Goal: Task Accomplishment & Management: Manage account settings

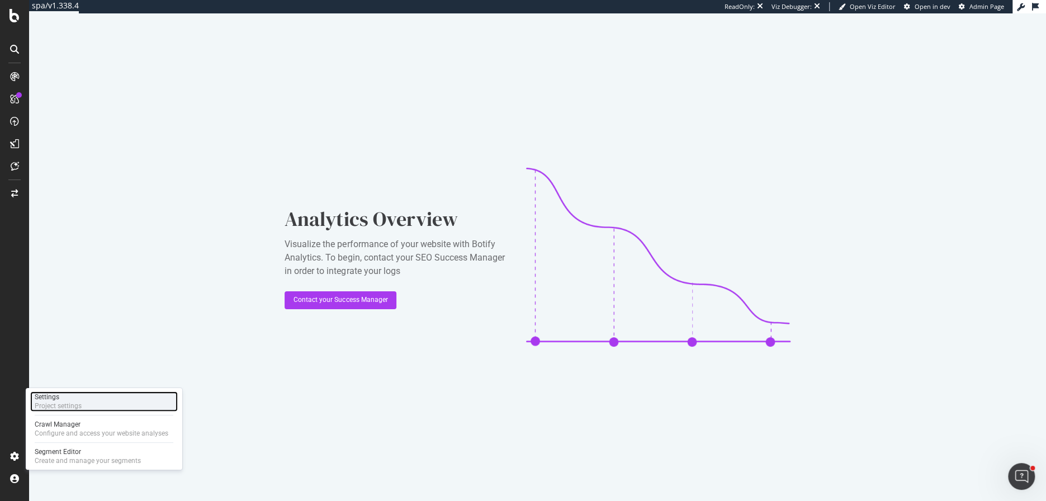
click at [60, 400] on div "Settings" at bounding box center [58, 397] width 47 height 9
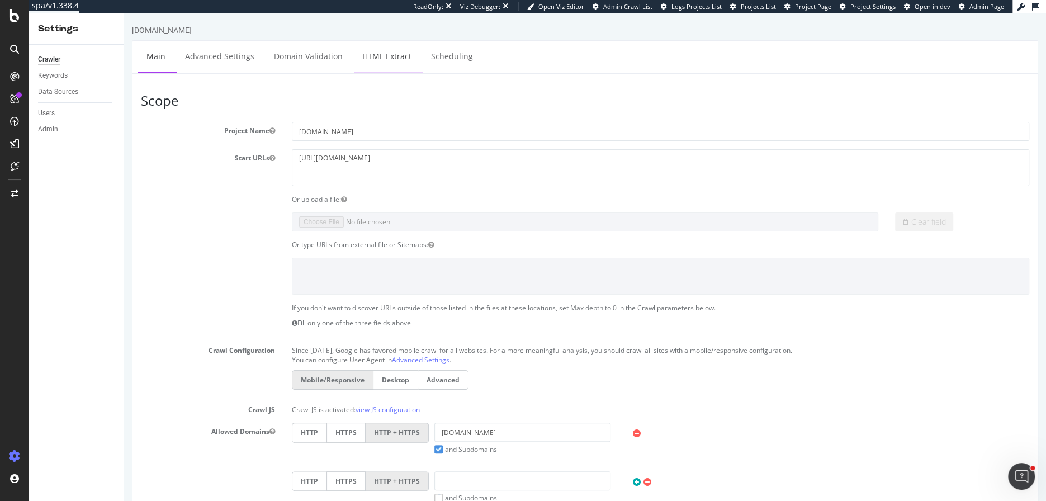
click at [362, 46] on link "HTML Extract" at bounding box center [387, 56] width 66 height 31
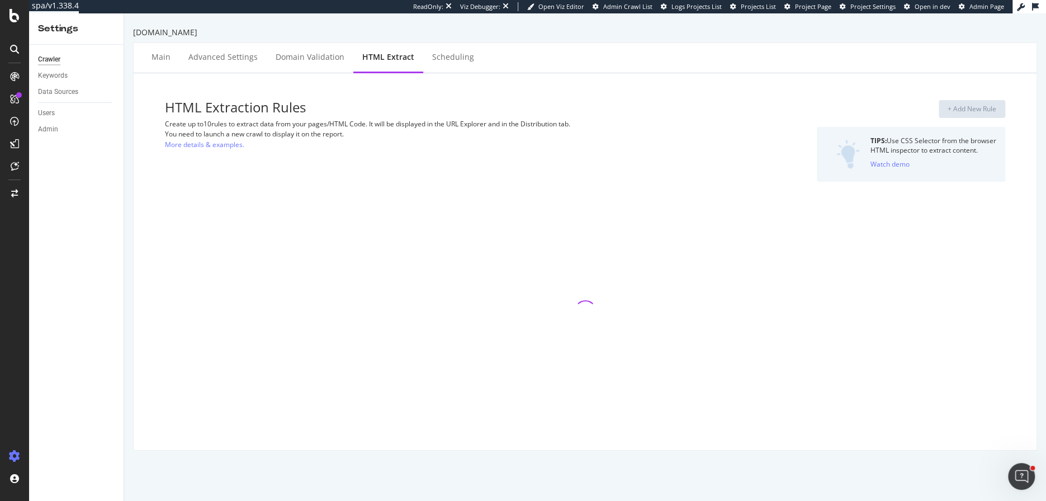
select select "exist"
select select "count"
select select "exist"
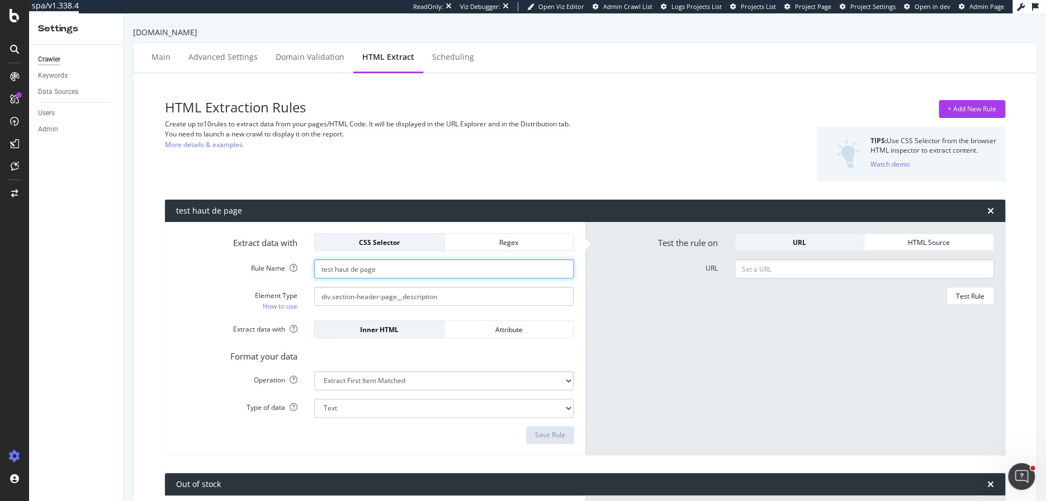
drag, startPoint x: 385, startPoint y: 270, endPoint x: 282, endPoint y: 268, distance: 102.9
click at [282, 268] on div "Rule Name test haut de page" at bounding box center [375, 269] width 415 height 19
click at [970, 115] on div "+ Add New Rule" at bounding box center [972, 109] width 49 height 17
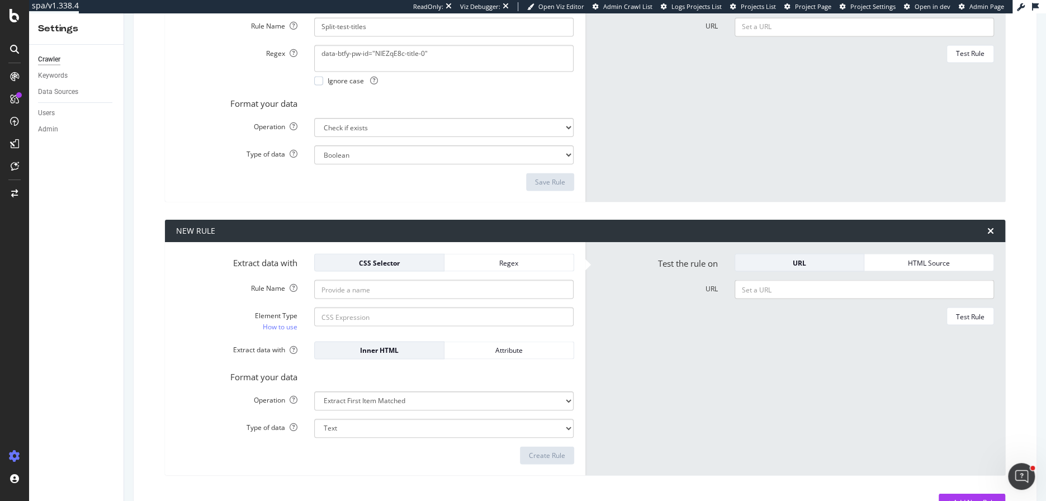
scroll to position [1362, 0]
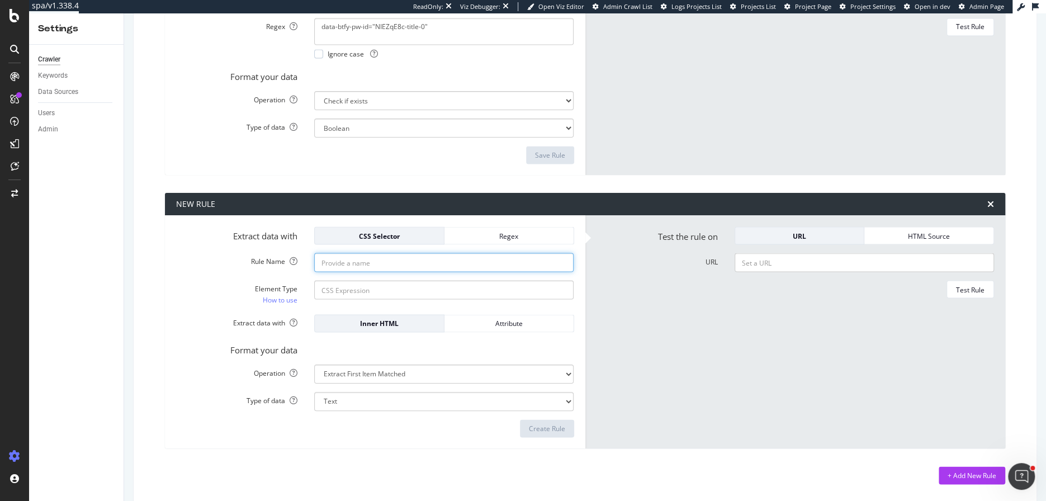
click at [384, 260] on input "Rule Name" at bounding box center [444, 262] width 260 height 19
paste input "test haut de page"
click at [328, 262] on input "test haut de page" at bounding box center [444, 262] width 260 height 19
click at [400, 261] on input "text haut de page" at bounding box center [444, 262] width 260 height 19
type input "text haut de page regex"
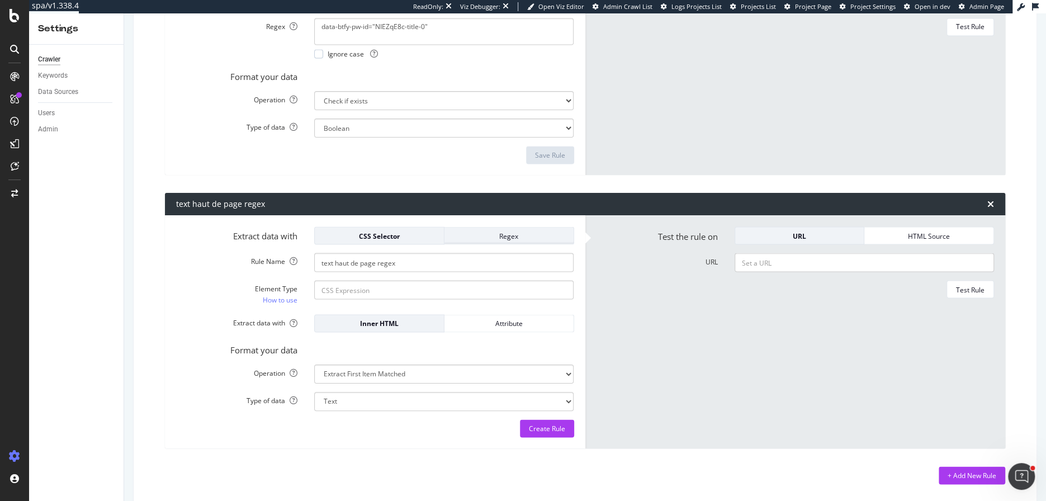
click at [494, 233] on div "Regex" at bounding box center [509, 236] width 111 height 10
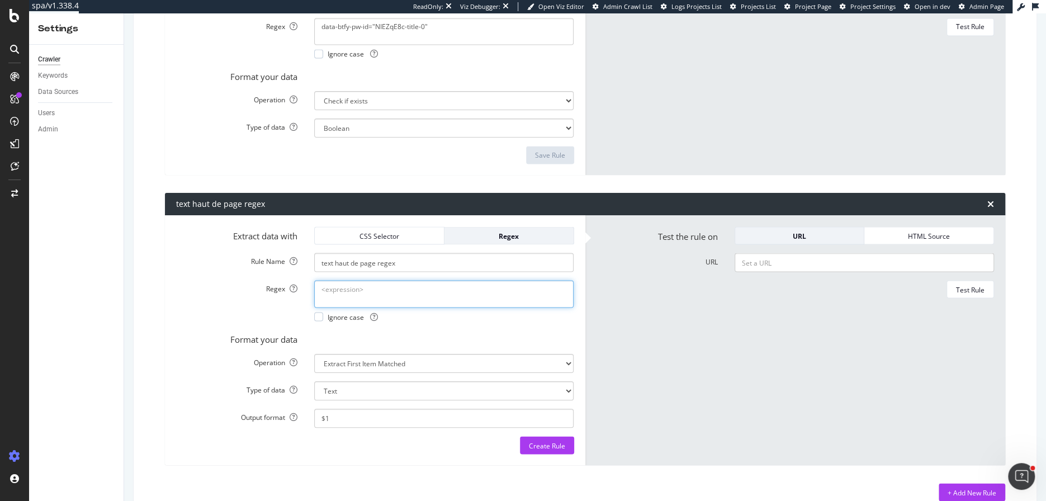
click at [348, 293] on textarea "Regex" at bounding box center [444, 293] width 260 height 27
click at [388, 296] on textarea "Regex" at bounding box center [444, 293] width 260 height 27
paste textarea ".*\b(19[0-9]{2}|20[0-9]{2})\b.*"
type textarea ".*\b(19[0-9]{2}|20[0-9]{2})\b.*"
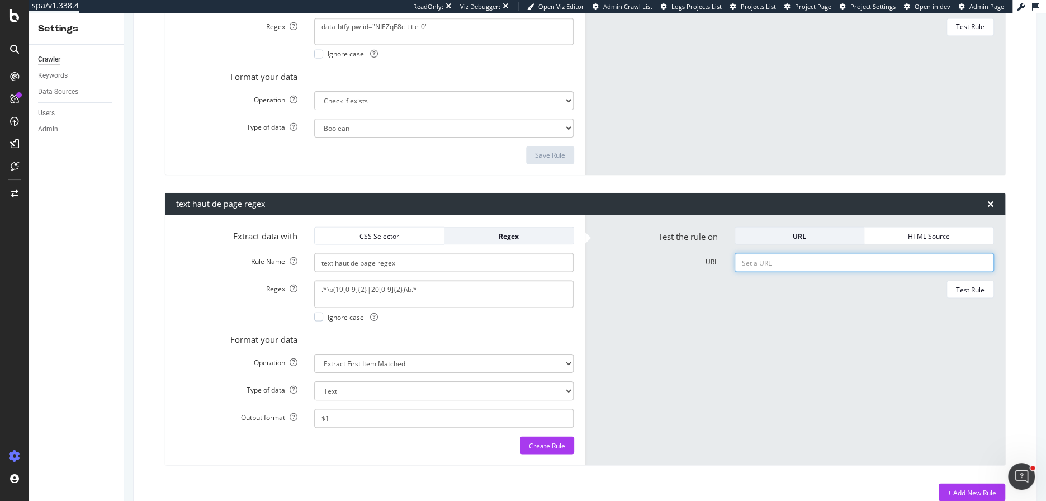
click at [839, 263] on input "URL" at bounding box center [865, 262] width 260 height 19
paste input "https://www.intersport.fr/sportswear/homme/chaussures/sneakers/"
type input "https://www.intersport.fr/sportswear/homme/chaussures/sneakers/"
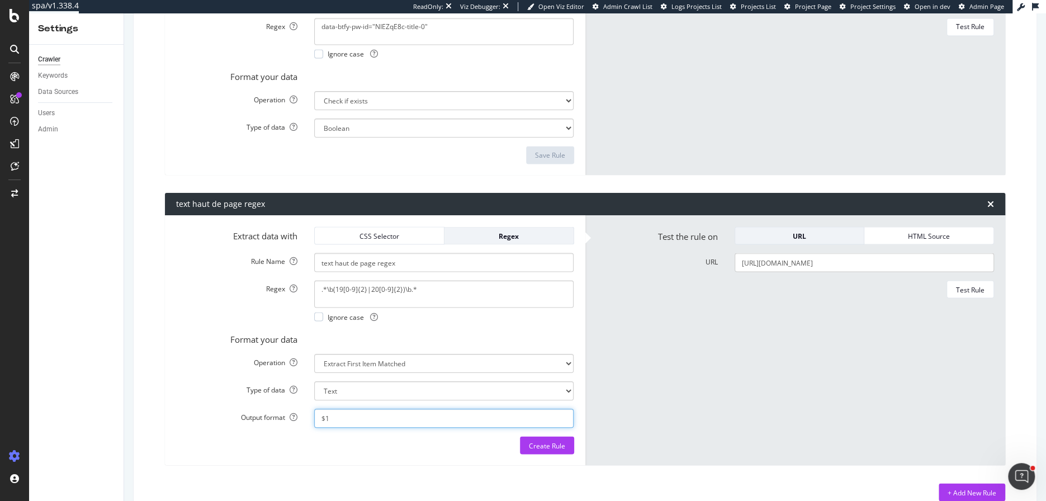
click at [425, 420] on input "$1" at bounding box center [444, 418] width 260 height 19
type input "$"
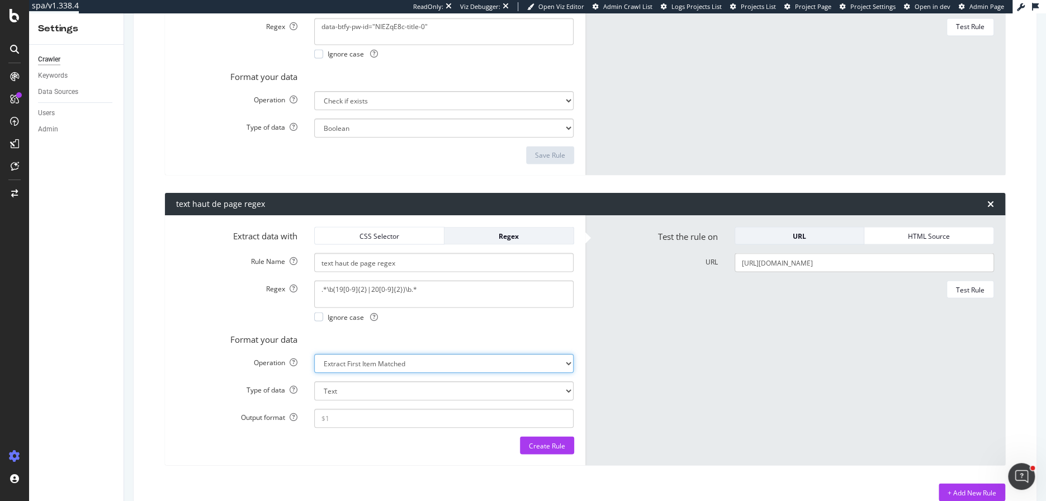
click at [419, 360] on select "Extract First Item Matched Extract First 3 Items Matched Count Number of Occure…" at bounding box center [444, 363] width 260 height 19
click at [314, 354] on select "Extract First Item Matched Extract First 3 Items Matched Count Number of Occure…" at bounding box center [444, 363] width 260 height 19
click at [975, 287] on div "Test Rule" at bounding box center [970, 290] width 29 height 10
click at [336, 361] on select "Extract First Item Matched Extract First 3 Items Matched Count Number of Occure…" at bounding box center [444, 363] width 260 height 19
select select "exist"
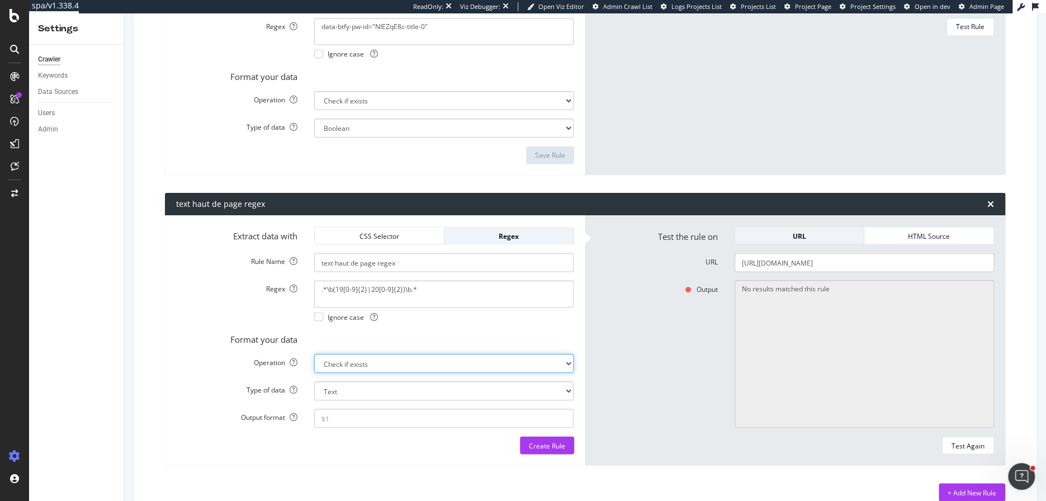
click at [314, 354] on select "Extract First Item Matched Extract First 3 Items Matched Count Number of Occure…" at bounding box center [444, 363] width 260 height 19
select select "b"
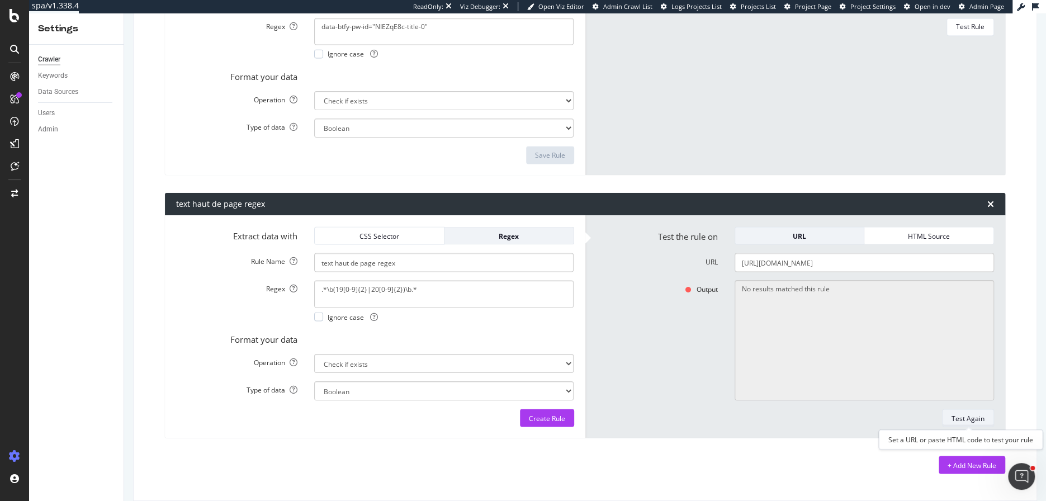
click at [975, 417] on div "Test Again" at bounding box center [968, 418] width 33 height 10
type textarea "Bad HTTP code: 403"
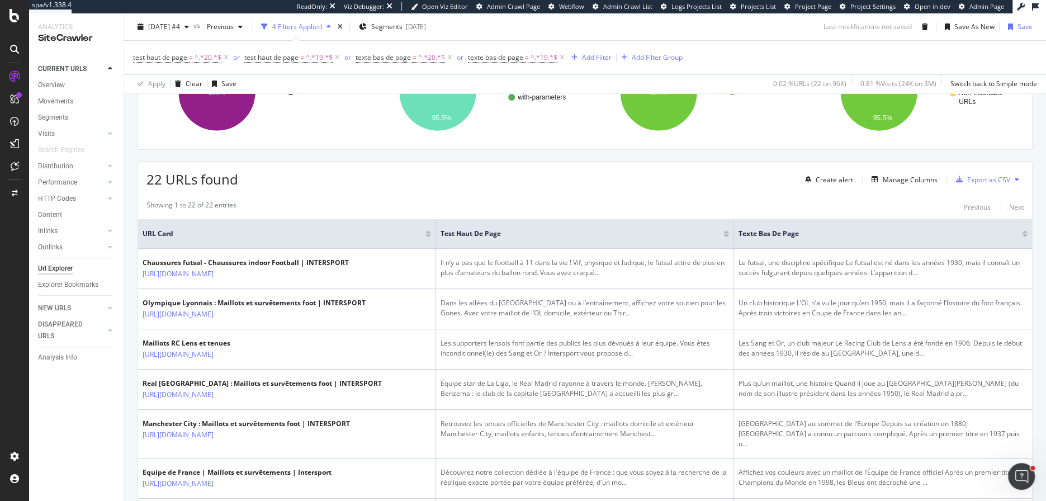
scroll to position [172, 0]
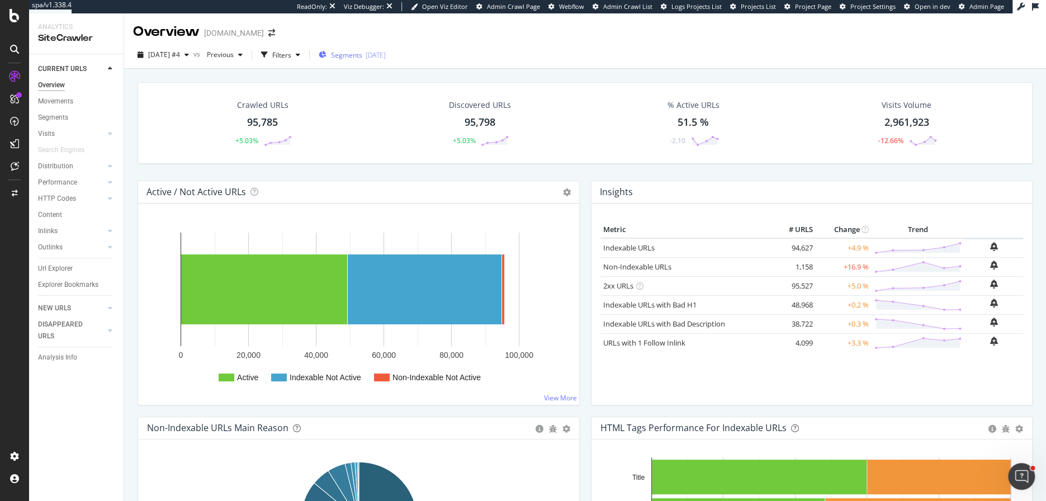
click at [352, 53] on span "Segments" at bounding box center [346, 55] width 31 height 10
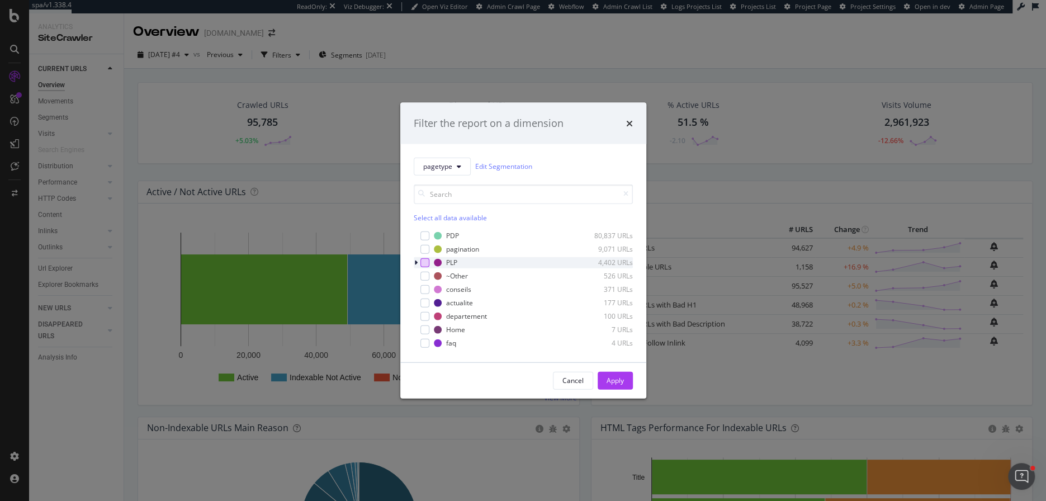
click at [423, 264] on div "modal" at bounding box center [425, 262] width 9 height 9
click at [619, 376] on div "Apply" at bounding box center [615, 381] width 17 height 10
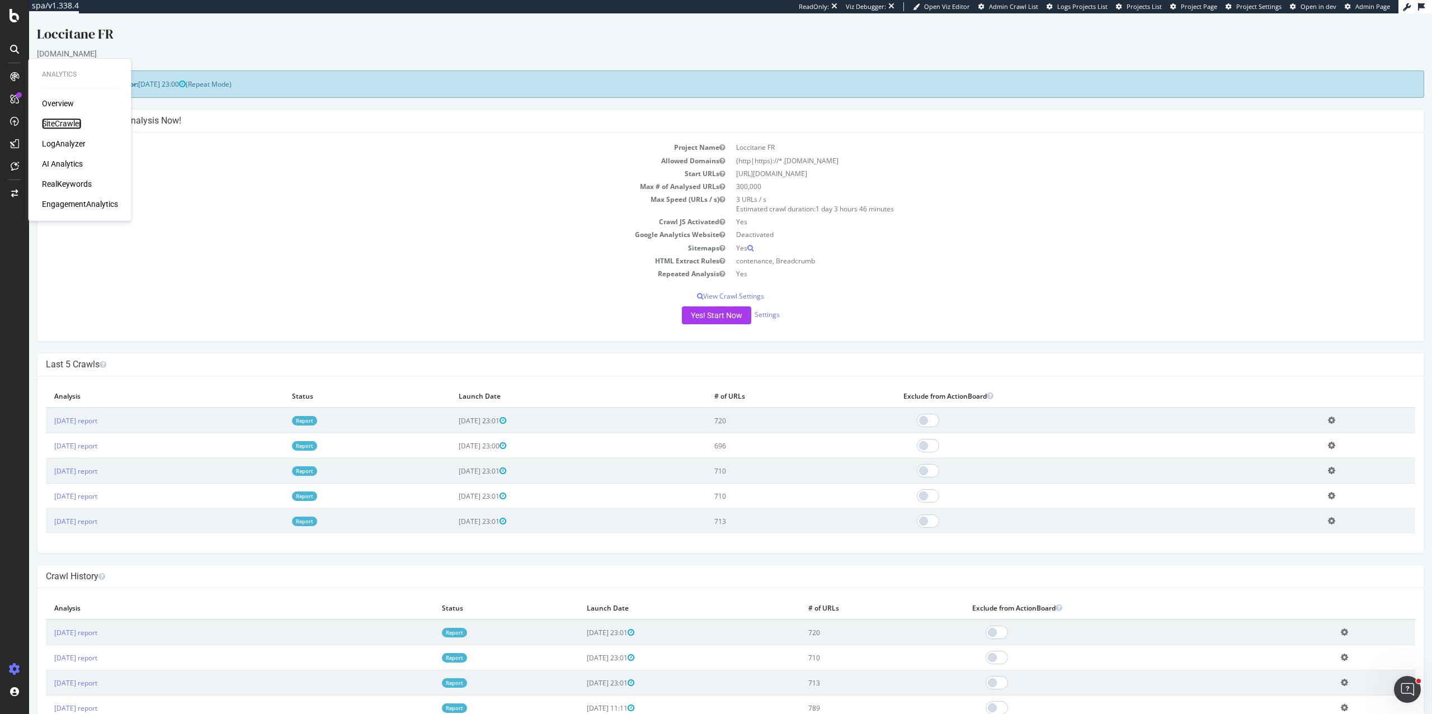
click at [53, 120] on div "SiteCrawler" at bounding box center [62, 123] width 40 height 11
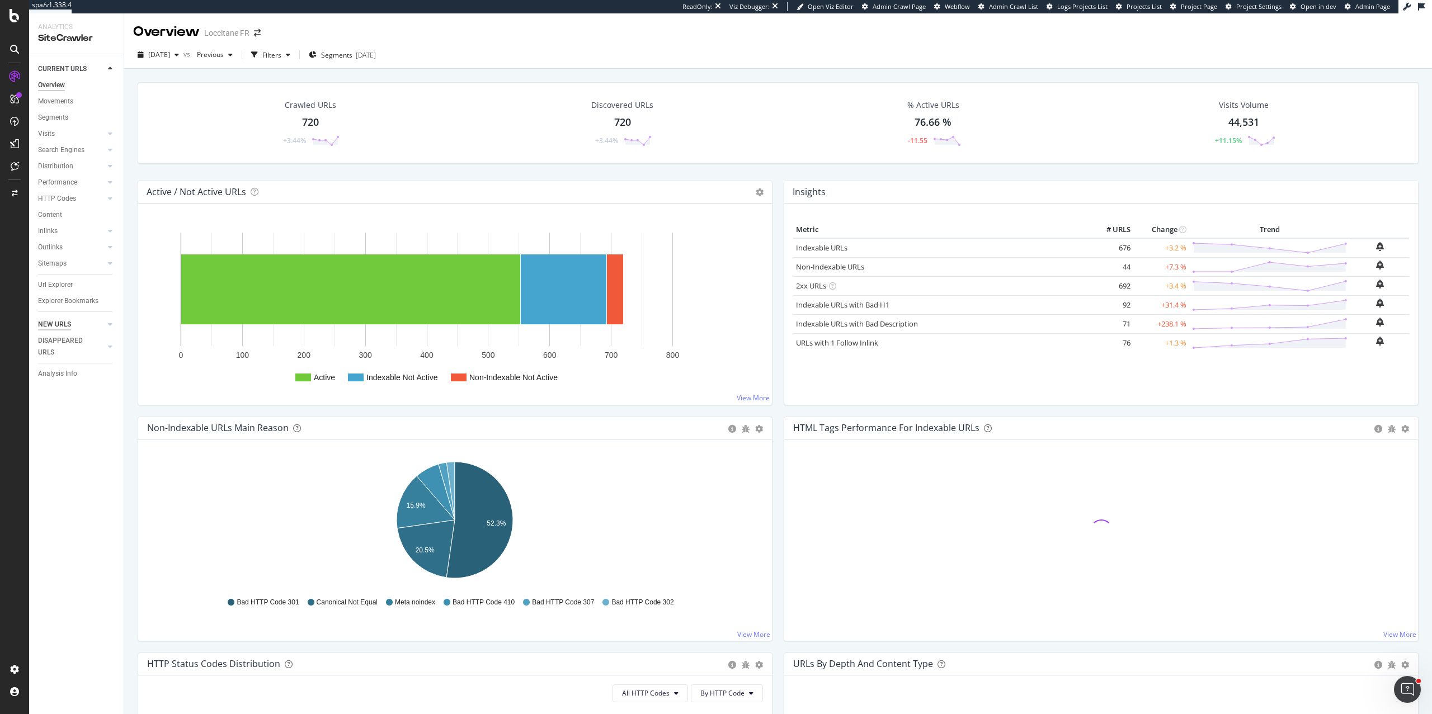
click at [65, 327] on div "NEW URLS" at bounding box center [54, 325] width 33 height 12
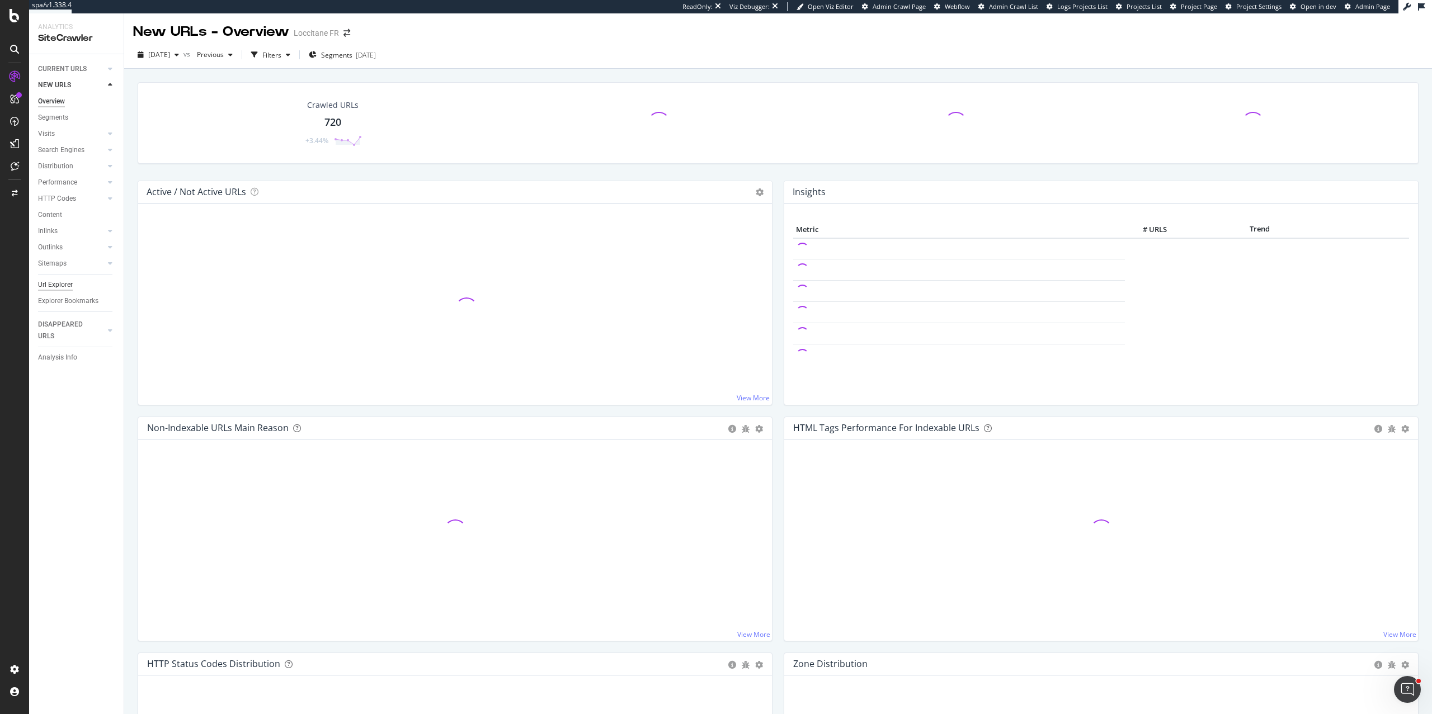
click at [58, 284] on div "Url Explorer" at bounding box center [55, 285] width 35 height 12
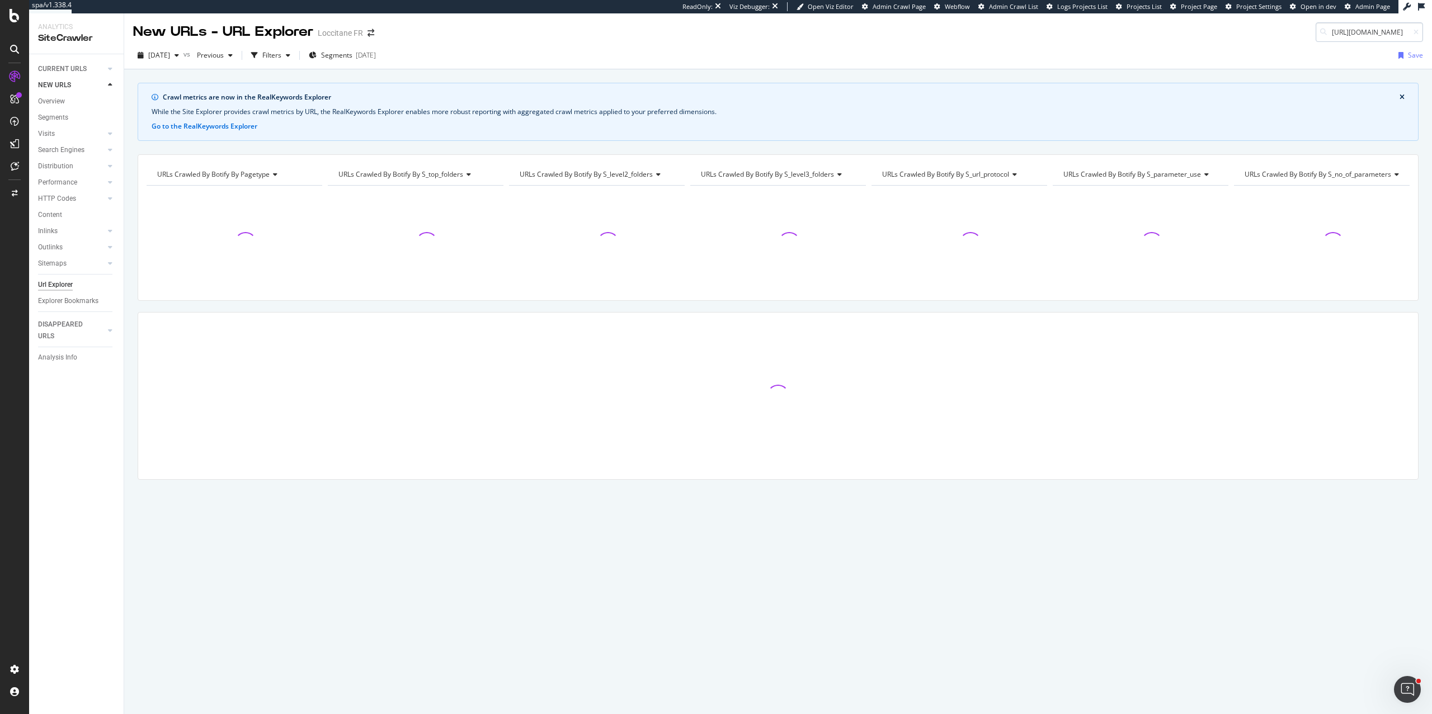
scroll to position [0, 218]
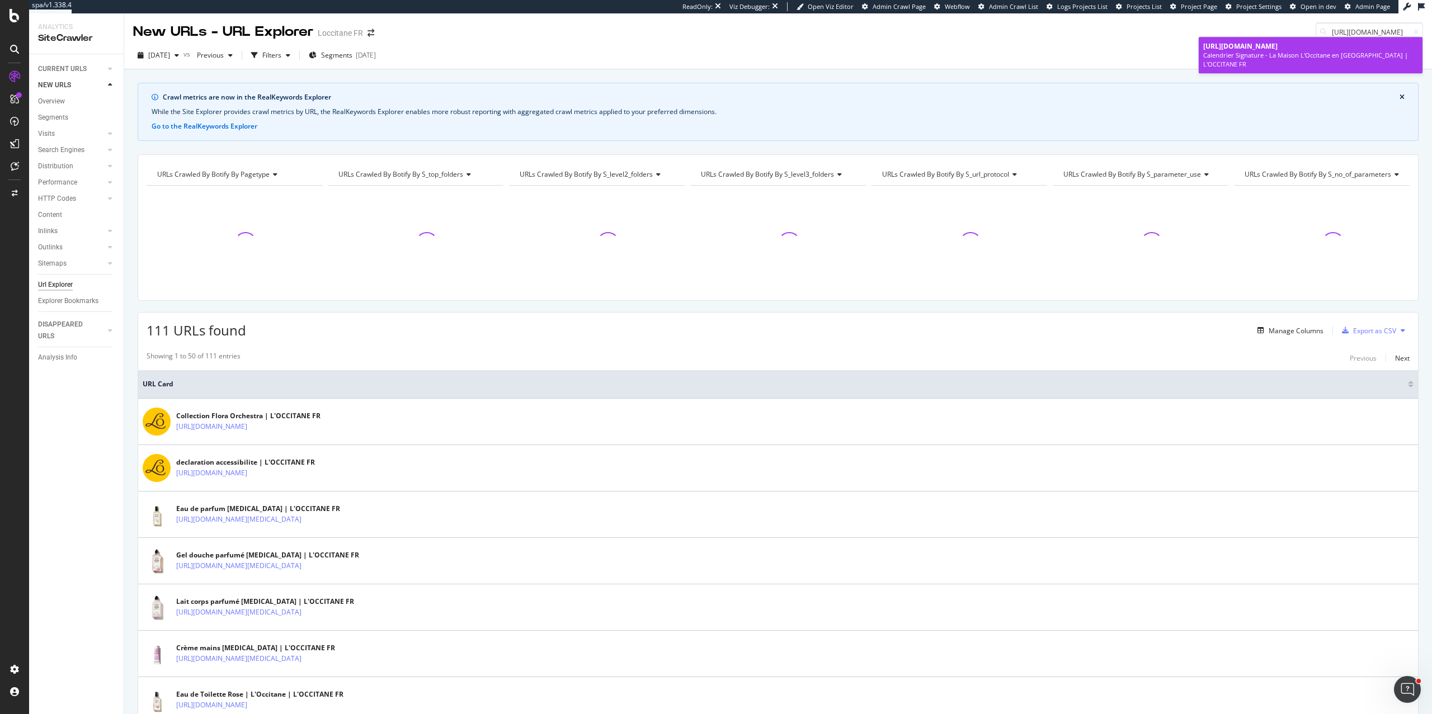
type input "https://fr.loccitane.com/calendrier-signature-la-maison-loccitane-en-provence-1…"
click at [1045, 45] on span "https://fr.loccitane.com/calendrier-signature-la-maison-loccitane-en-provence-1…" at bounding box center [1240, 46] width 74 height 10
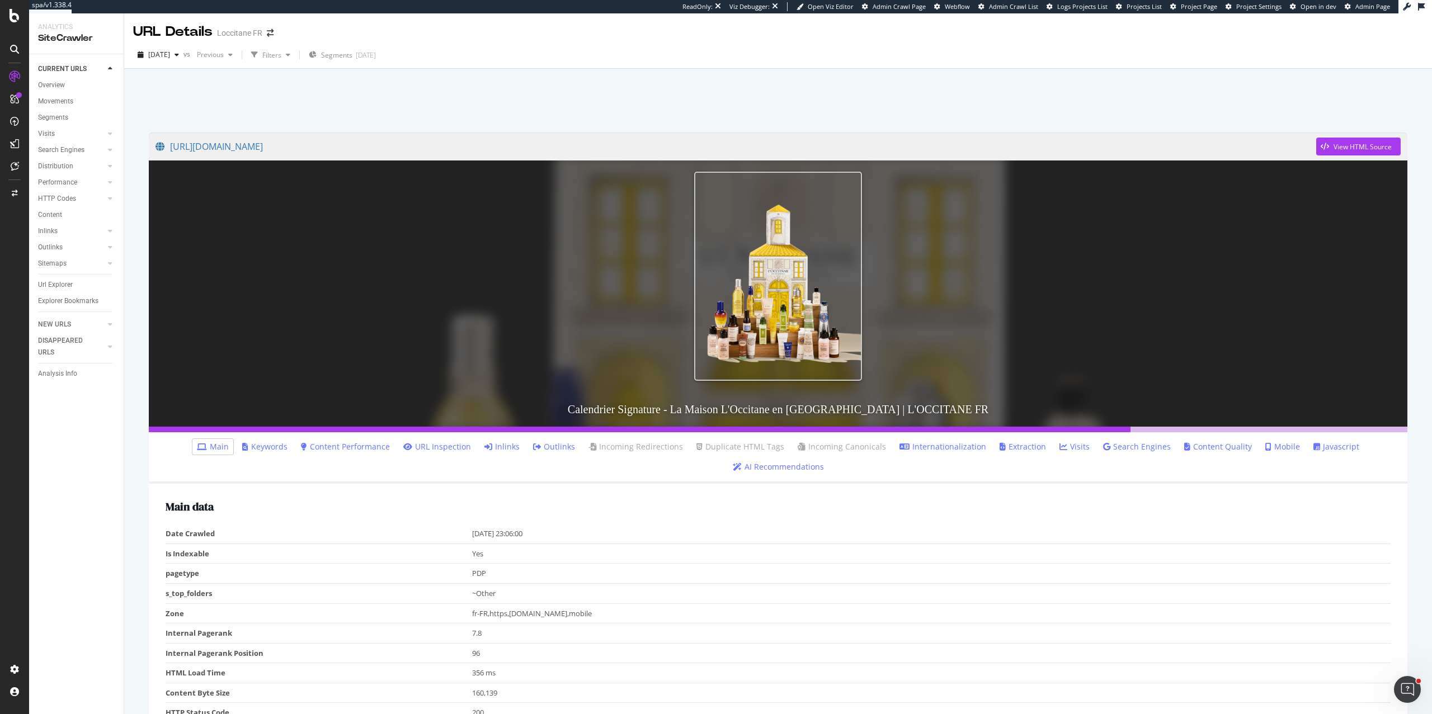
click at [403, 450] on link "URL Inspection" at bounding box center [437, 446] width 68 height 11
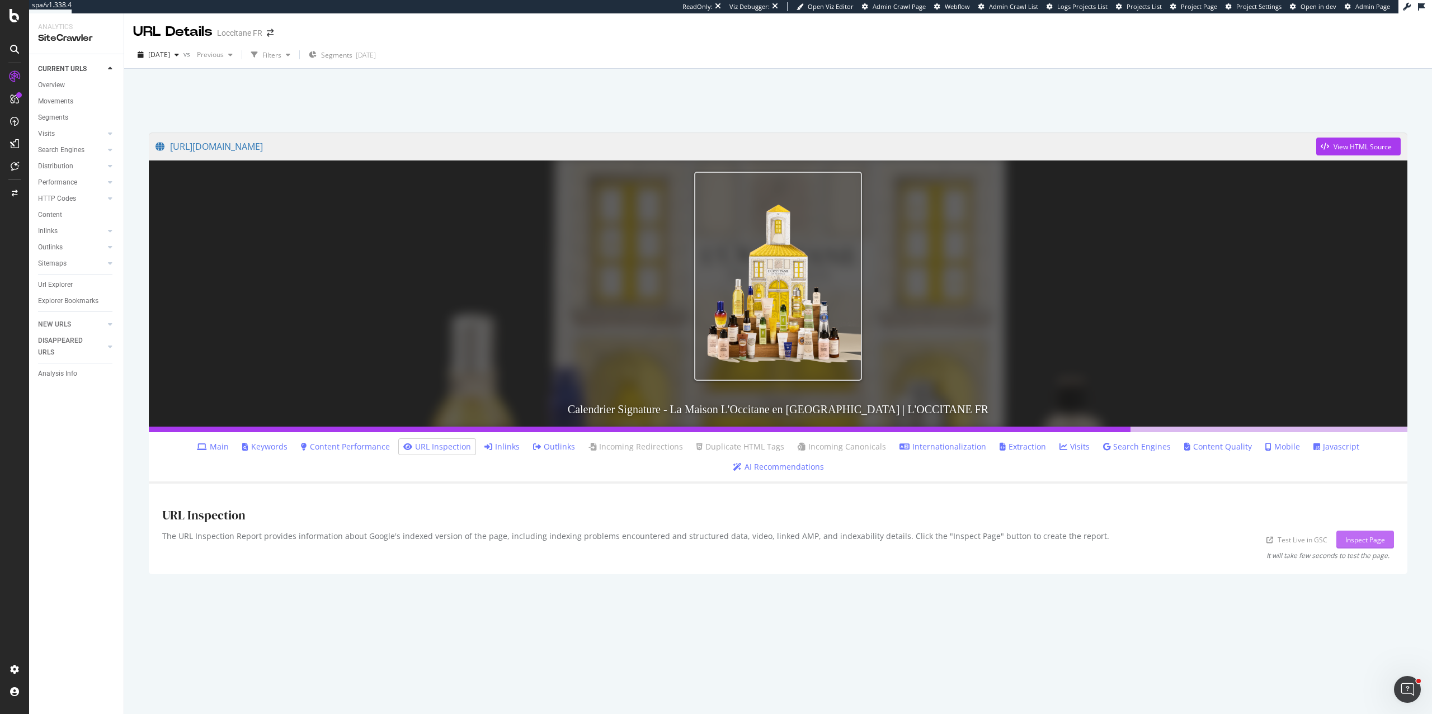
click at [1045, 501] on div "Inspect Page" at bounding box center [1365, 540] width 40 height 10
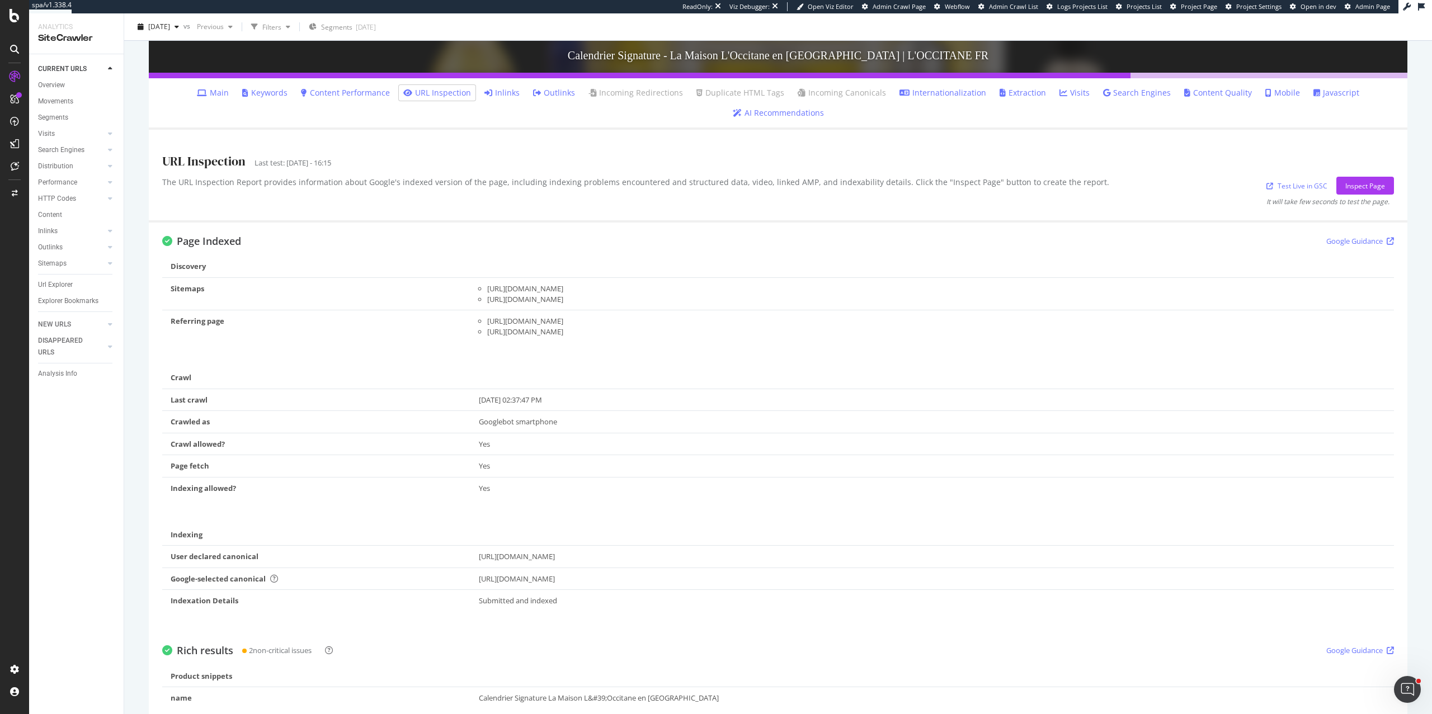
scroll to position [226, 0]
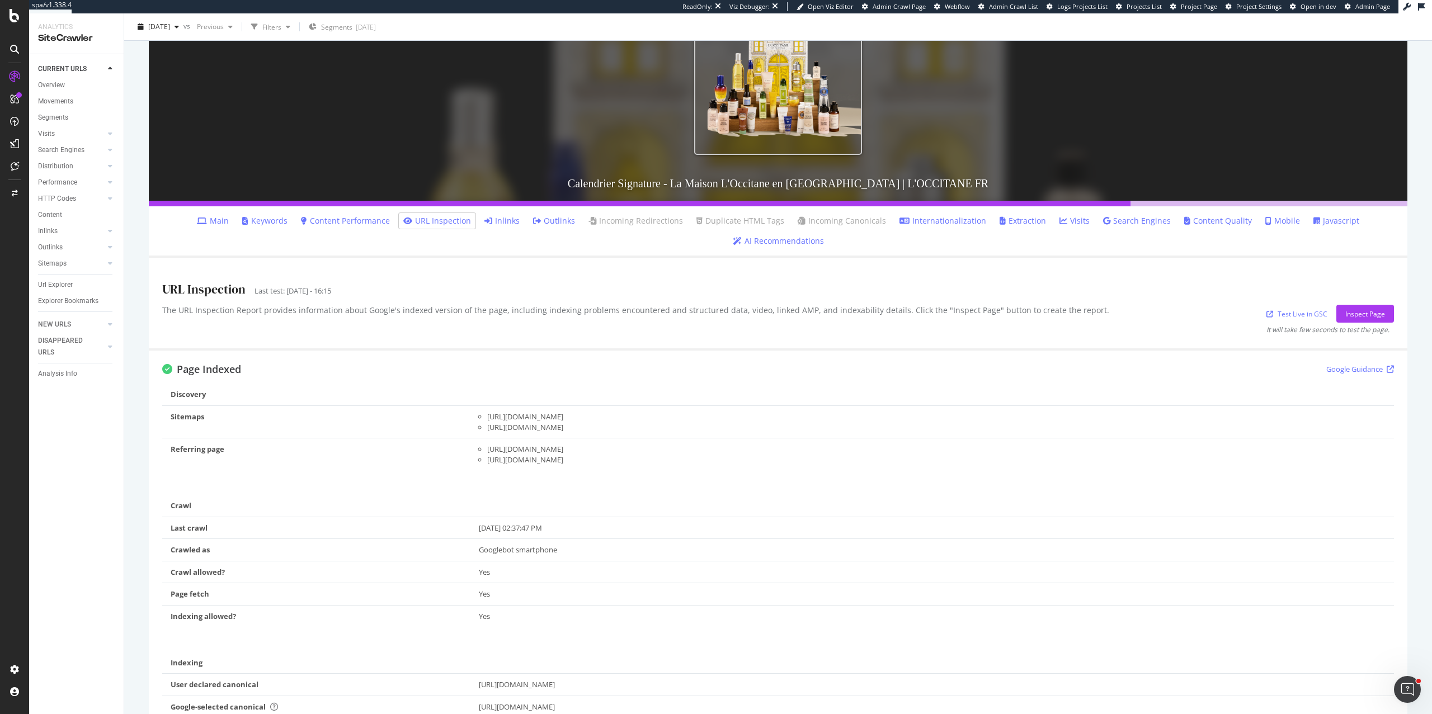
click at [1045, 366] on icon at bounding box center [1390, 369] width 7 height 7
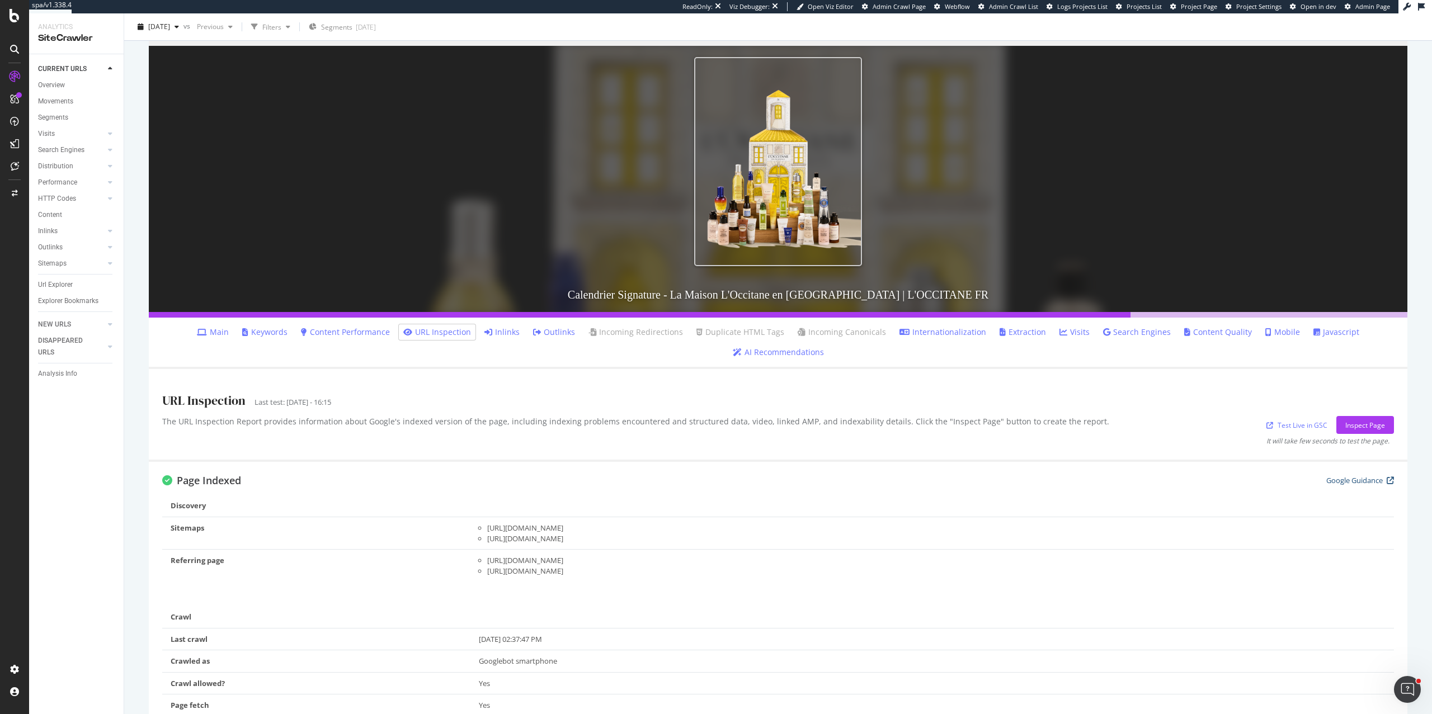
scroll to position [77, 0]
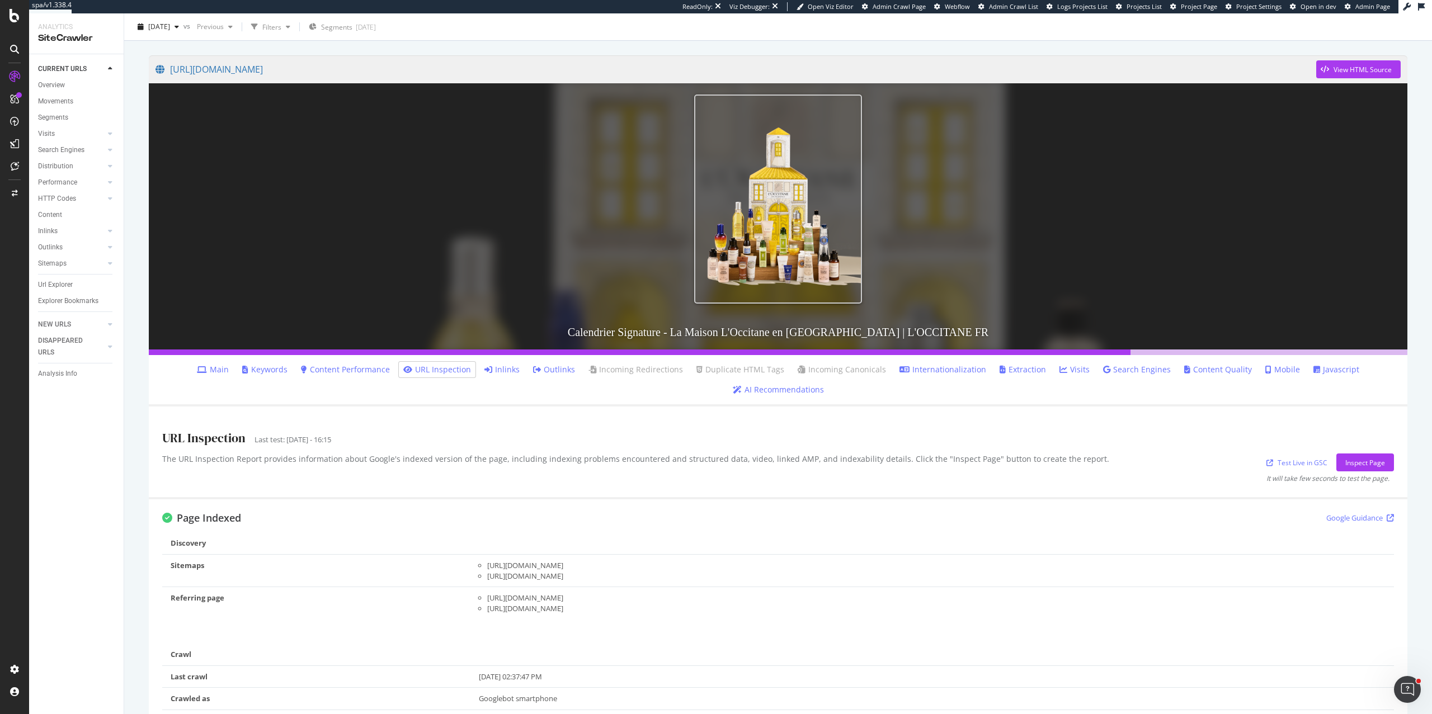
click at [1045, 79] on span "View HTML Source" at bounding box center [1358, 69] width 84 height 28
click at [1045, 74] on div "View HTML Source" at bounding box center [1354, 69] width 76 height 17
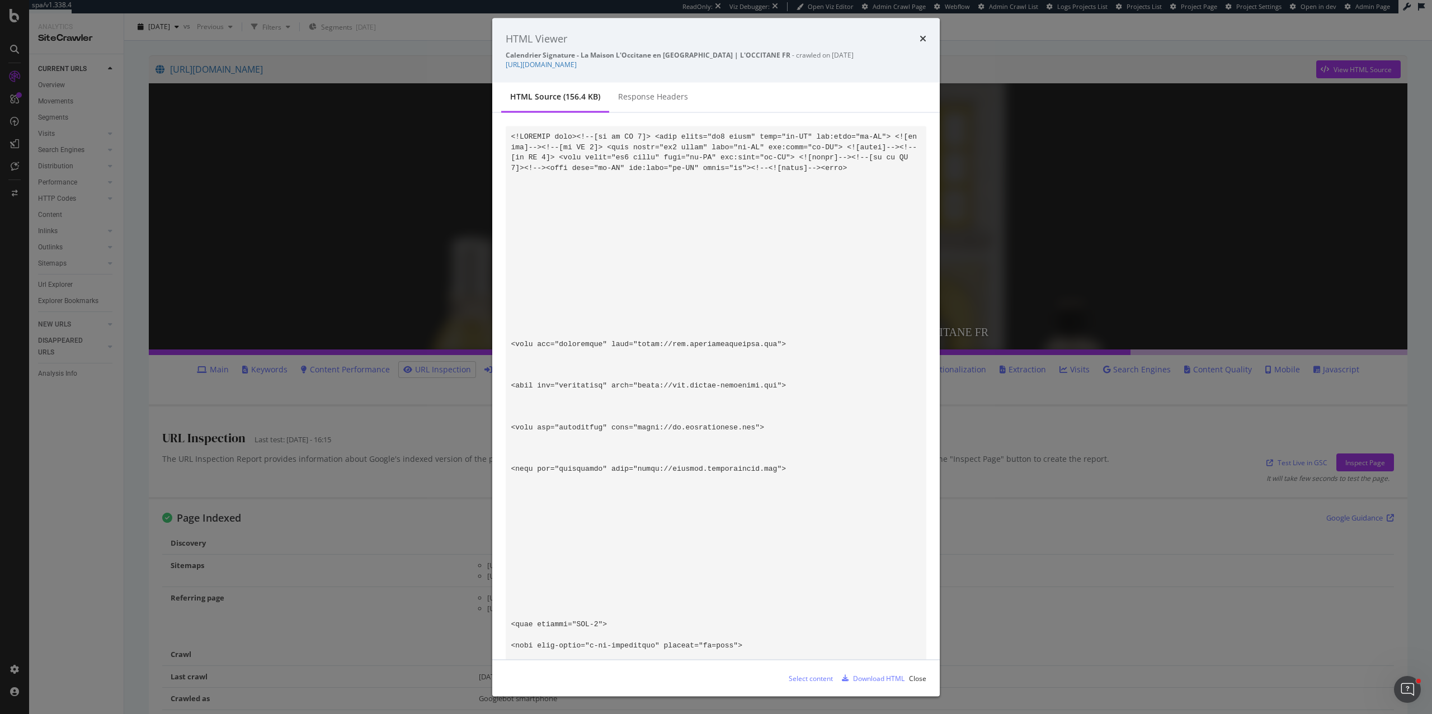
click at [808, 501] on div "Select content" at bounding box center [811, 678] width 44 height 10
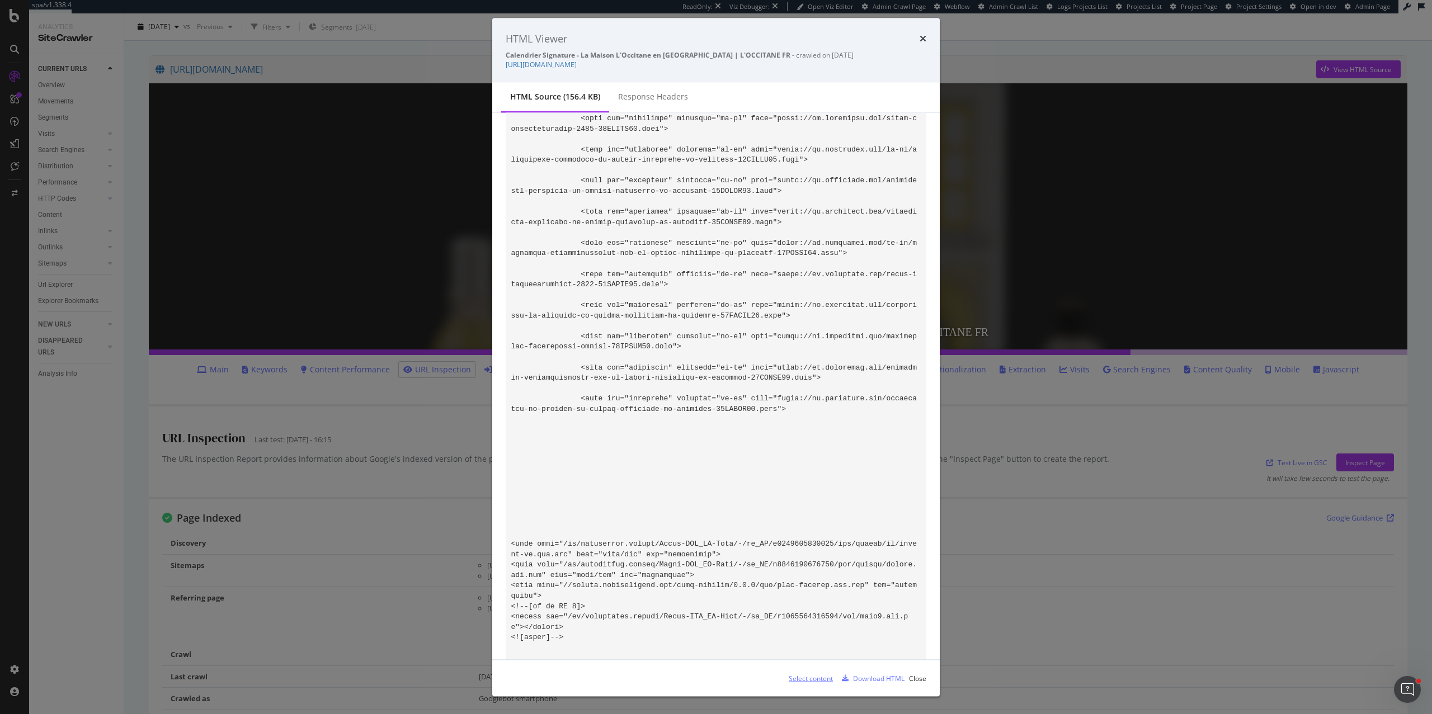
scroll to position [1389, 0]
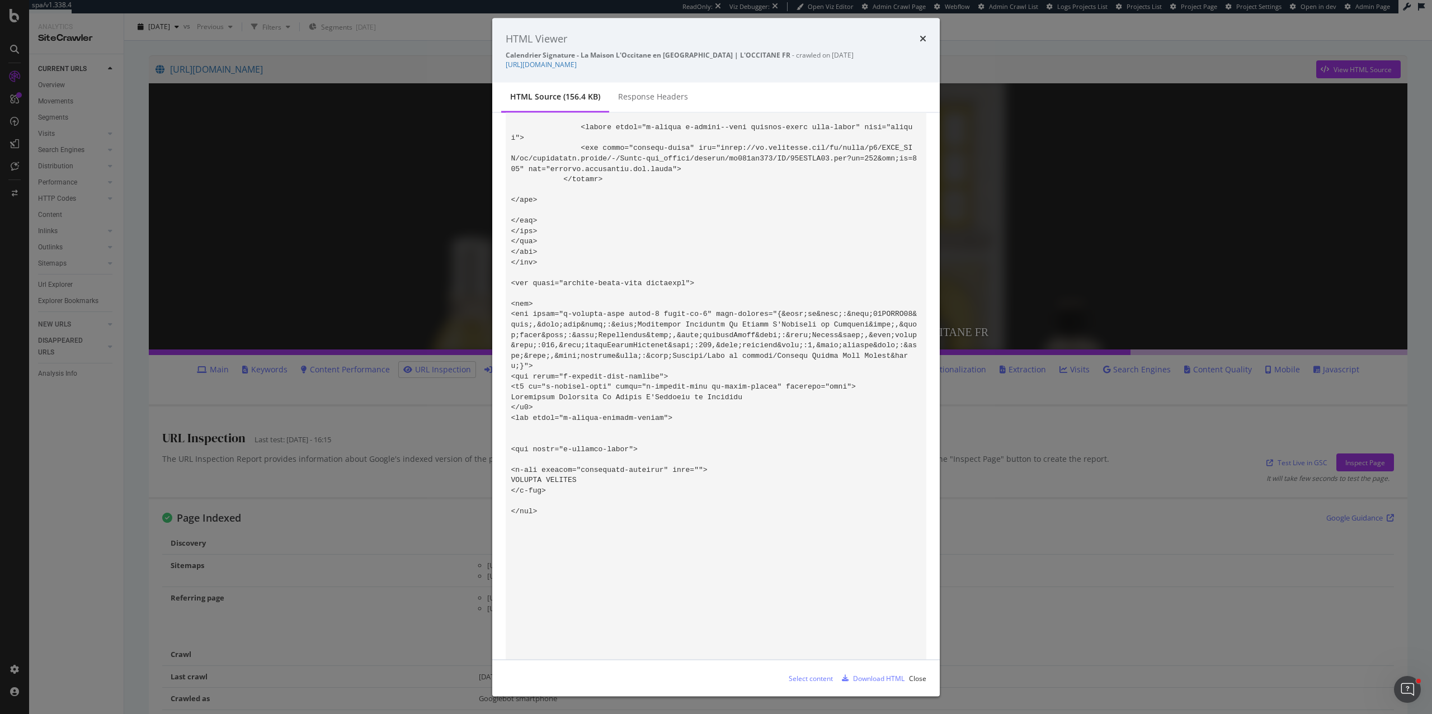
click at [123, 316] on div "HTML Viewer Calendrier Signature - La Maison L'Occitane en Provence | L'OCCITAN…" at bounding box center [716, 357] width 1432 height 714
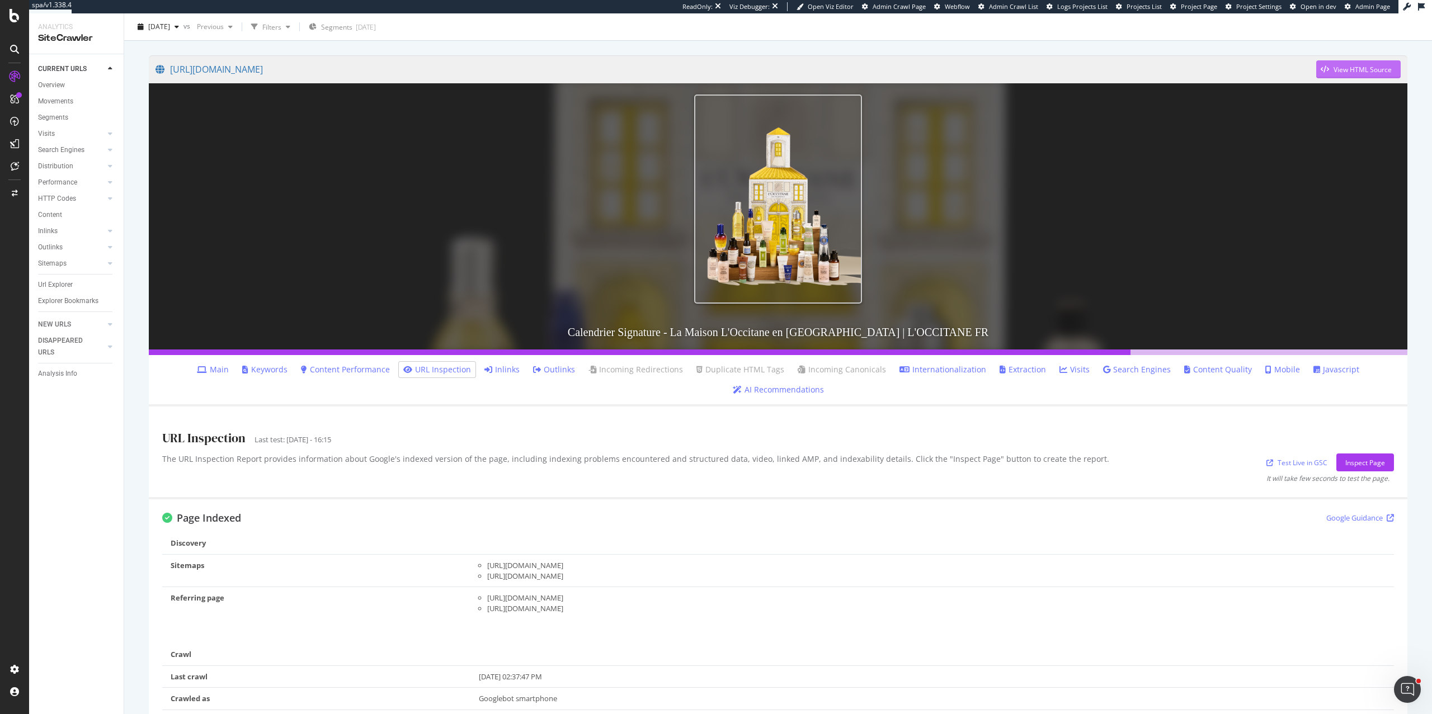
click at [1045, 65] on div "View HTML Source" at bounding box center [1362, 70] width 58 height 10
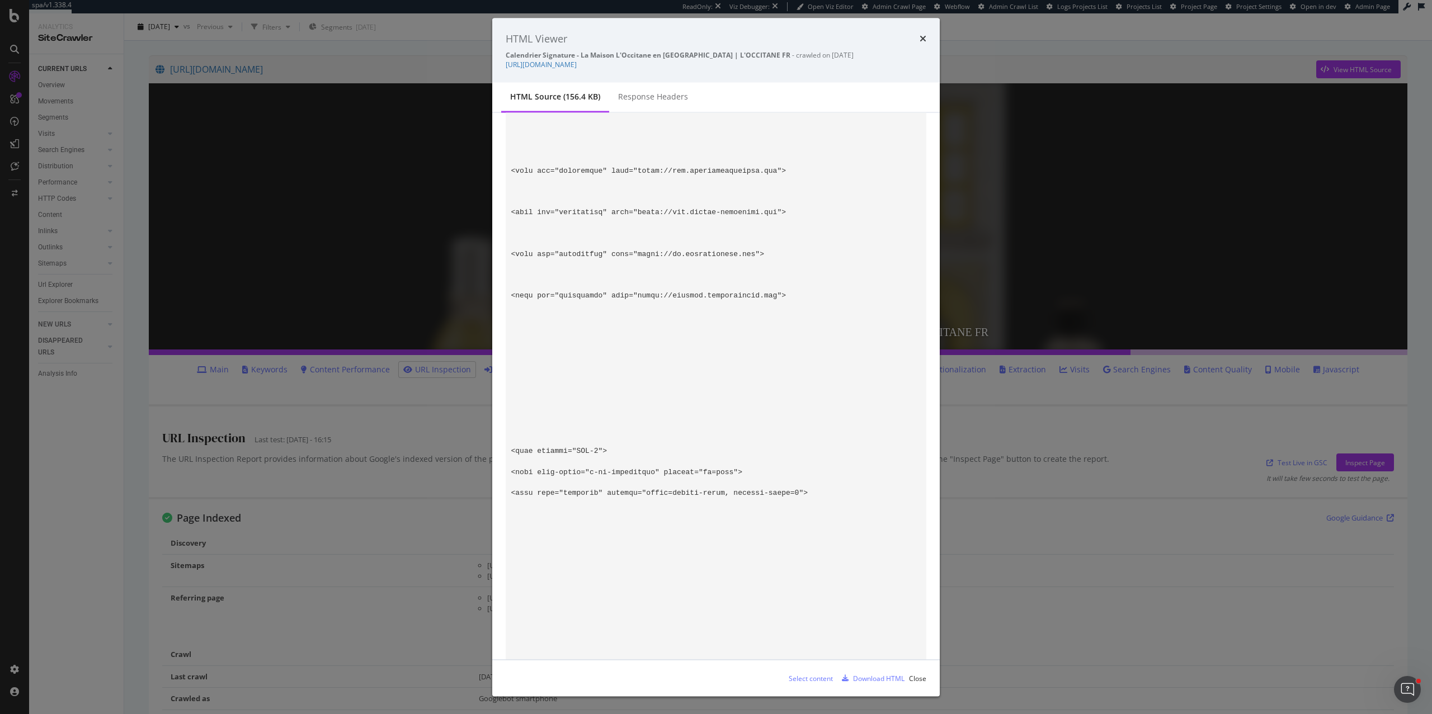
scroll to position [181, 0]
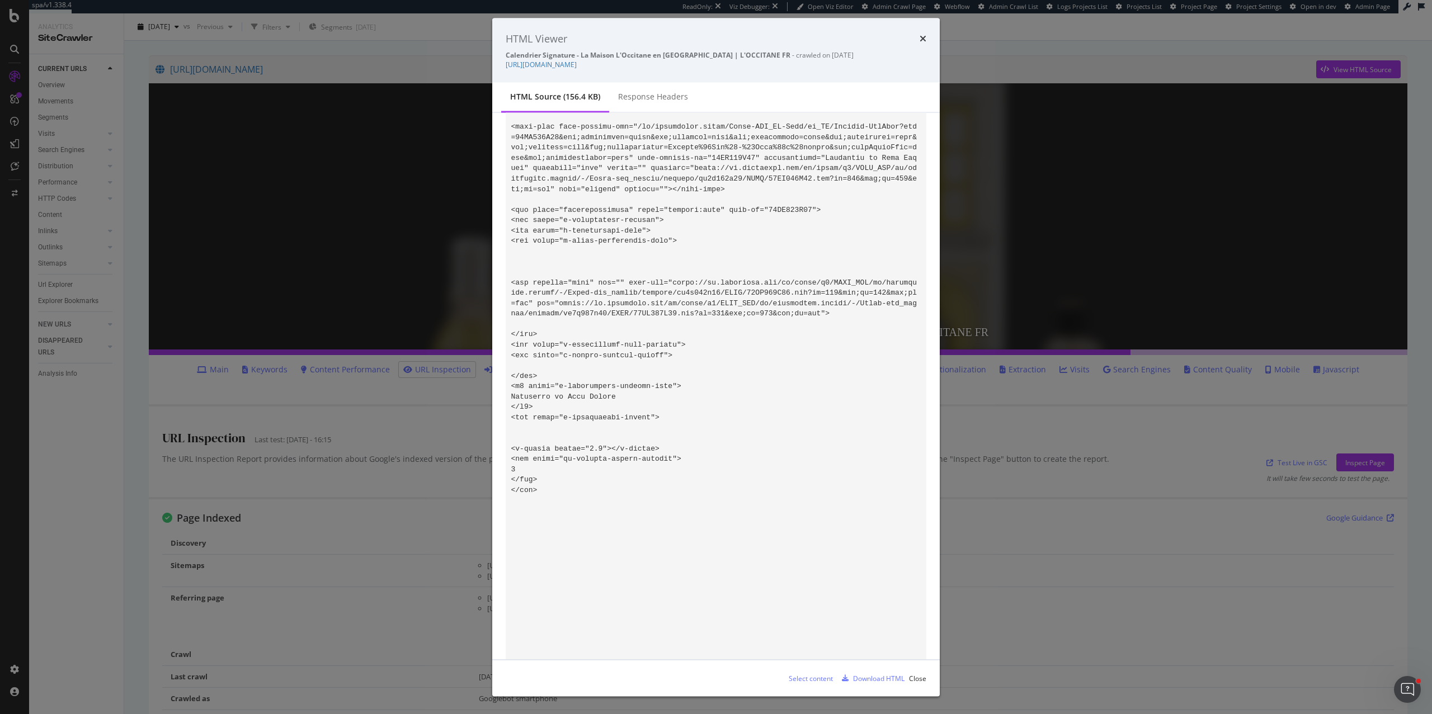
scroll to position [79122, 0]
click at [920, 43] on icon "times" at bounding box center [923, 38] width 7 height 9
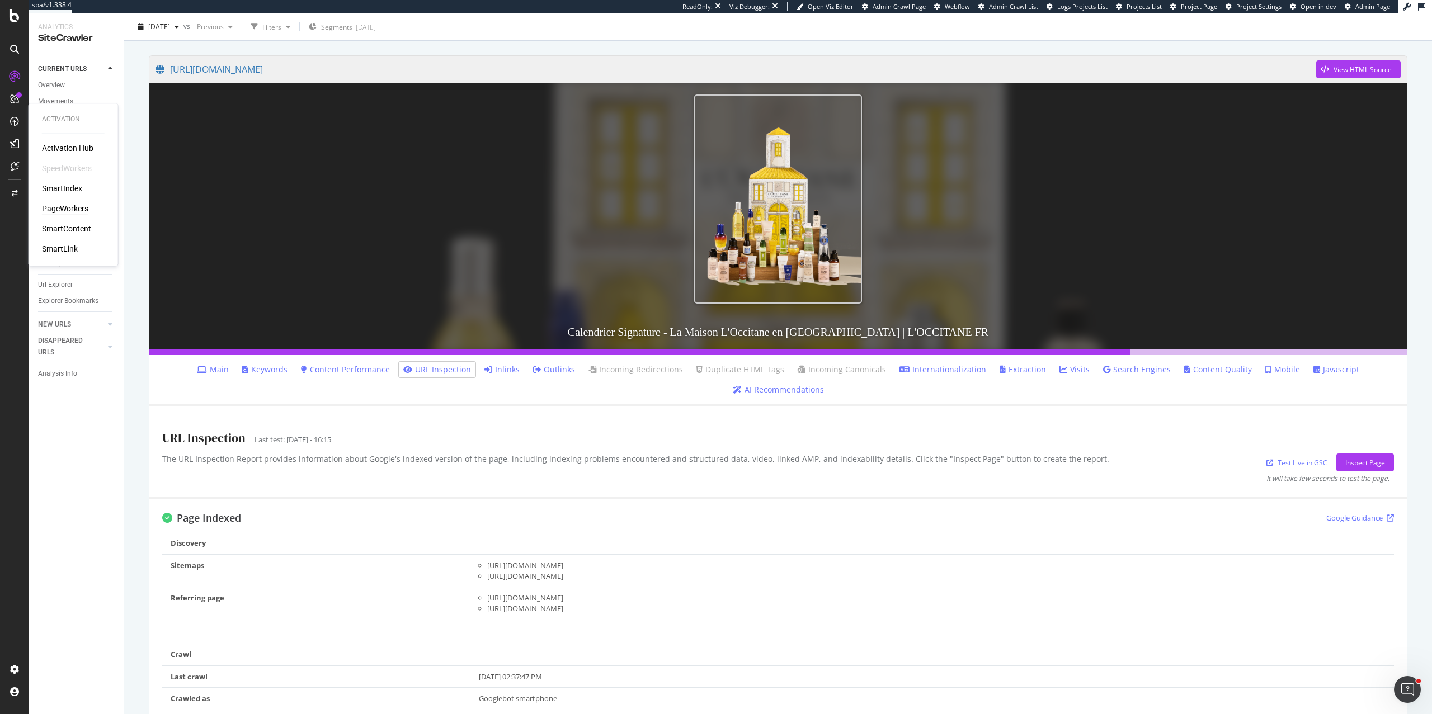
click at [66, 211] on div "PageWorkers" at bounding box center [65, 208] width 46 height 11
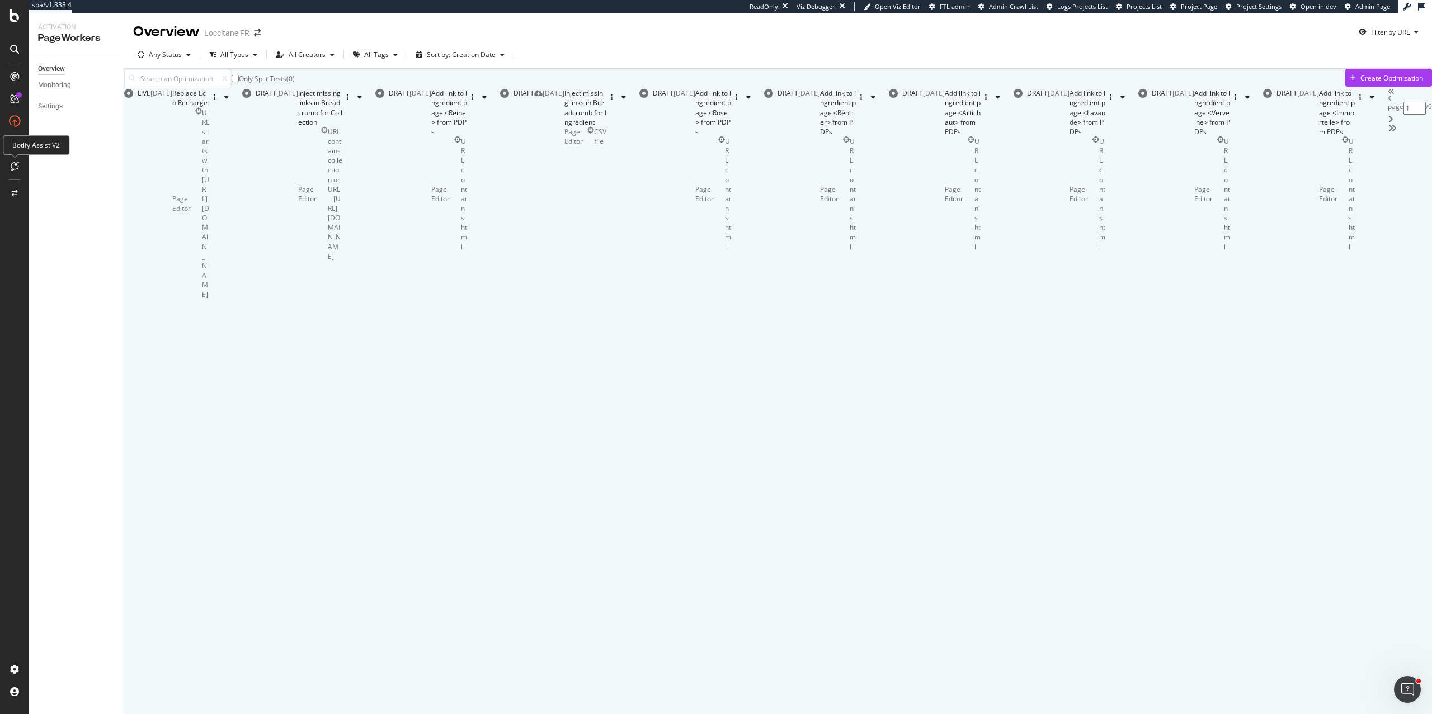
click at [13, 163] on icon at bounding box center [15, 166] width 8 height 9
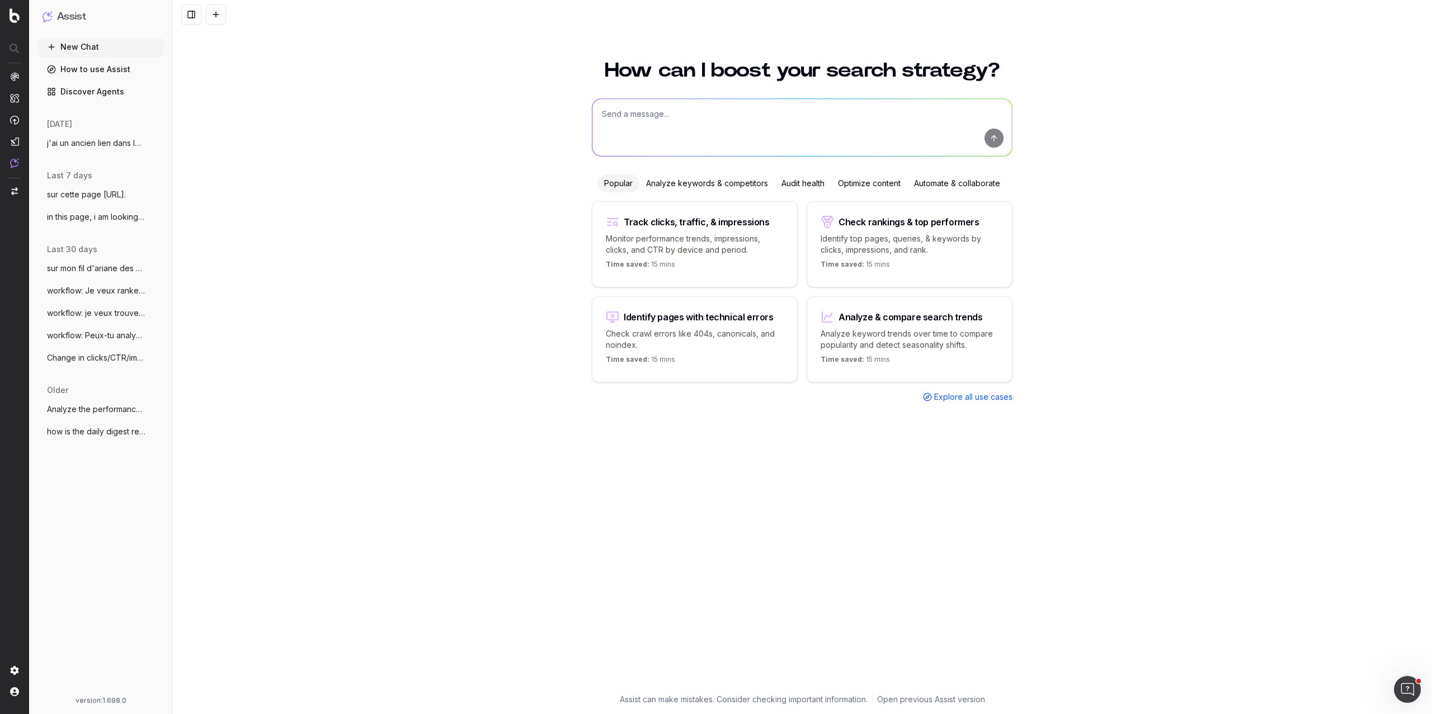
click at [672, 121] on textarea at bounding box center [801, 127] width 419 height 57
paste textarea "[URL][DOMAIN_NAME]"
type textarea "how many h1 tags do you find in this page [URL][DOMAIN_NAME]"
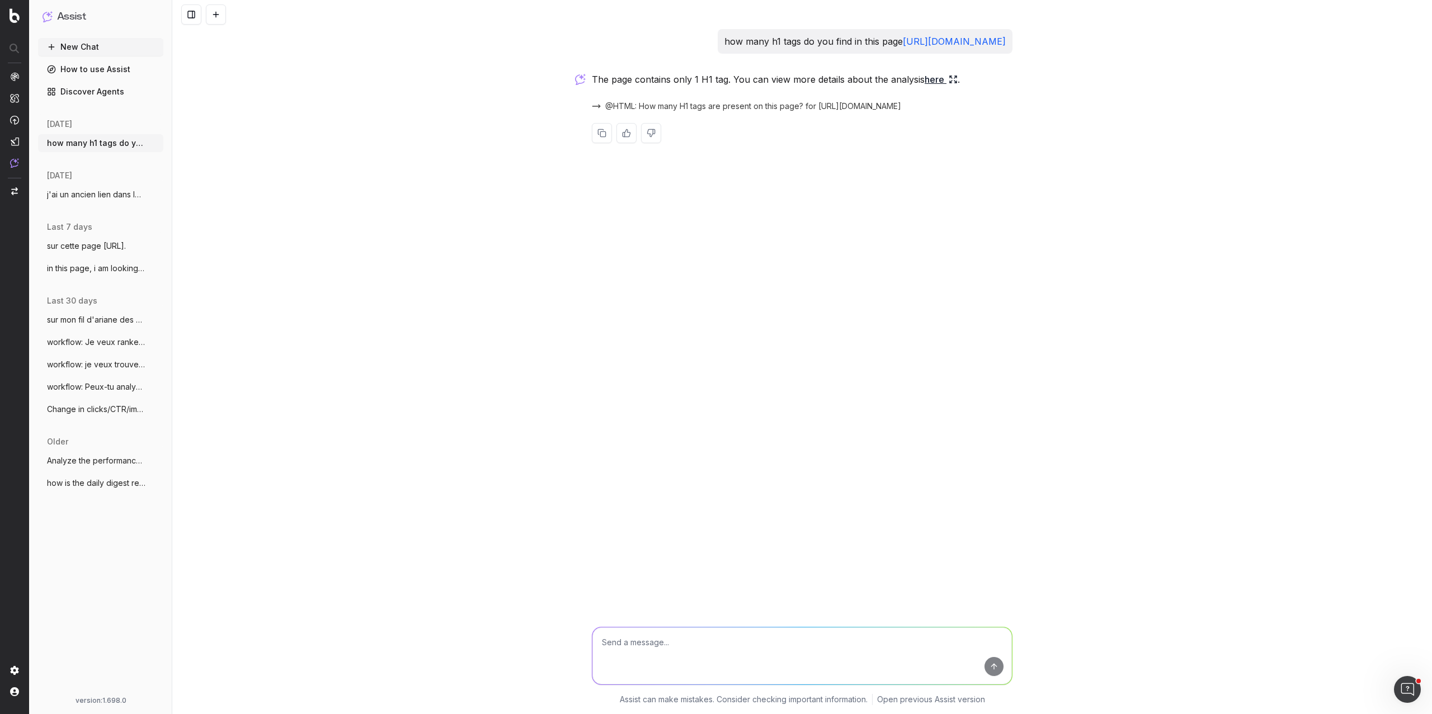
click at [950, 83] on icon at bounding box center [951, 82] width 2 height 2
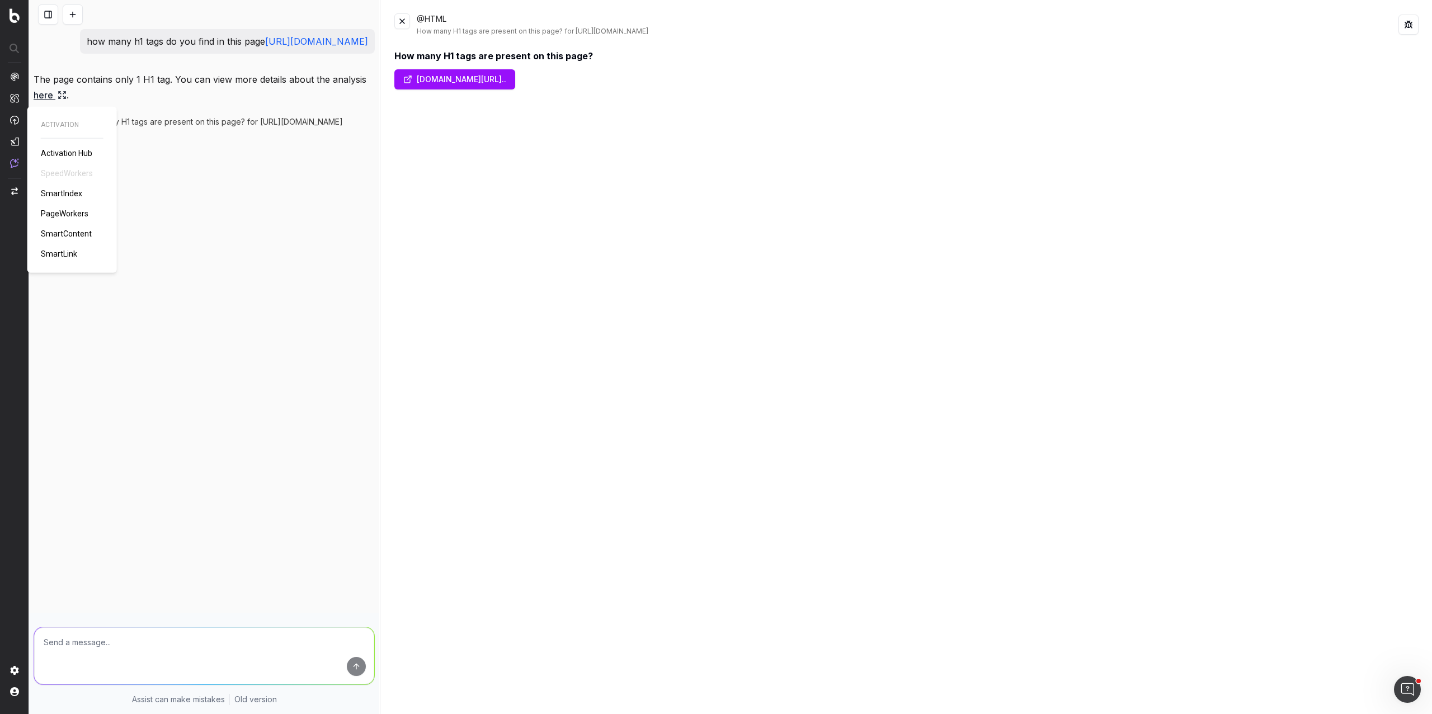
click at [75, 209] on span "PageWorkers" at bounding box center [65, 213] width 48 height 9
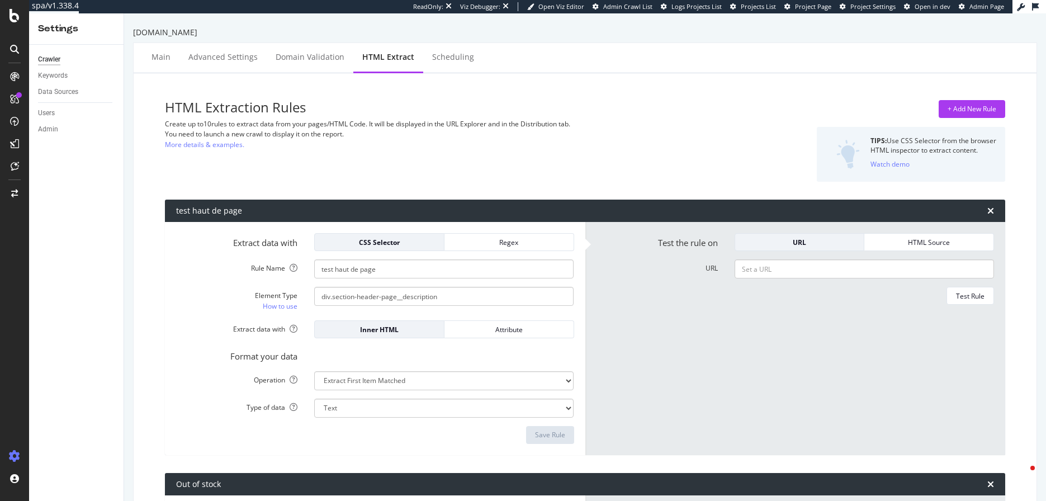
select select "exist"
select select "count"
select select "exist"
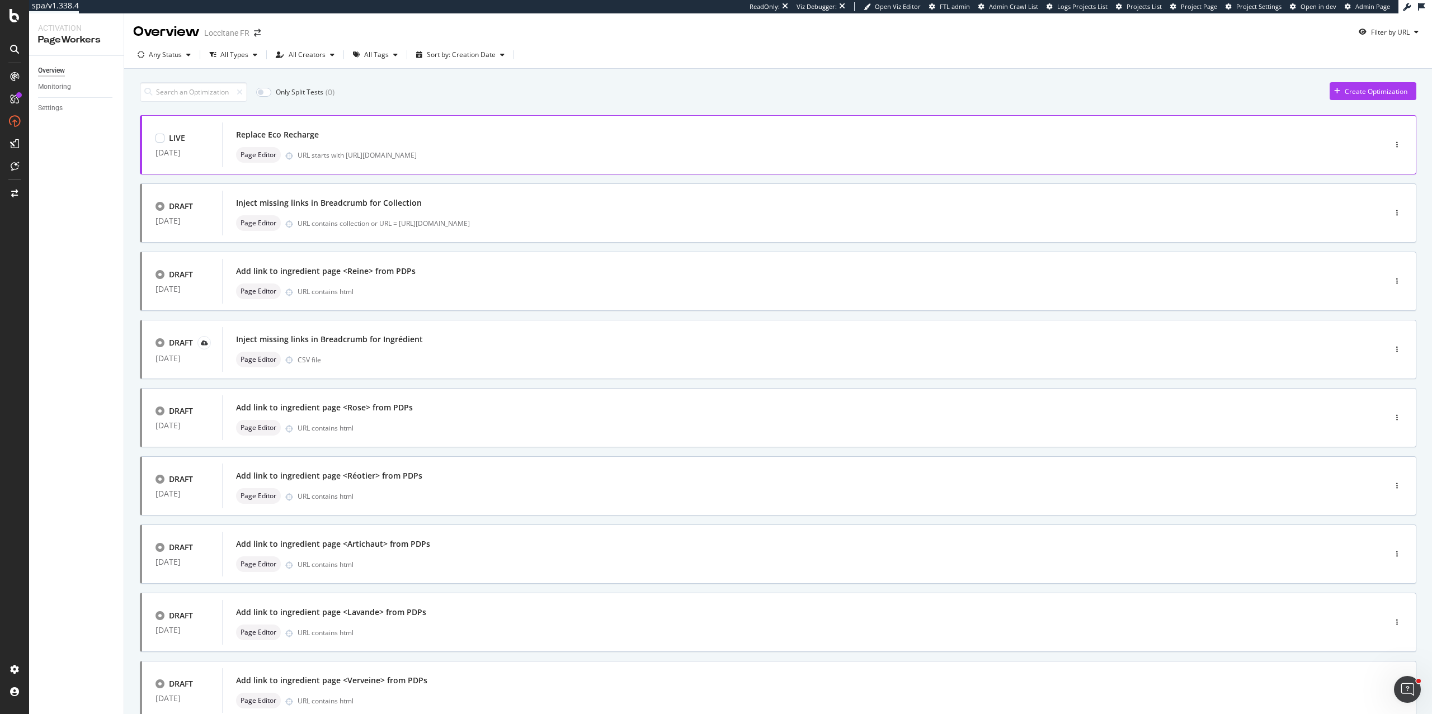
click at [438, 131] on div "Replace Eco Recharge" at bounding box center [787, 135] width 1102 height 16
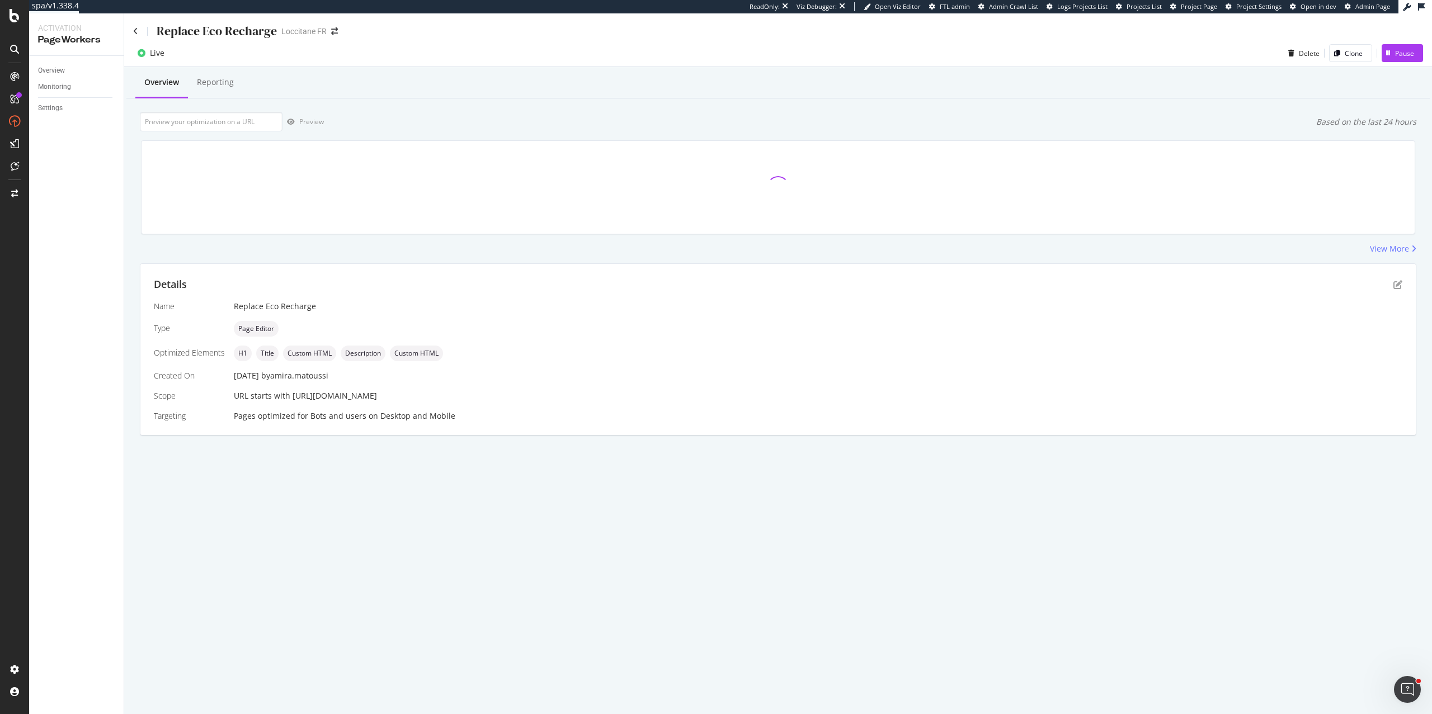
click at [1391, 282] on div "Details" at bounding box center [778, 284] width 1248 height 15
click at [1393, 282] on icon "pen-to-square" at bounding box center [1397, 284] width 9 height 9
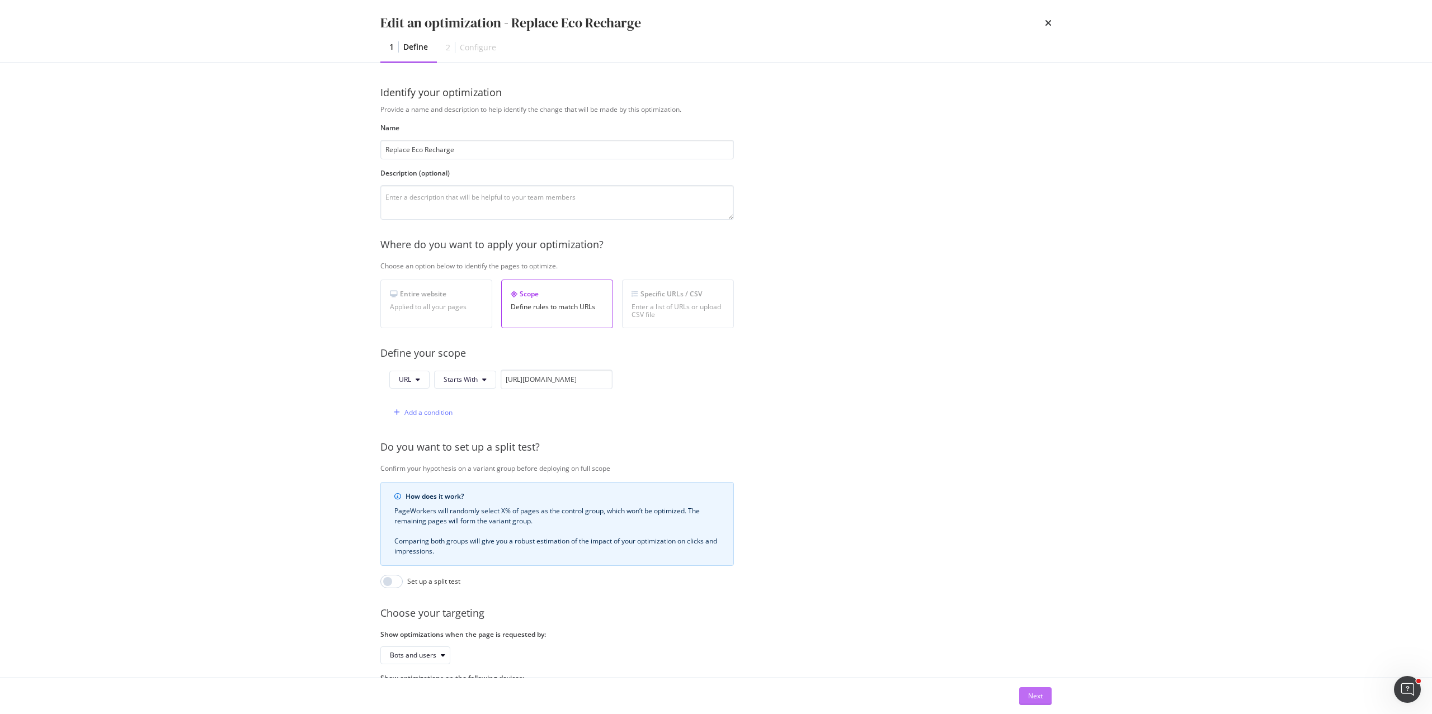
click at [1030, 692] on div "Next" at bounding box center [1035, 696] width 15 height 10
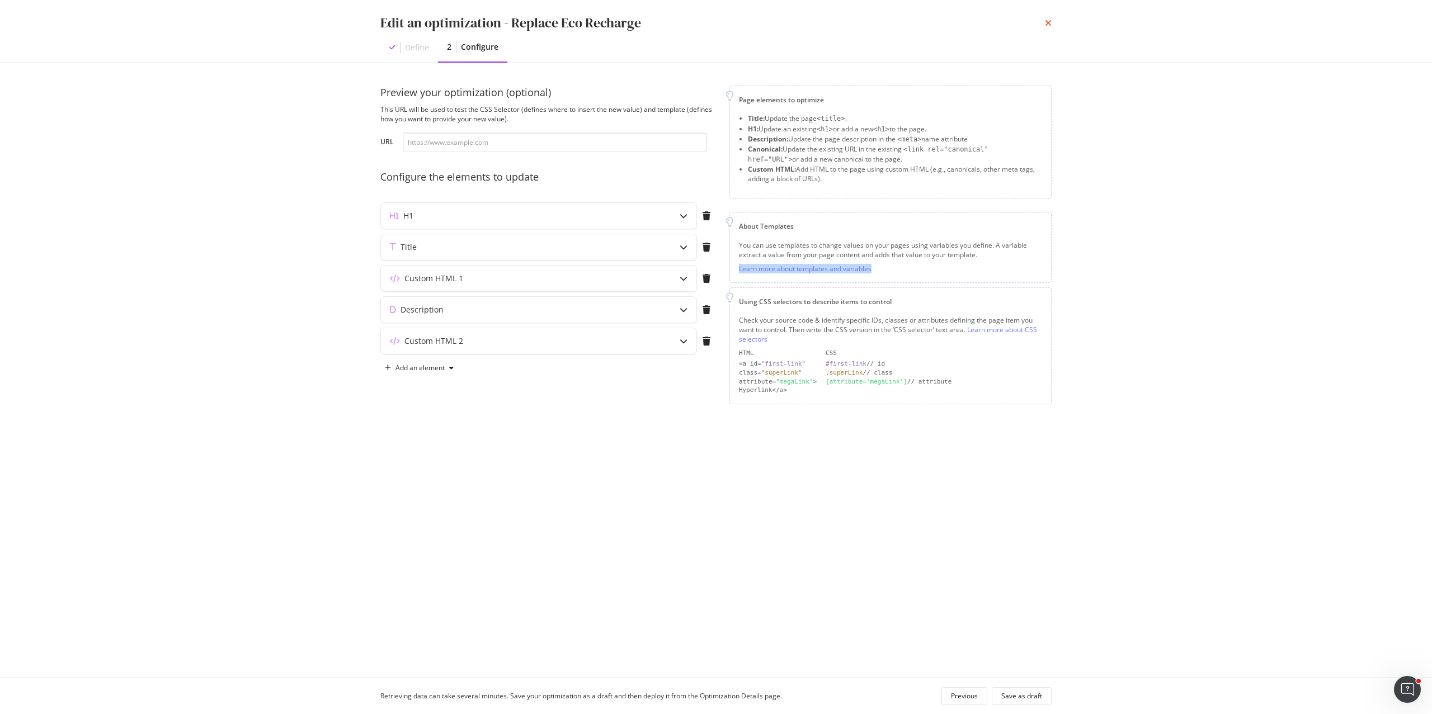
click at [1046, 20] on icon "times" at bounding box center [1048, 22] width 7 height 9
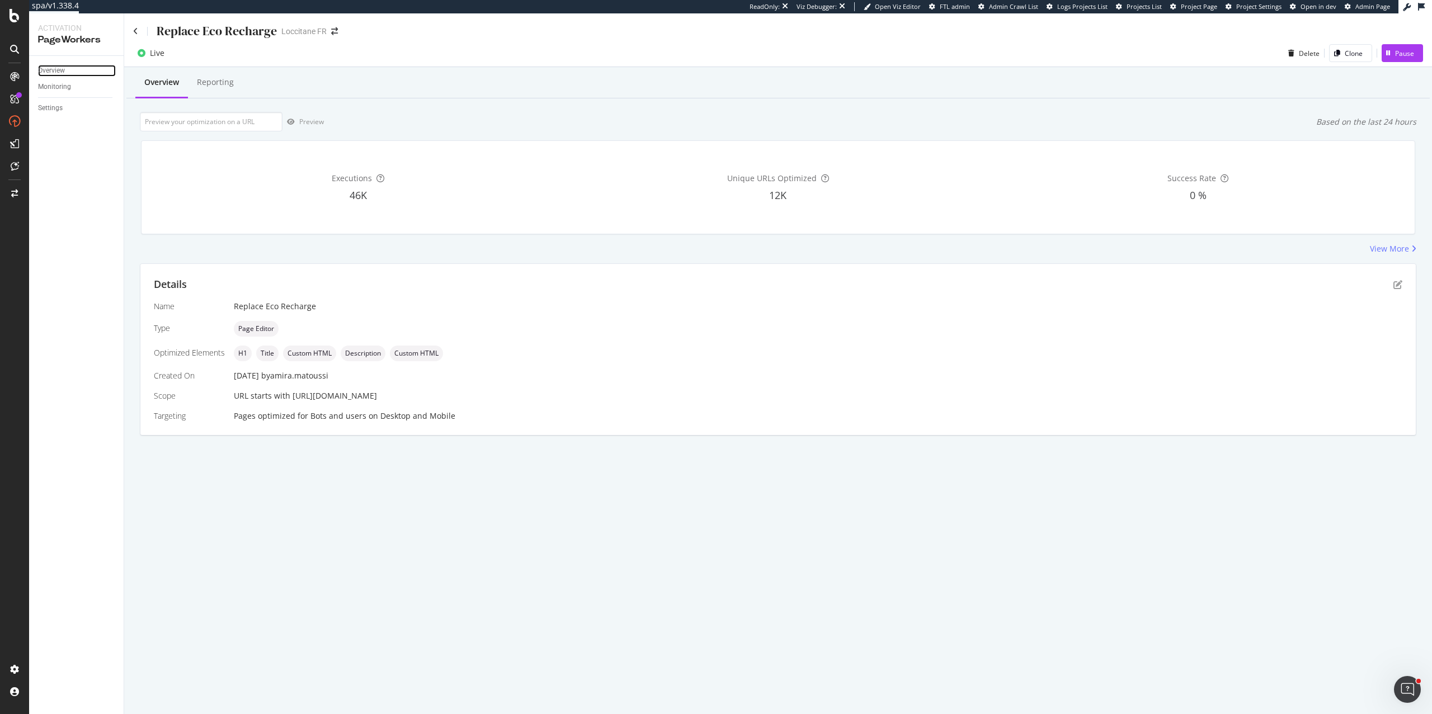
click at [52, 67] on div "Overview" at bounding box center [51, 71] width 27 height 12
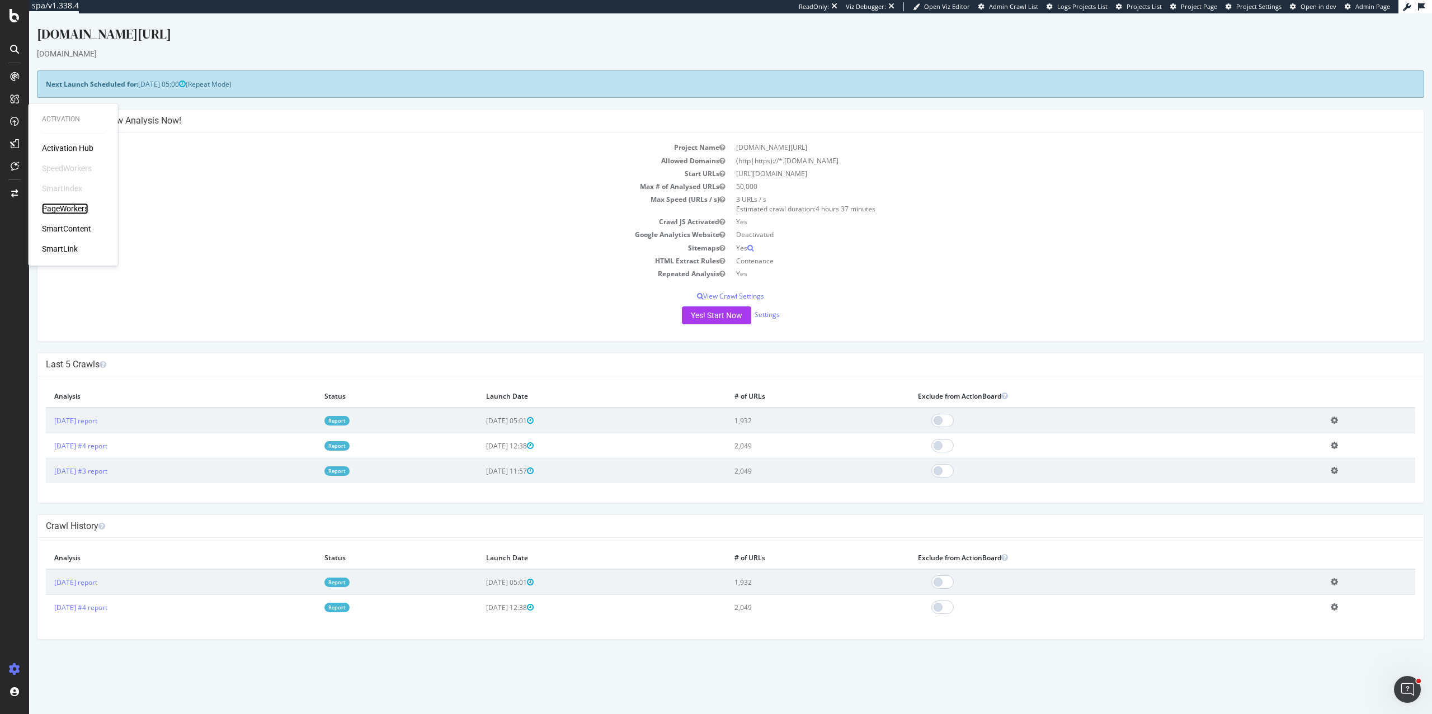
click at [54, 207] on div "PageWorkers" at bounding box center [65, 208] width 46 height 11
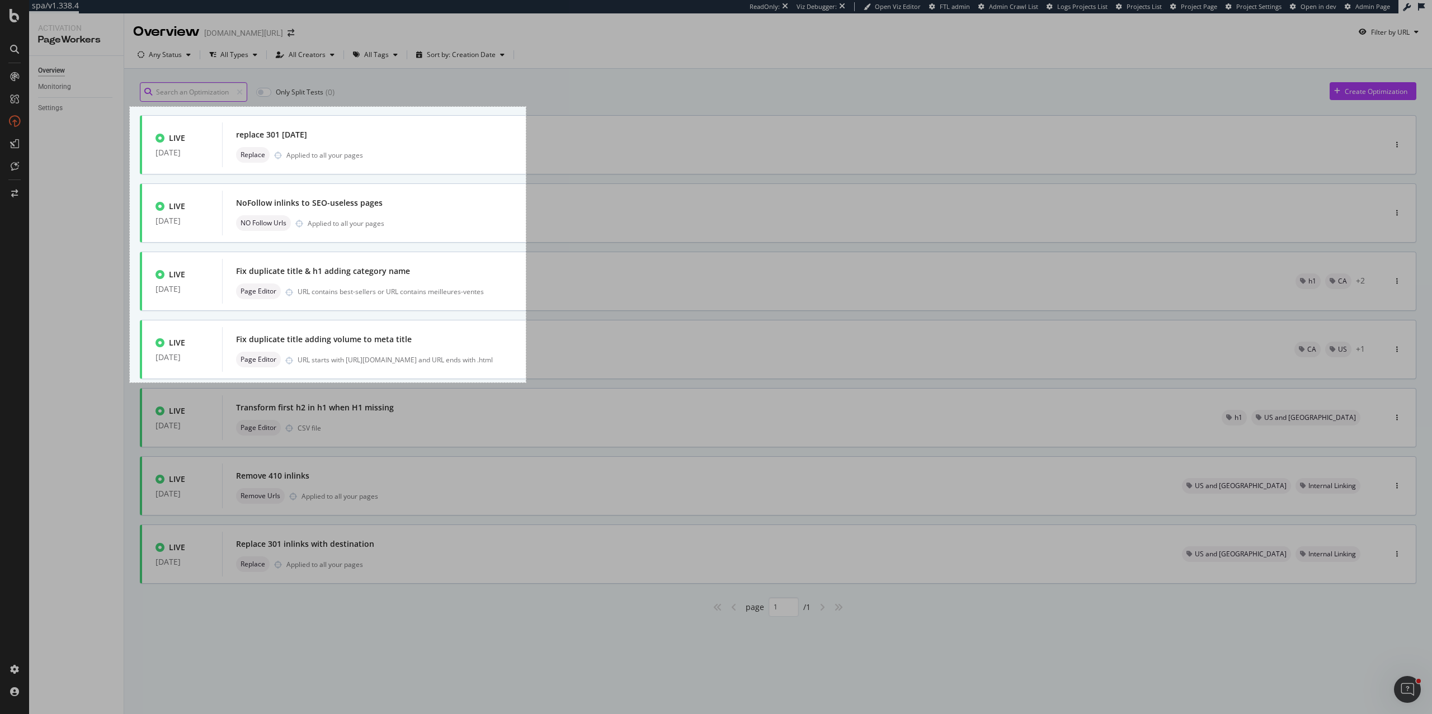
drag, startPoint x: 130, startPoint y: 107, endPoint x: 526, endPoint y: 383, distance: 482.5
click at [526, 383] on div "708 X 493" at bounding box center [716, 357] width 1432 height 714
click at [558, 350] on link "Capture" at bounding box center [551, 350] width 29 height 12
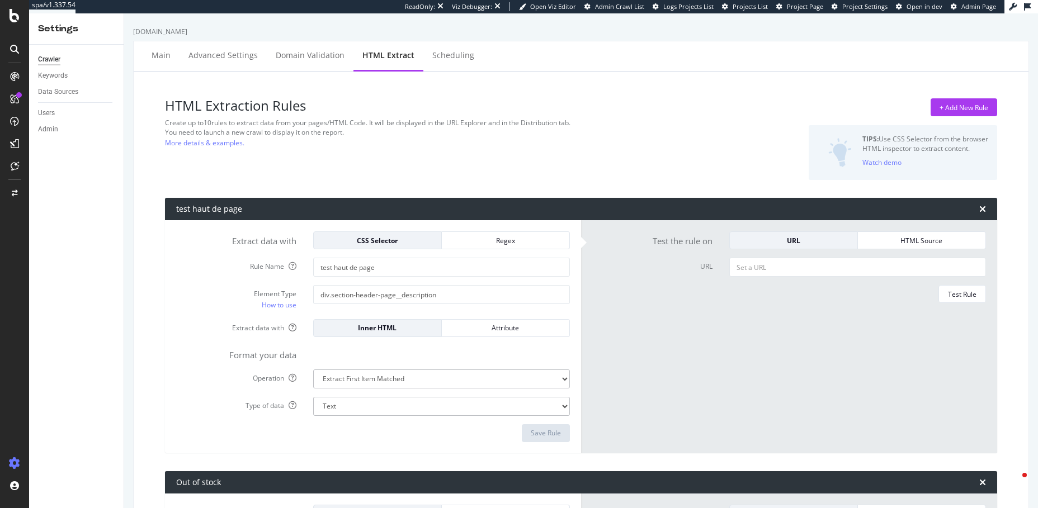
select select "exist"
select select "count"
select select "exist"
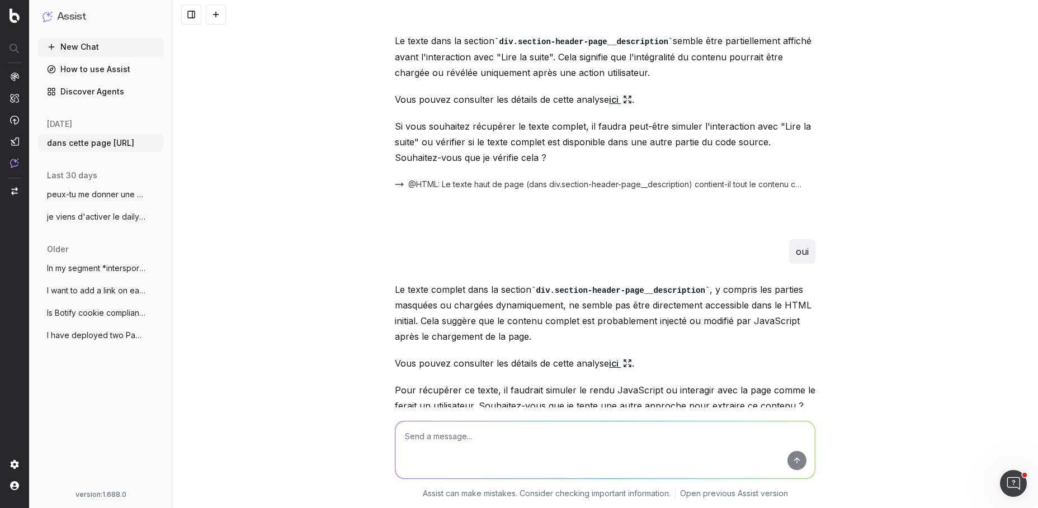
scroll to position [3702, 0]
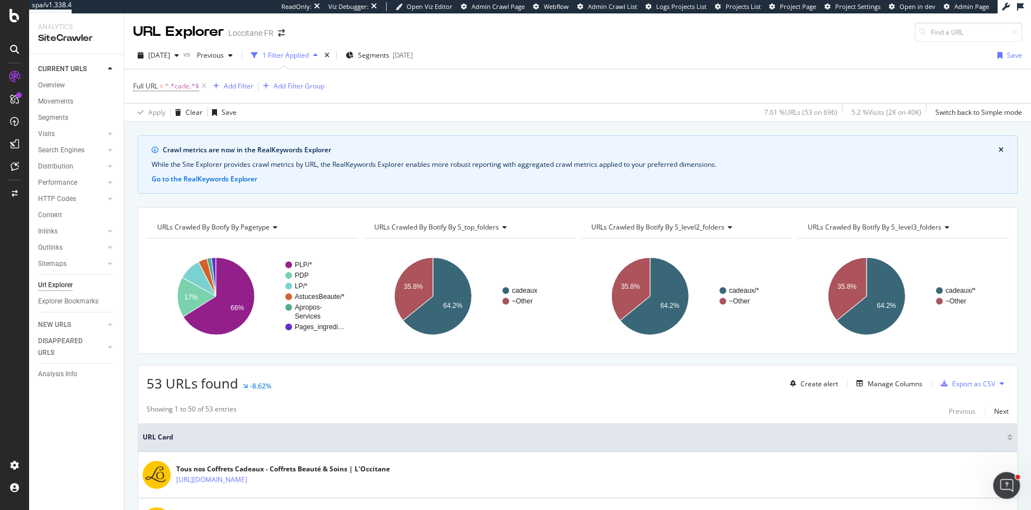
scroll to position [164, 0]
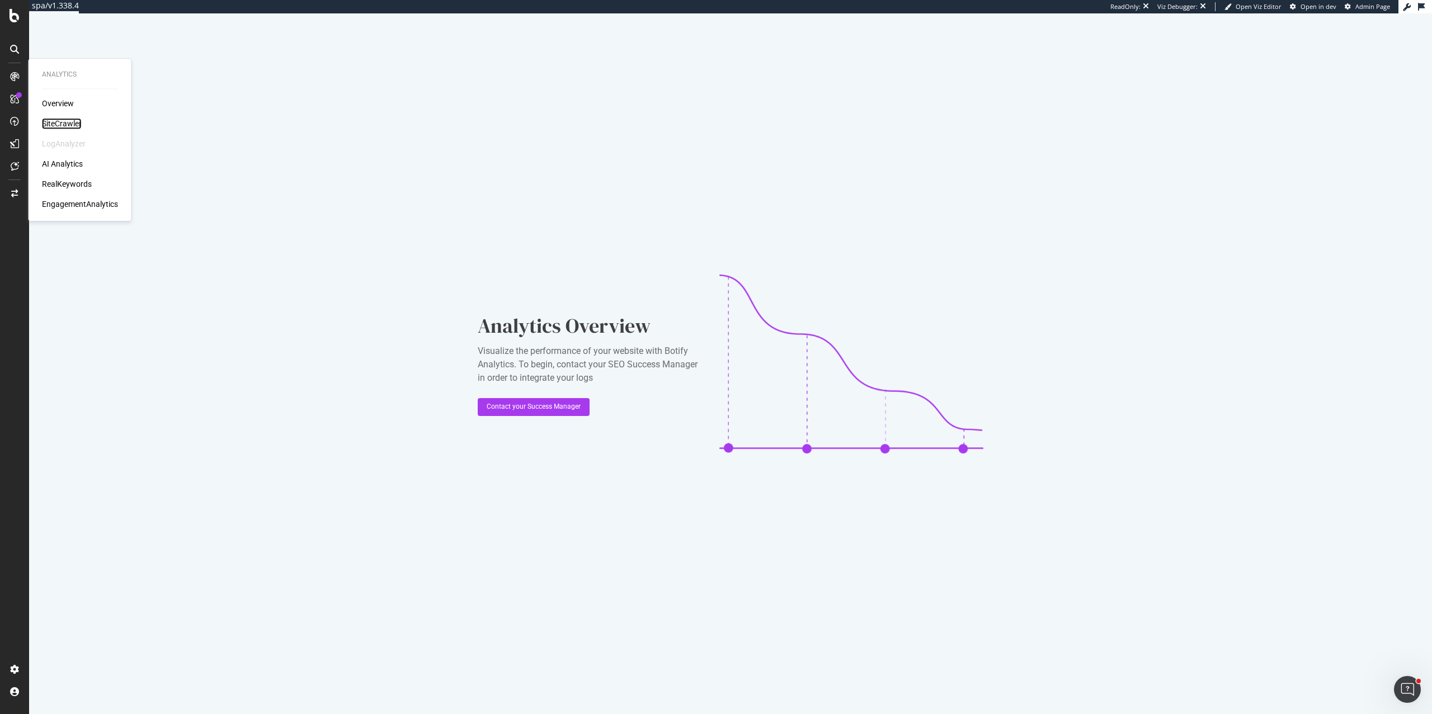
click at [56, 121] on div "SiteCrawler" at bounding box center [62, 123] width 40 height 11
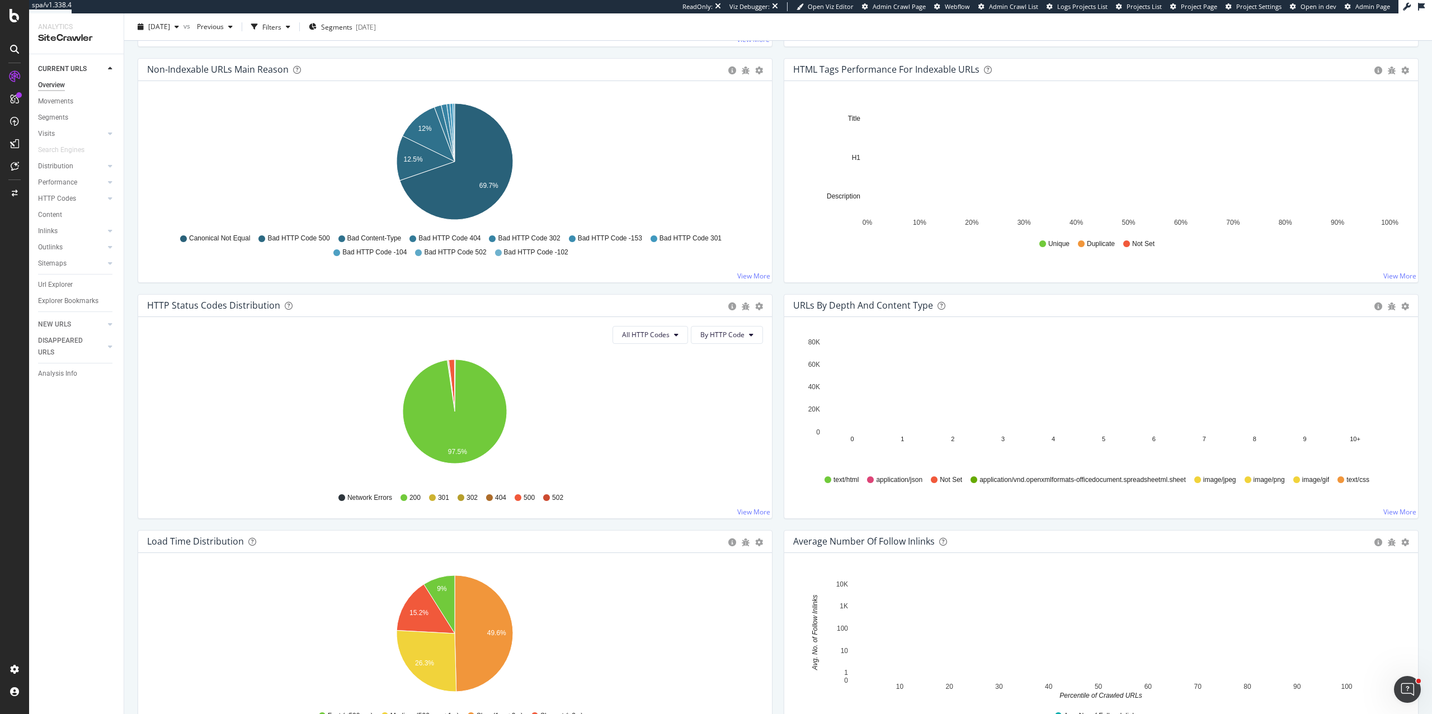
scroll to position [341, 0]
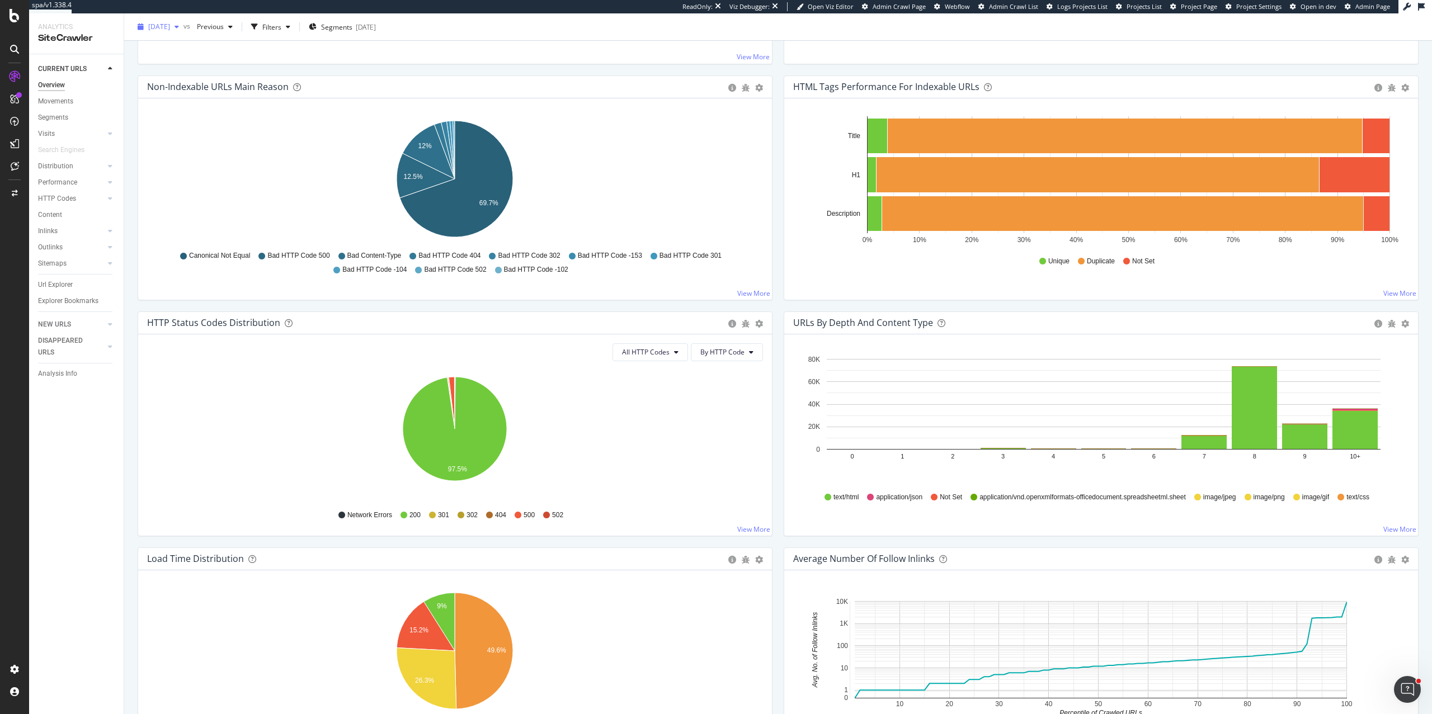
click at [167, 25] on span "2025 Sep. 30th" at bounding box center [159, 27] width 22 height 10
click at [351, 26] on span "Segments" at bounding box center [336, 27] width 31 height 10
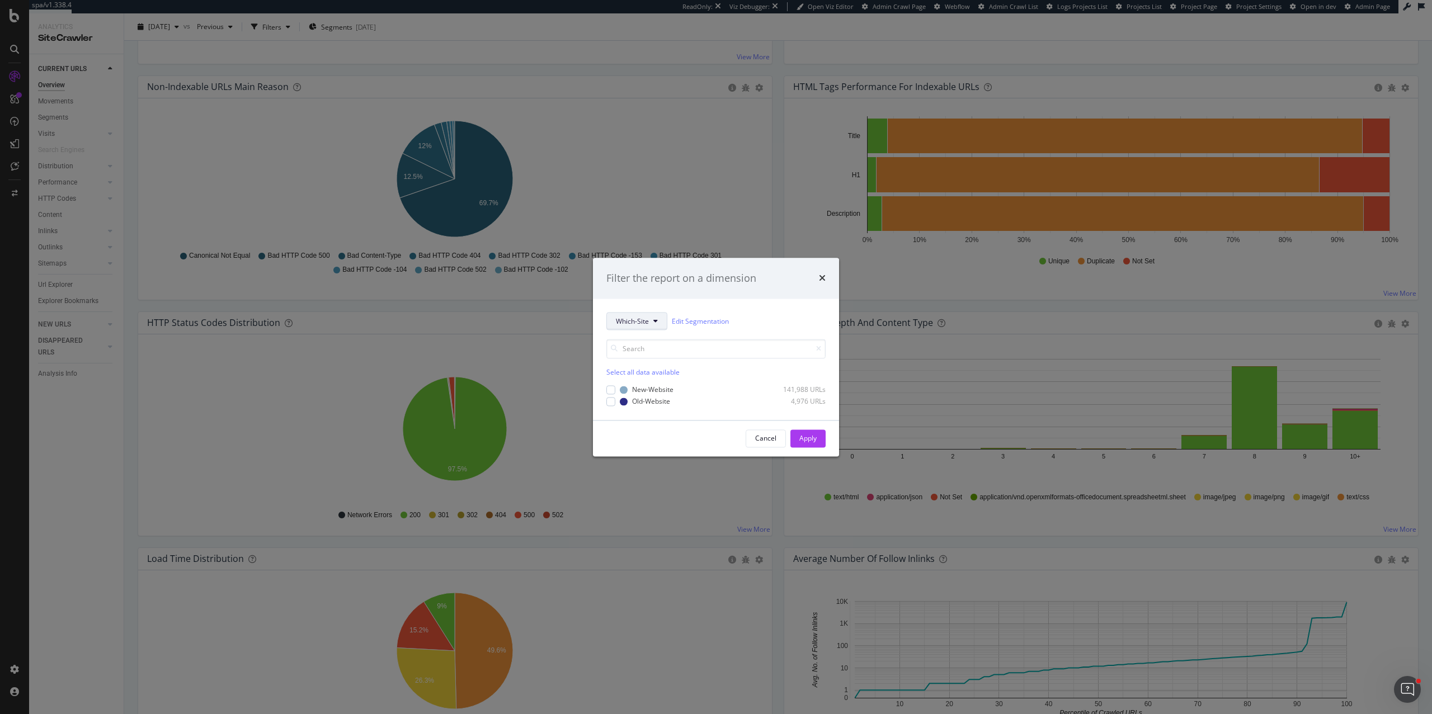
click at [636, 322] on span "Which-Site" at bounding box center [632, 322] width 33 height 10
click at [759, 331] on div "Select all data available New-Website 141,988 URLs Old-Website 4,976 URLs" at bounding box center [715, 369] width 219 height 76
click at [610, 389] on div "modal" at bounding box center [610, 389] width 9 height 9
click at [806, 441] on div "Apply" at bounding box center [807, 438] width 17 height 10
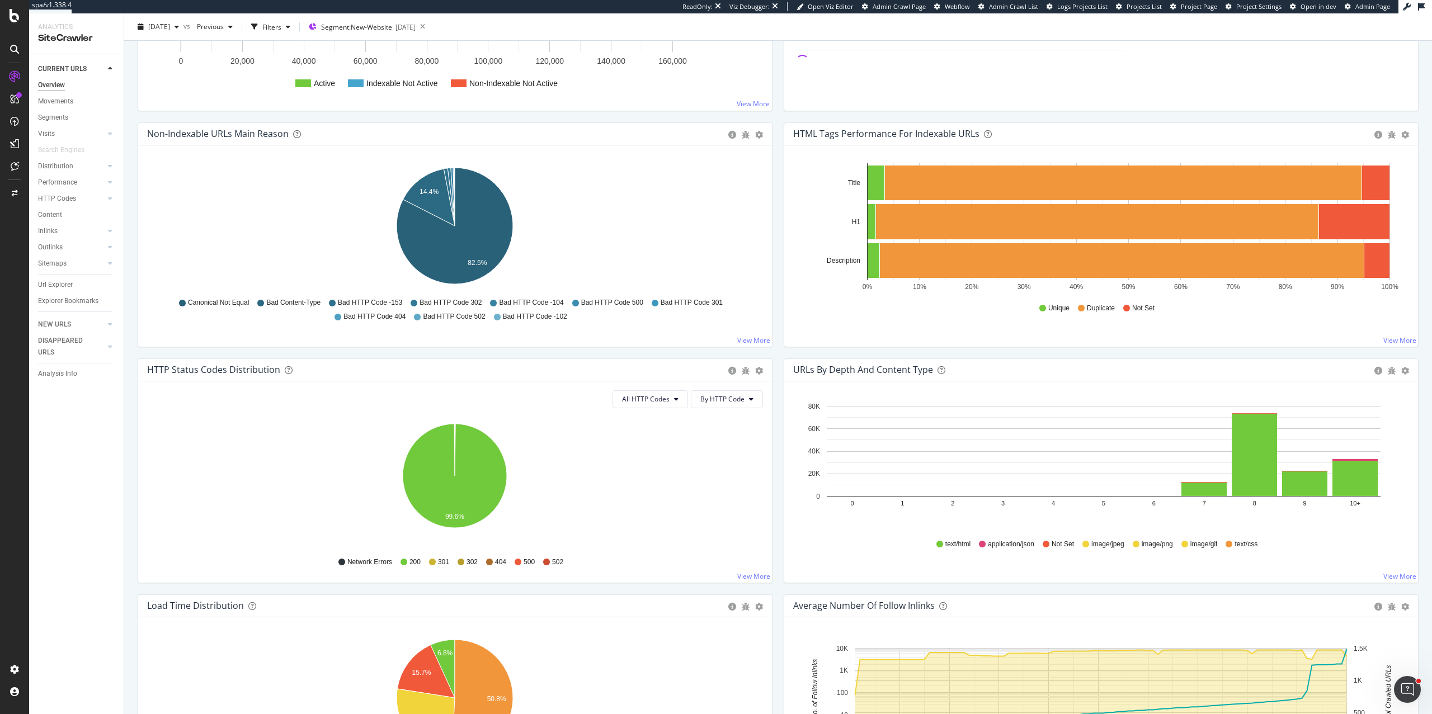
scroll to position [359, 0]
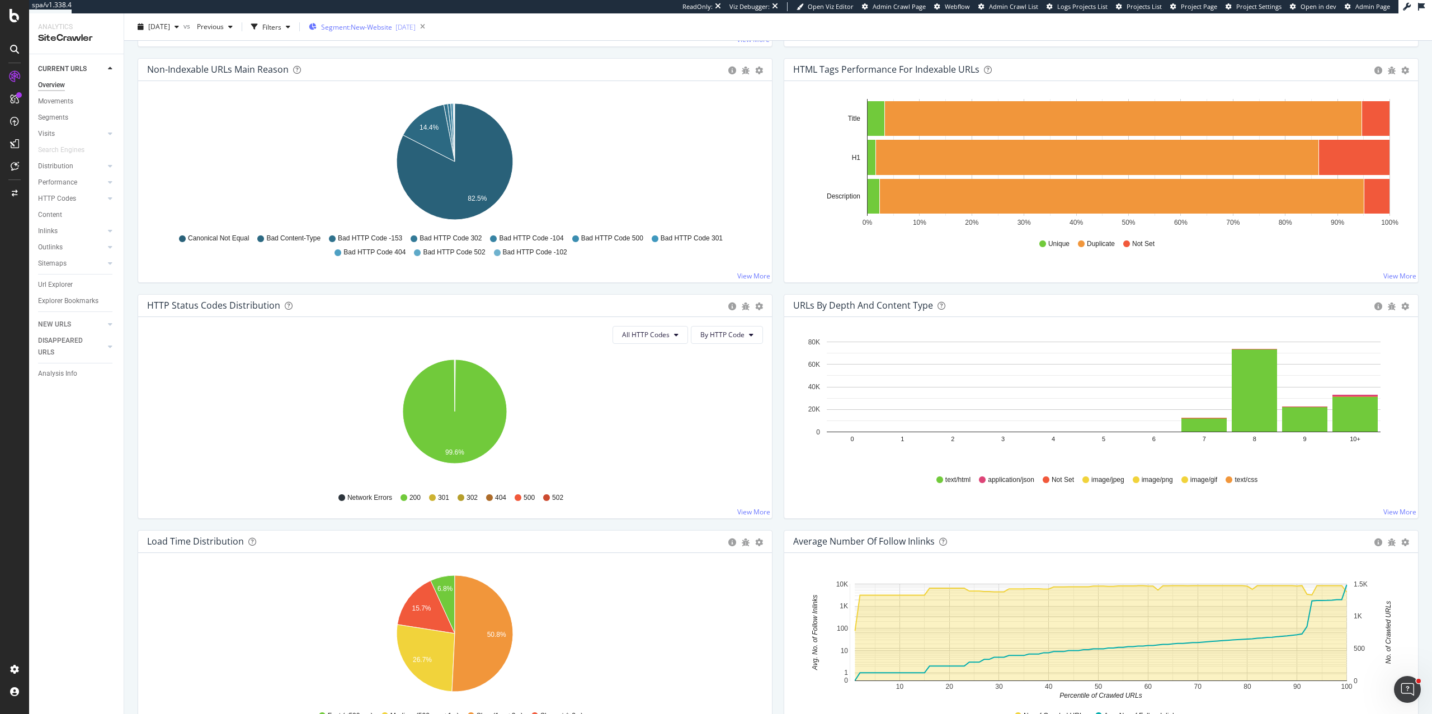
click at [378, 19] on div "Segment: New-Website 2025-09-08" at bounding box center [362, 26] width 107 height 17
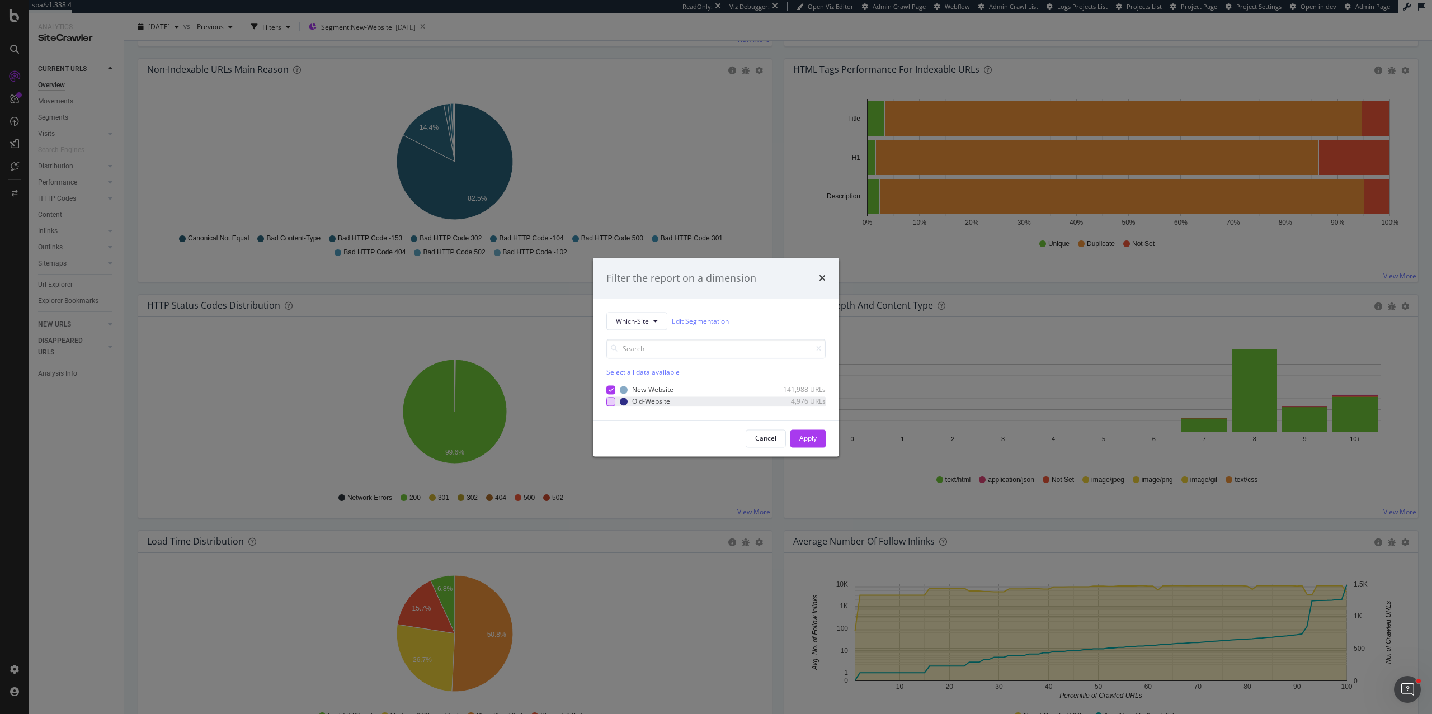
click at [609, 398] on div "modal" at bounding box center [610, 401] width 9 height 9
click at [609, 392] on icon "modal" at bounding box center [611, 390] width 5 height 6
click at [814, 445] on div "Apply" at bounding box center [807, 438] width 17 height 17
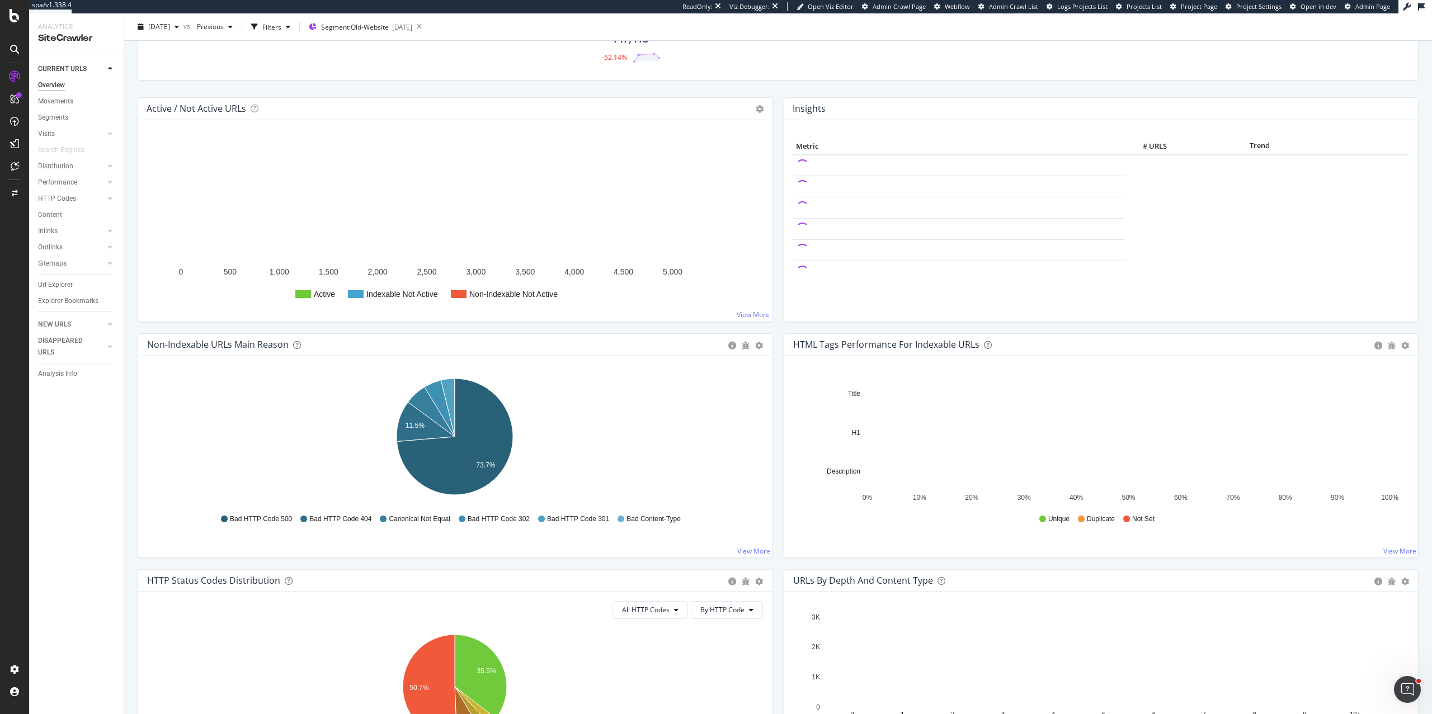
scroll to position [191, 0]
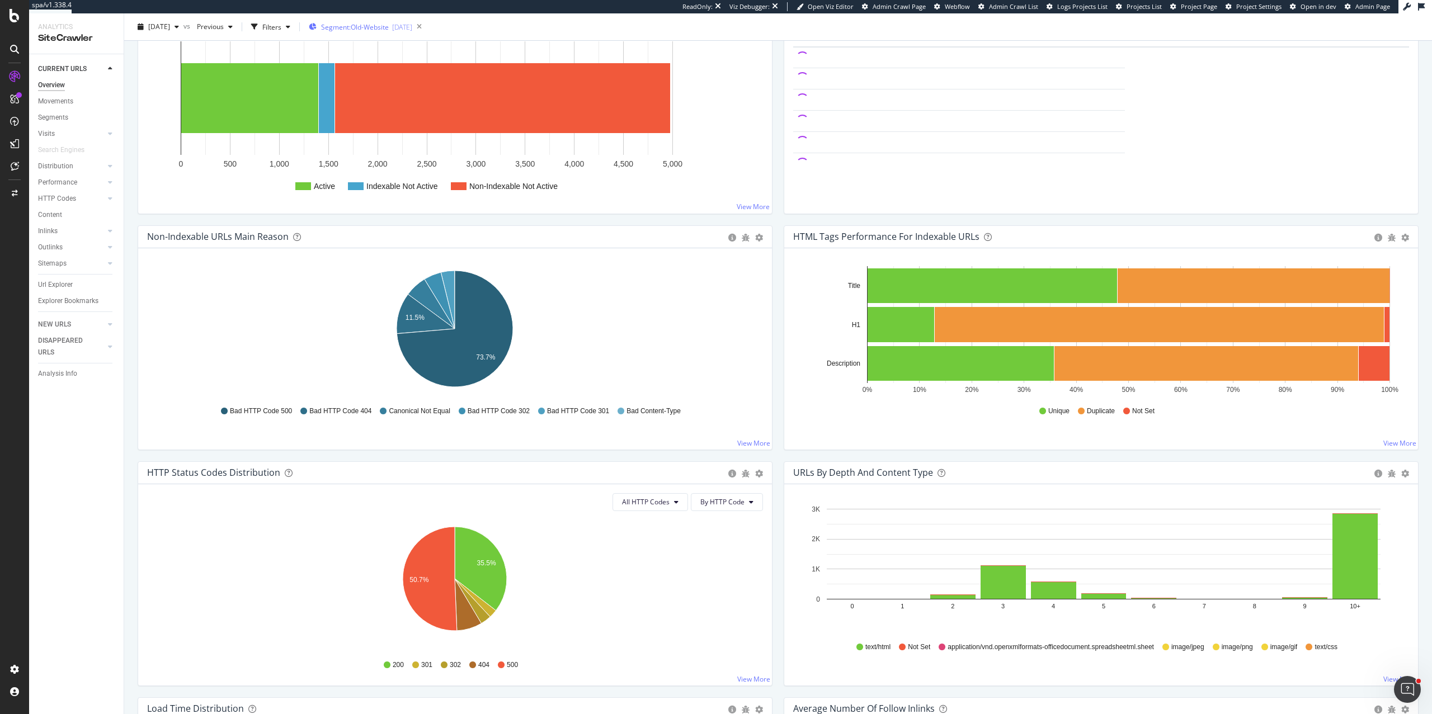
click at [349, 33] on div "Segment: Old-Website 2025-09-08" at bounding box center [360, 26] width 103 height 17
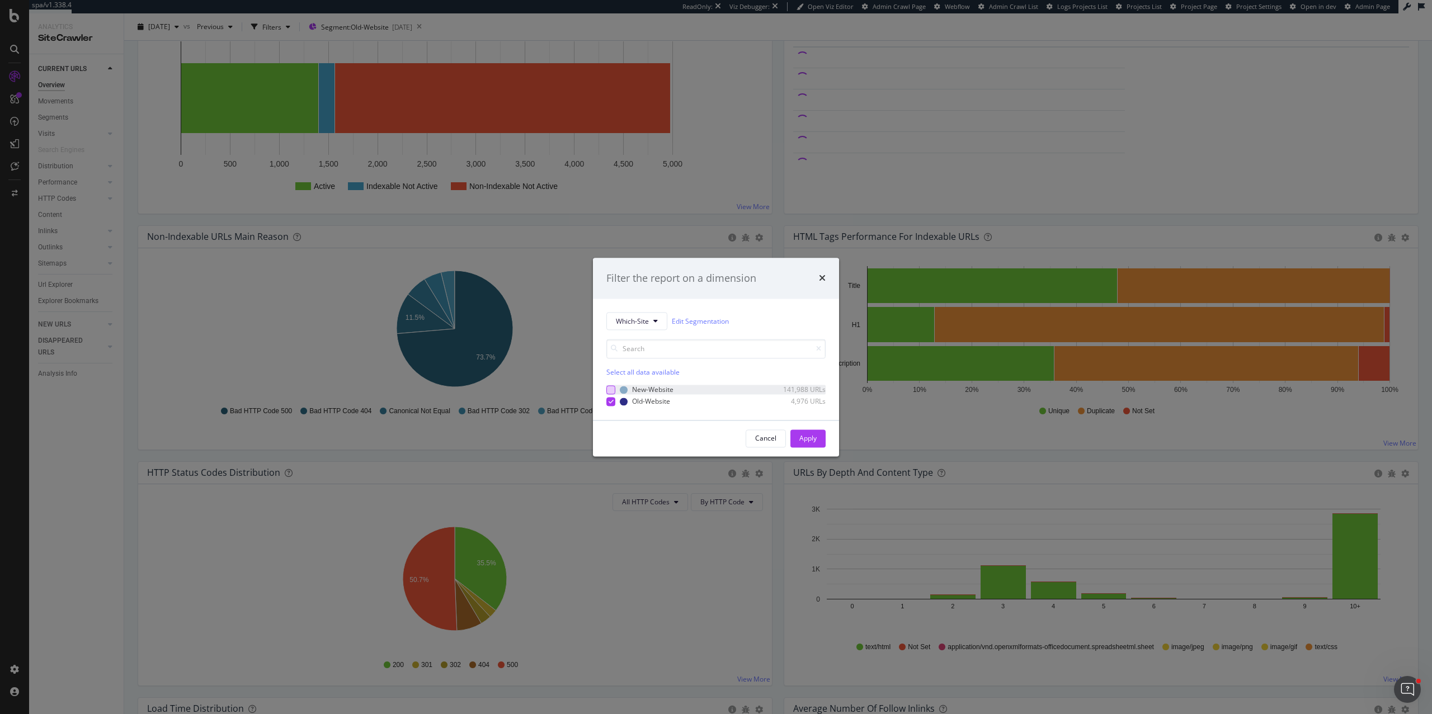
click at [608, 389] on div "modal" at bounding box center [610, 389] width 9 height 9
click at [609, 400] on icon "modal" at bounding box center [611, 402] width 5 height 6
click at [799, 440] on div "Apply" at bounding box center [807, 438] width 17 height 10
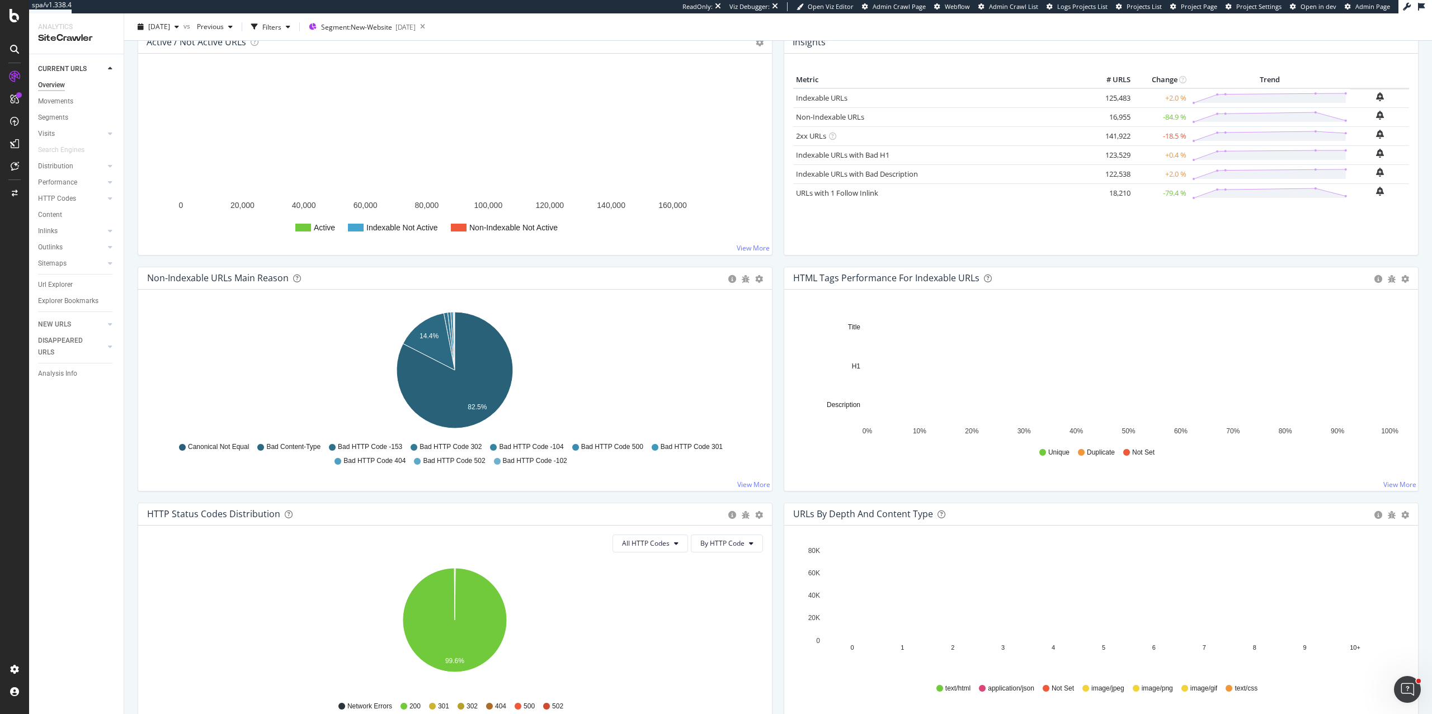
scroll to position [149, 0]
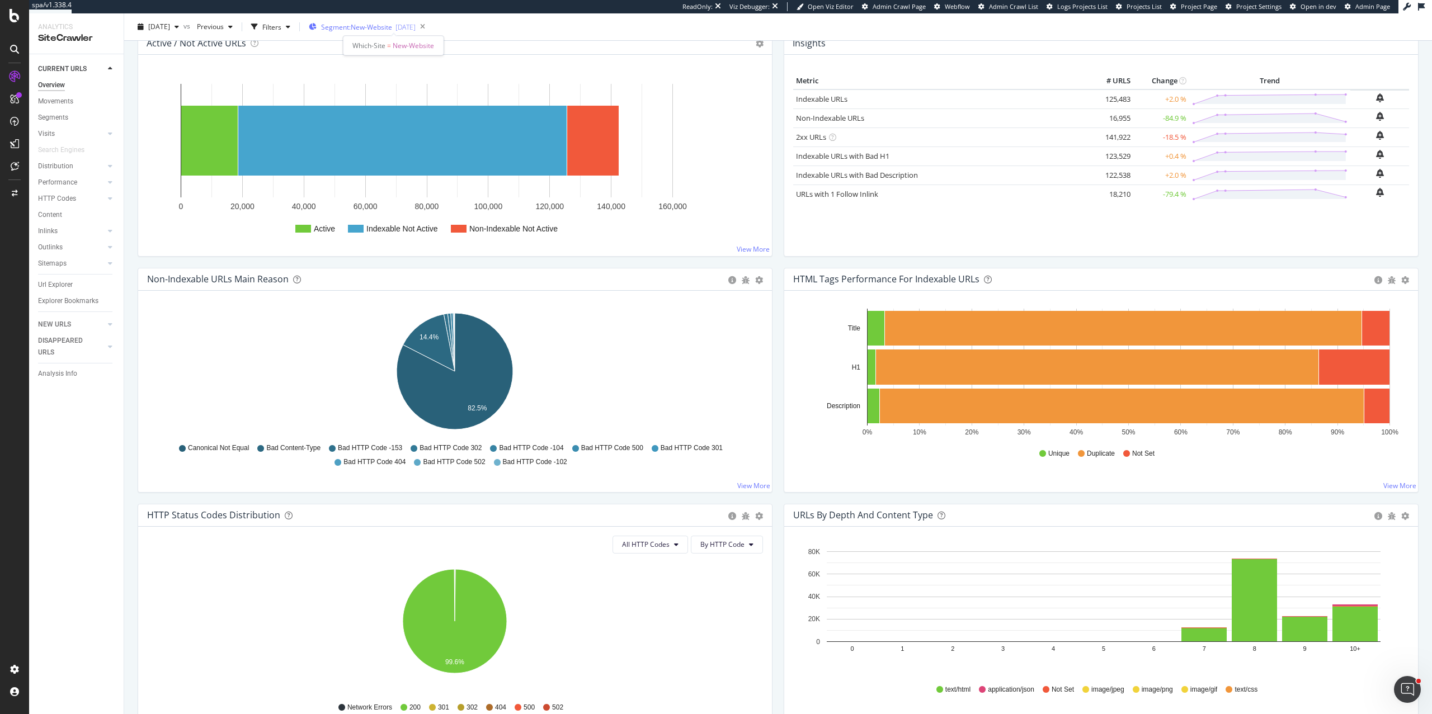
click at [384, 25] on span "Segment: New-Website" at bounding box center [356, 27] width 71 height 10
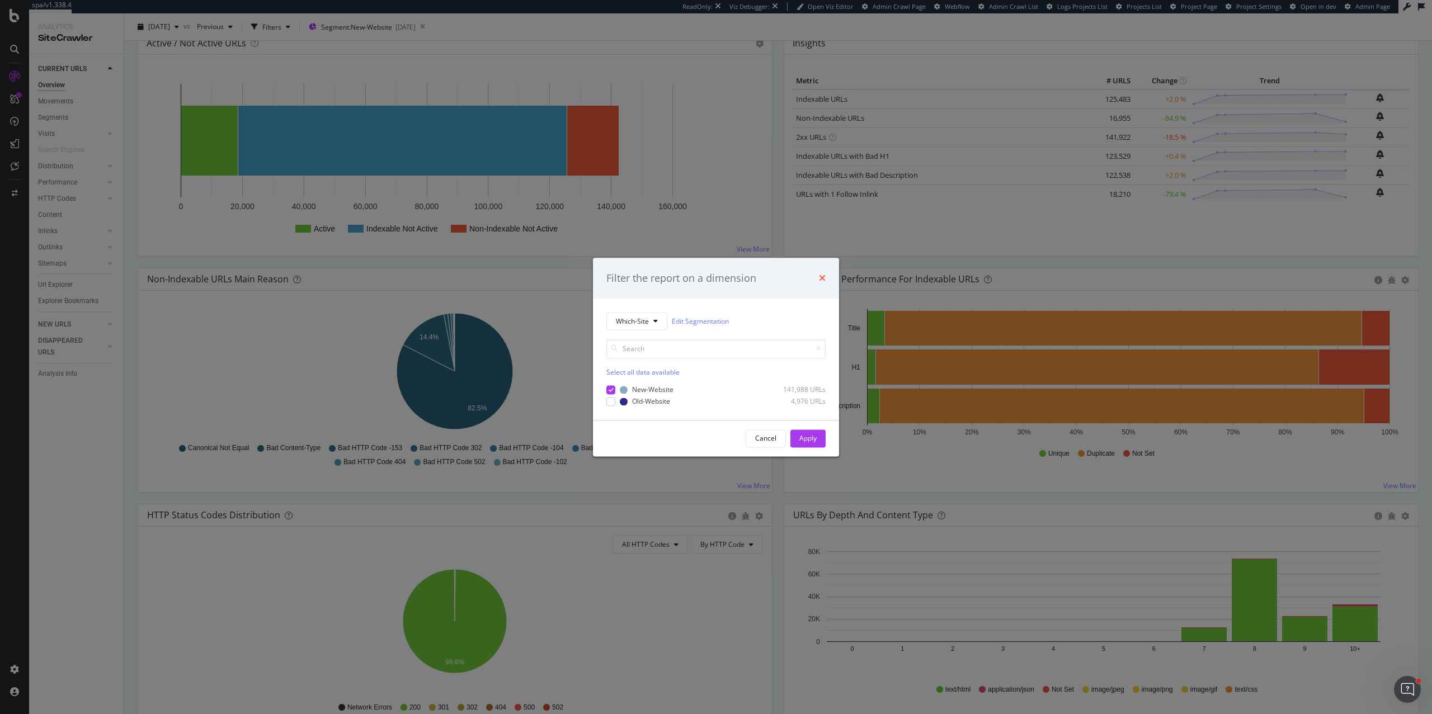
click at [823, 277] on icon "times" at bounding box center [822, 278] width 7 height 9
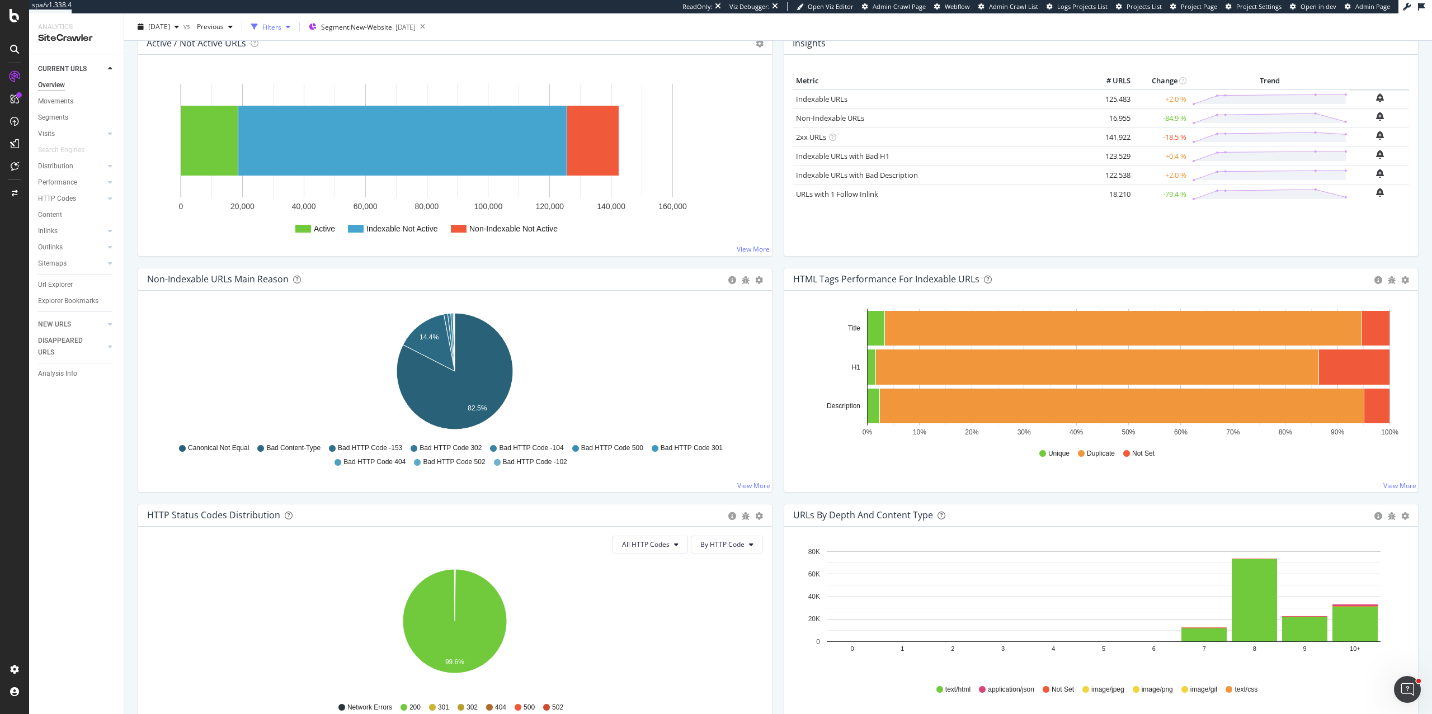
click at [281, 25] on div "Filters" at bounding box center [271, 27] width 19 height 10
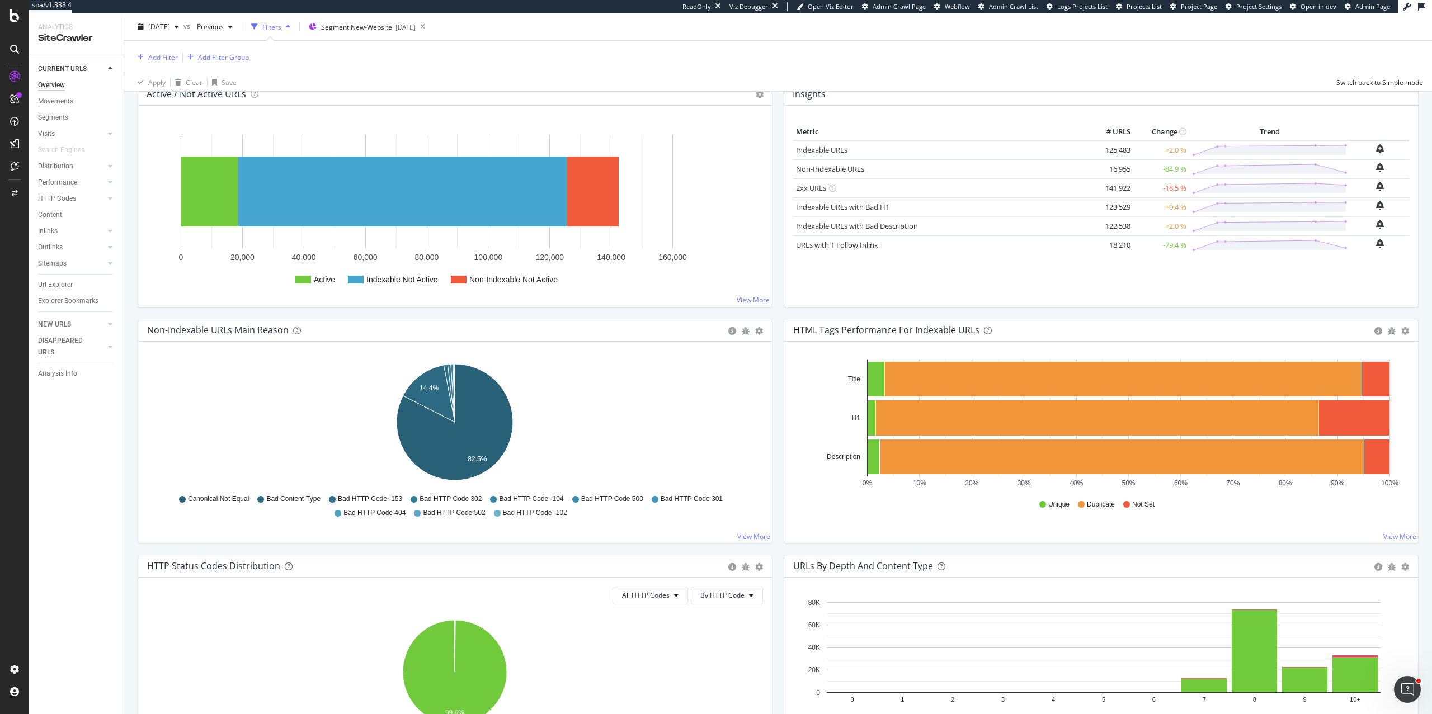
scroll to position [200, 0]
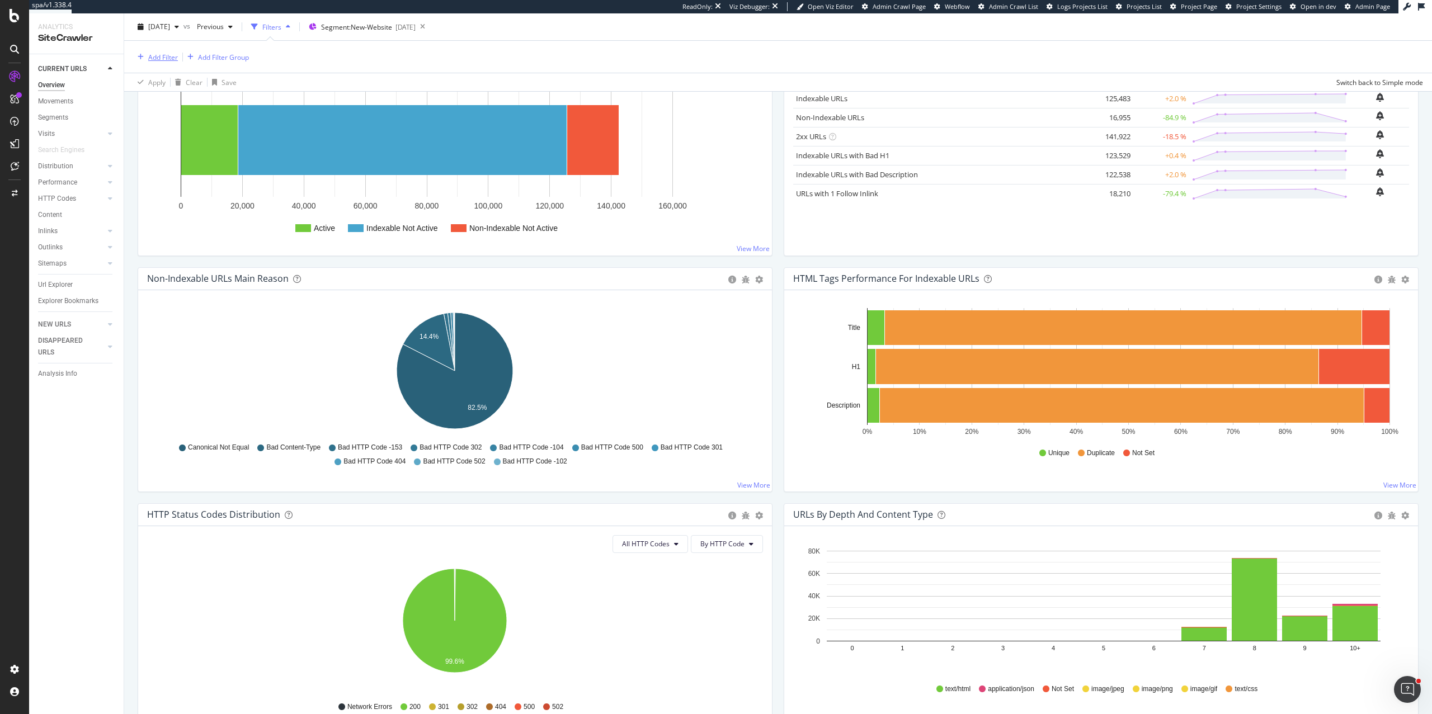
click at [167, 57] on div "Add Filter" at bounding box center [163, 57] width 30 height 10
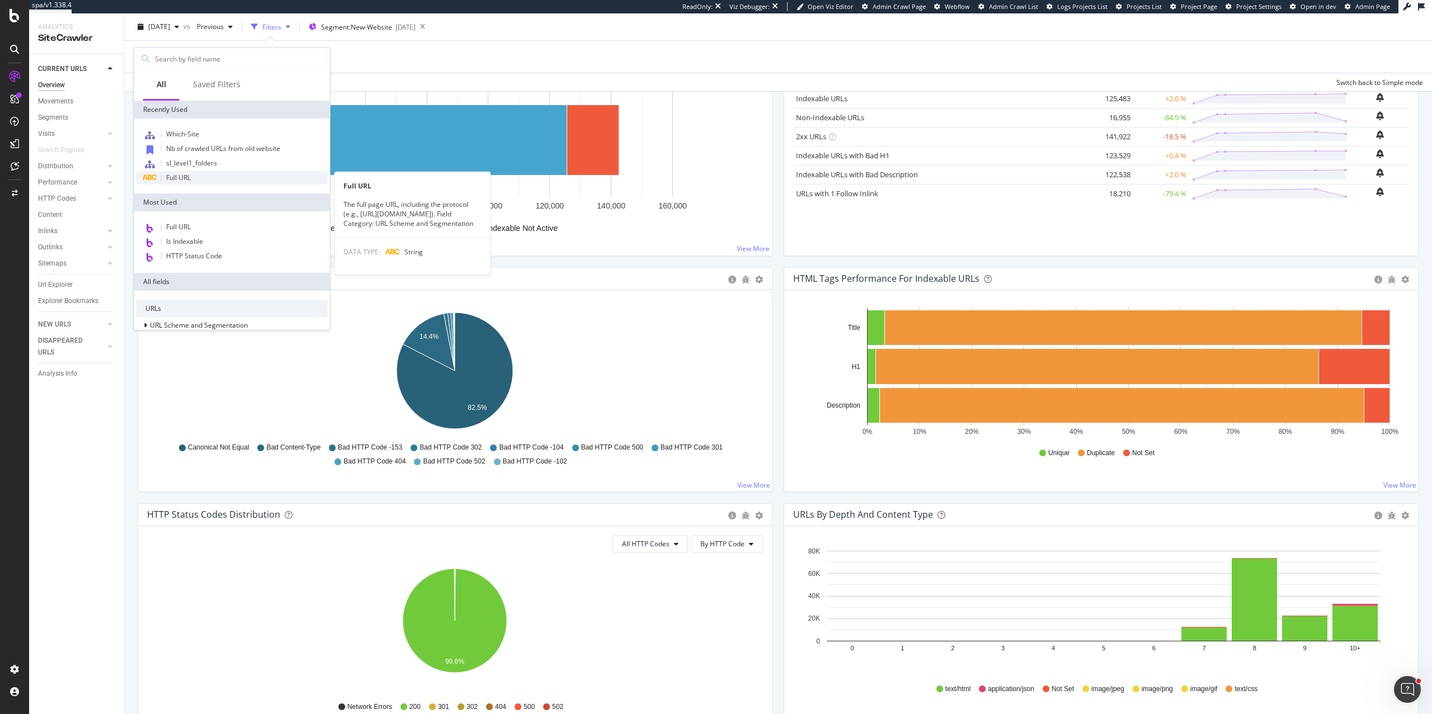
click at [186, 180] on span "Full URL" at bounding box center [178, 178] width 25 height 10
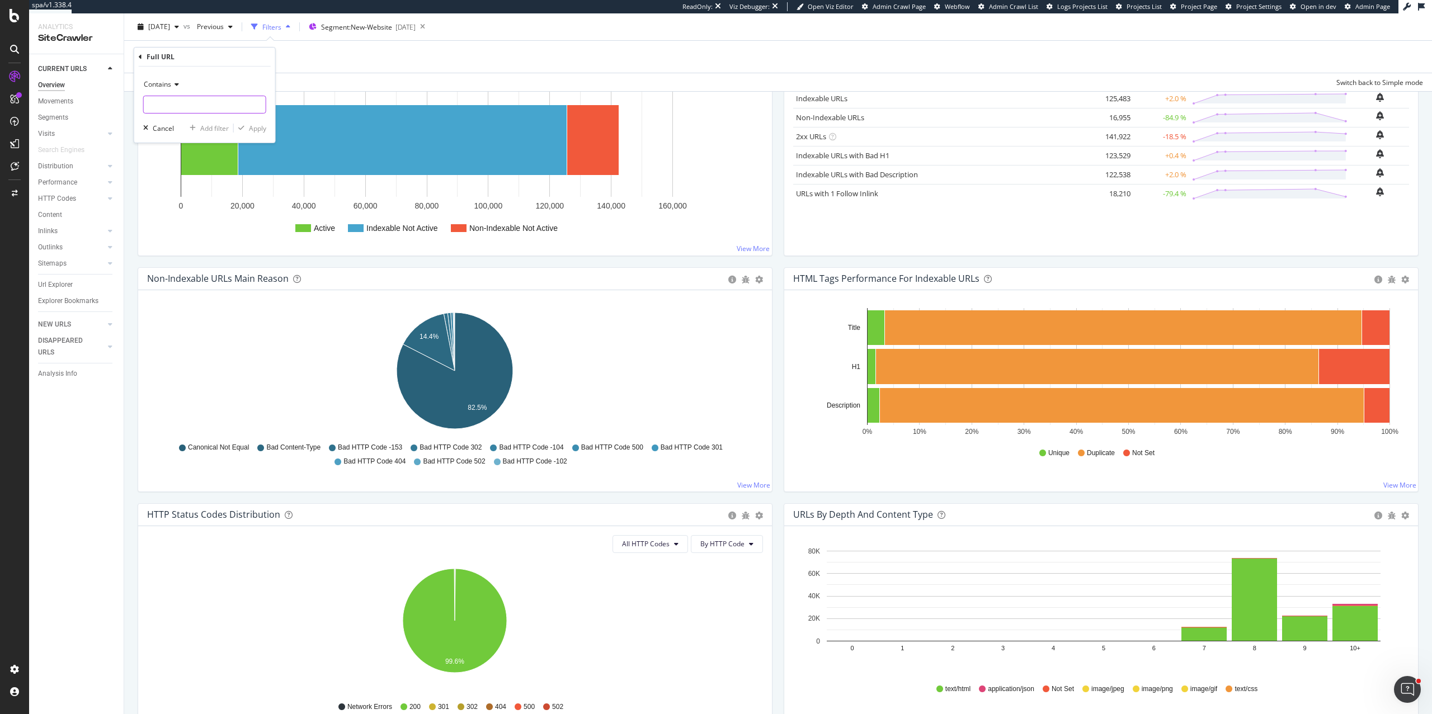
click at [177, 109] on input "text" at bounding box center [205, 105] width 122 height 18
type input "/fr-fr/"
click at [262, 129] on div "Apply" at bounding box center [257, 129] width 17 height 10
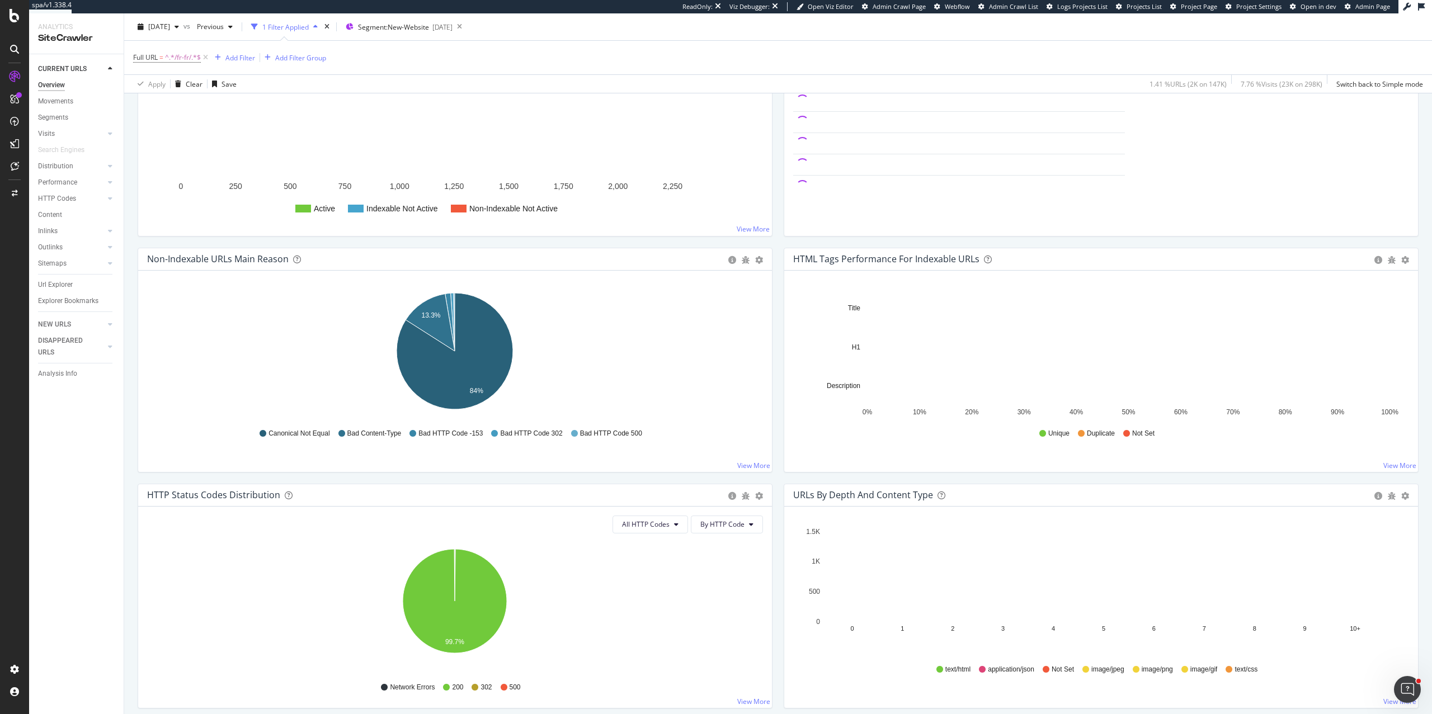
scroll to position [271, 0]
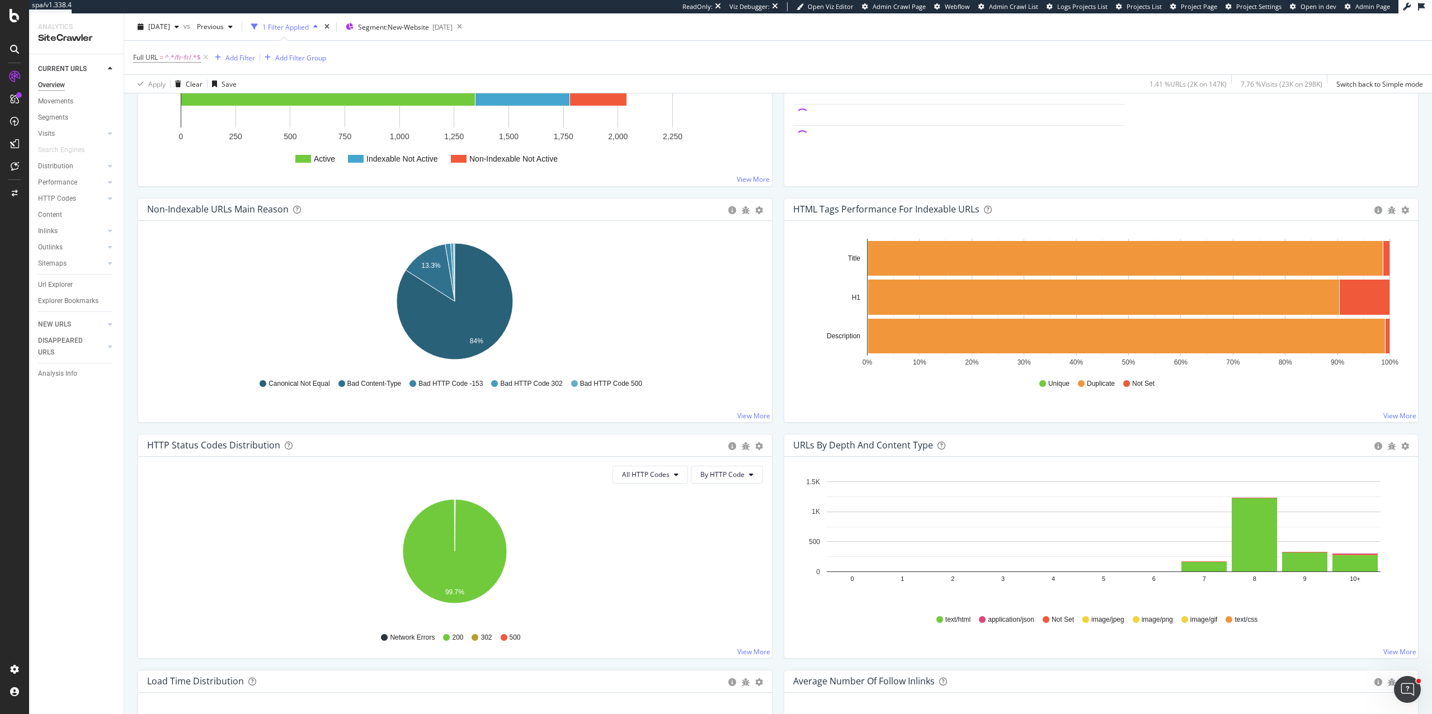
click at [1030, 449] on div "URLs by Depth and Content Type Bar (by Value) Bar (by Percentage) Table Export …" at bounding box center [1101, 446] width 634 height 22
click at [1030, 449] on icon "gear" at bounding box center [1405, 446] width 8 height 8
click at [1030, 485] on span "Bar (by Percentage)" at bounding box center [1366, 488] width 102 height 15
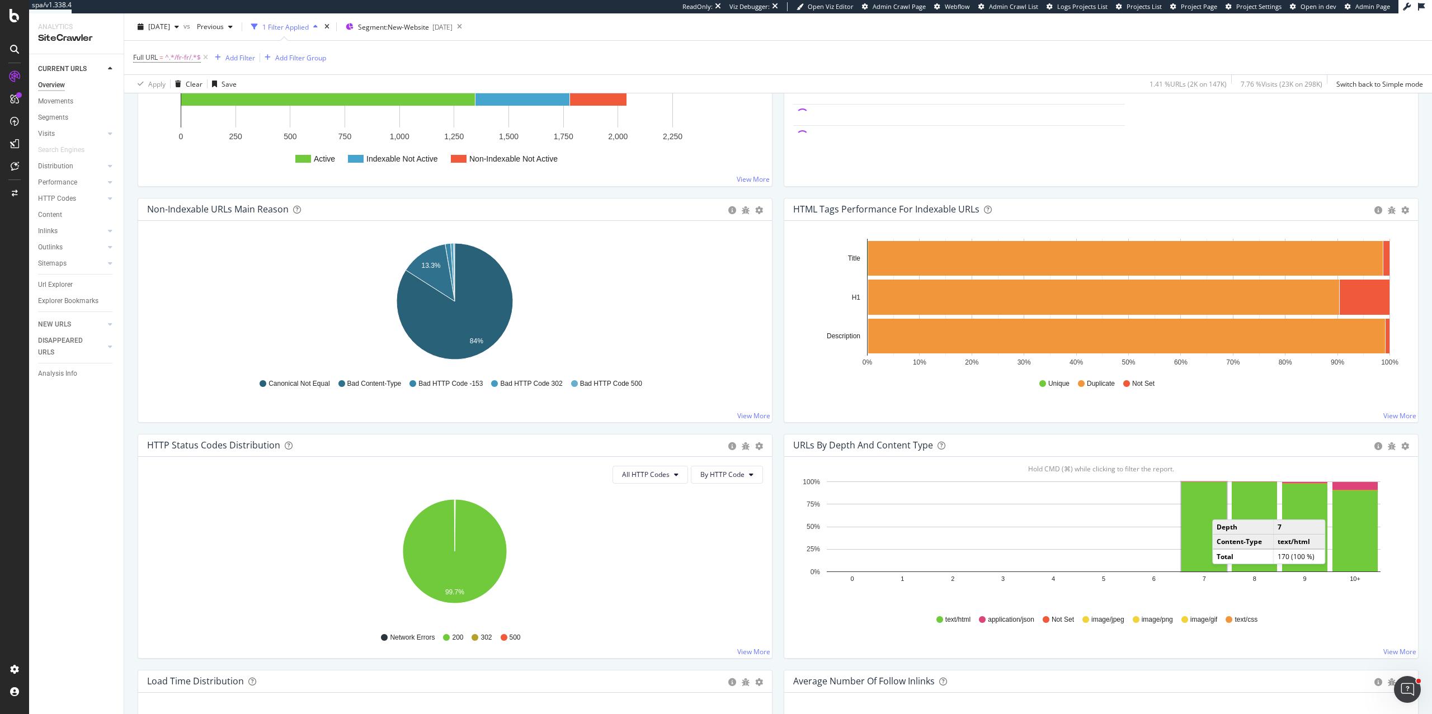
click at [1030, 485] on rect "A chart." at bounding box center [1203, 526] width 45 height 89
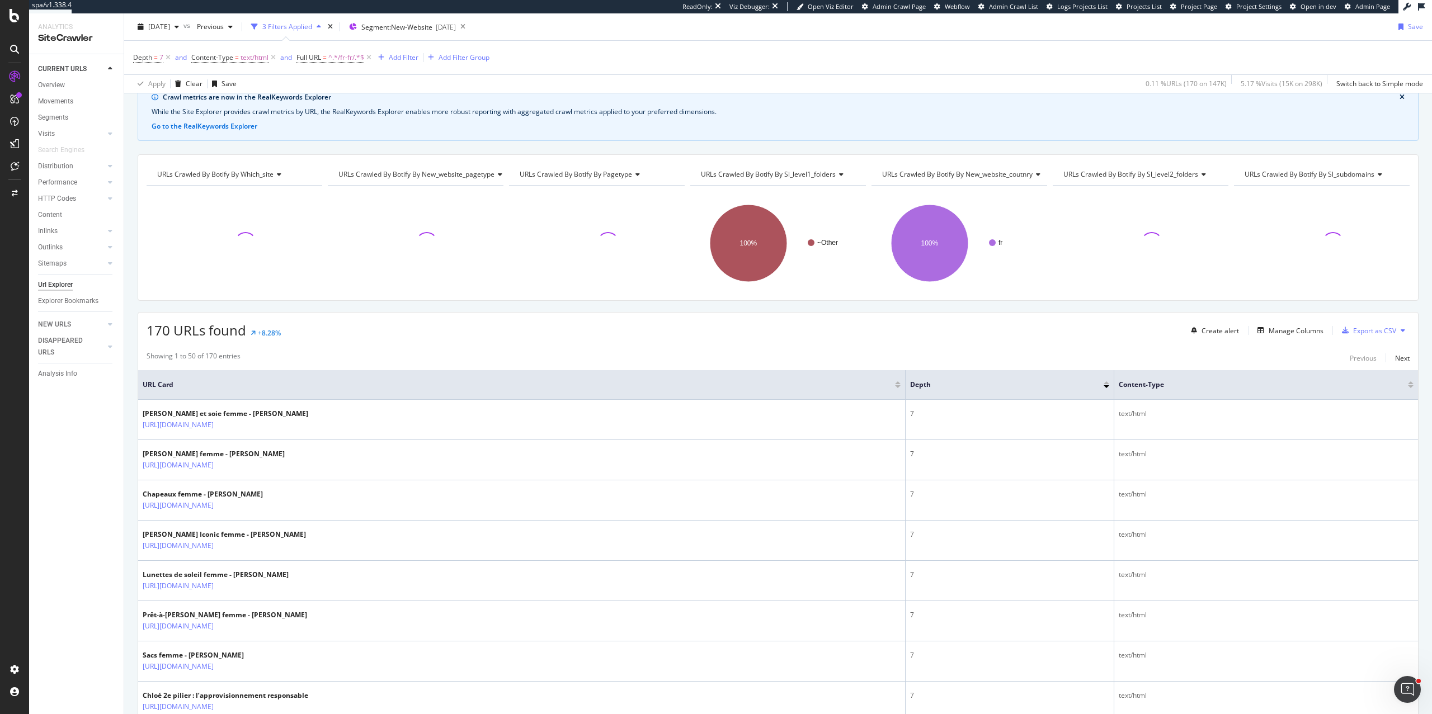
scroll to position [54, 0]
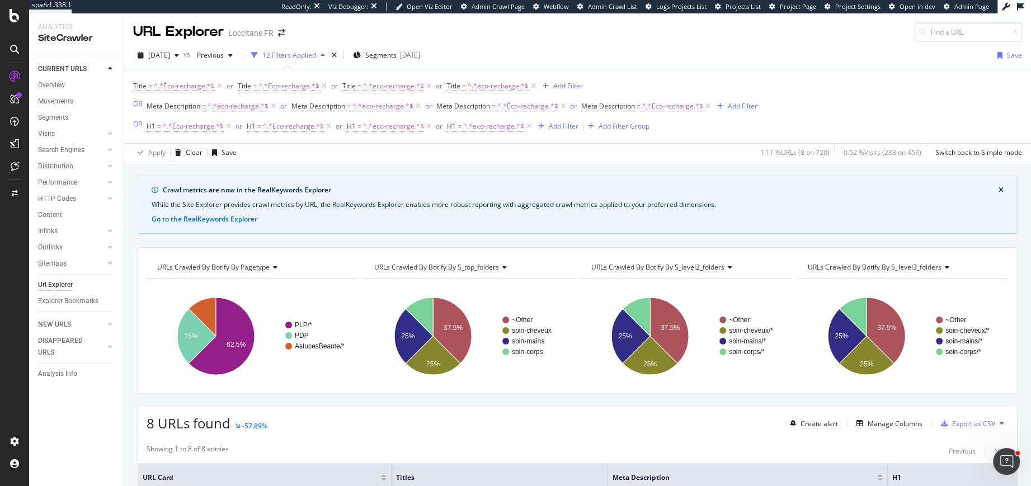
scroll to position [0, 69]
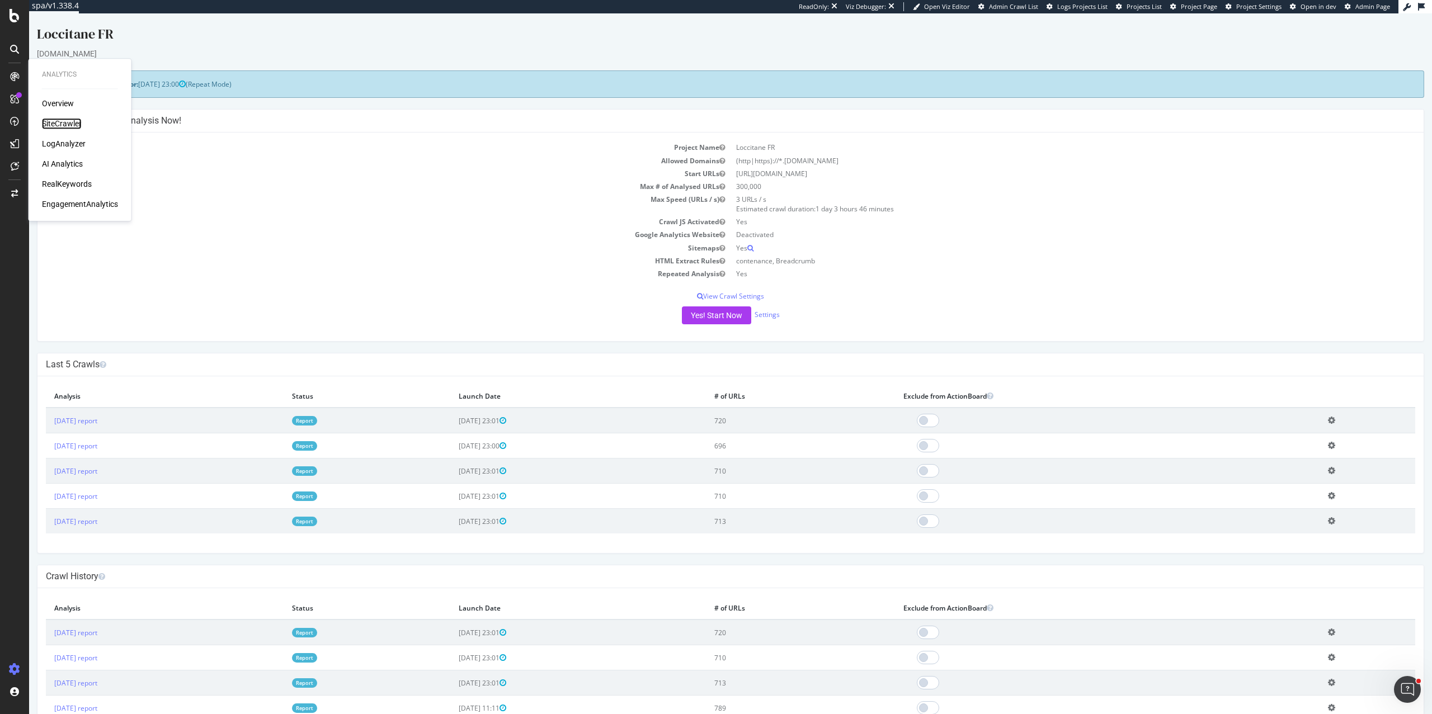
click at [56, 119] on div "SiteCrawler" at bounding box center [62, 123] width 40 height 11
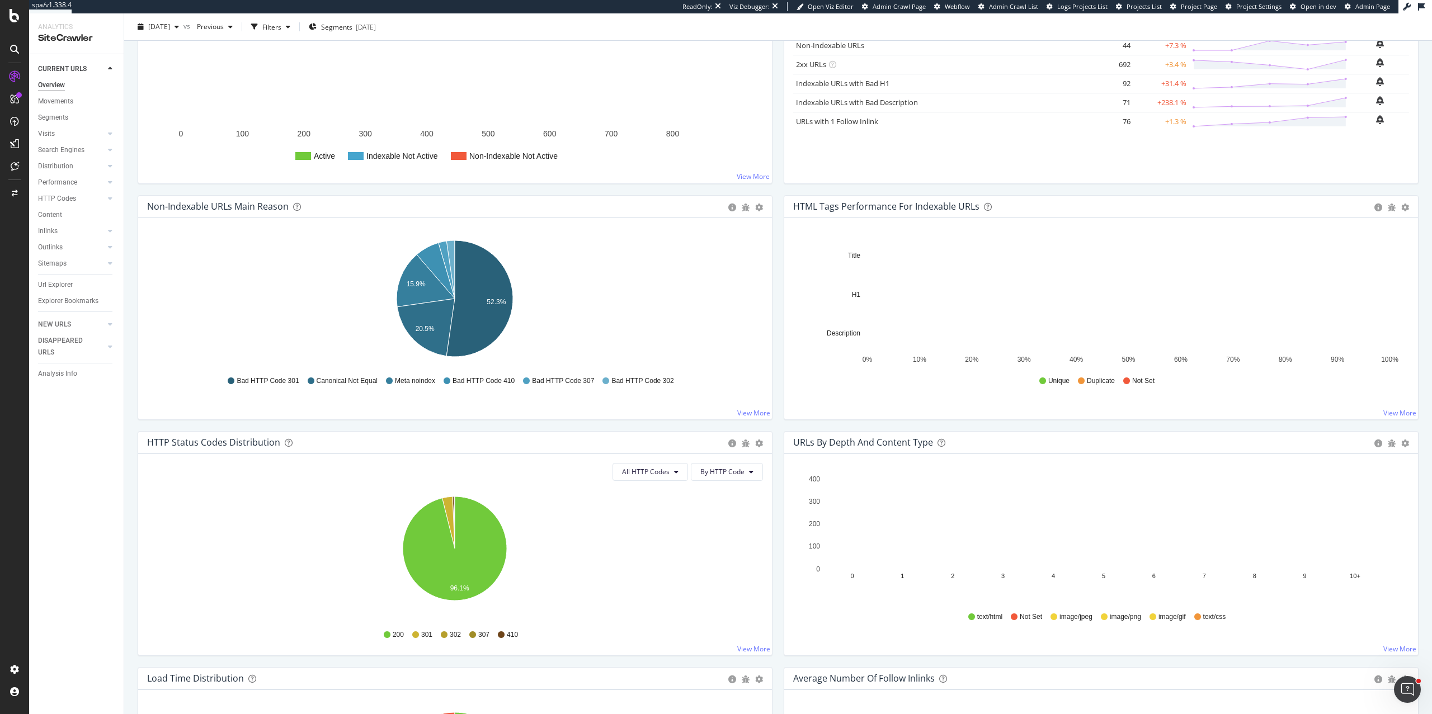
scroll to position [253, 0]
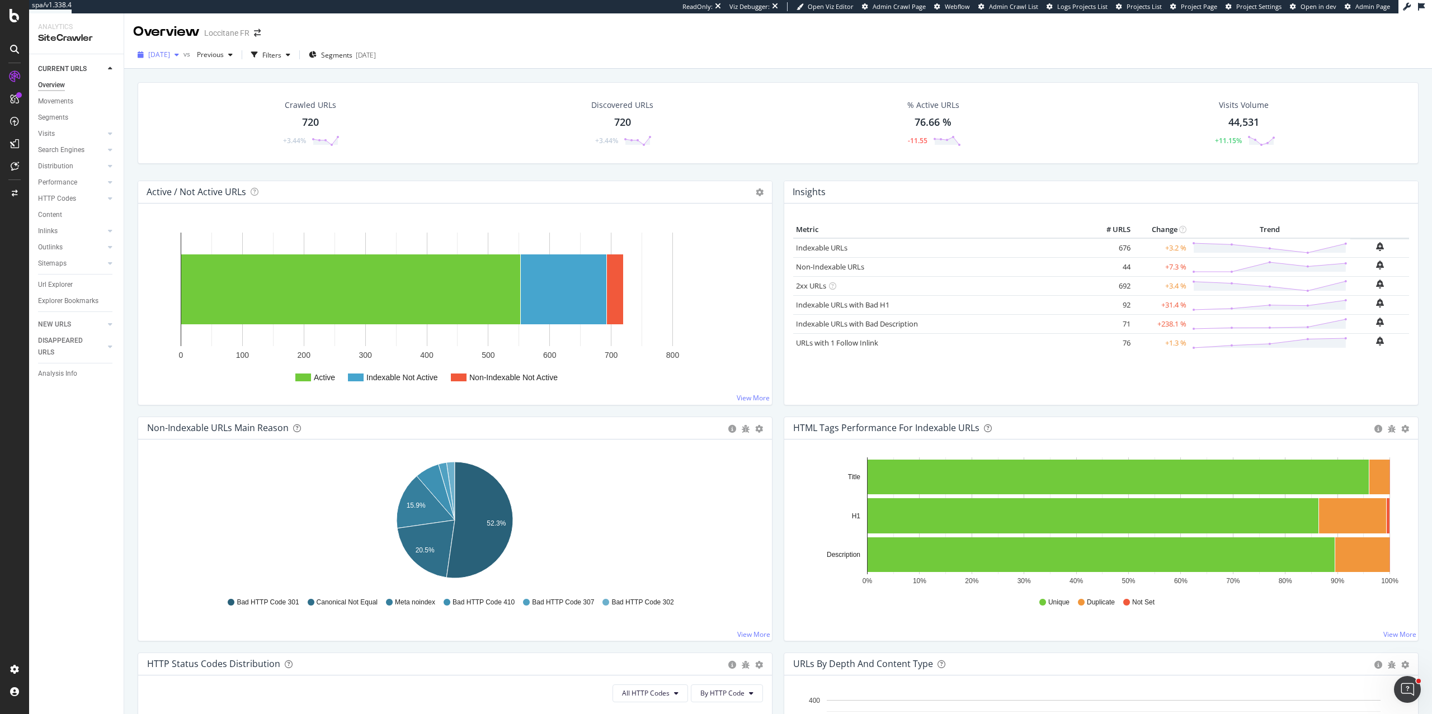
click at [163, 53] on span "[DATE]" at bounding box center [159, 55] width 22 height 10
click at [187, 114] on div "2025 Mar. 7th" at bounding box center [182, 117] width 64 height 10
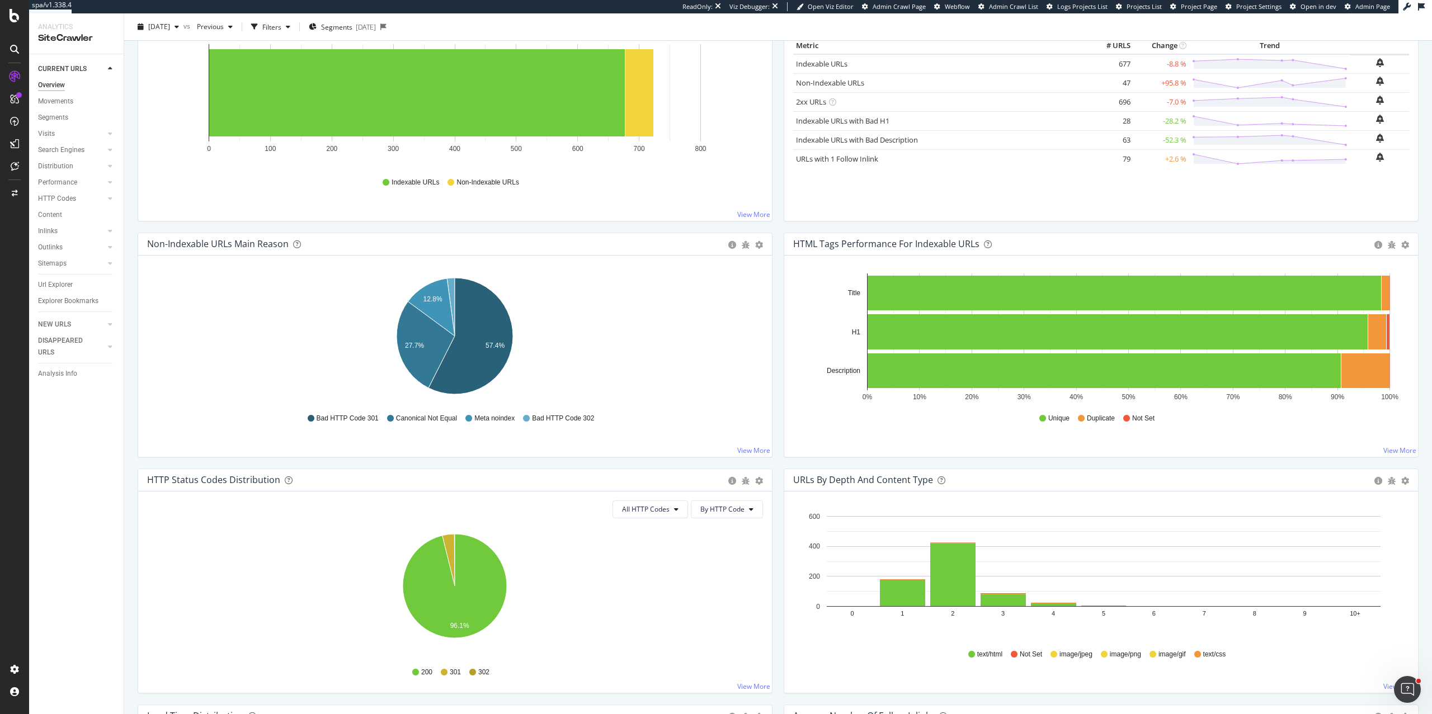
scroll to position [287, 0]
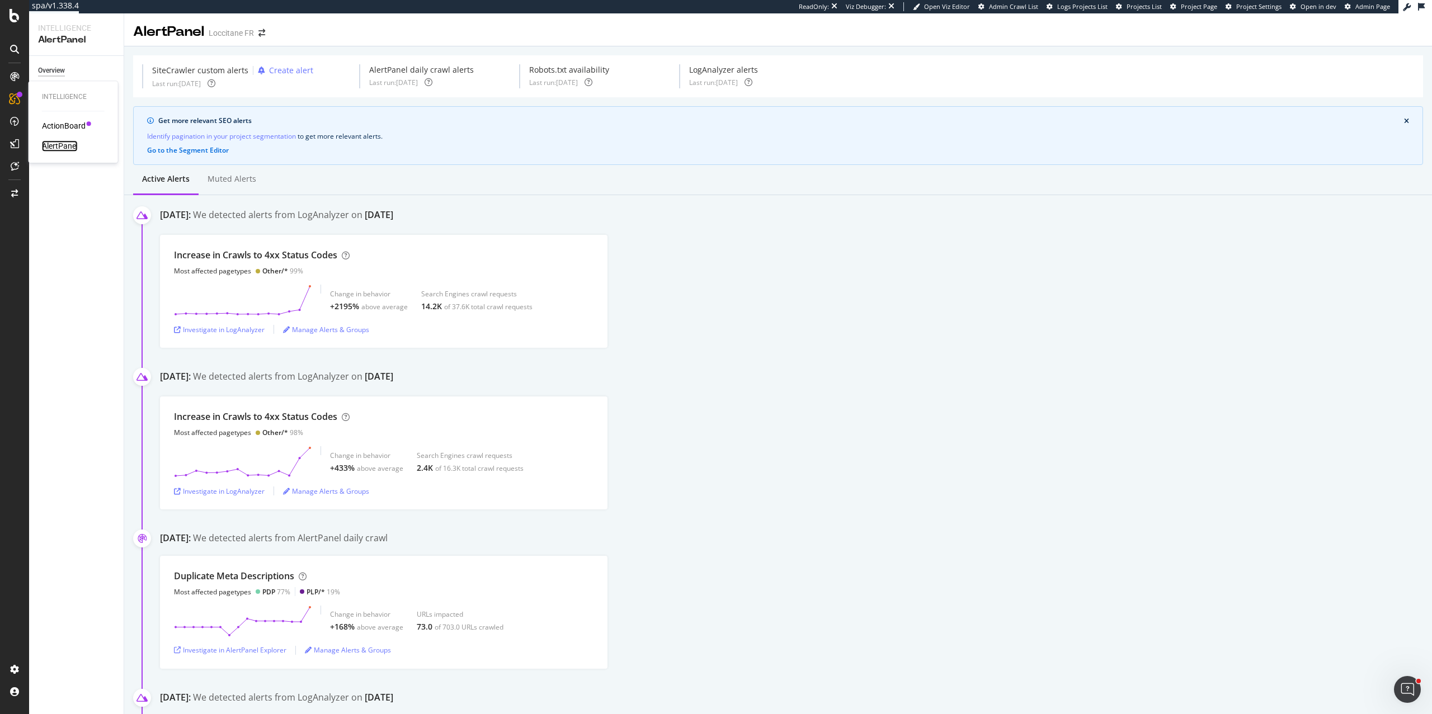
click at [64, 145] on div "AlertPanel" at bounding box center [60, 145] width 36 height 11
click at [431, 172] on div "Active alerts Muted alerts" at bounding box center [778, 180] width 1308 height 30
click at [50, 90] on div "Manage Alerts & Groups" at bounding box center [71, 92] width 67 height 23
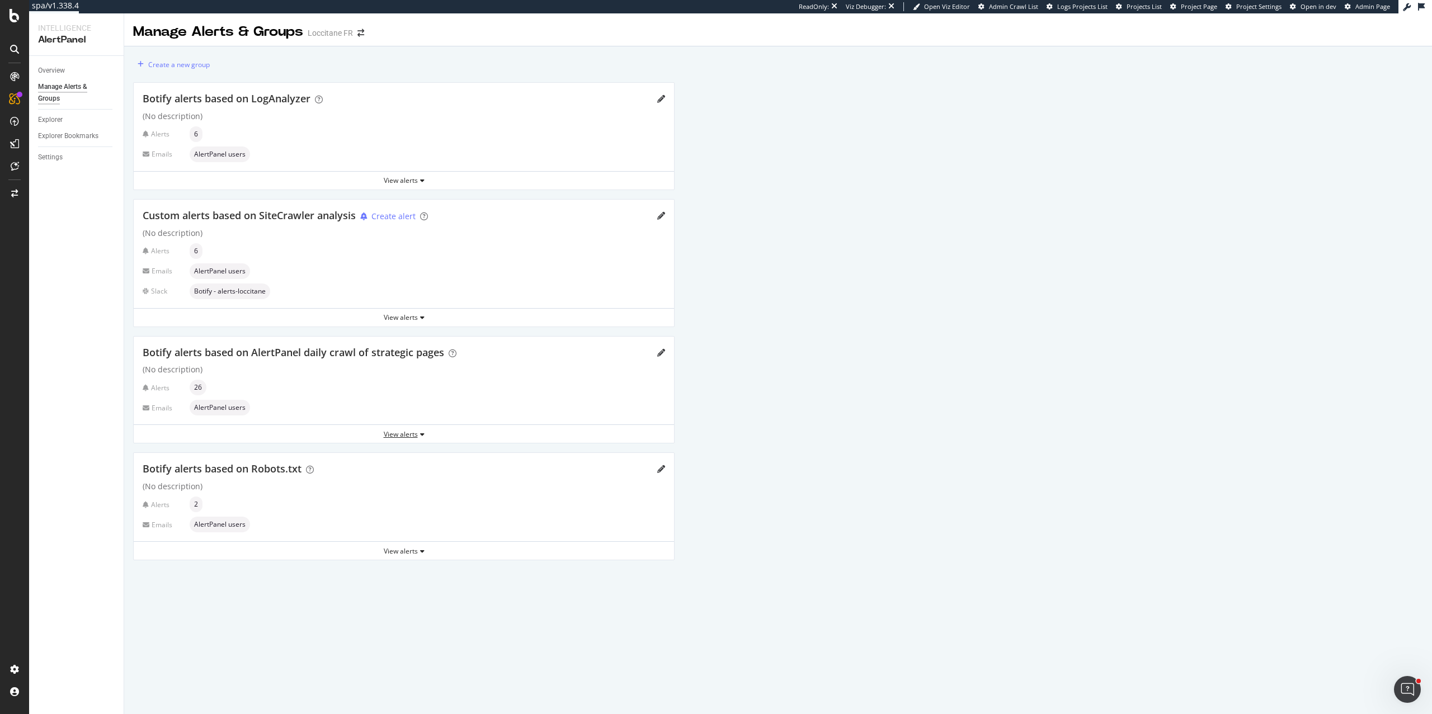
click at [418, 433] on div "View alerts" at bounding box center [404, 435] width 540 height 10
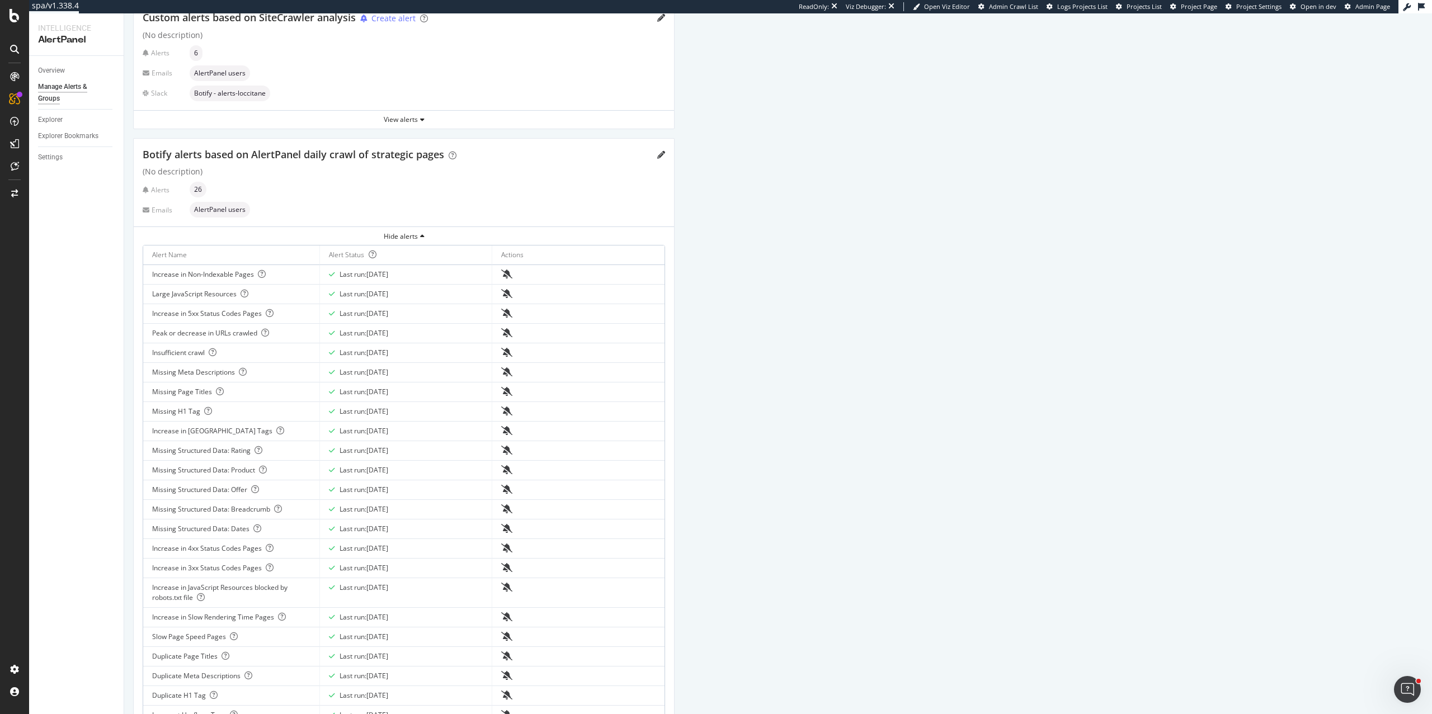
scroll to position [111, 0]
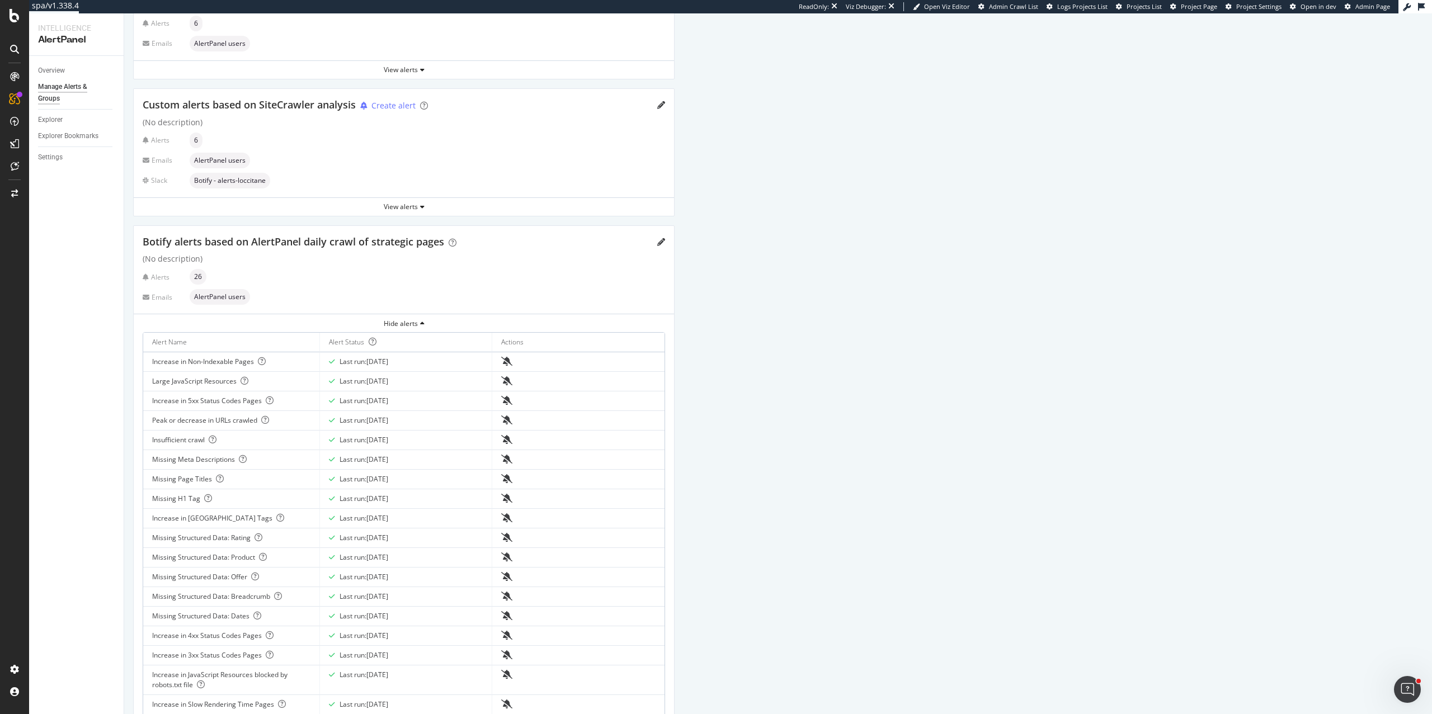
click at [653, 244] on div "Botify alerts based on AlertPanel daily crawl of strategic pages" at bounding box center [404, 242] width 522 height 15
click at [658, 244] on icon "pencil" at bounding box center [661, 242] width 8 height 8
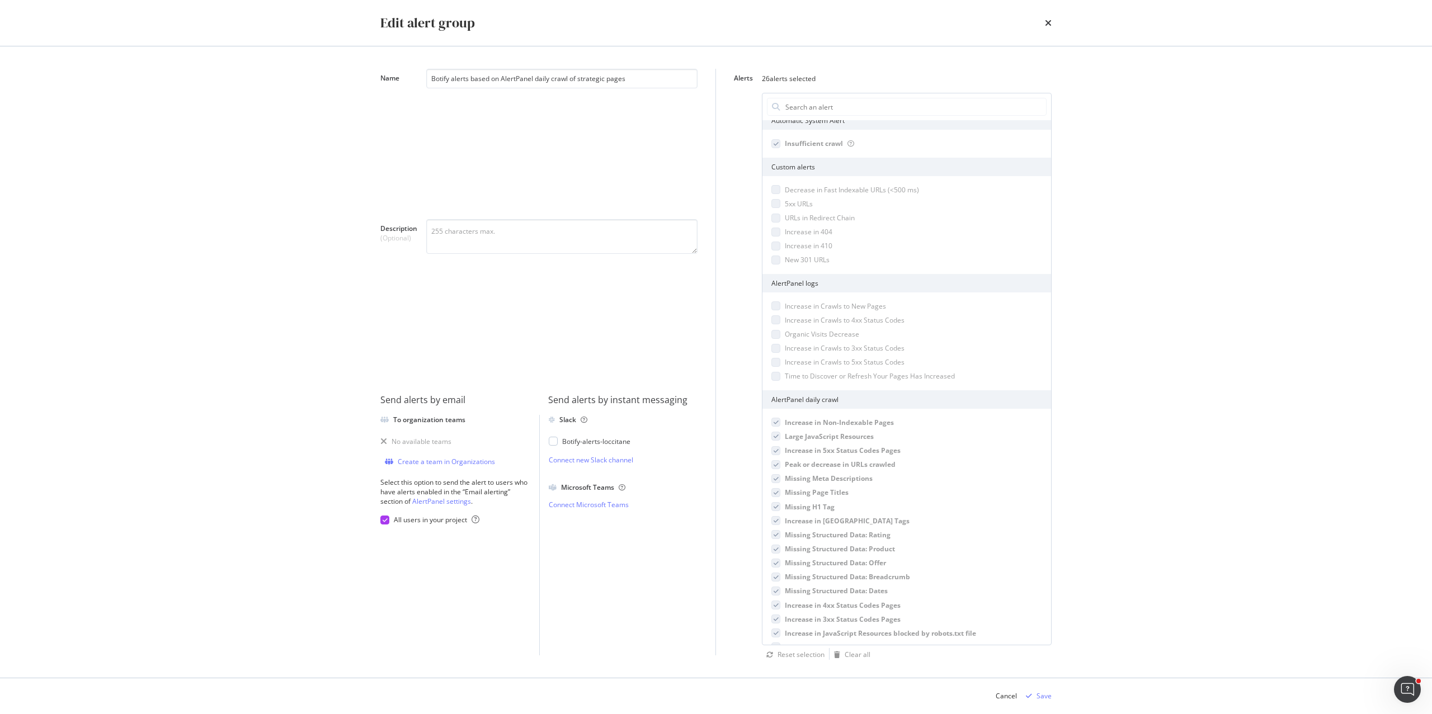
scroll to position [0, 0]
drag, startPoint x: 780, startPoint y: 77, endPoint x: 823, endPoint y: 78, distance: 42.5
click at [823, 78] on div "26 alerts selected" at bounding box center [902, 79] width 281 height 20
click at [814, 106] on input "Alerts" at bounding box center [915, 106] width 262 height 17
click at [777, 212] on div "modal" at bounding box center [775, 212] width 9 height 9
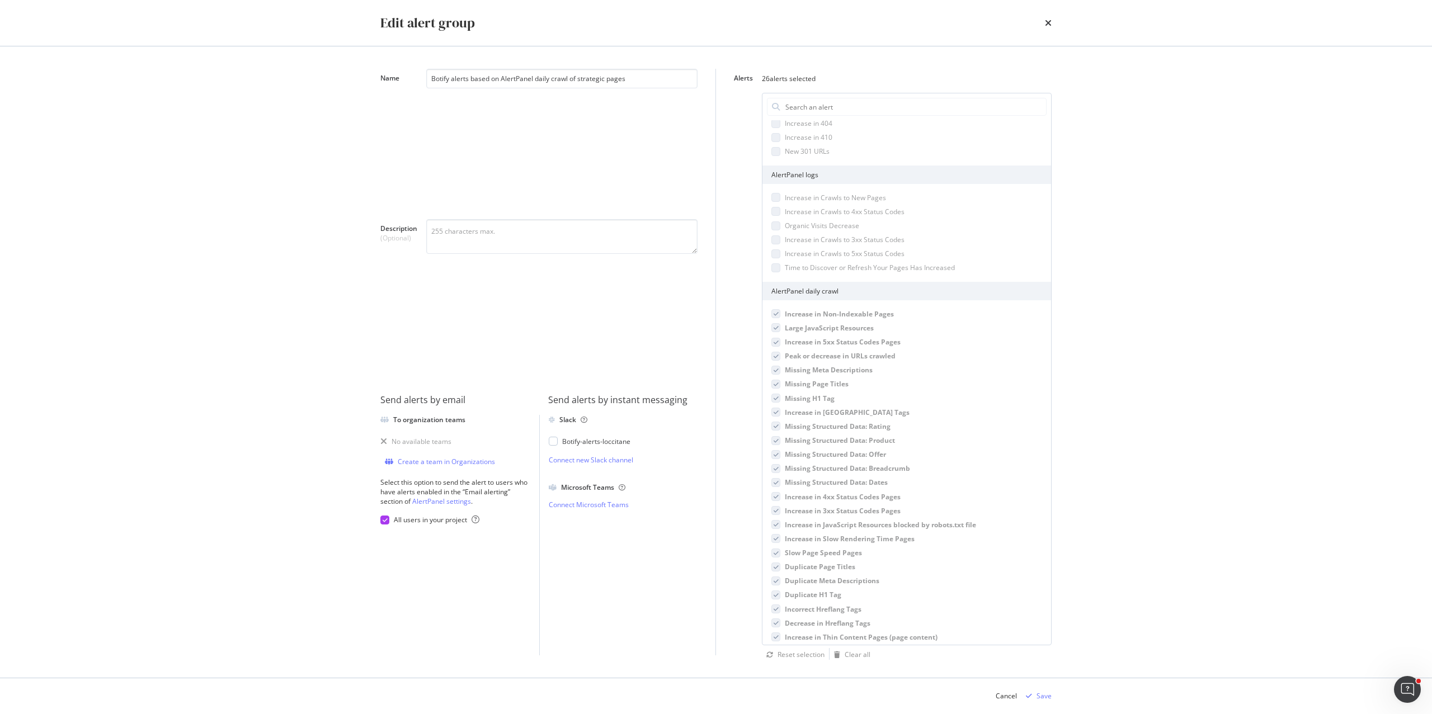
scroll to position [119, 0]
click at [1050, 24] on icon "times" at bounding box center [1048, 22] width 7 height 9
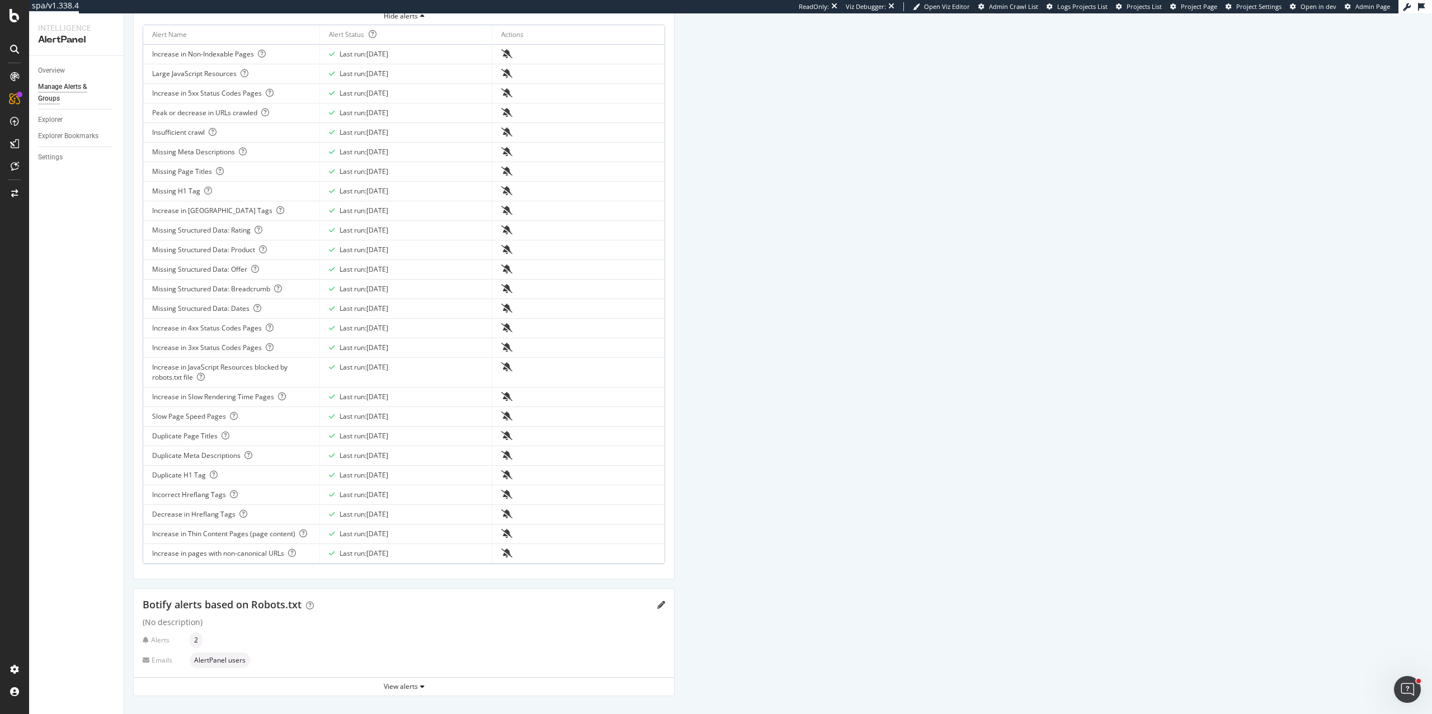
scroll to position [0, 0]
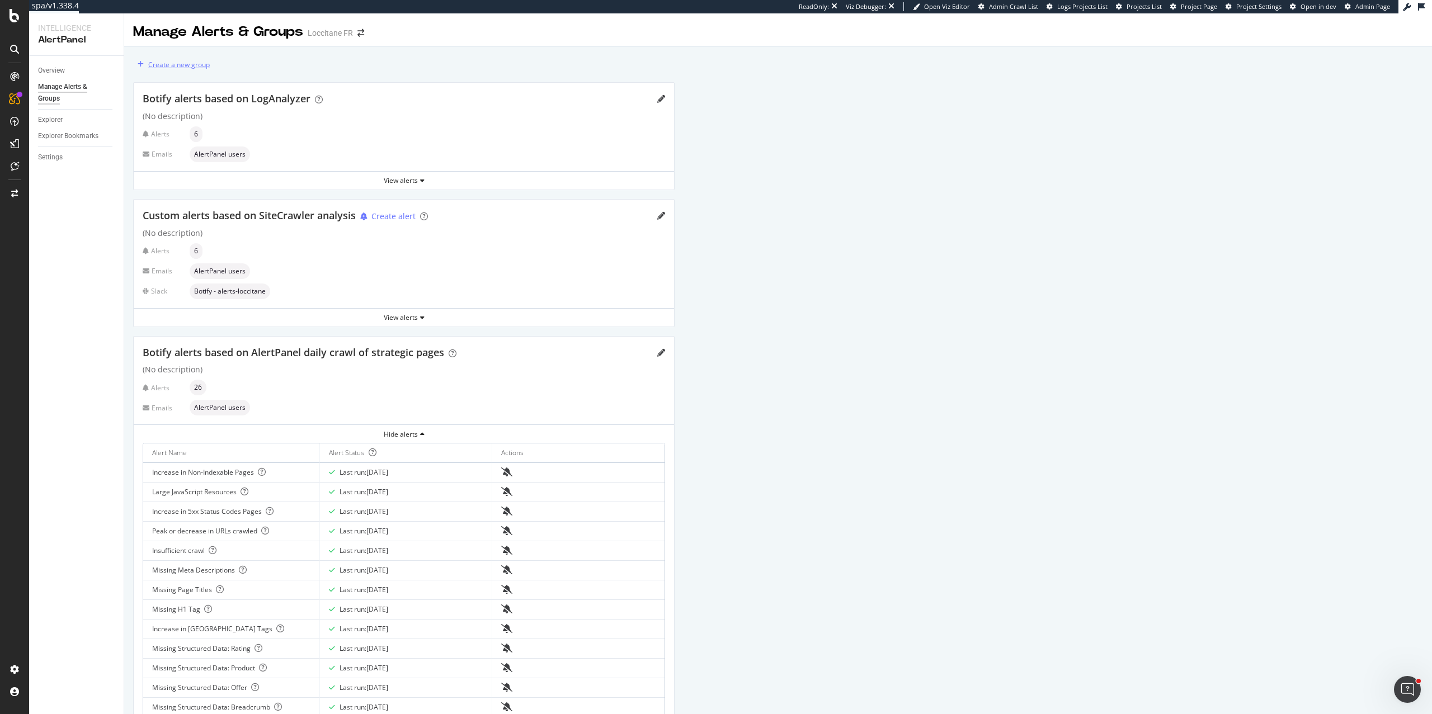
click at [157, 63] on div "Create a new group" at bounding box center [179, 65] width 62 height 10
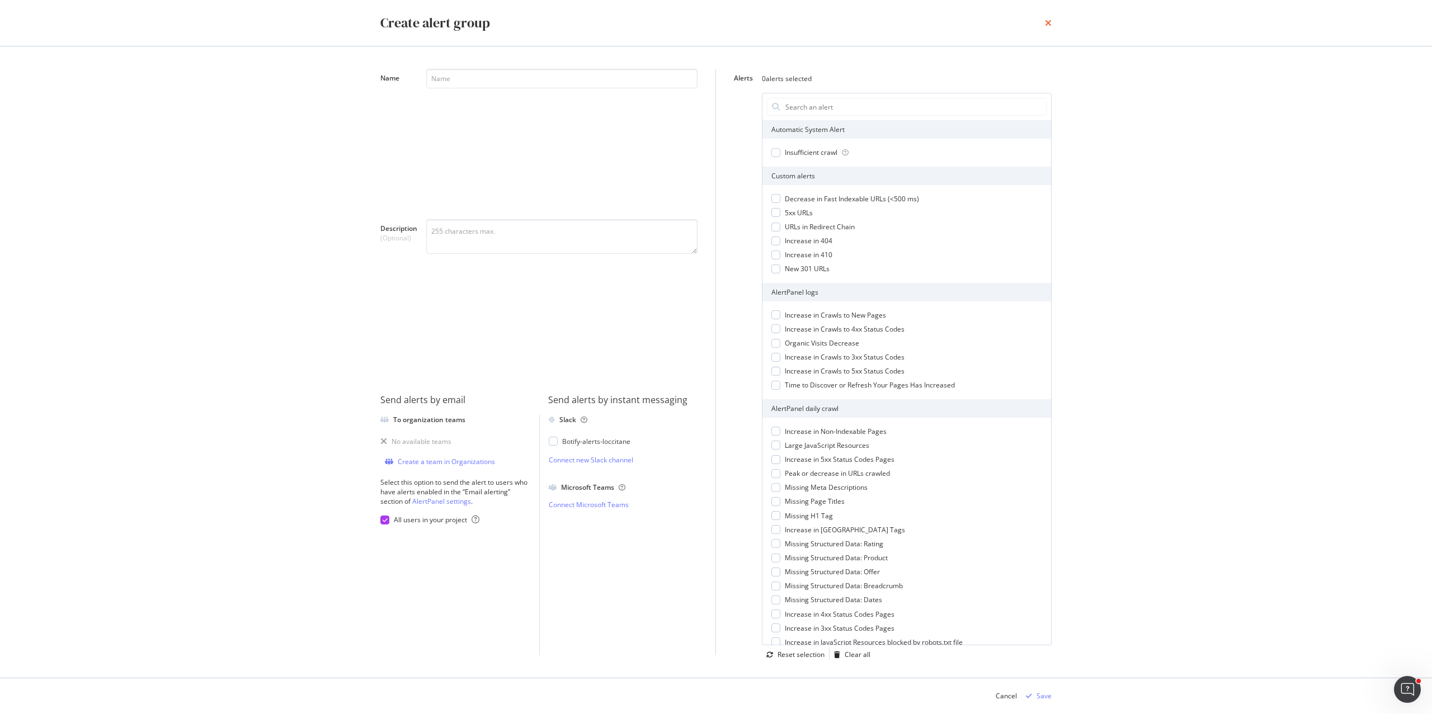
click at [1049, 23] on icon "times" at bounding box center [1048, 22] width 7 height 9
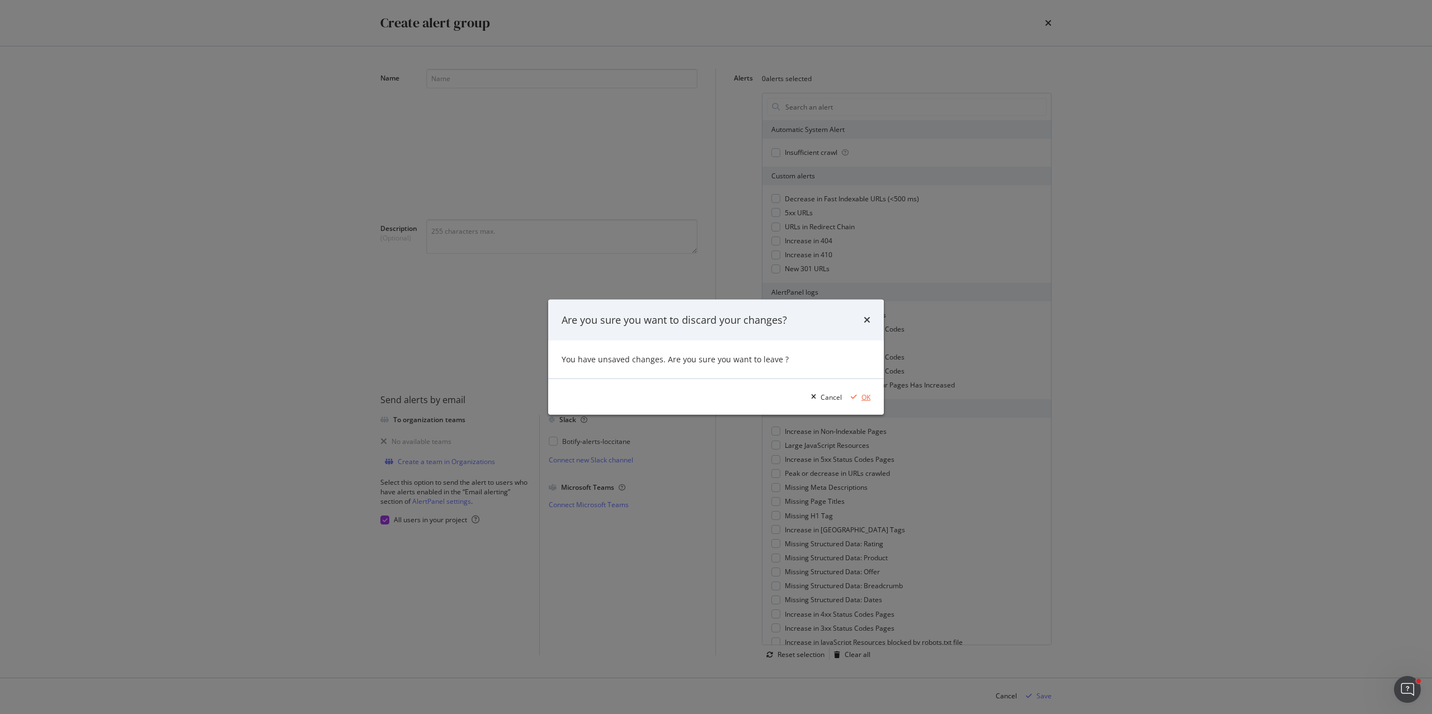
click at [865, 395] on div "OK" at bounding box center [865, 397] width 9 height 10
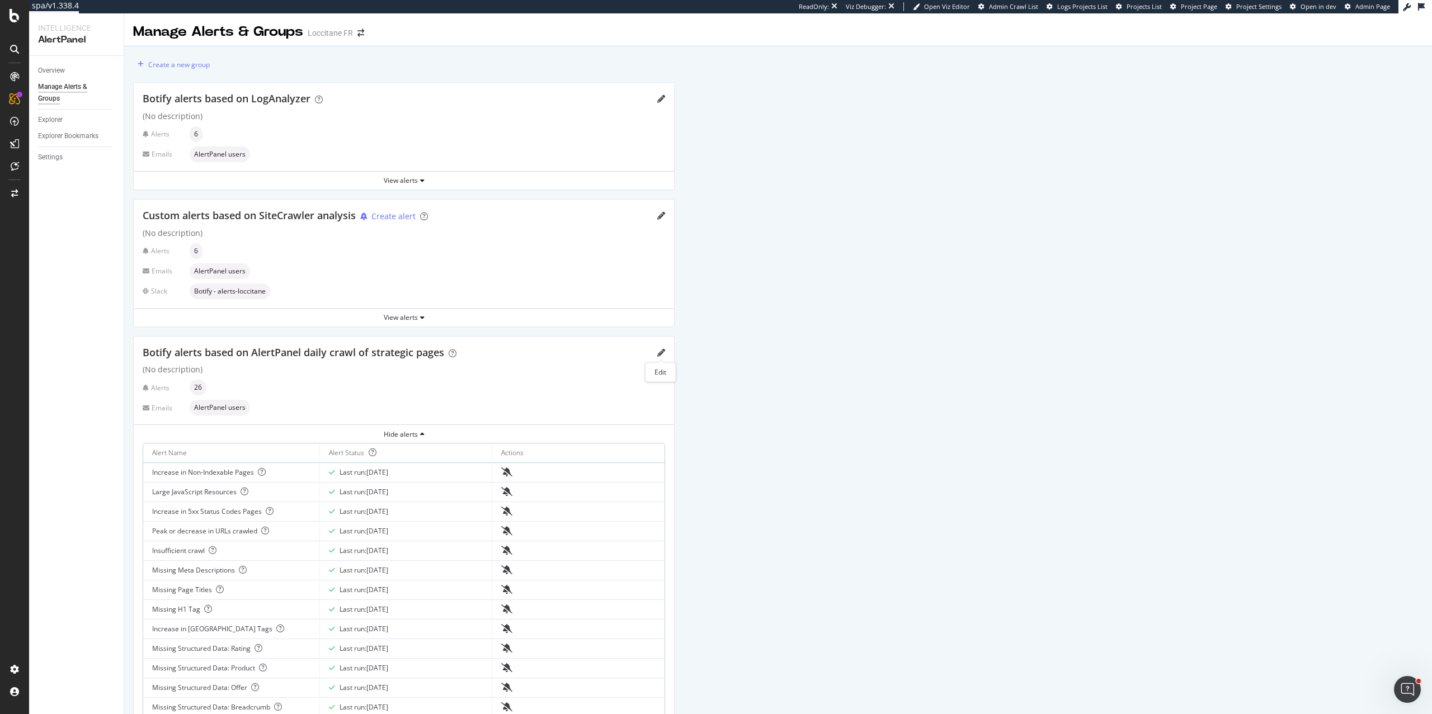
click at [663, 364] on div "Edit" at bounding box center [660, 372] width 31 height 20
click at [663, 371] on div "Edit" at bounding box center [660, 372] width 31 height 20
click at [662, 352] on icon "pencil" at bounding box center [661, 353] width 8 height 8
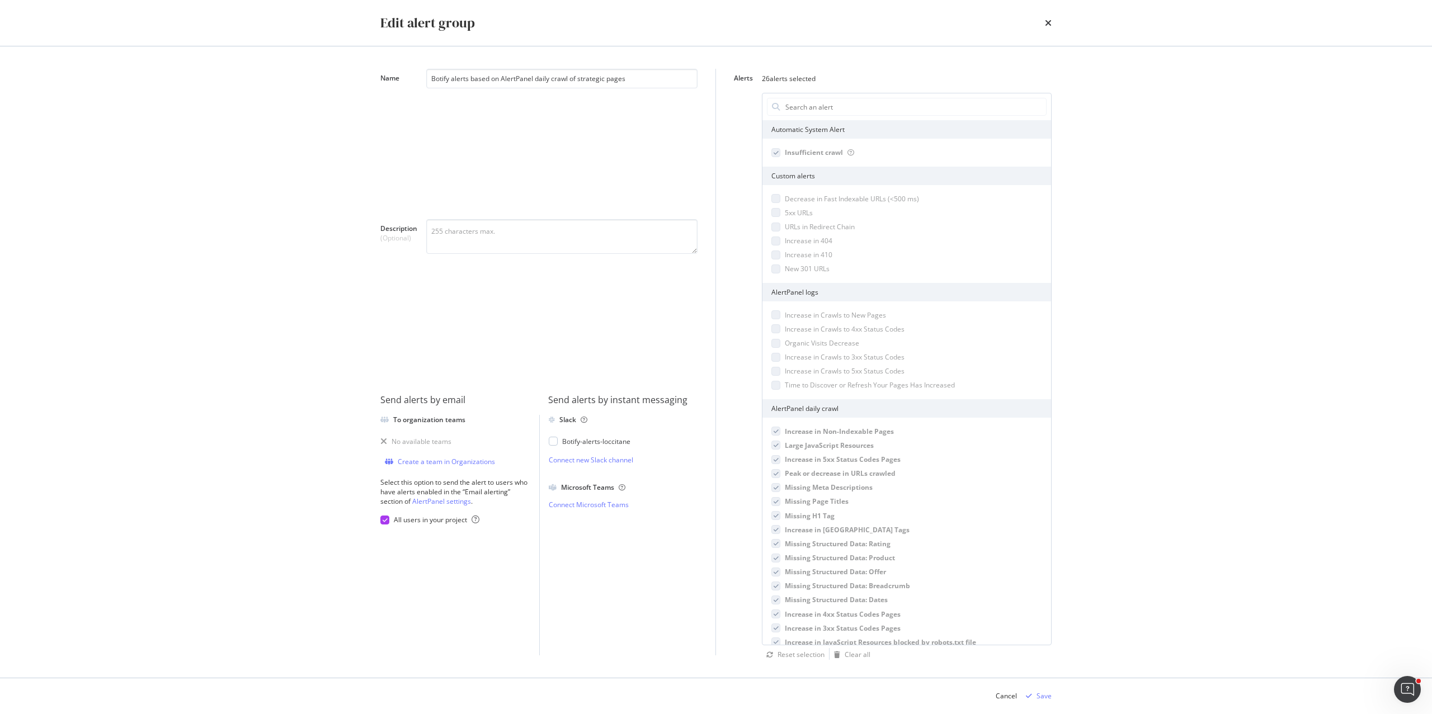
scroll to position [197, 0]
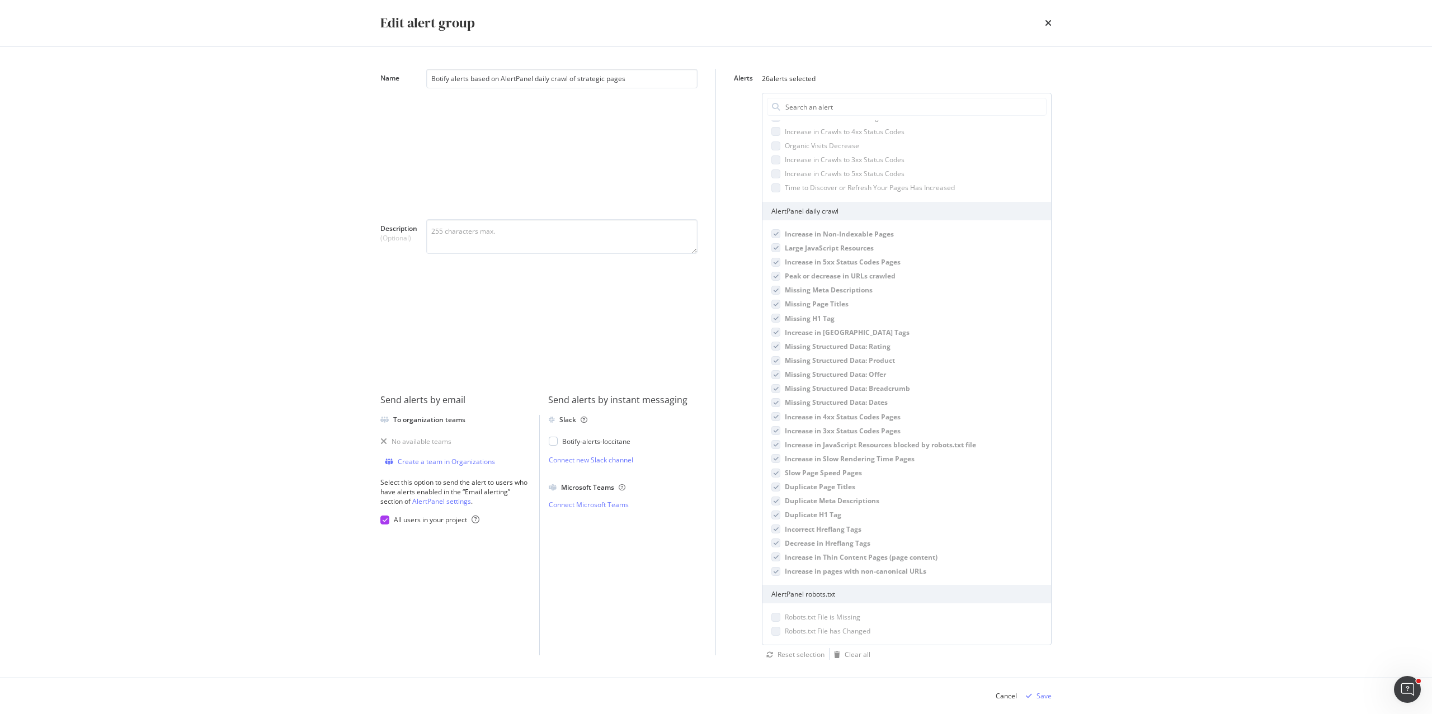
click at [778, 629] on div "modal" at bounding box center [775, 631] width 9 height 9
click at [778, 618] on div "modal" at bounding box center [775, 617] width 9 height 9
click at [777, 351] on icon "modal" at bounding box center [776, 353] width 5 height 6
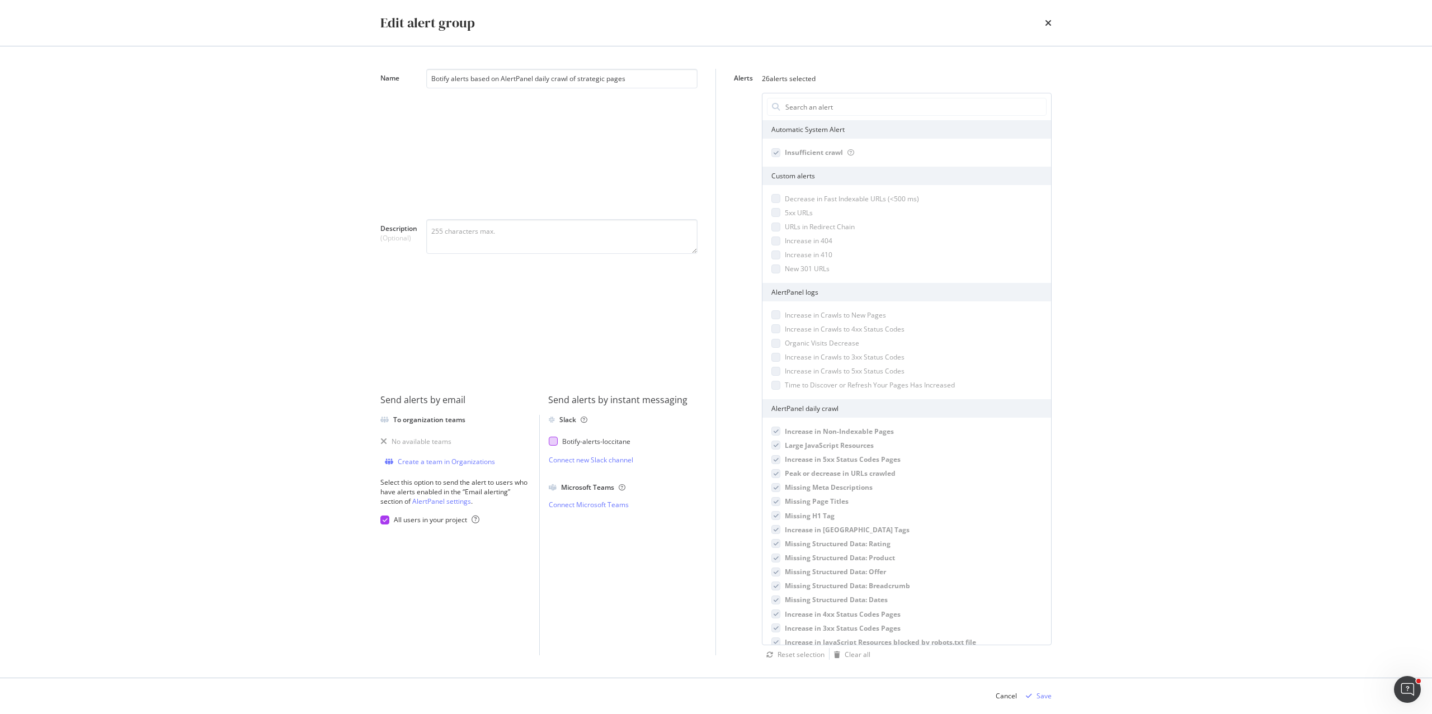
click at [555, 442] on div "modal" at bounding box center [553, 441] width 9 height 9
click at [1043, 700] on div "Save" at bounding box center [1043, 696] width 15 height 10
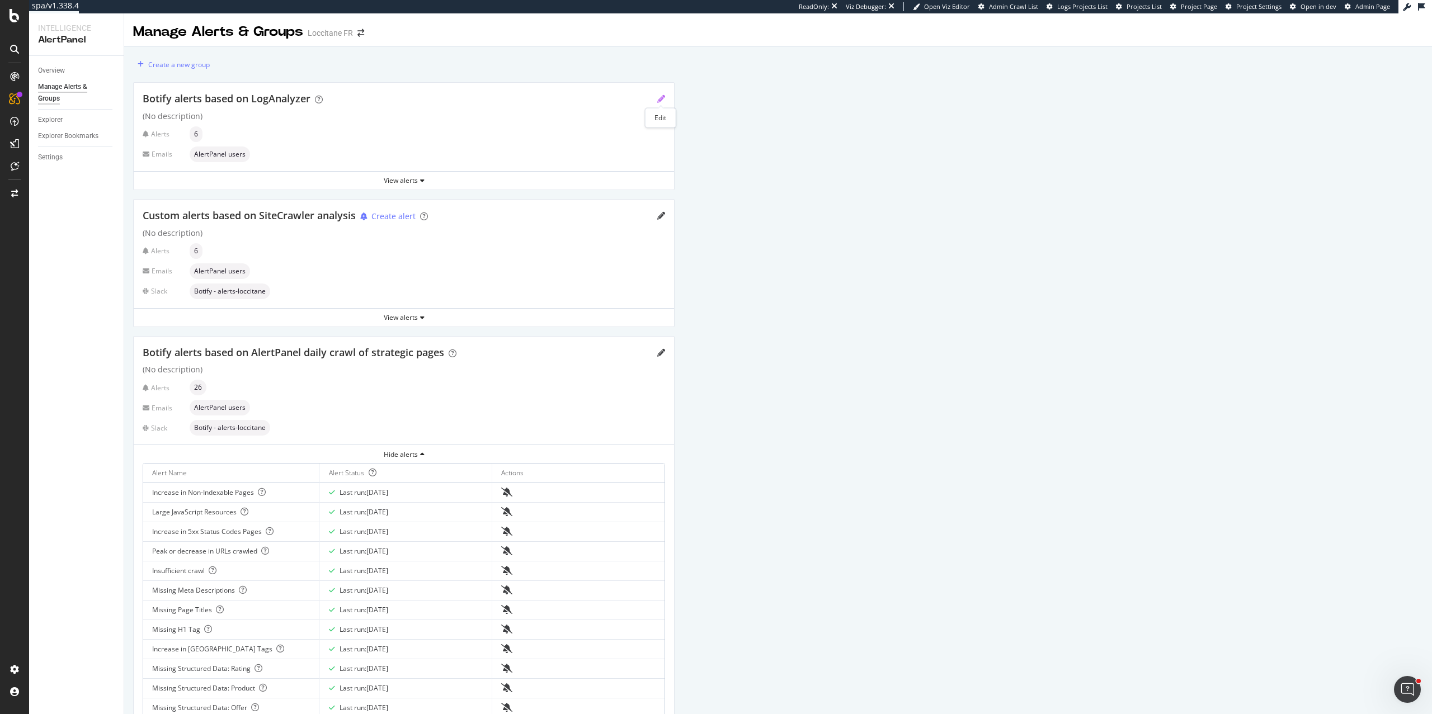
click at [661, 98] on icon "pencil" at bounding box center [661, 99] width 8 height 8
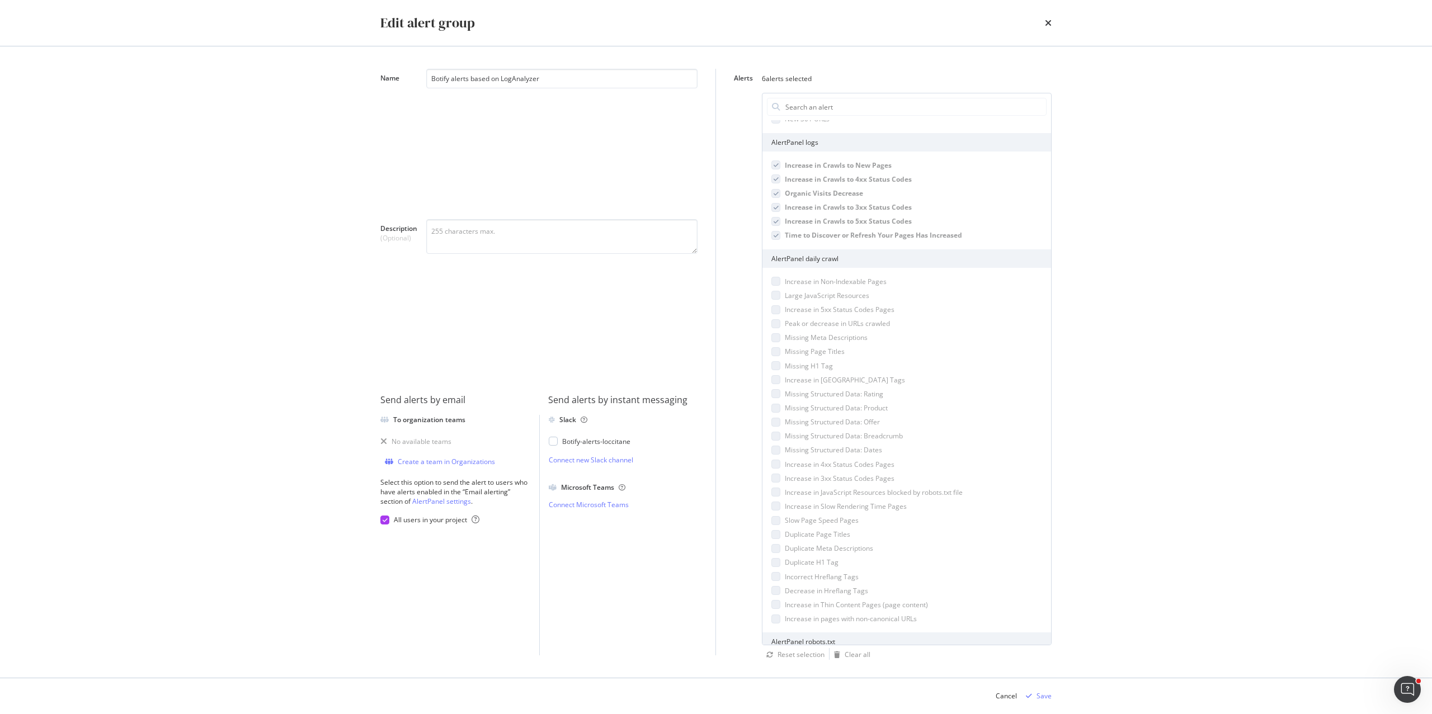
scroll to position [197, 0]
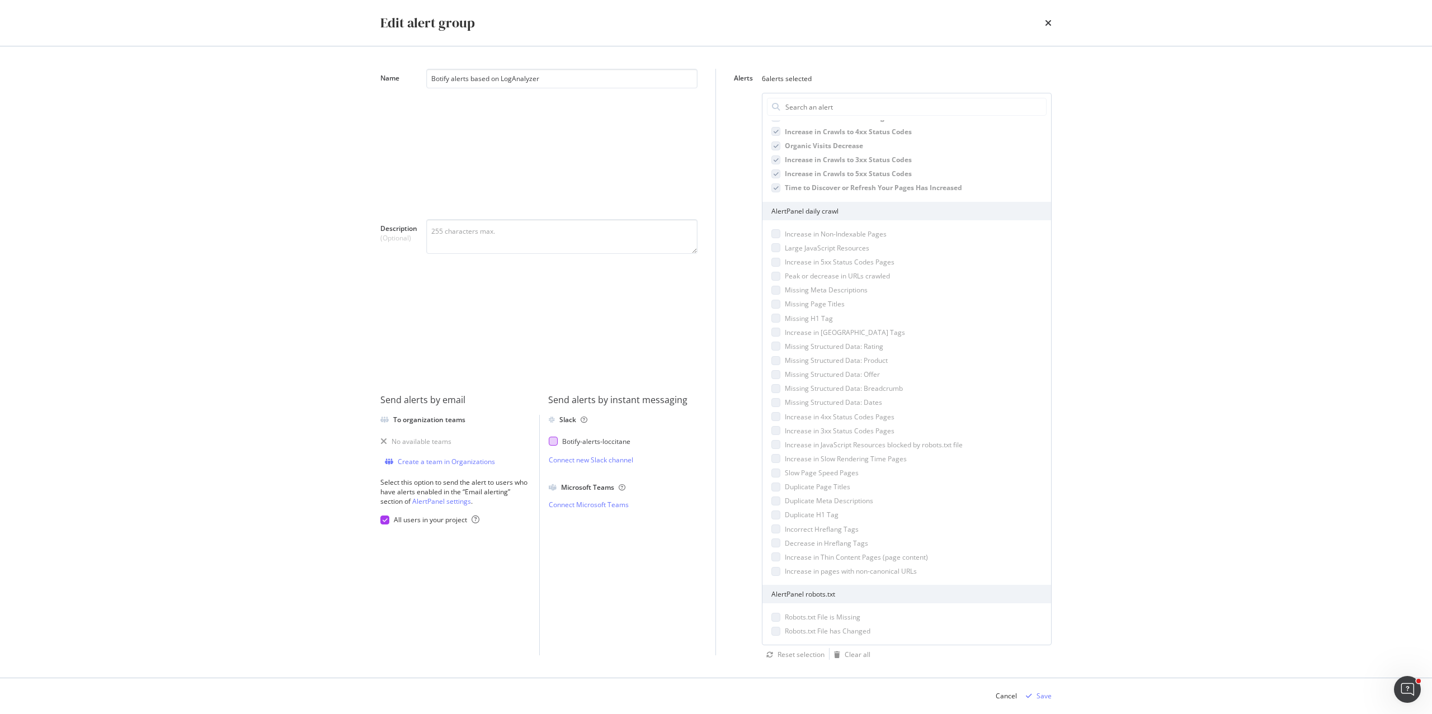
click at [555, 442] on div "modal" at bounding box center [553, 441] width 9 height 9
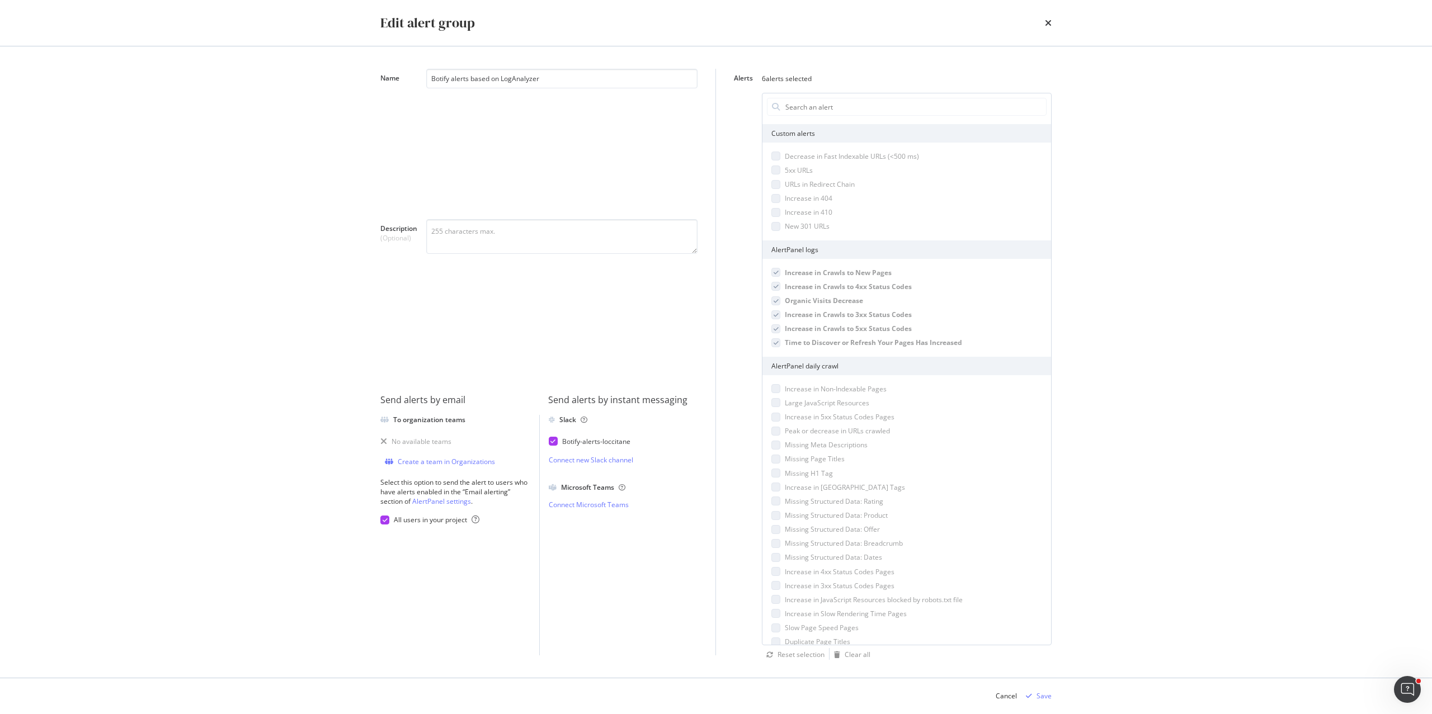
scroll to position [0, 0]
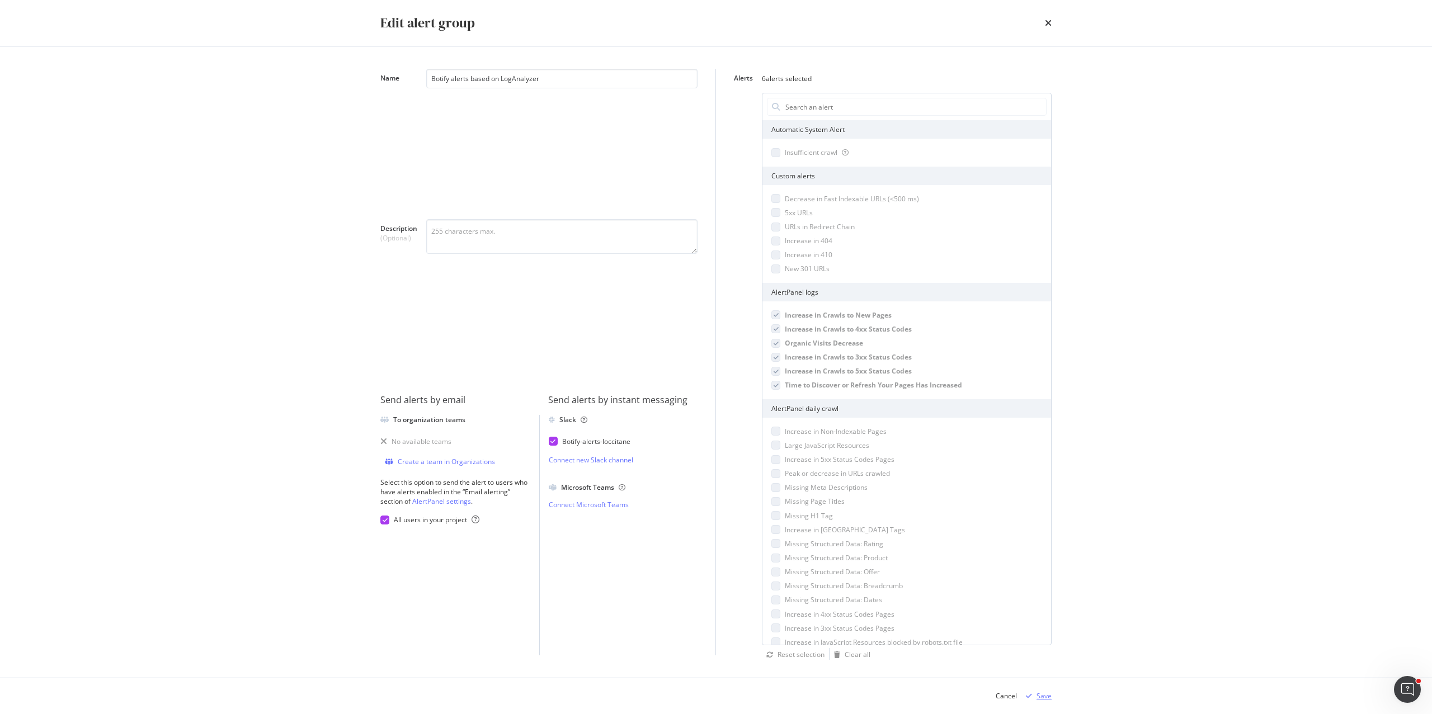
click at [1041, 697] on div "Save" at bounding box center [1043, 696] width 15 height 10
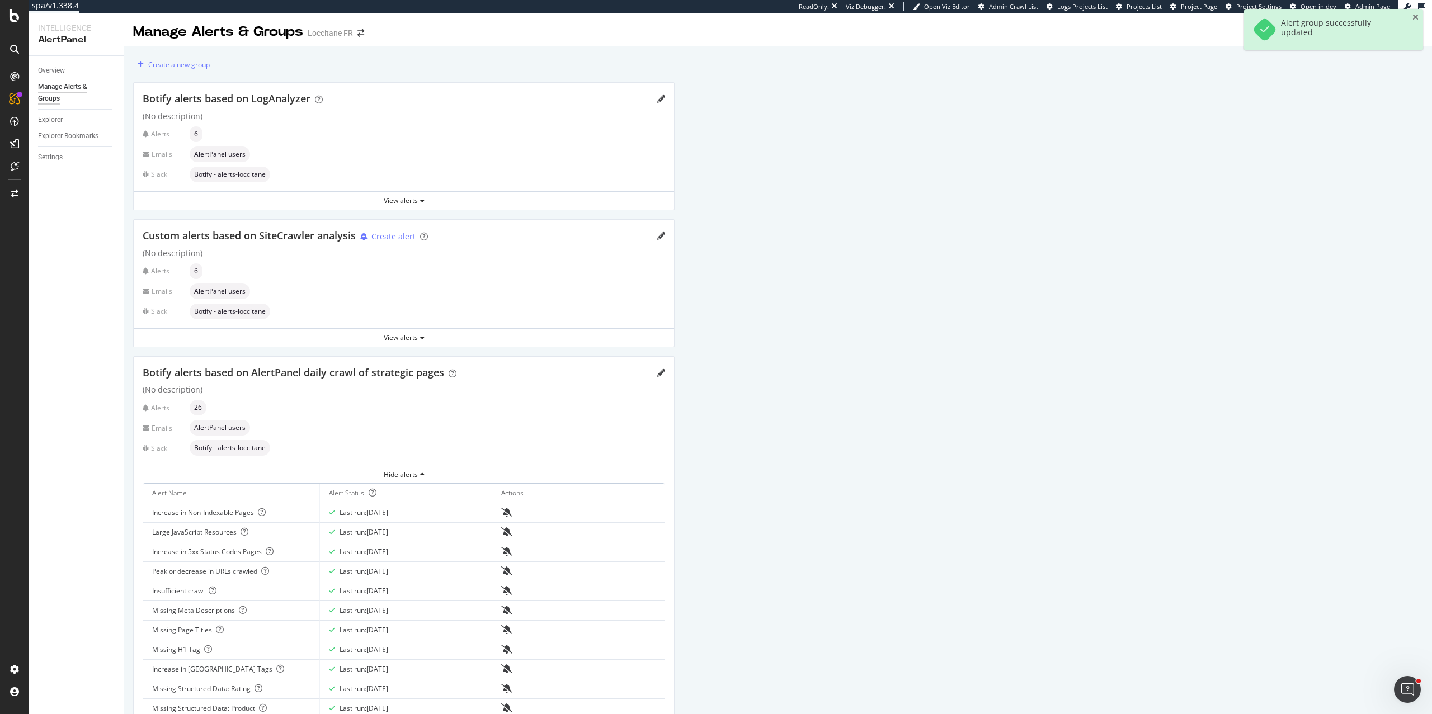
click at [659, 229] on div "Custom alerts based on SiteCrawler analysis Create alert" at bounding box center [404, 236] width 522 height 15
click at [661, 235] on icon "pencil" at bounding box center [661, 236] width 8 height 8
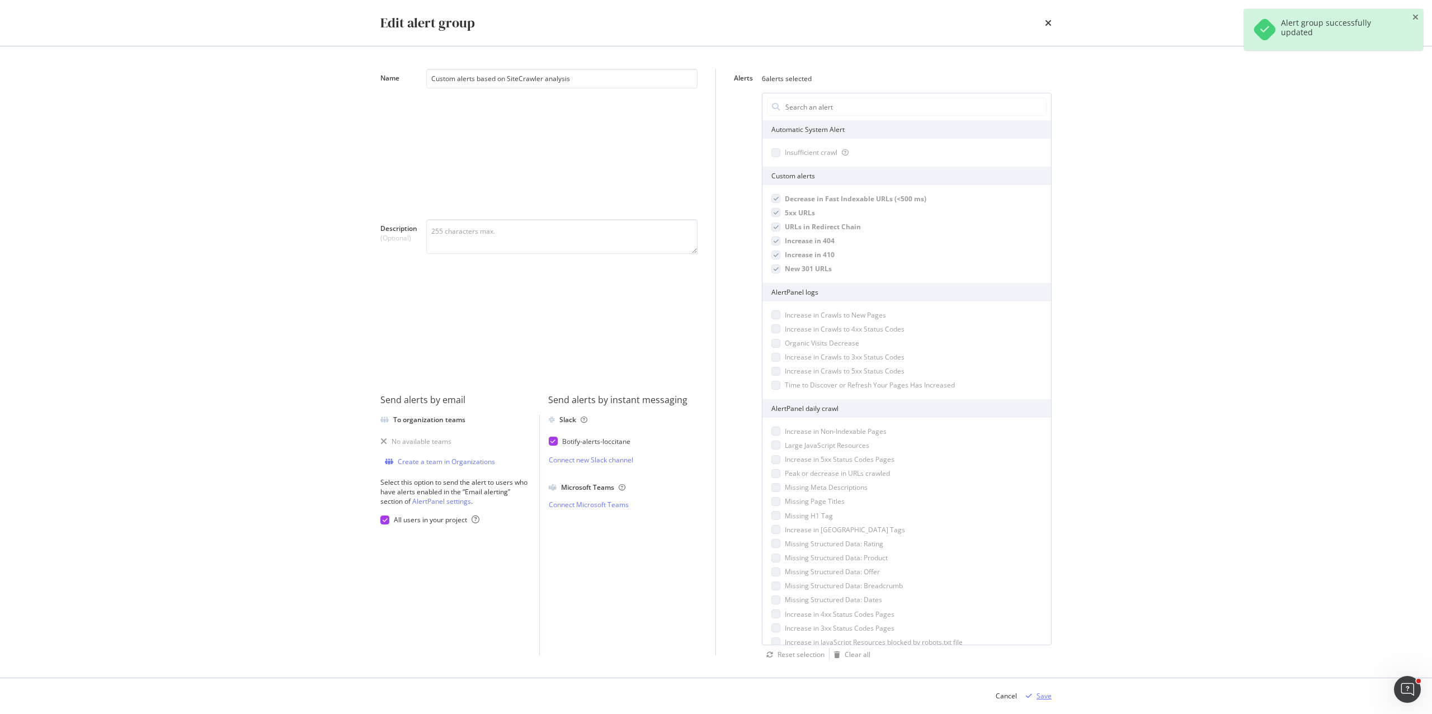
click at [1035, 690] on div "Save" at bounding box center [1036, 696] width 30 height 17
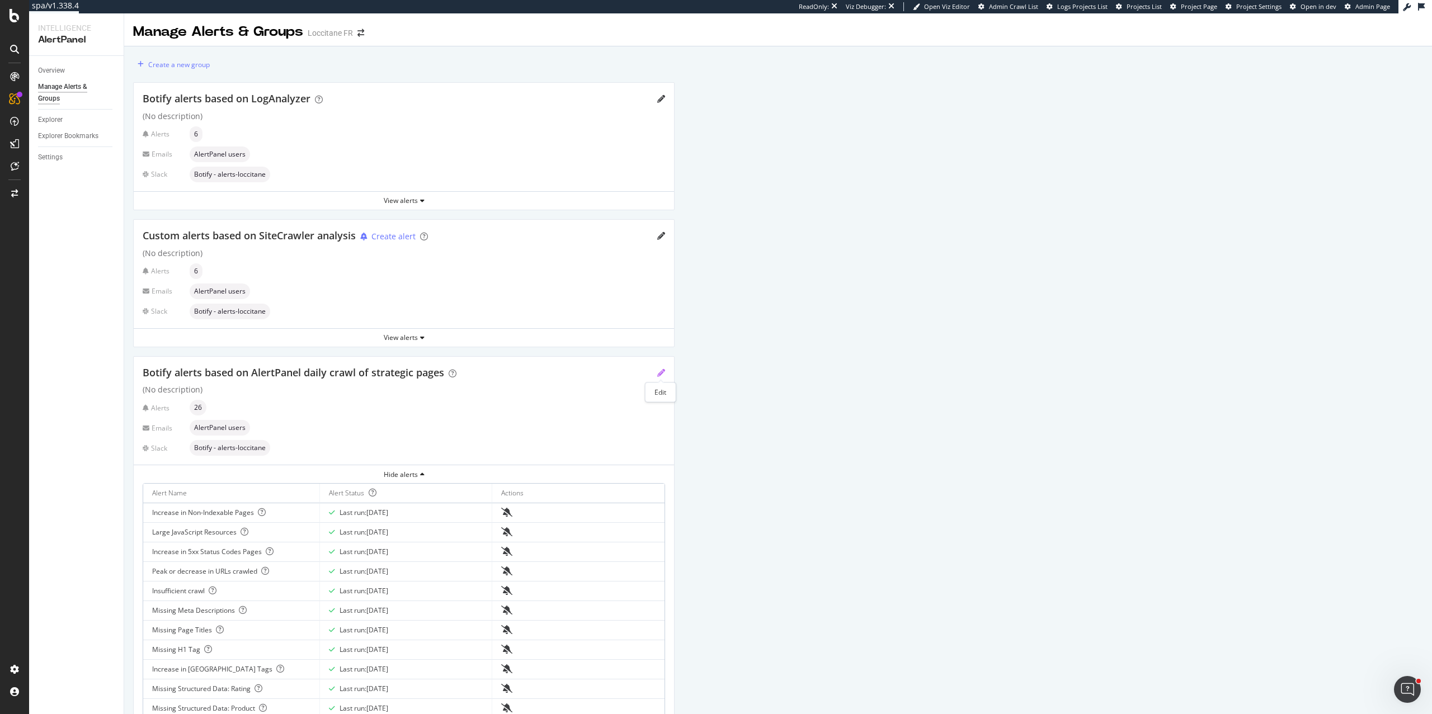
click at [661, 371] on icon "pencil" at bounding box center [661, 373] width 8 height 8
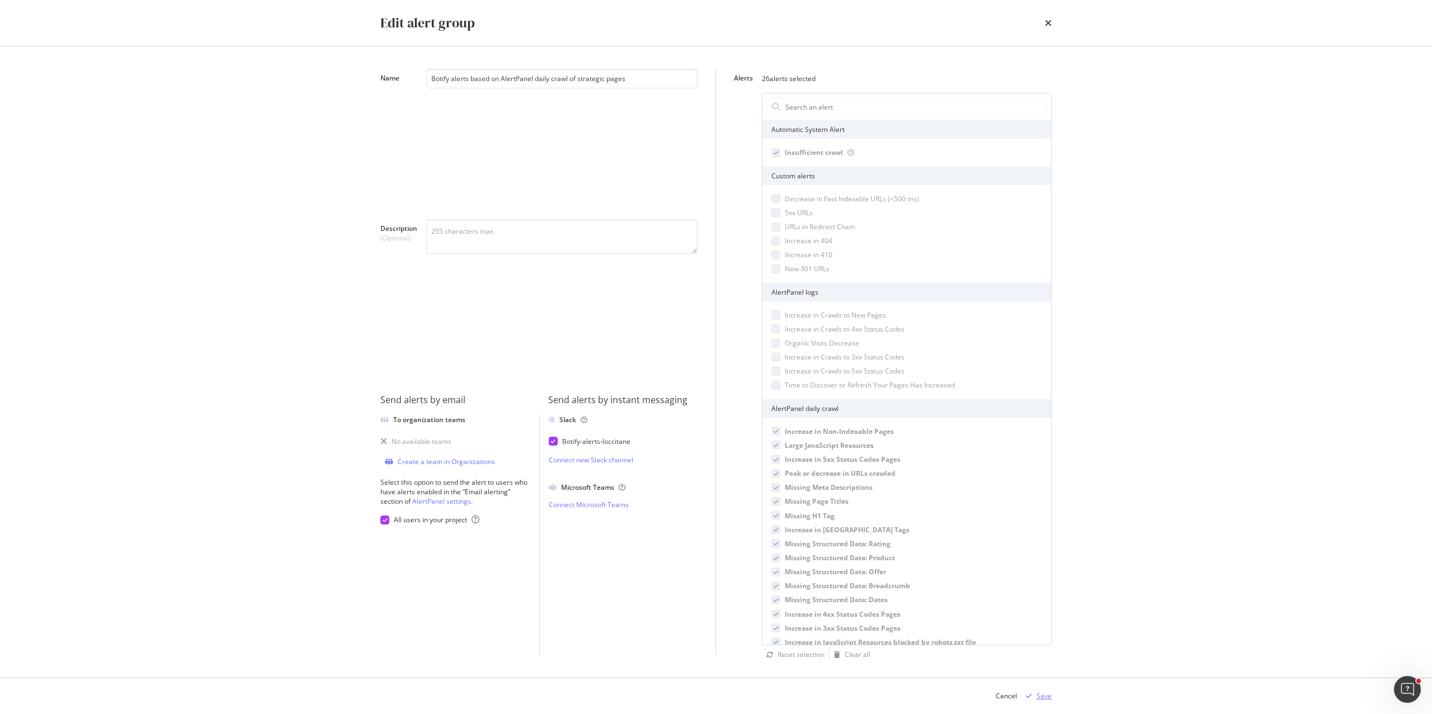
click at [1049, 699] on div "Save" at bounding box center [1043, 696] width 15 height 10
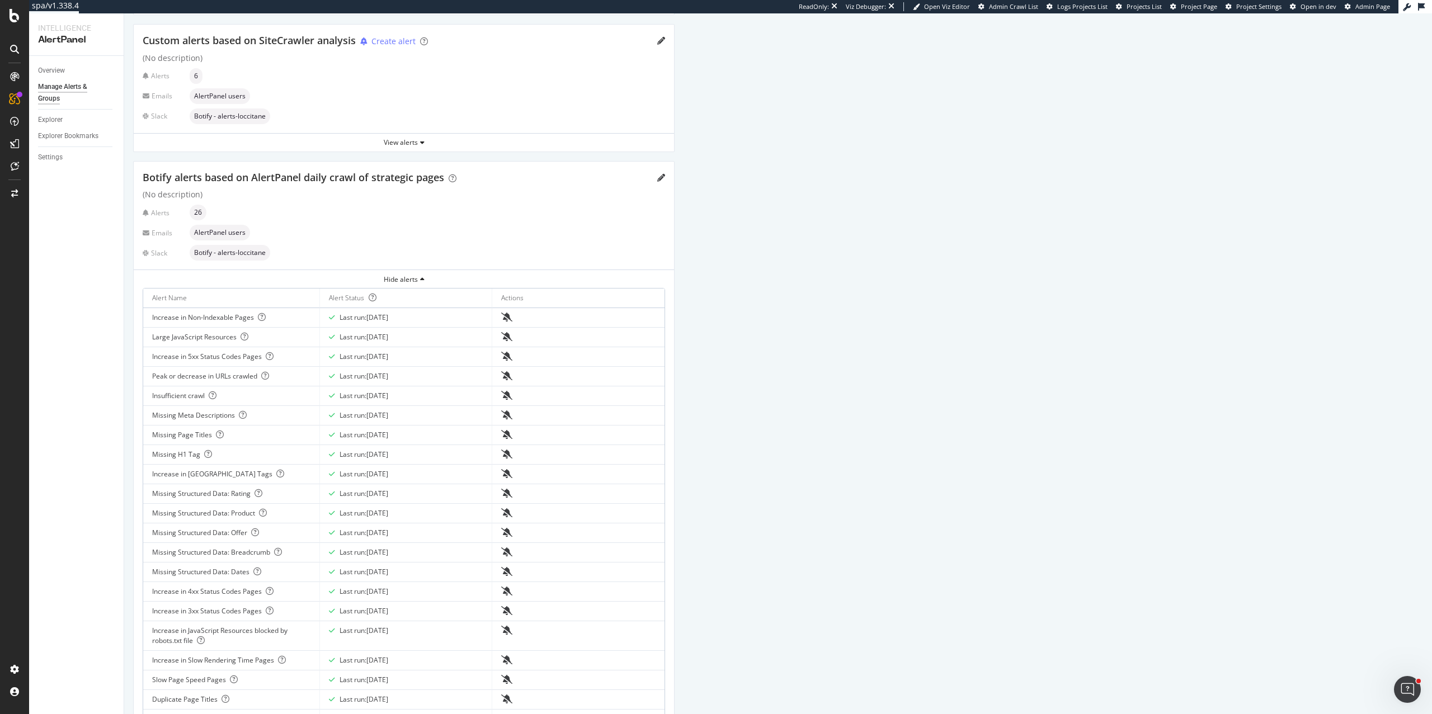
scroll to position [461, 0]
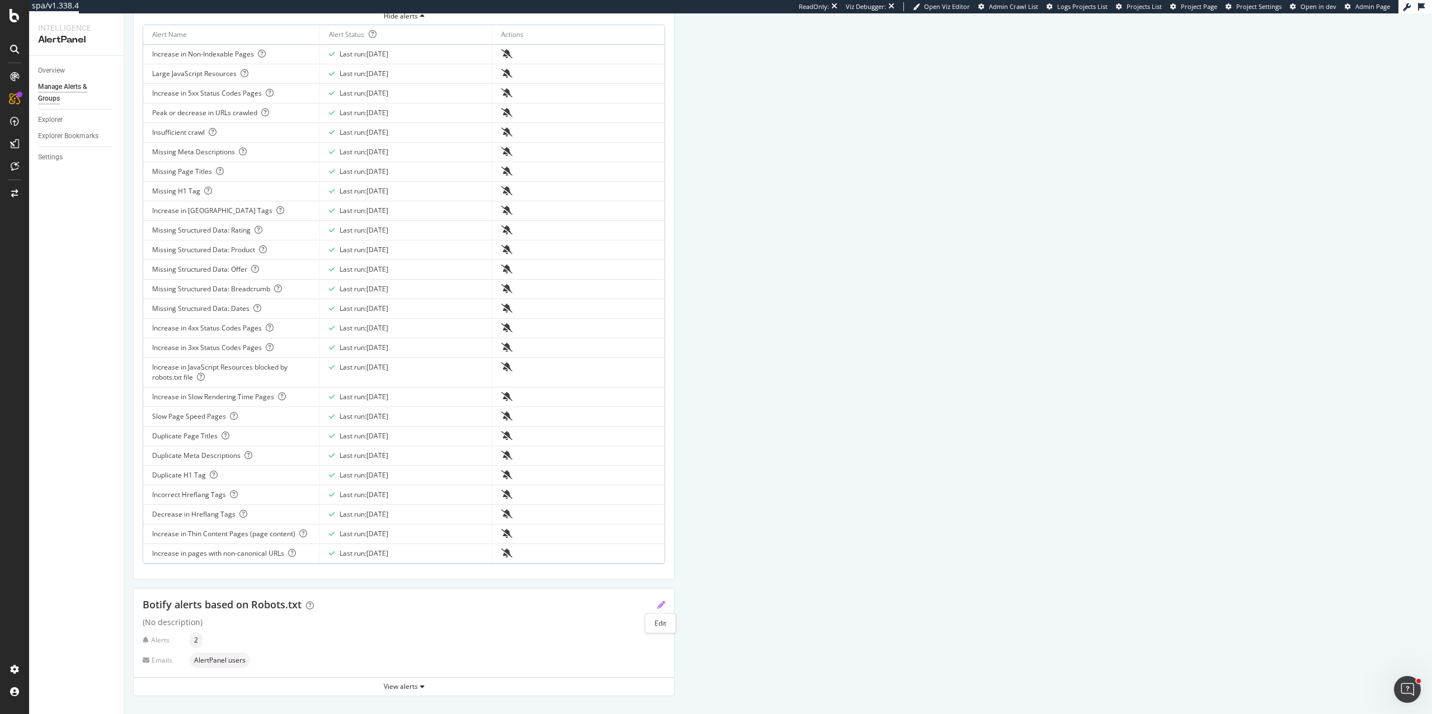
click at [658, 602] on icon "pencil" at bounding box center [661, 605] width 8 height 8
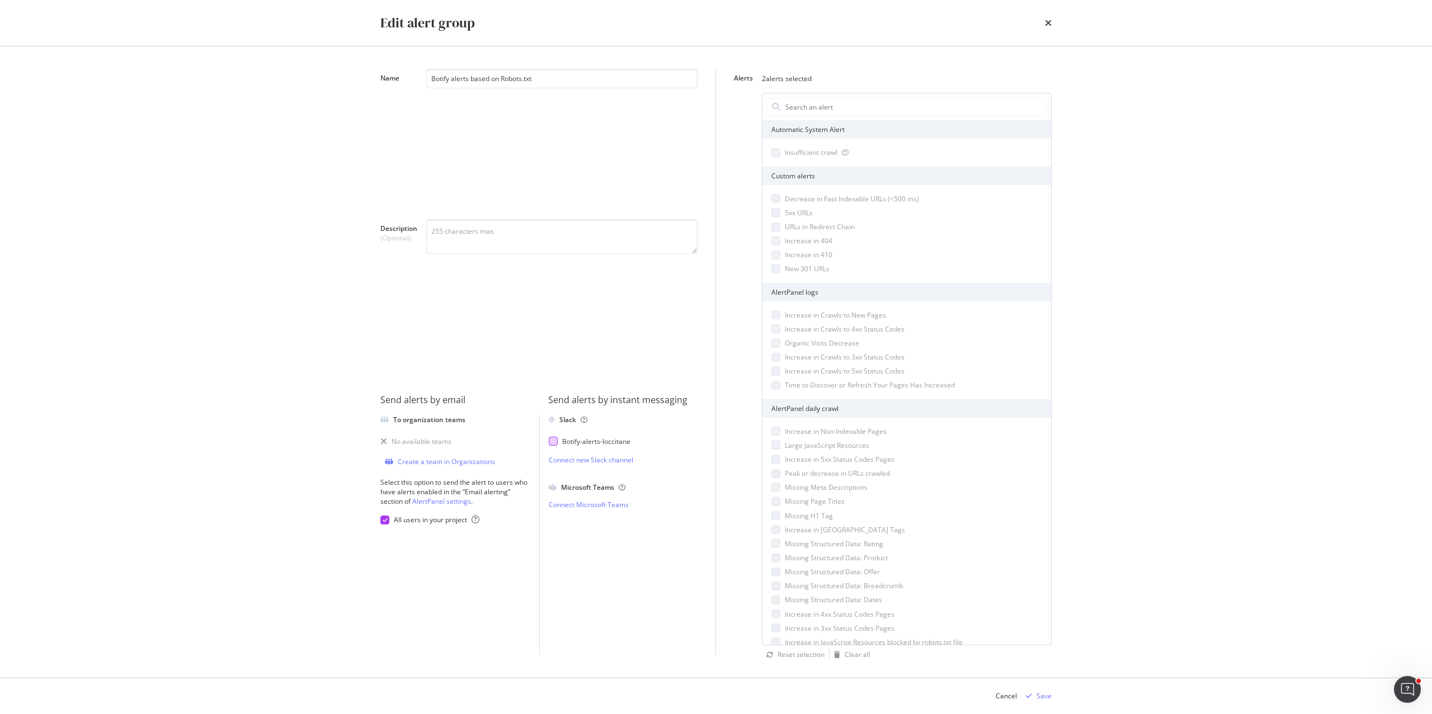
click at [565, 442] on div "Botify - alerts-loccitane" at bounding box center [596, 442] width 68 height 10
click at [1044, 696] on div "Save" at bounding box center [1043, 696] width 15 height 10
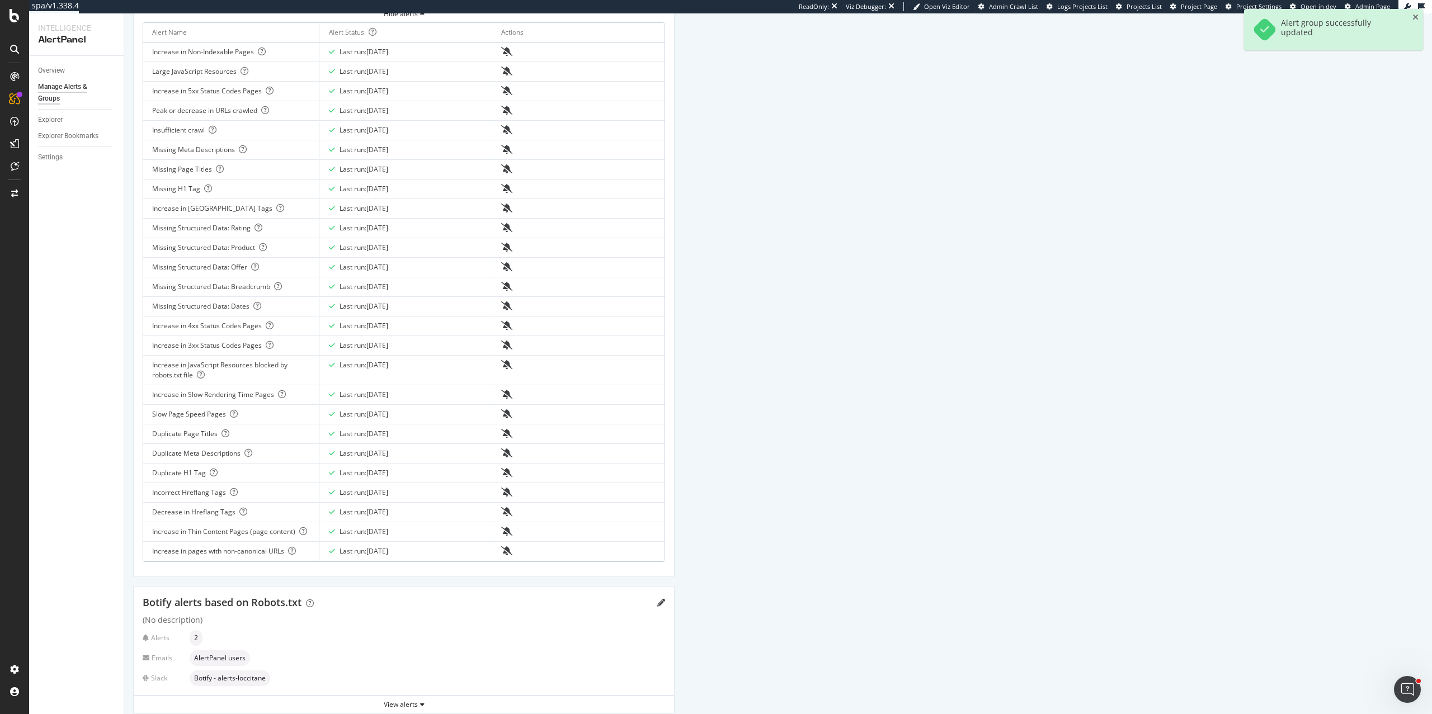
scroll to position [0, 0]
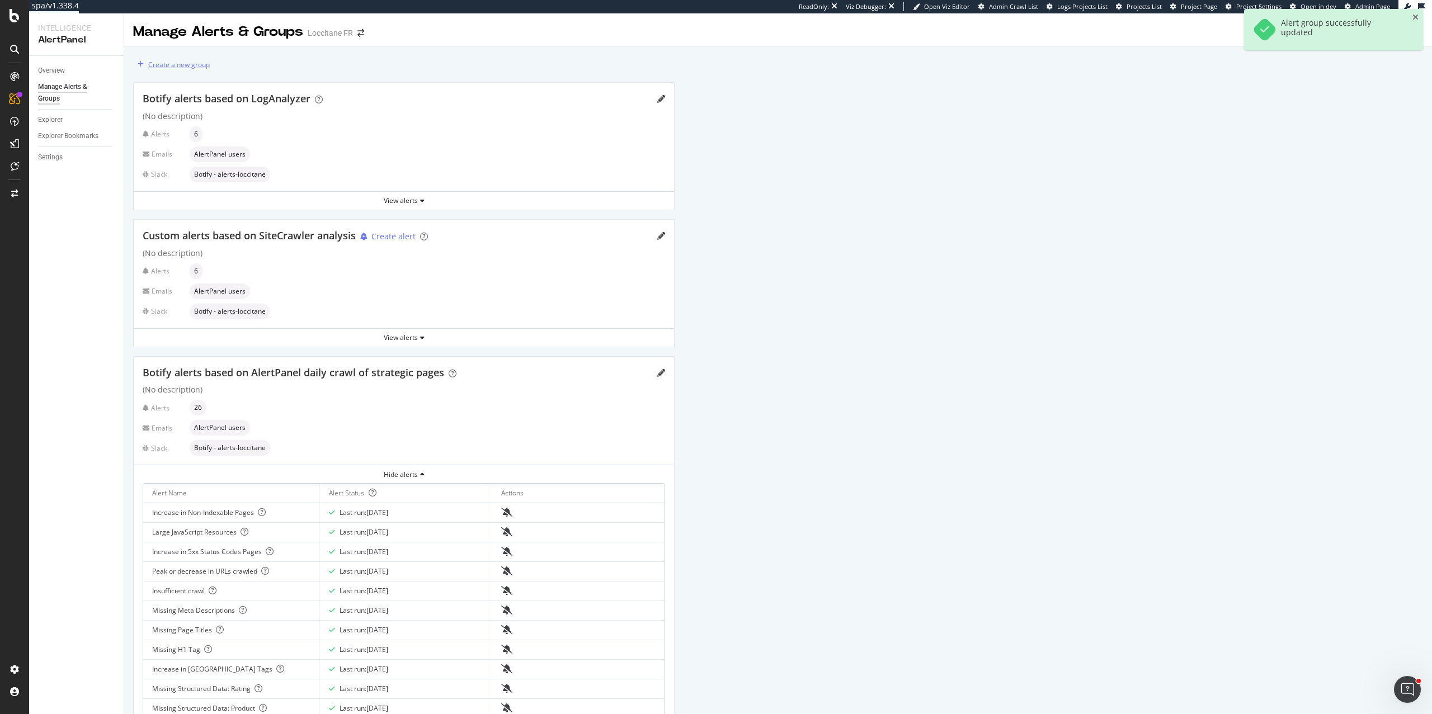
click at [190, 69] on div "Create a new group" at bounding box center [171, 64] width 77 height 17
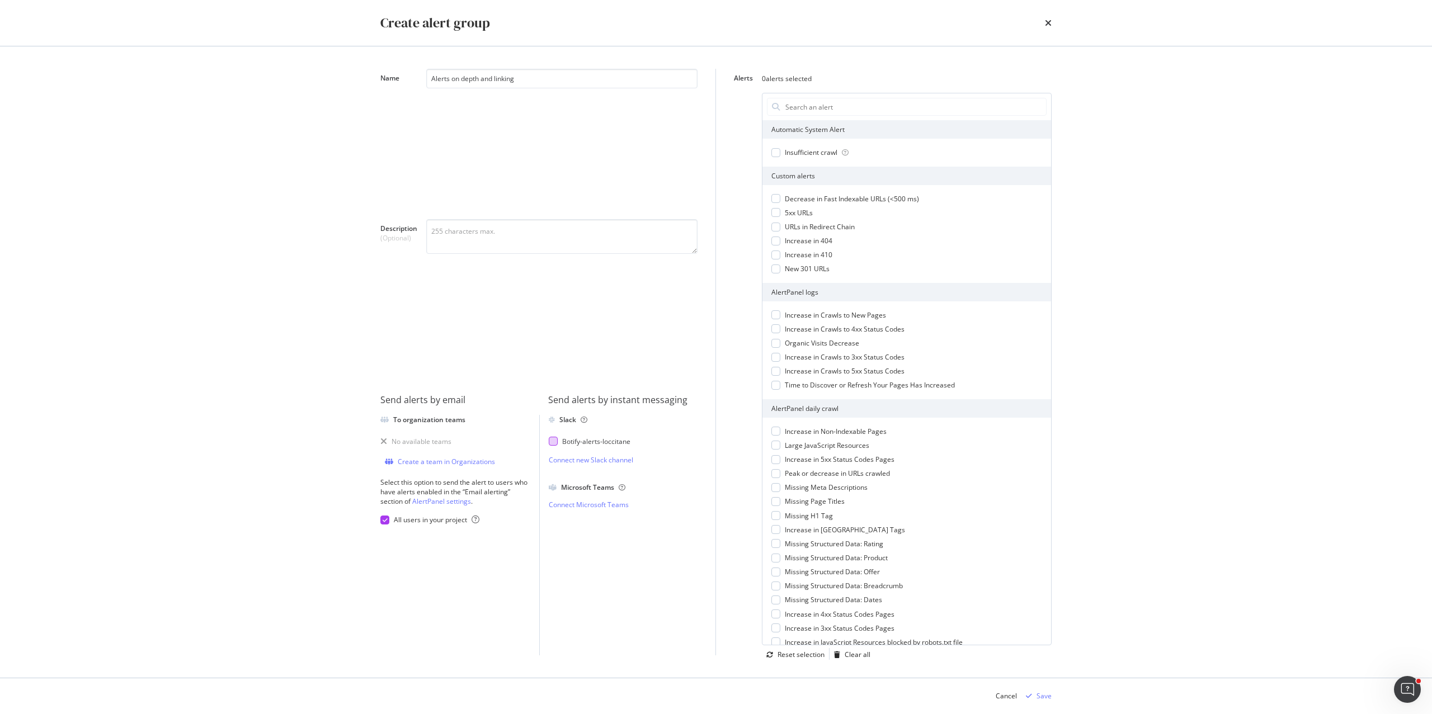
type input "Alerts on depth and linking"
click at [553, 441] on div "modal" at bounding box center [553, 441] width 9 height 9
click at [804, 116] on div "modal" at bounding box center [907, 107] width 280 height 18
click at [803, 112] on input "Alerts" at bounding box center [915, 106] width 262 height 17
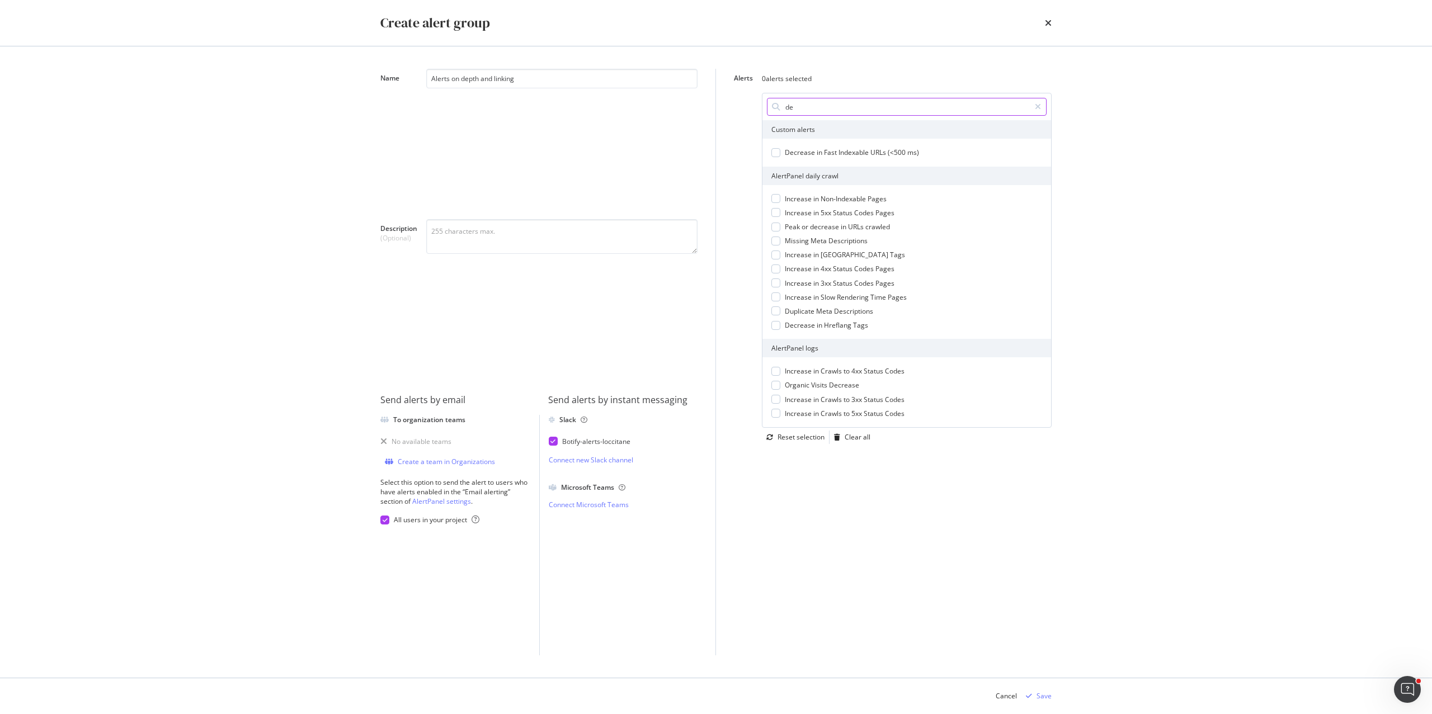
type input "d"
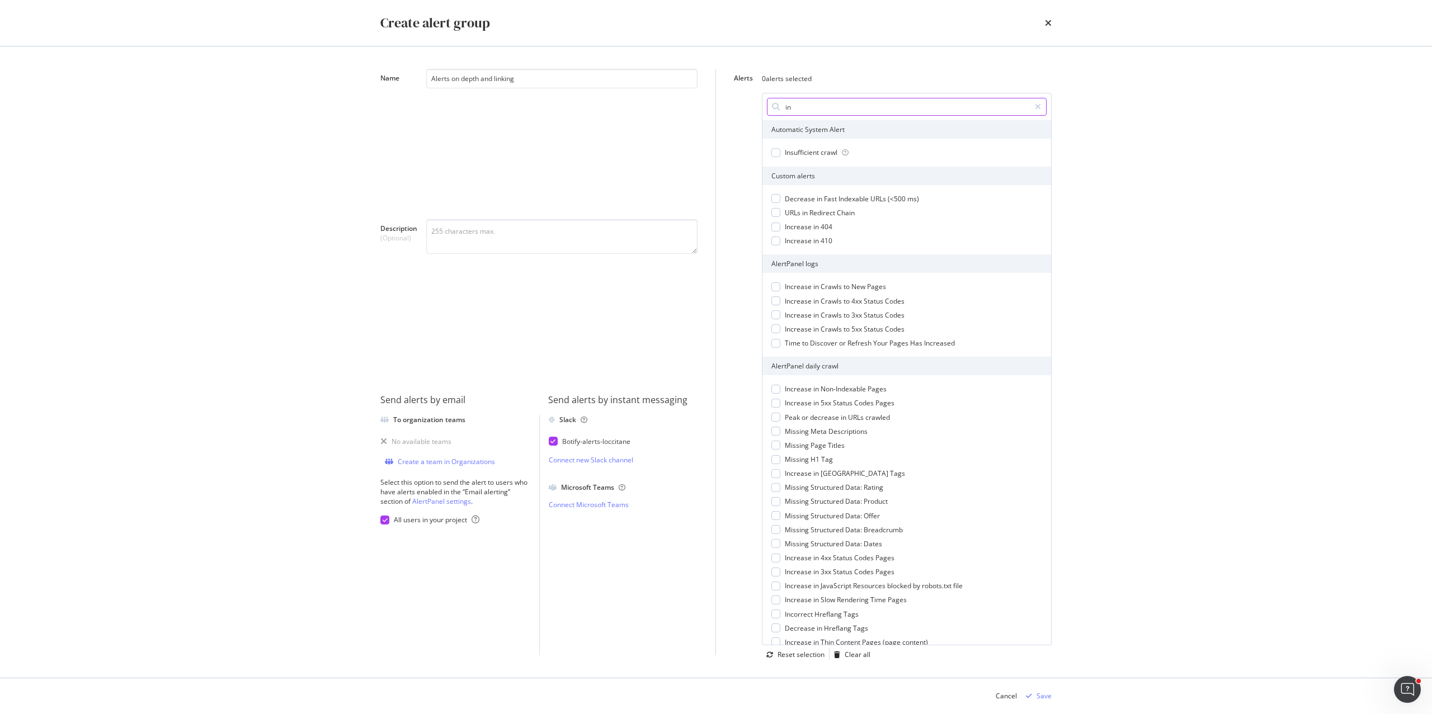
type input "i"
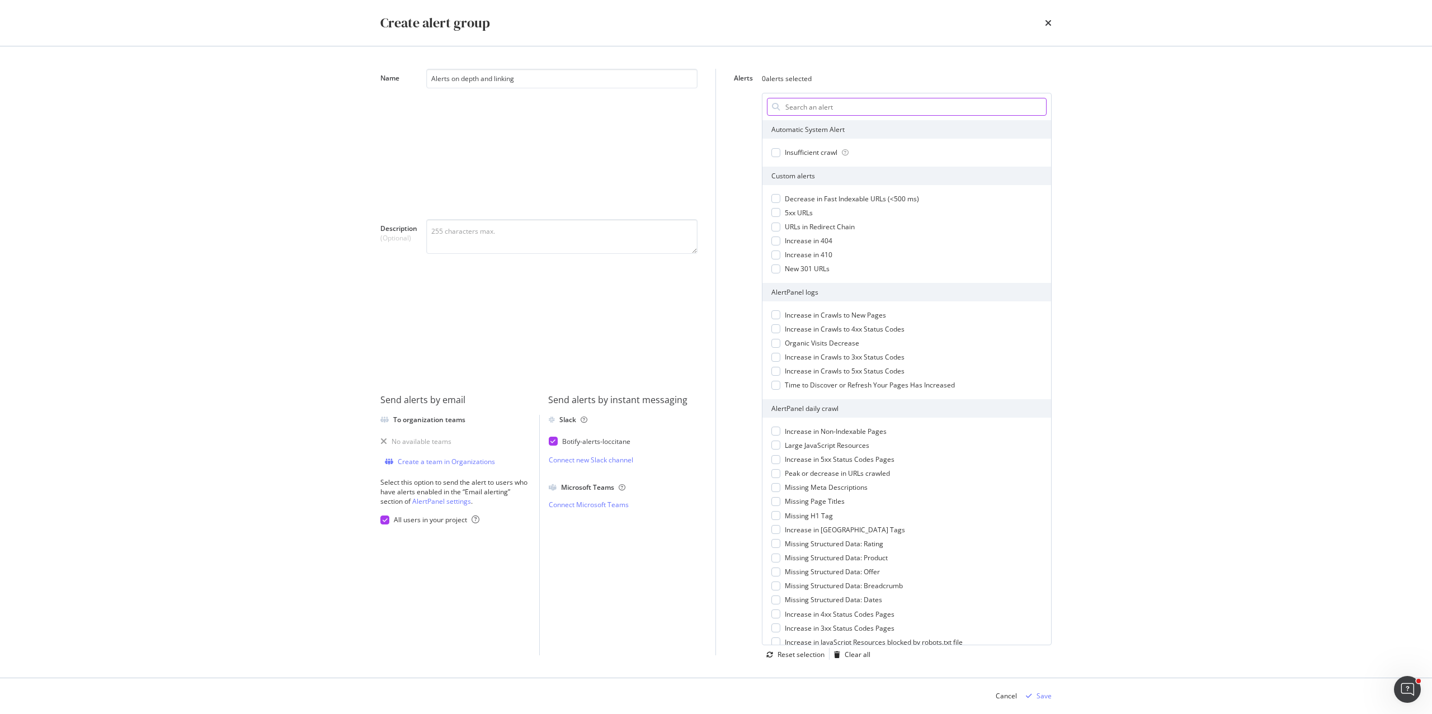
type input "k"
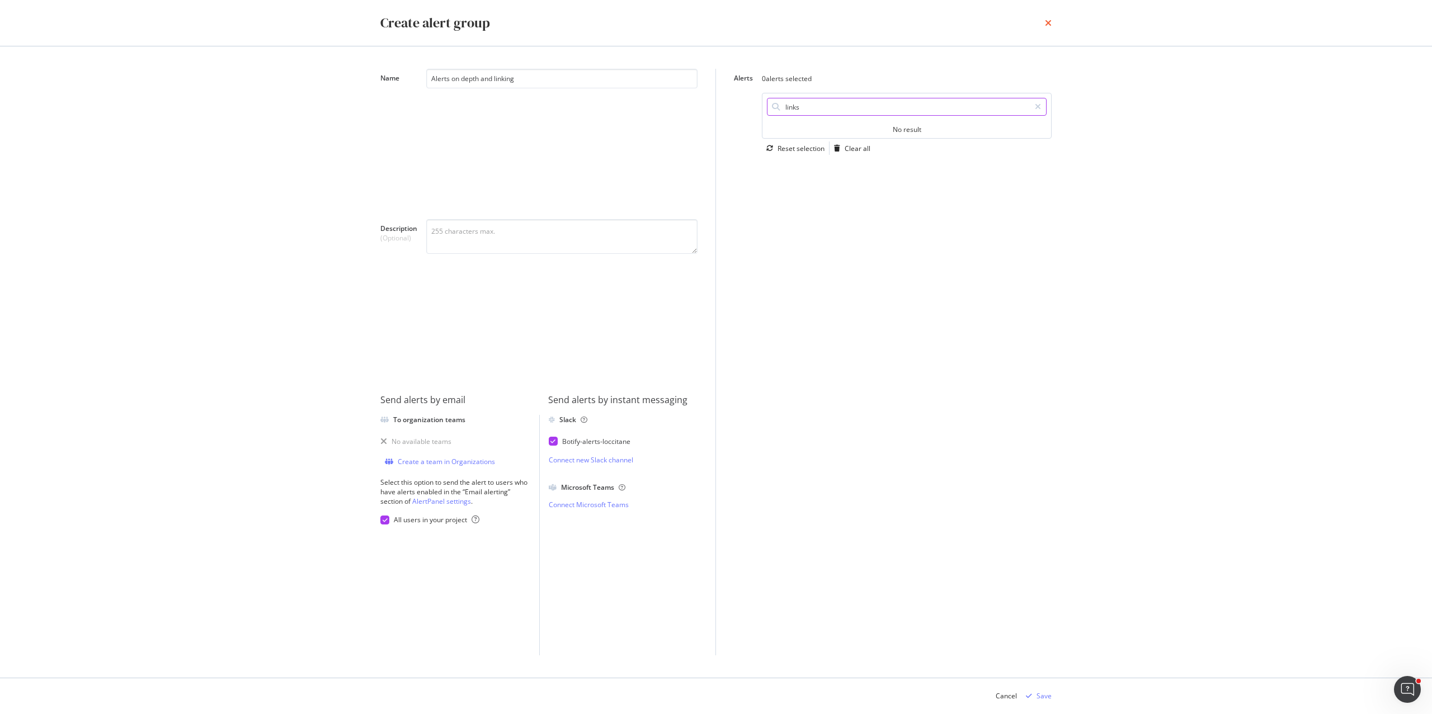
type input "links"
click at [1050, 18] on icon "times" at bounding box center [1048, 22] width 7 height 9
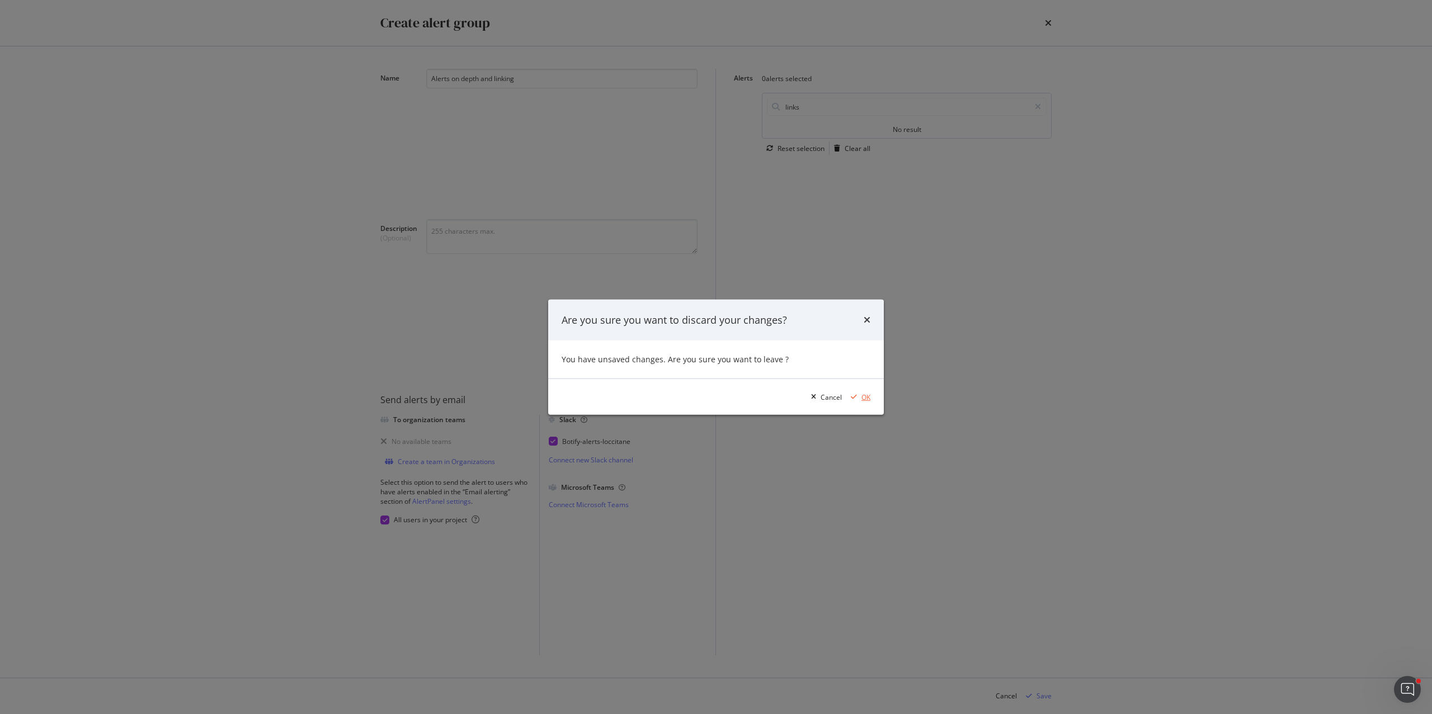
click at [866, 398] on div "OK" at bounding box center [865, 397] width 9 height 10
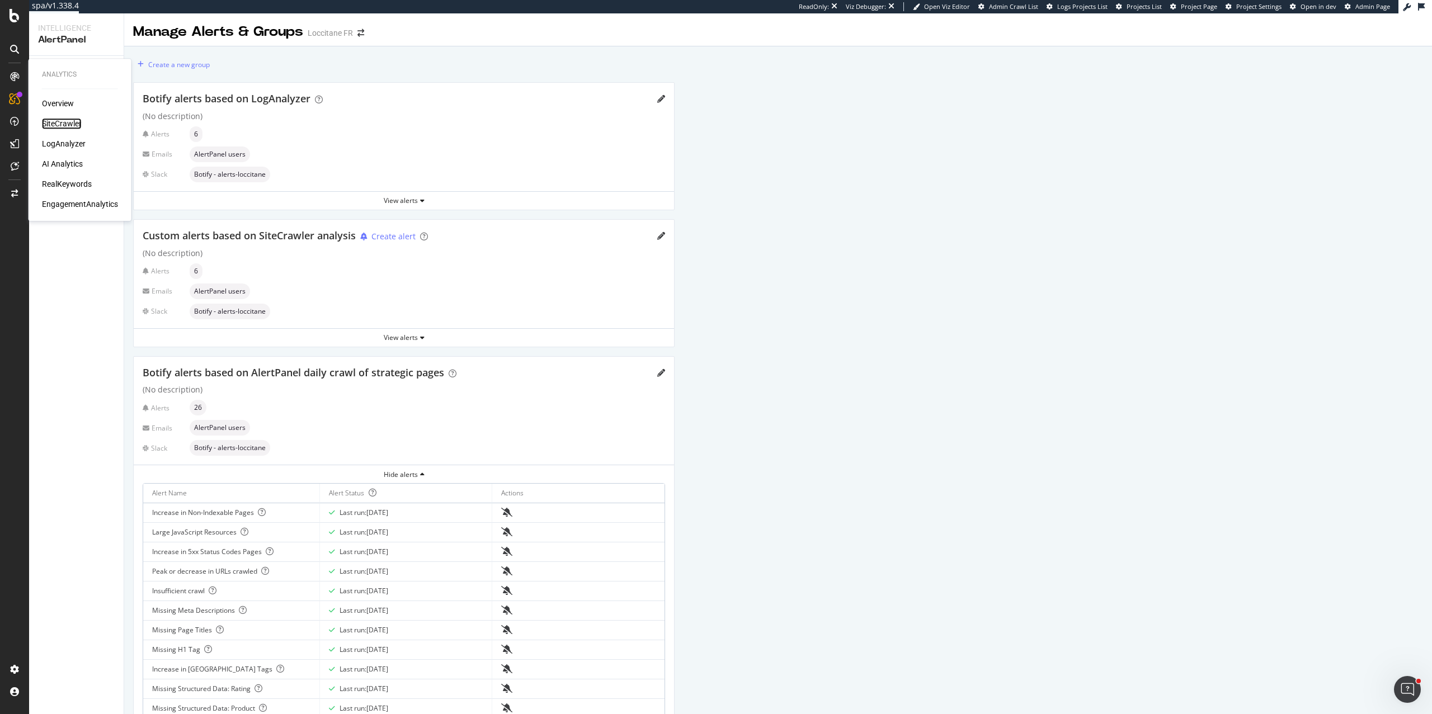
click at [55, 126] on div "SiteCrawler" at bounding box center [62, 123] width 40 height 11
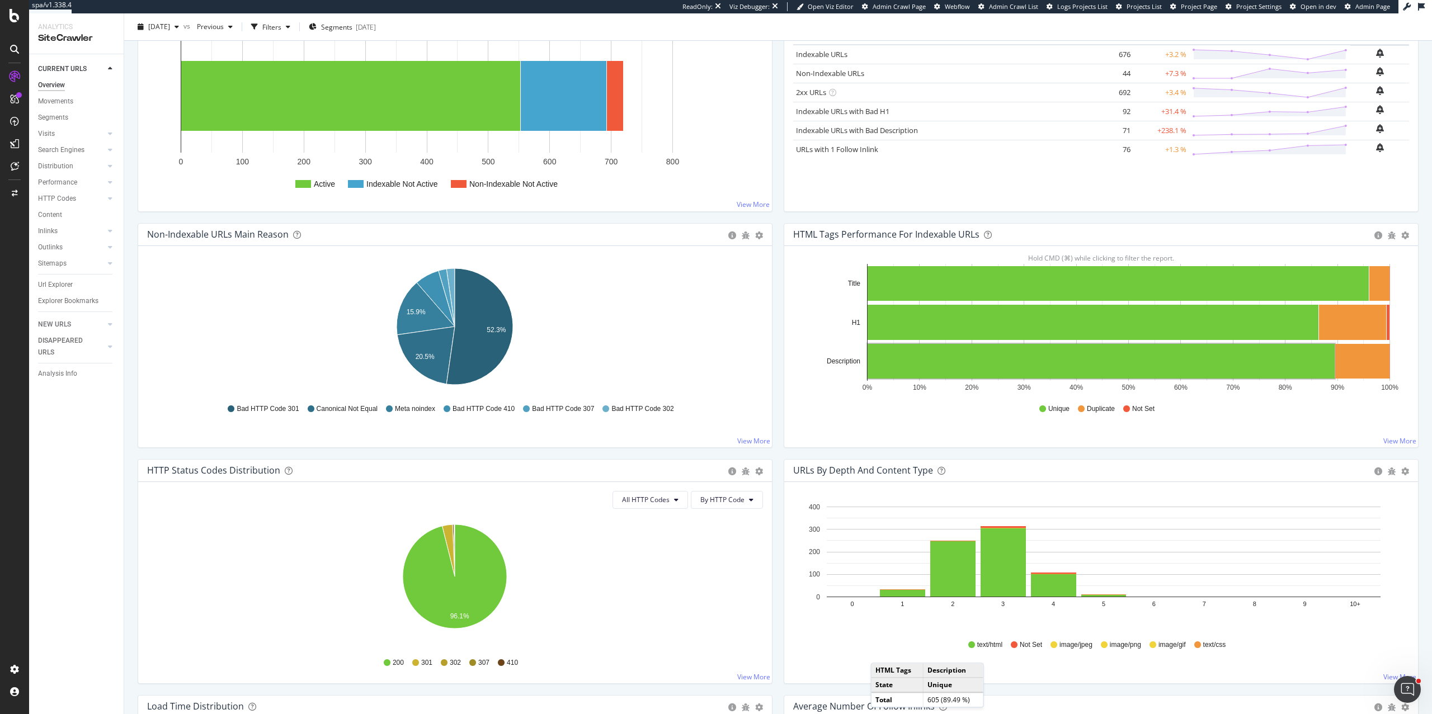
scroll to position [299, 0]
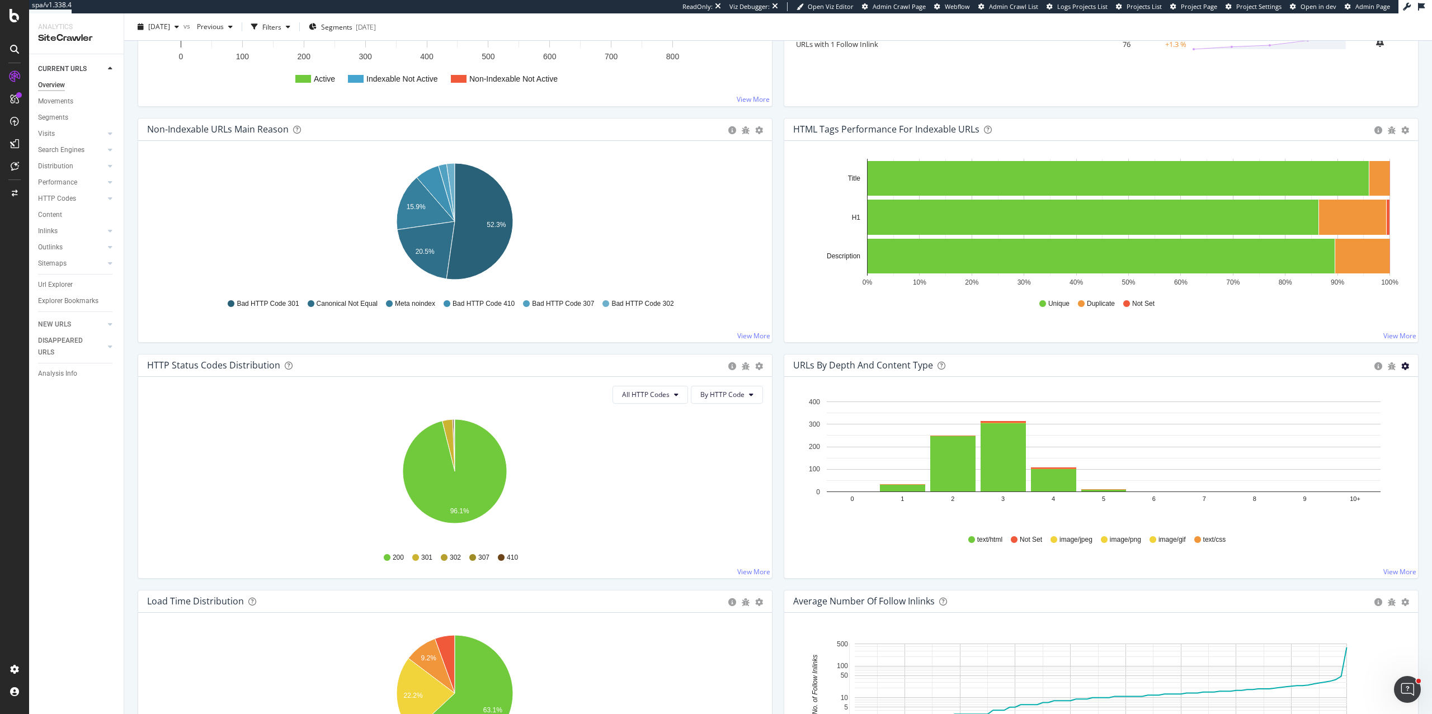
click at [1403, 366] on icon "gear" at bounding box center [1405, 366] width 8 height 8
click at [1402, 572] on link "View More" at bounding box center [1399, 572] width 33 height 10
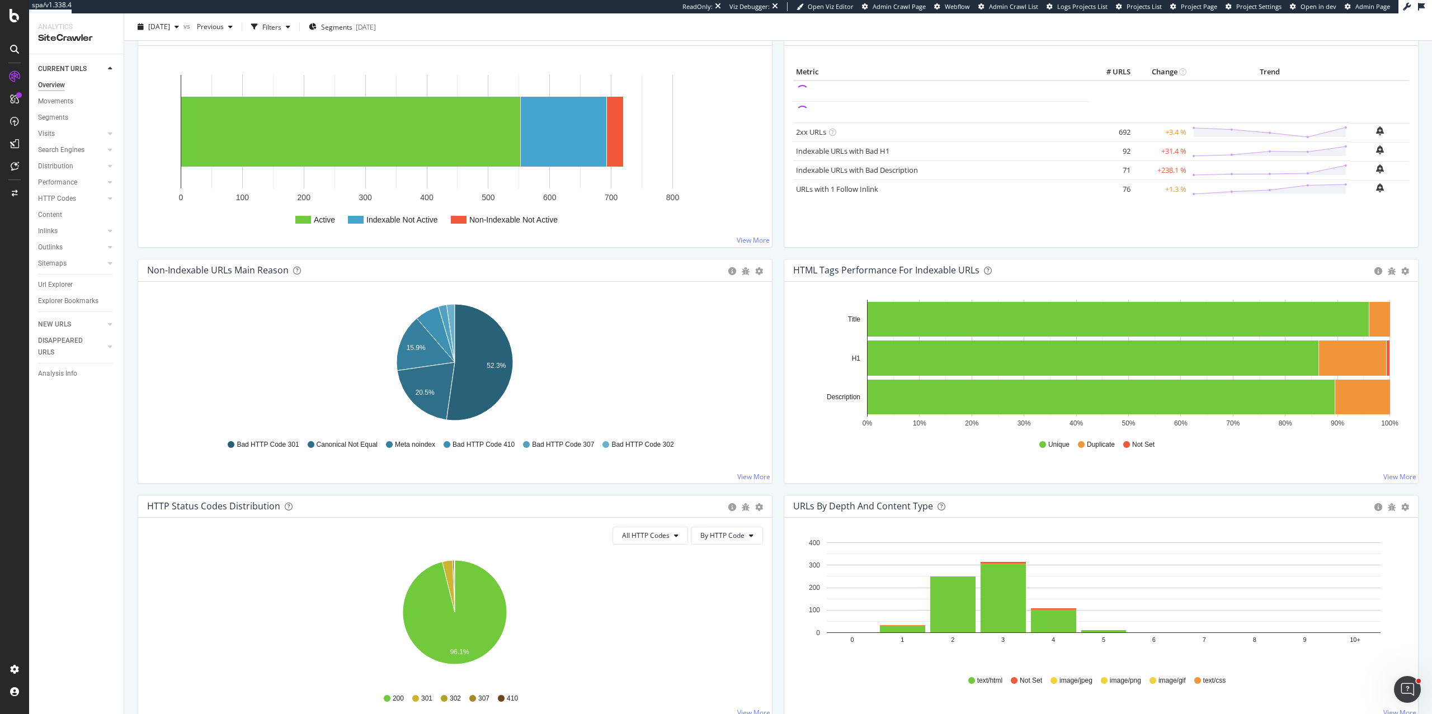
scroll to position [210, 0]
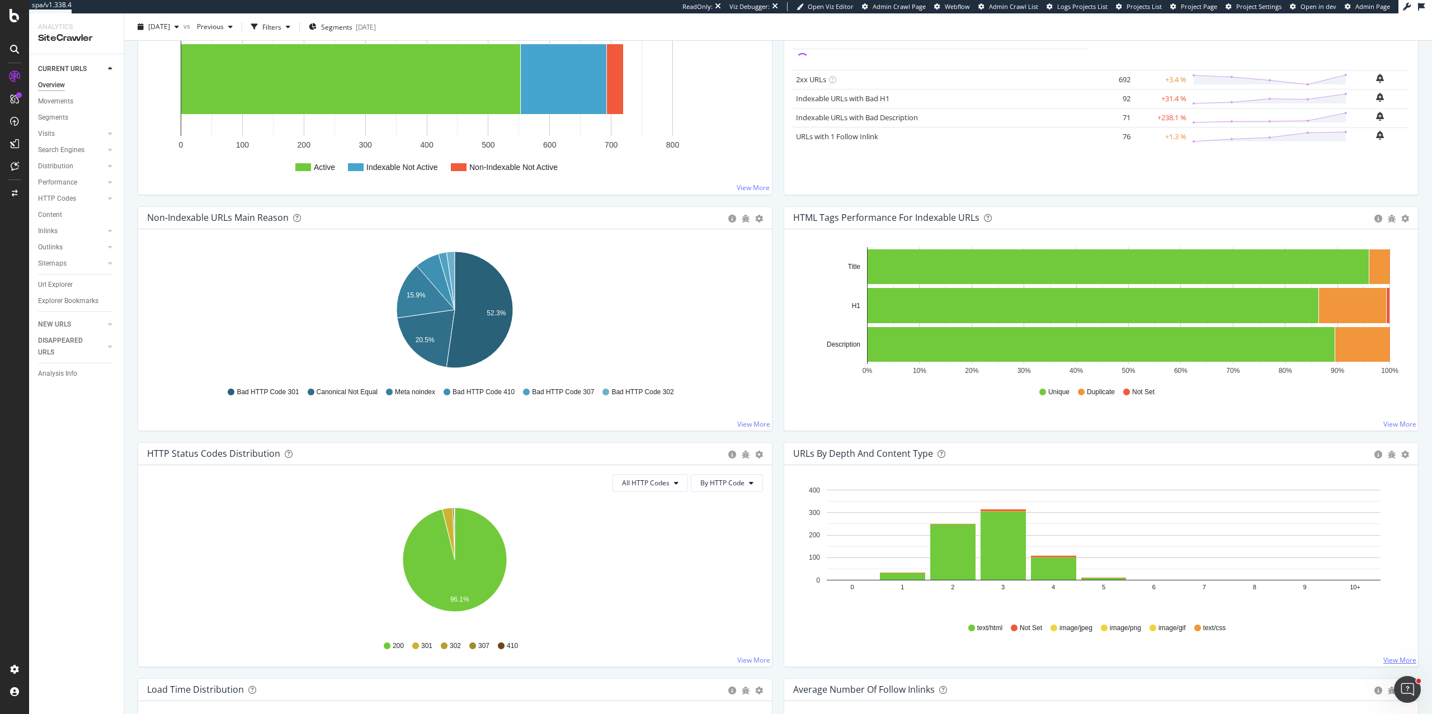
click at [1390, 659] on link "View More" at bounding box center [1399, 661] width 33 height 10
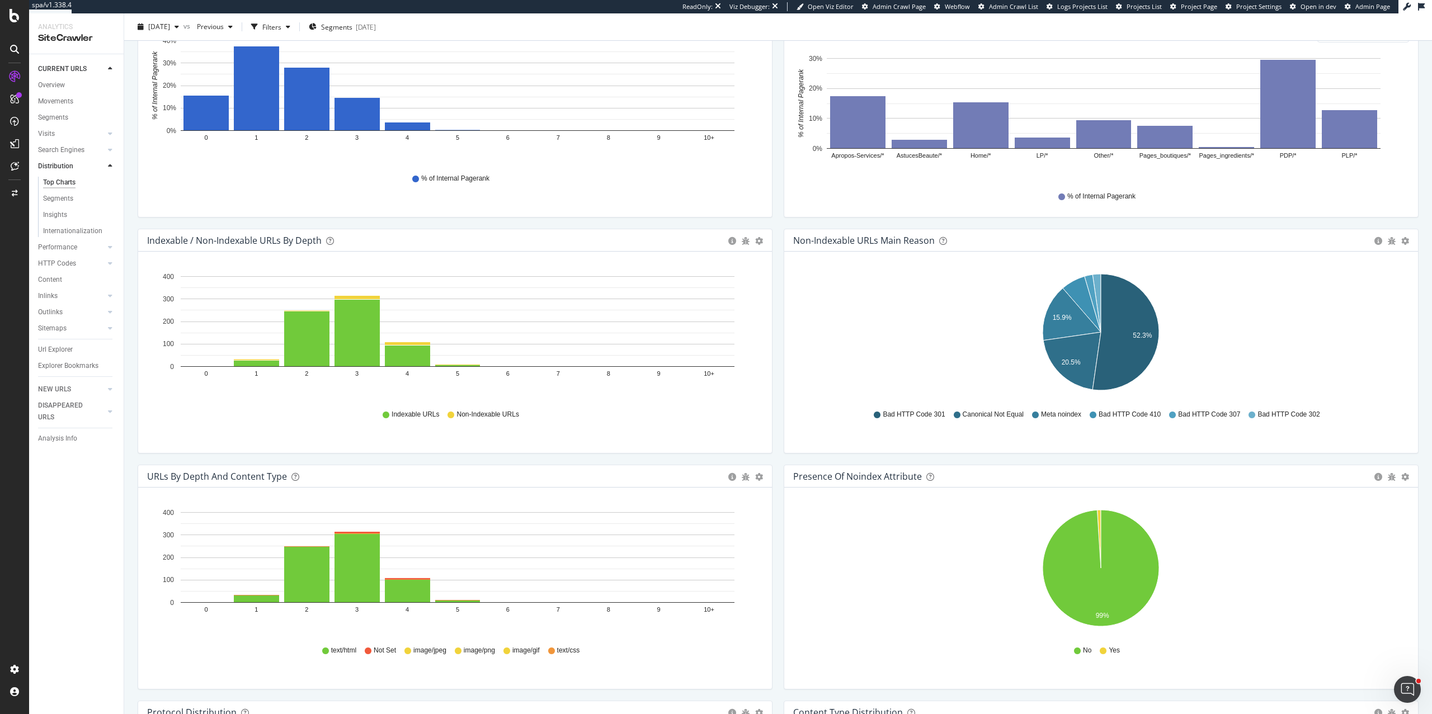
scroll to position [408, 0]
click at [759, 237] on icon "gear" at bounding box center [759, 241] width 8 height 8
click at [781, 410] on div "Non-Indexable URLs Main Reason Pie Table Export as CSV Add to Custom Report Hol…" at bounding box center [1101, 346] width 646 height 236
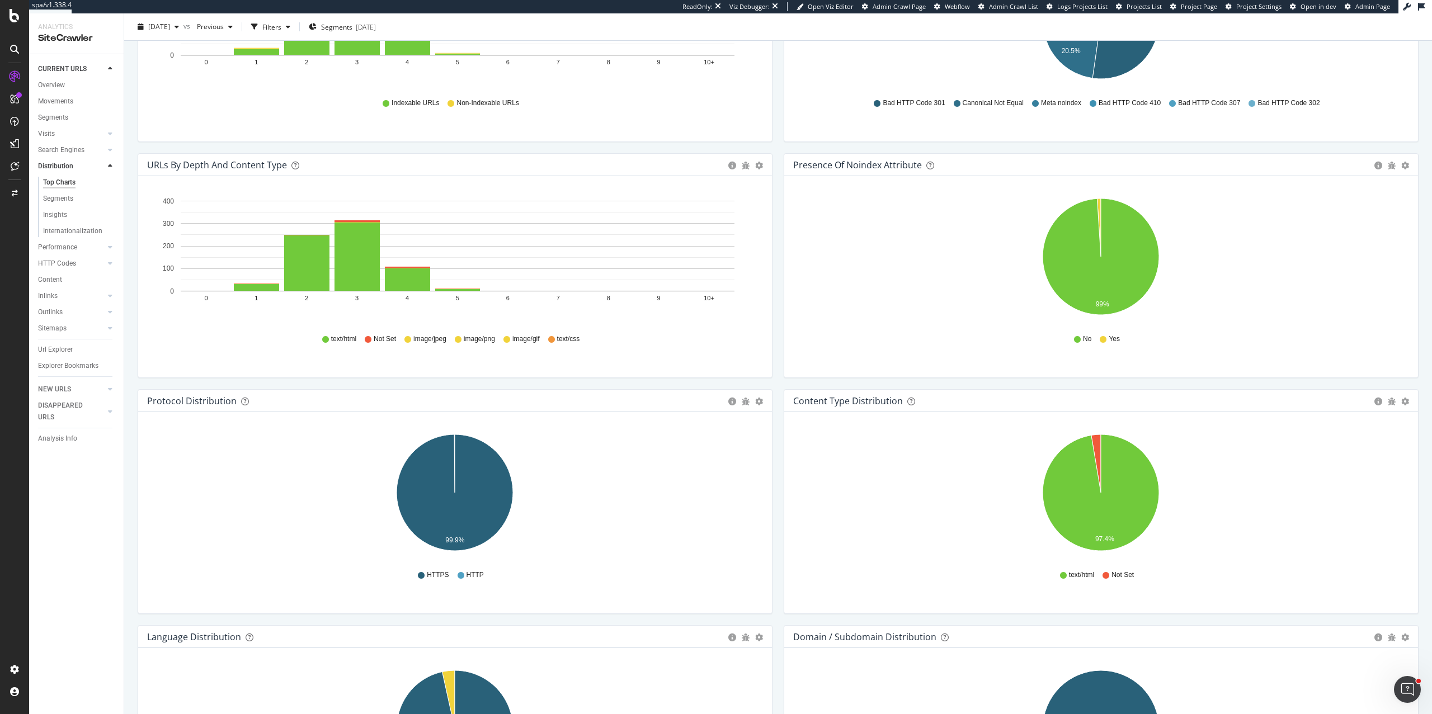
scroll to position [719, 0]
click at [758, 166] on icon "gear" at bounding box center [759, 166] width 8 height 8
click at [766, 335] on div "Hold CMD (⌘) while clicking to filter the report. 0 1 2 3 4 5 6 7 8 9 10+ 0 100…" at bounding box center [455, 276] width 634 height 201
click at [760, 165] on icon "gear" at bounding box center [759, 166] width 8 height 8
click at [768, 357] on div "Hold CMD (⌘) while clicking to filter the report. 0 1 2 3 4 5 6 7 8 9 10+ 0 100…" at bounding box center [455, 276] width 634 height 201
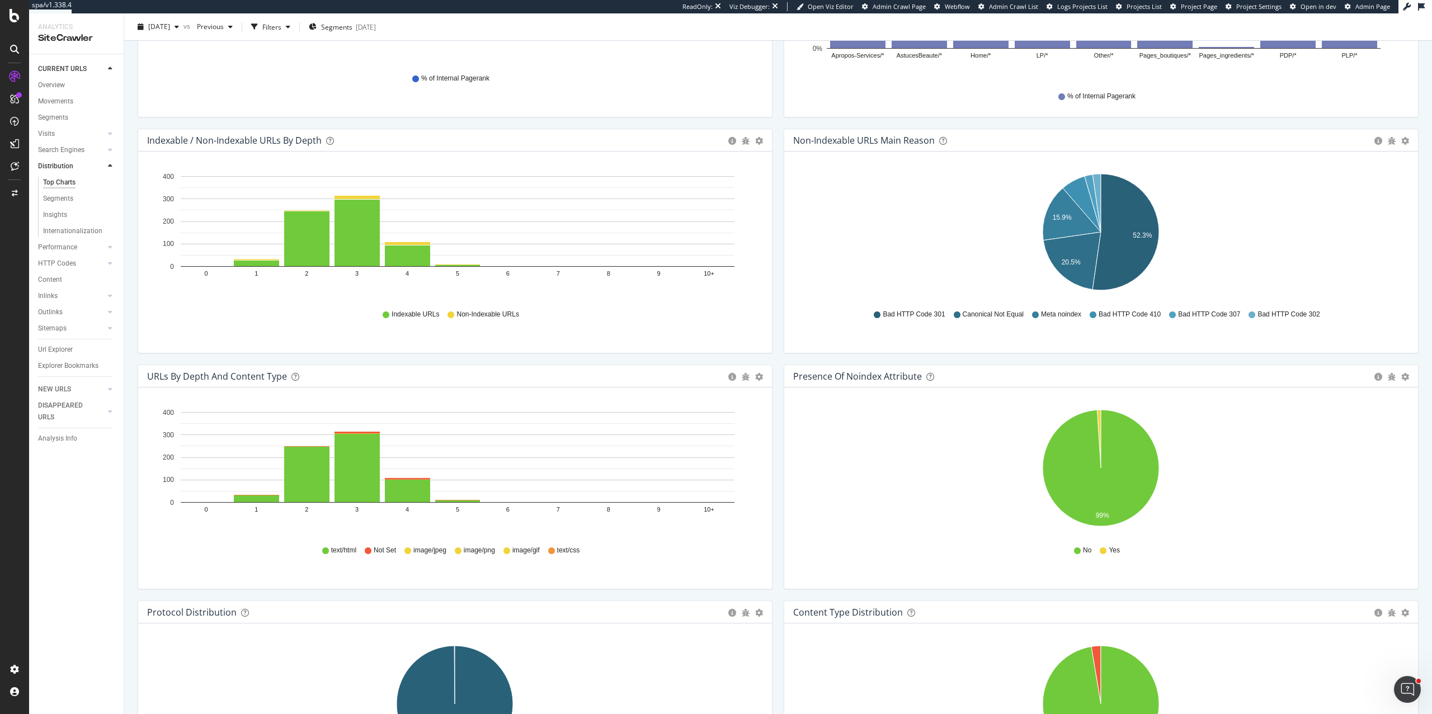
scroll to position [504, 0]
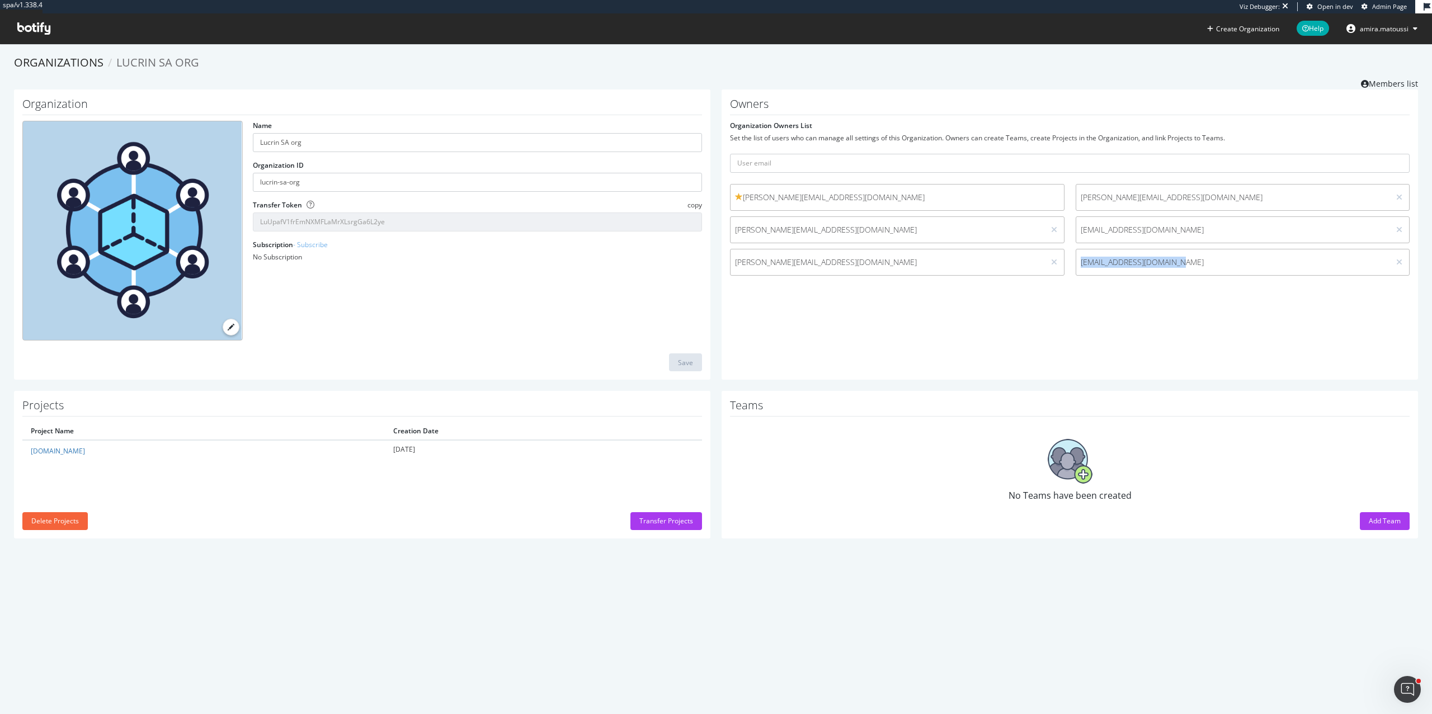
drag, startPoint x: 1176, startPoint y: 259, endPoint x: 1076, endPoint y: 257, distance: 100.1
click at [1076, 257] on span "[EMAIL_ADDRESS][DOMAIN_NAME]" at bounding box center [1233, 262] width 314 height 11
copy span "[EMAIL_ADDRESS][DOMAIN_NAME]"
click at [1388, 517] on div "Add Team" at bounding box center [1385, 521] width 32 height 10
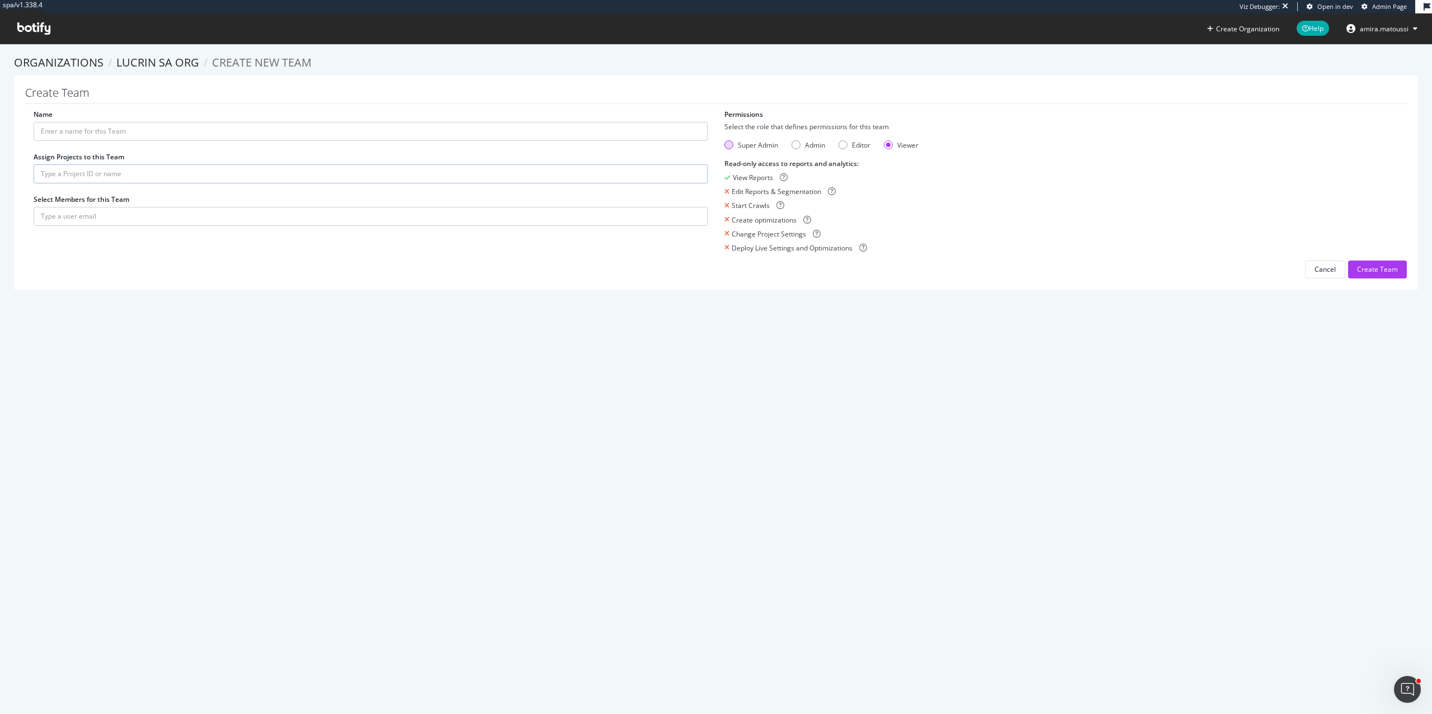
click at [729, 147] on div "Super Admin" at bounding box center [728, 144] width 9 height 9
click at [203, 137] on input "Name" at bounding box center [371, 131] width 674 height 19
type input "POC"
click at [218, 175] on input "text" at bounding box center [371, 173] width 674 height 19
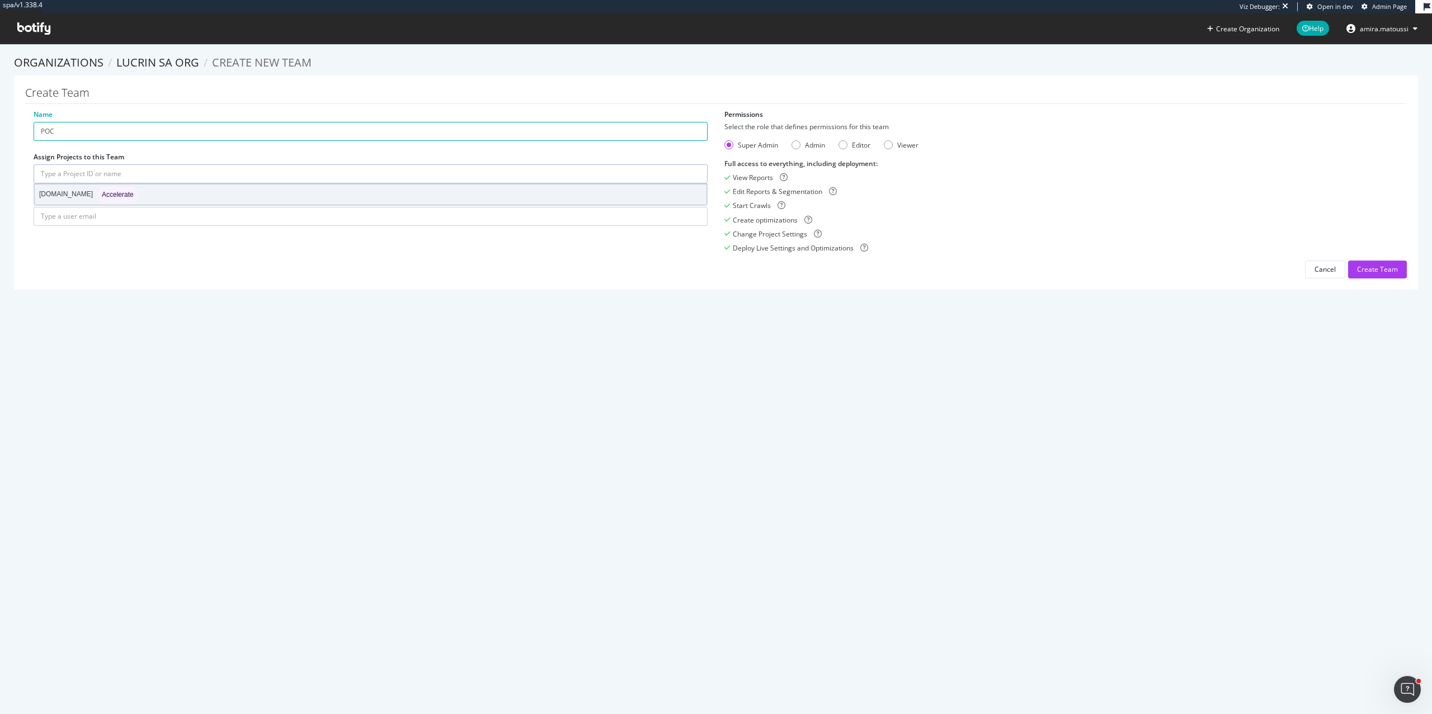
click at [206, 192] on div "[DOMAIN_NAME] Accelerate" at bounding box center [371, 195] width 672 height 20
type input "[DOMAIN_NAME]"
click at [187, 199] on div "[DOMAIN_NAME] Accelerate" at bounding box center [371, 195] width 672 height 20
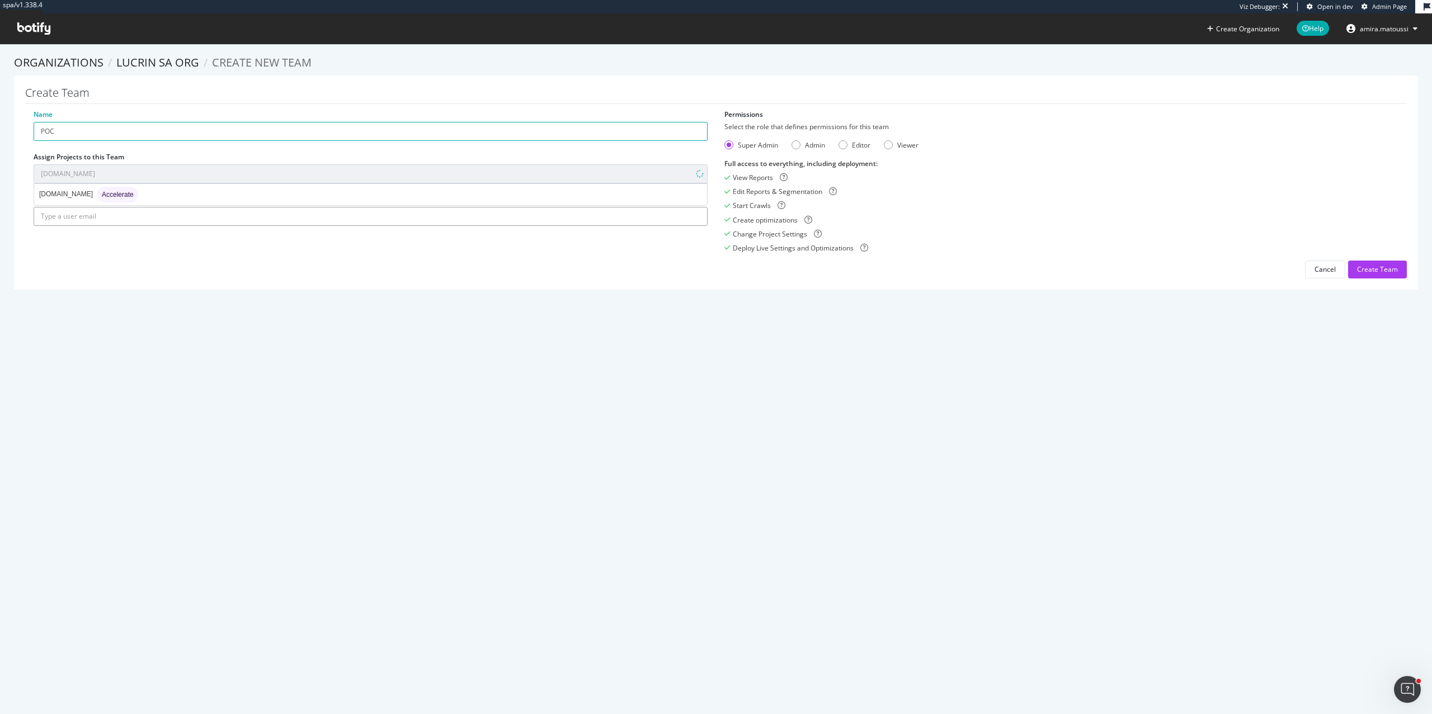
click at [190, 224] on input "text" at bounding box center [371, 216] width 674 height 19
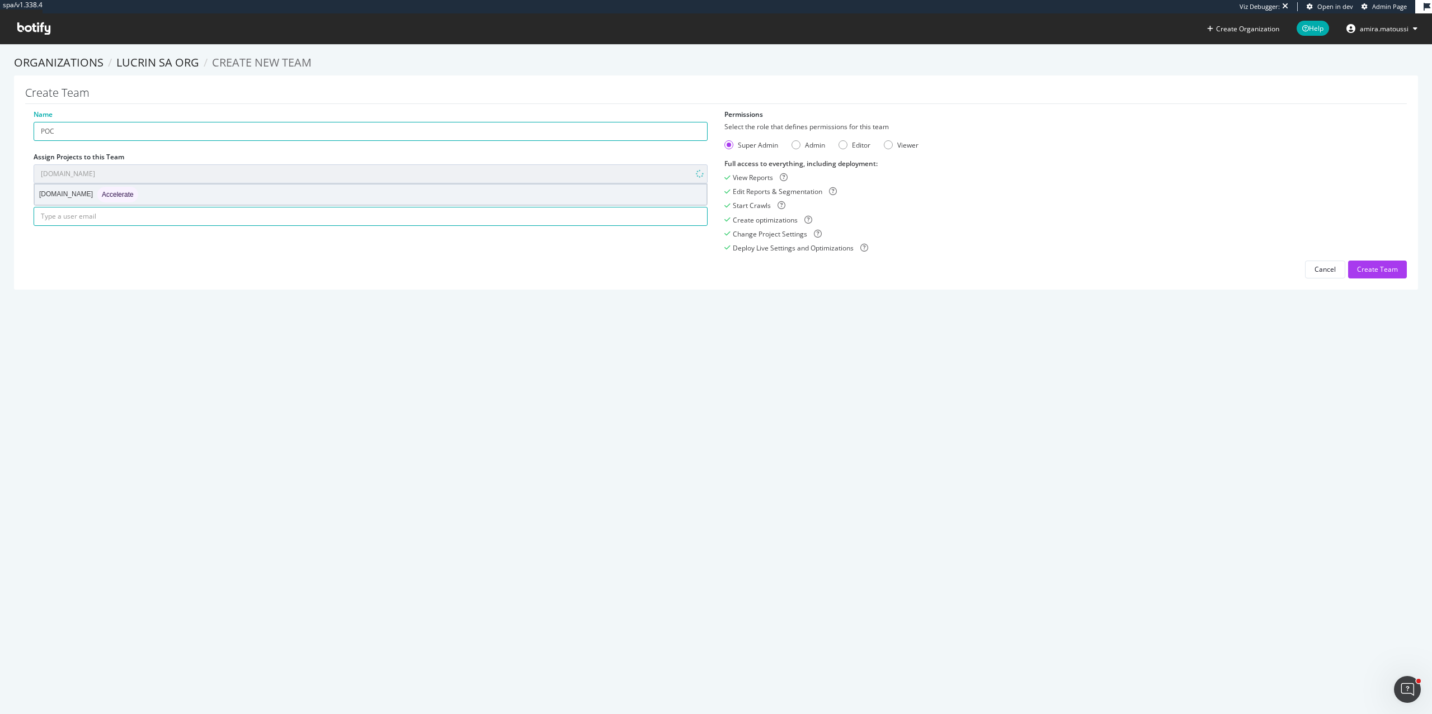
click at [185, 196] on div "[DOMAIN_NAME] Accelerate" at bounding box center [371, 195] width 672 height 20
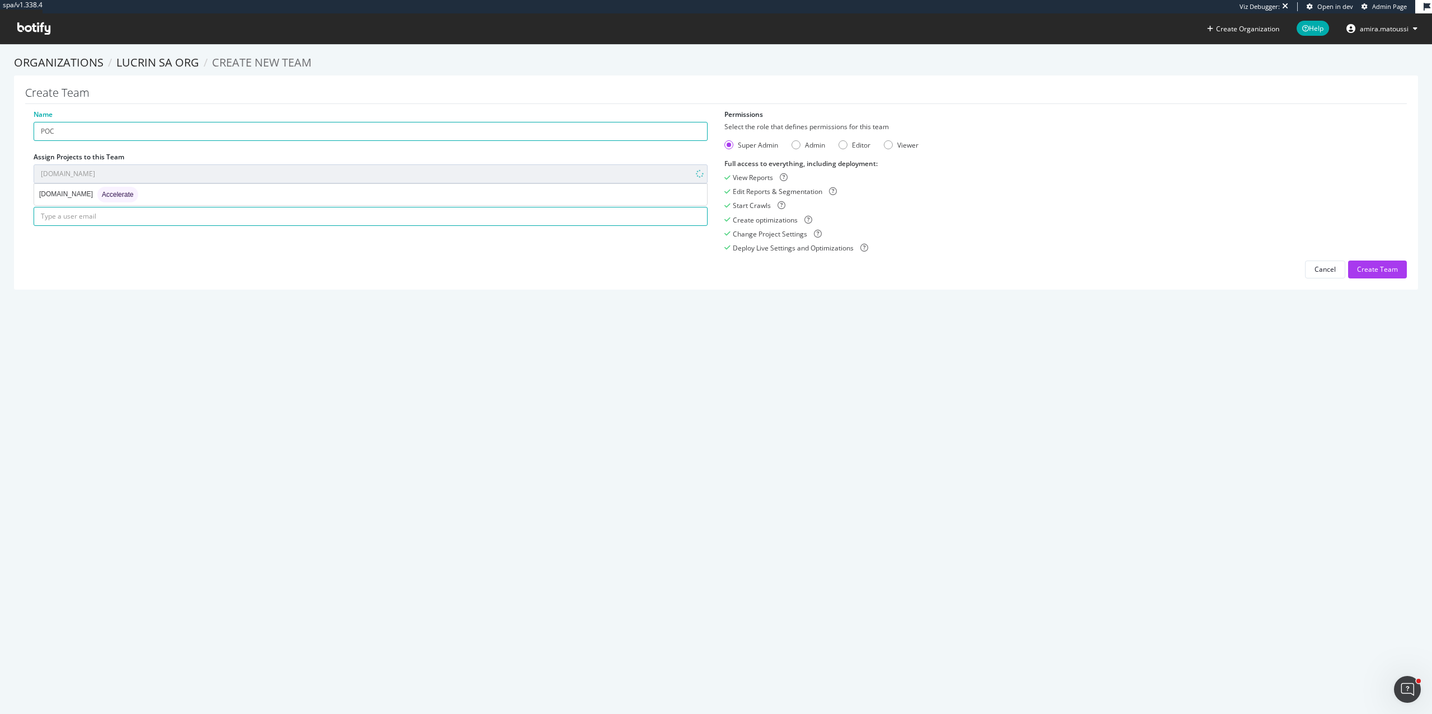
click at [196, 240] on div "Name POC Assign Projects to this Team [DOMAIN_NAME] [DOMAIN_NAME] Accelerate Se…" at bounding box center [715, 194] width 1381 height 169
click at [70, 215] on input "text" at bounding box center [371, 216] width 674 height 19
paste input "[EMAIL_ADDRESS][DOMAIN_NAME]"
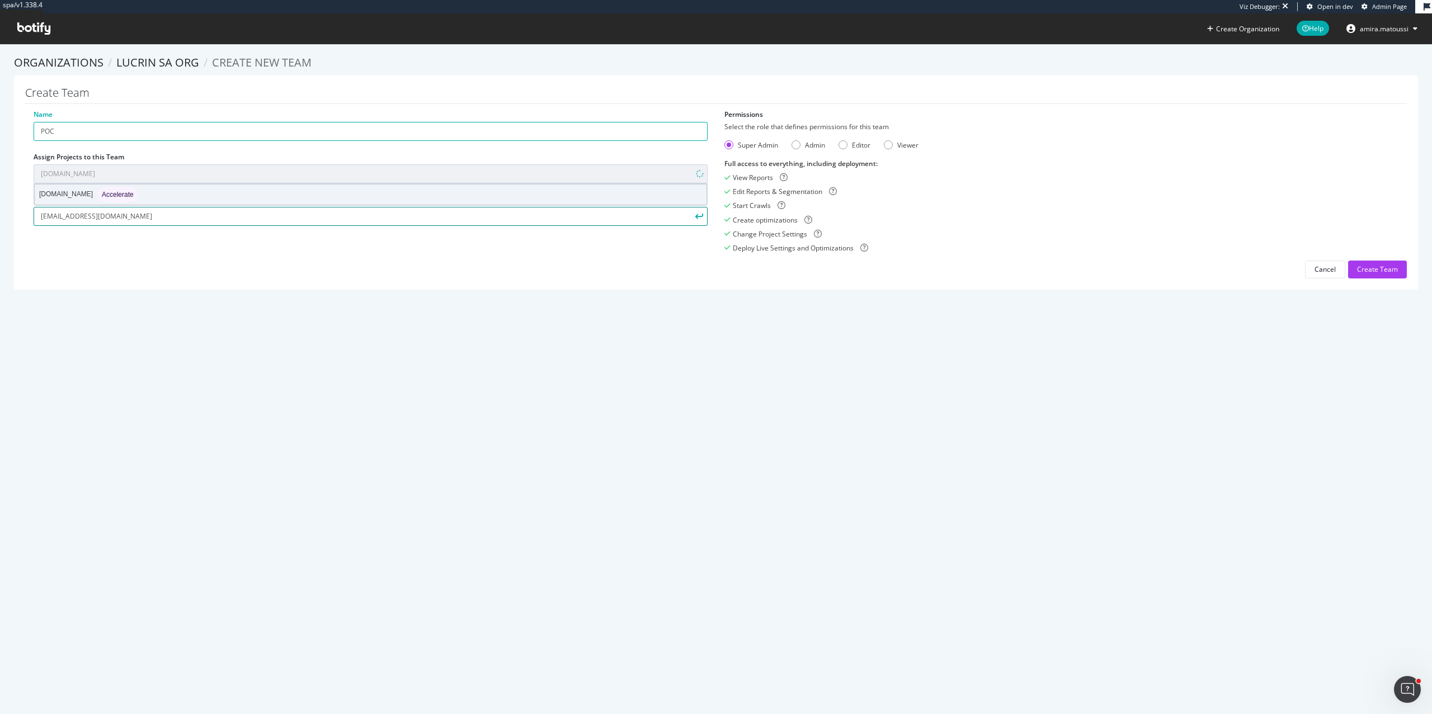
type input "[EMAIL_ADDRESS][DOMAIN_NAME]"
click at [102, 195] on span "Accelerate" at bounding box center [118, 194] width 32 height 7
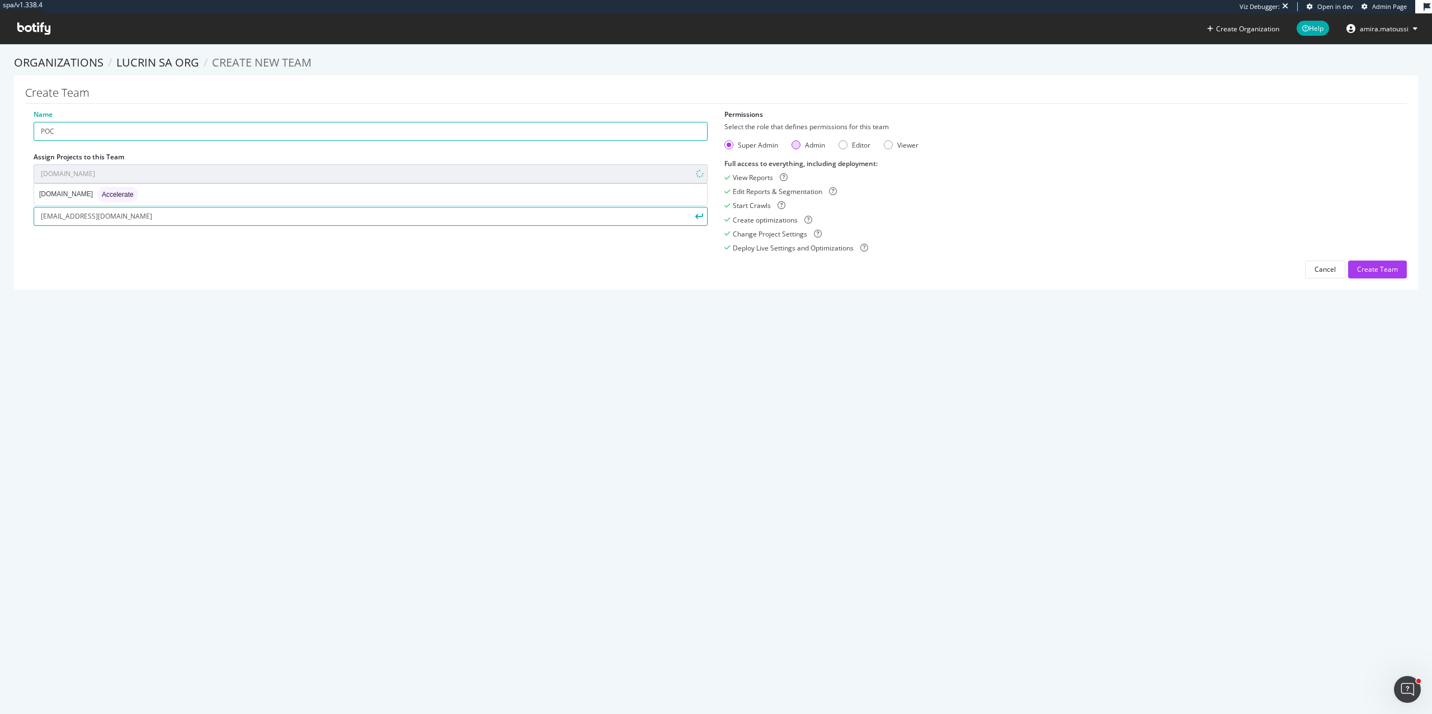
click at [795, 148] on div "Admin" at bounding box center [795, 144] width 9 height 9
click at [730, 151] on form "Select the role that defines permissions for this team Super Admin Admin Editor…" at bounding box center [1061, 187] width 674 height 131
click at [730, 149] on div "Super Admin" at bounding box center [728, 144] width 9 height 9
click at [1362, 266] on div "Create Team" at bounding box center [1377, 270] width 41 height 10
click at [324, 223] on input "[EMAIL_ADDRESS][DOMAIN_NAME]" at bounding box center [371, 228] width 674 height 19
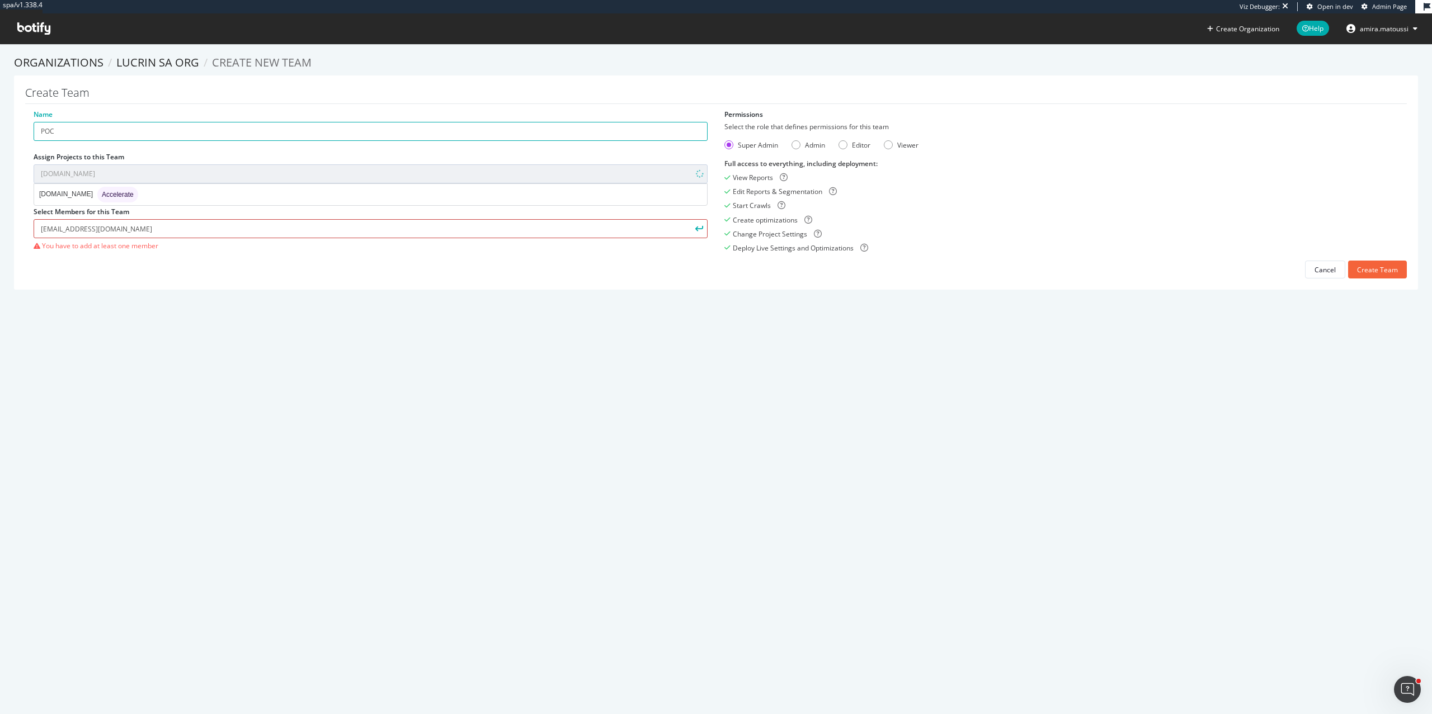
click at [303, 227] on input "[EMAIL_ADDRESS][DOMAIN_NAME]" at bounding box center [371, 228] width 674 height 19
click at [301, 227] on input "[EMAIL_ADDRESS][DOMAIN_NAME]" at bounding box center [371, 228] width 674 height 19
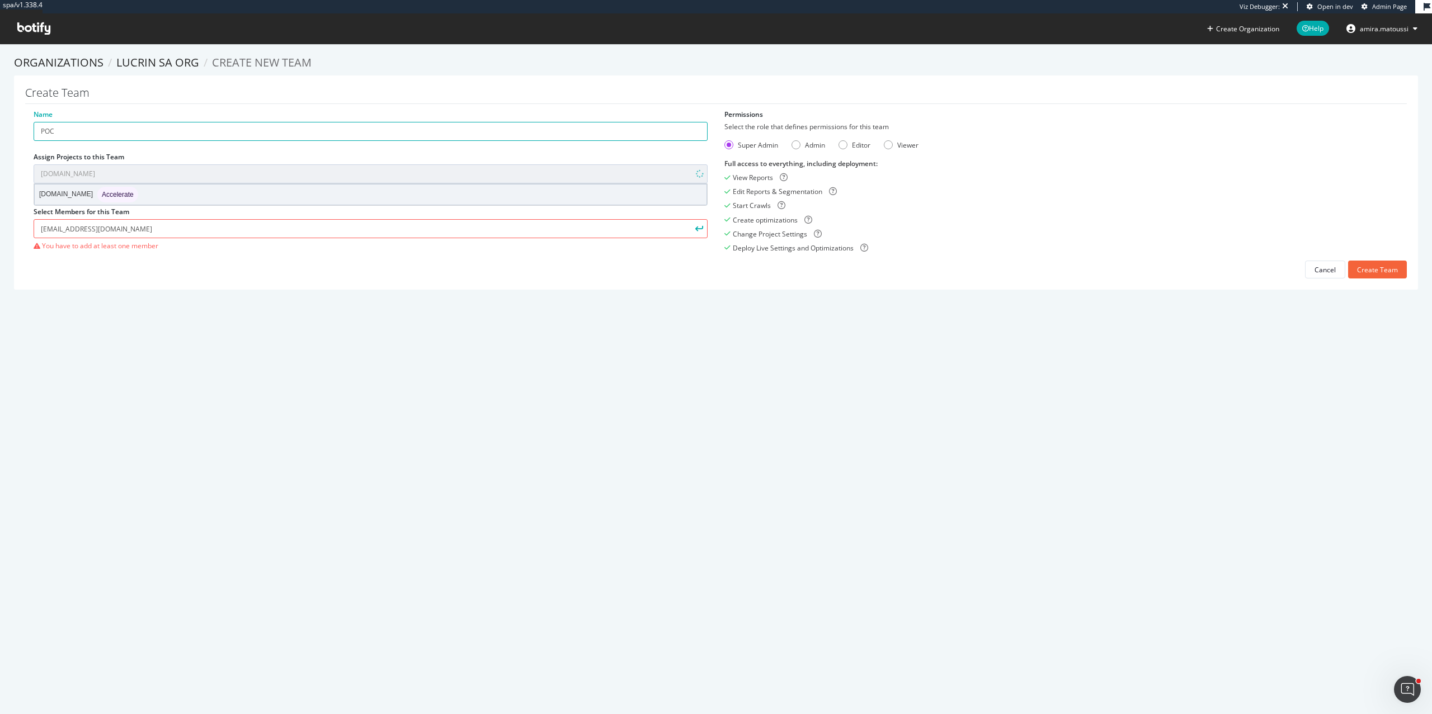
click at [290, 192] on div "[DOMAIN_NAME] Accelerate" at bounding box center [371, 195] width 672 height 20
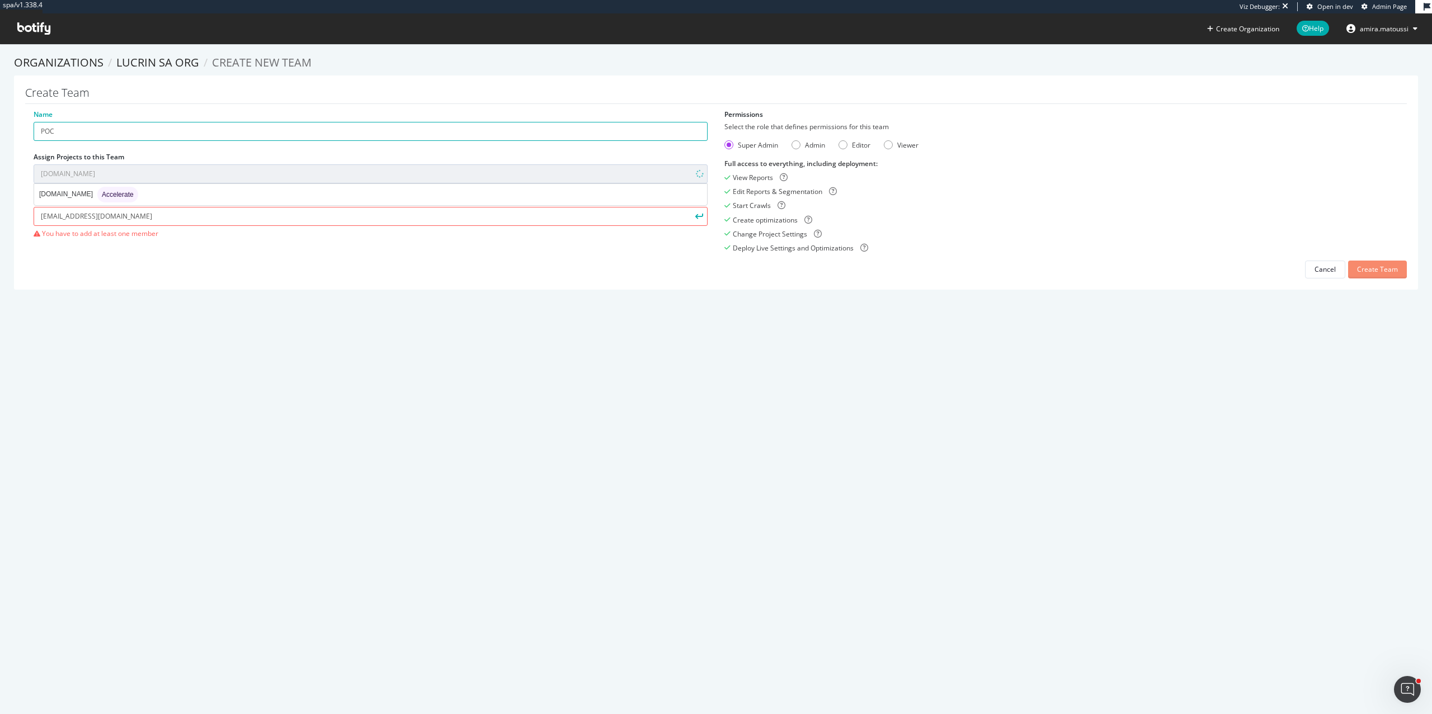
click at [1364, 272] on div "Create Team" at bounding box center [1377, 270] width 41 height 10
click at [278, 227] on input "[EMAIL_ADDRESS][DOMAIN_NAME]" at bounding box center [371, 228] width 674 height 19
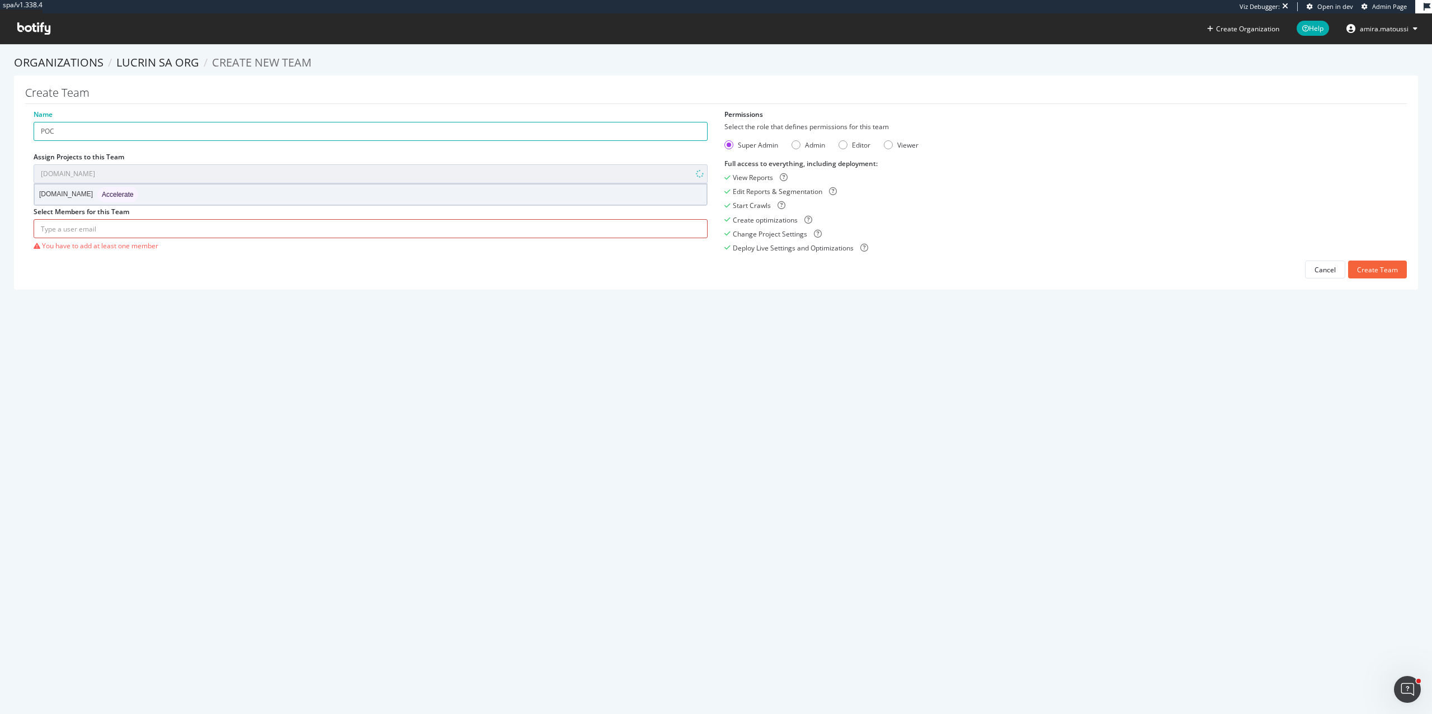
type input "a"
paste input "[EMAIL_ADDRESS][DOMAIN_NAME]"
type input "[EMAIL_ADDRESS][DOMAIN_NAME]"
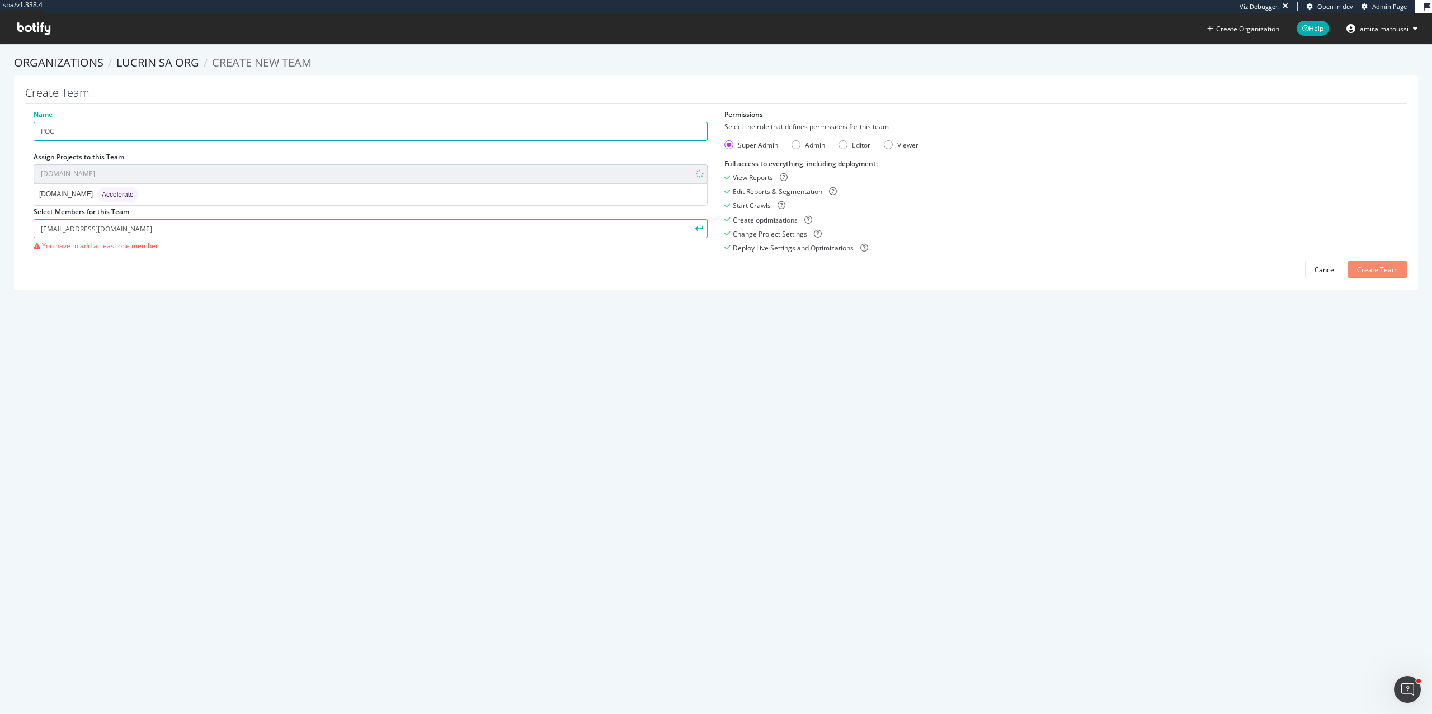
click at [1361, 268] on div "Create Team" at bounding box center [1377, 270] width 41 height 10
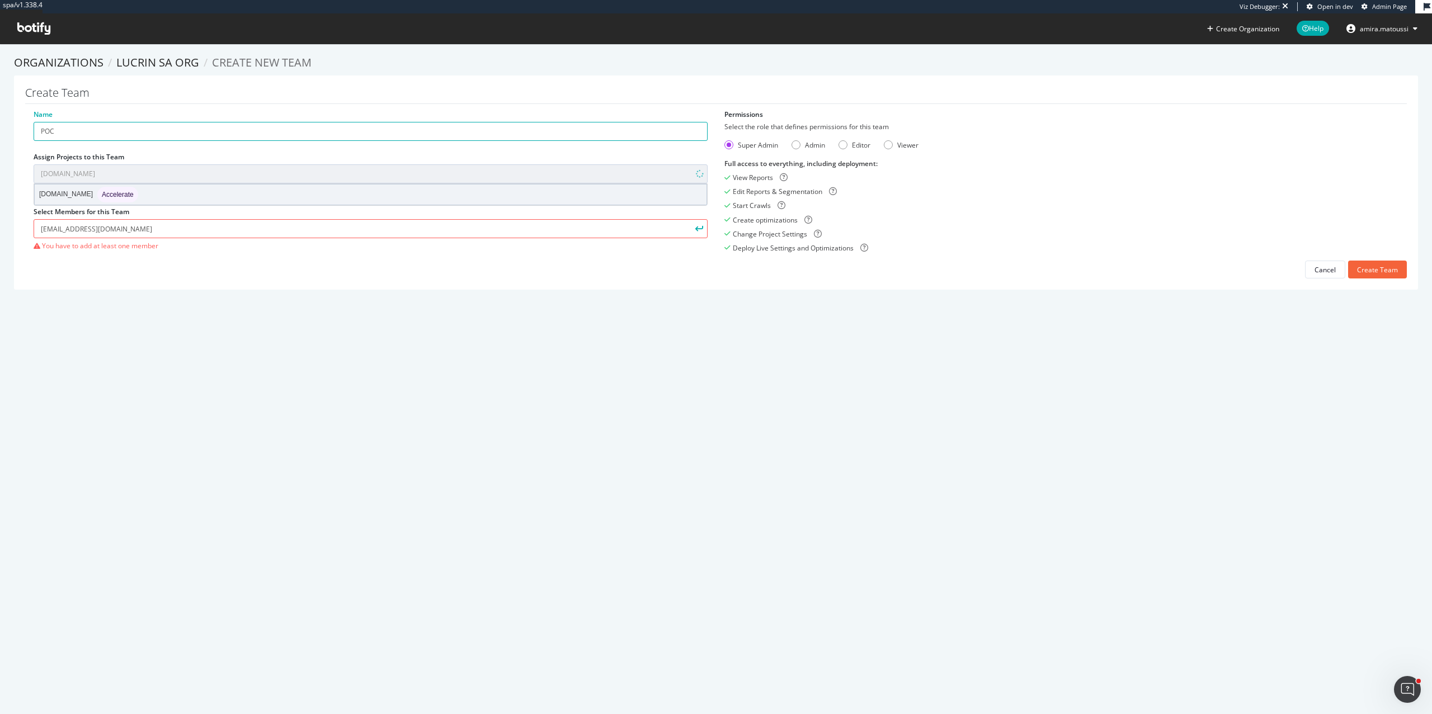
click at [317, 197] on div "[DOMAIN_NAME] Accelerate" at bounding box center [371, 195] width 672 height 20
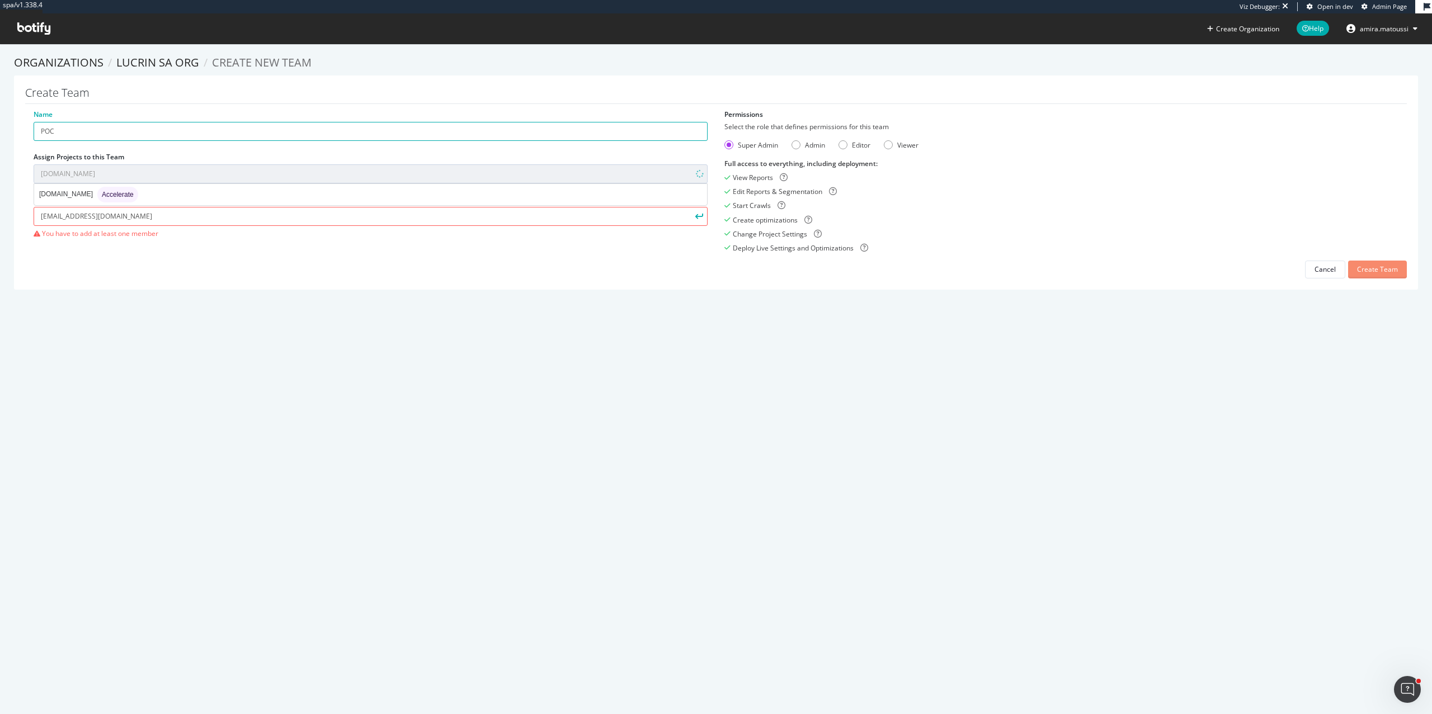
click at [1385, 266] on div "Create Team" at bounding box center [1377, 270] width 41 height 10
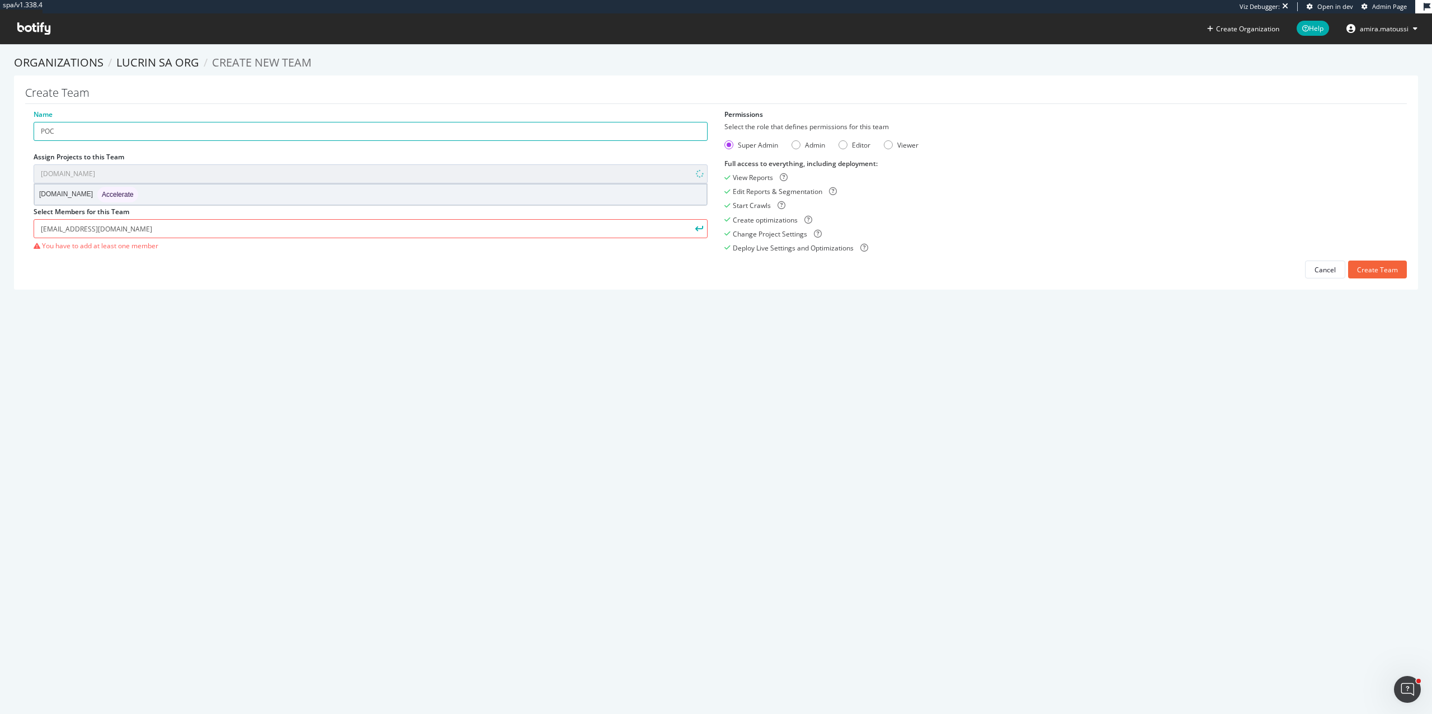
click at [208, 192] on div "[DOMAIN_NAME] Accelerate" at bounding box center [371, 195] width 672 height 20
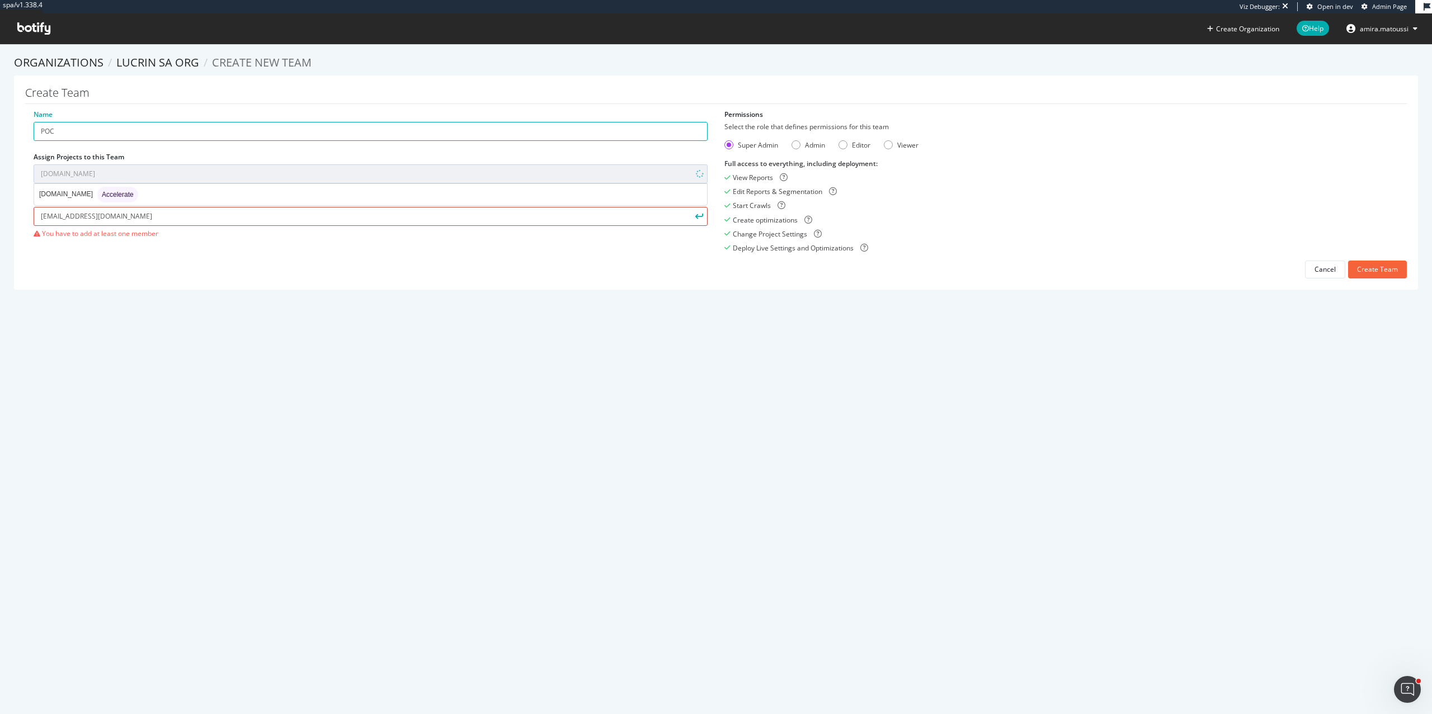
click at [199, 215] on input "[EMAIL_ADDRESS][DOMAIN_NAME]" at bounding box center [371, 216] width 674 height 19
click at [697, 218] on icon "submit" at bounding box center [699, 216] width 8 height 6
click at [572, 214] on input "[EMAIL_ADDRESS][DOMAIN_NAME]" at bounding box center [371, 216] width 674 height 19
click at [689, 207] on button "submit" at bounding box center [698, 216] width 19 height 19
click at [1369, 267] on div "Create Team" at bounding box center [1377, 270] width 41 height 10
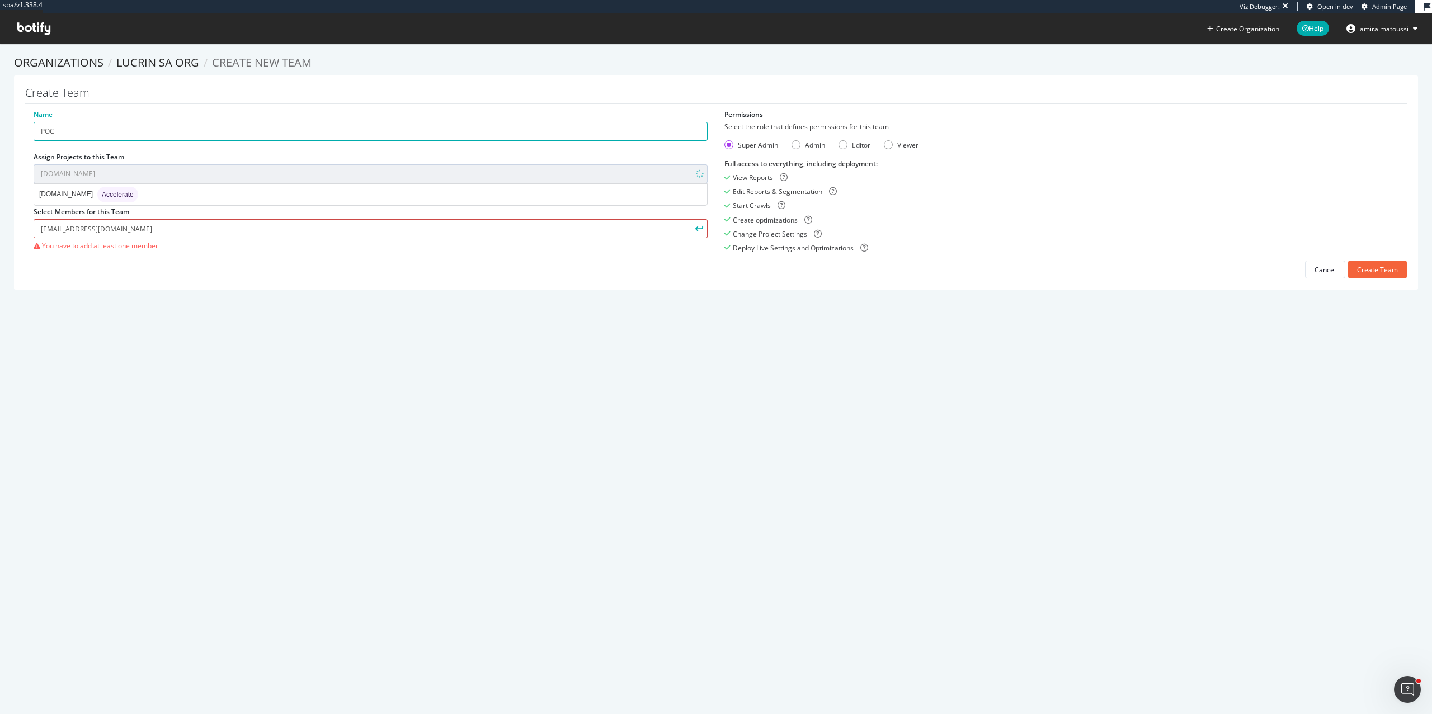
click at [233, 231] on input "[EMAIL_ADDRESS][DOMAIN_NAME]" at bounding box center [371, 228] width 674 height 19
click at [682, 368] on div "spa/v1.338.4 Viz Debugger: Open in dev Admin Page Create Organization Help amir…" at bounding box center [716, 357] width 1432 height 714
click at [1378, 263] on div "Create Team" at bounding box center [1377, 269] width 41 height 17
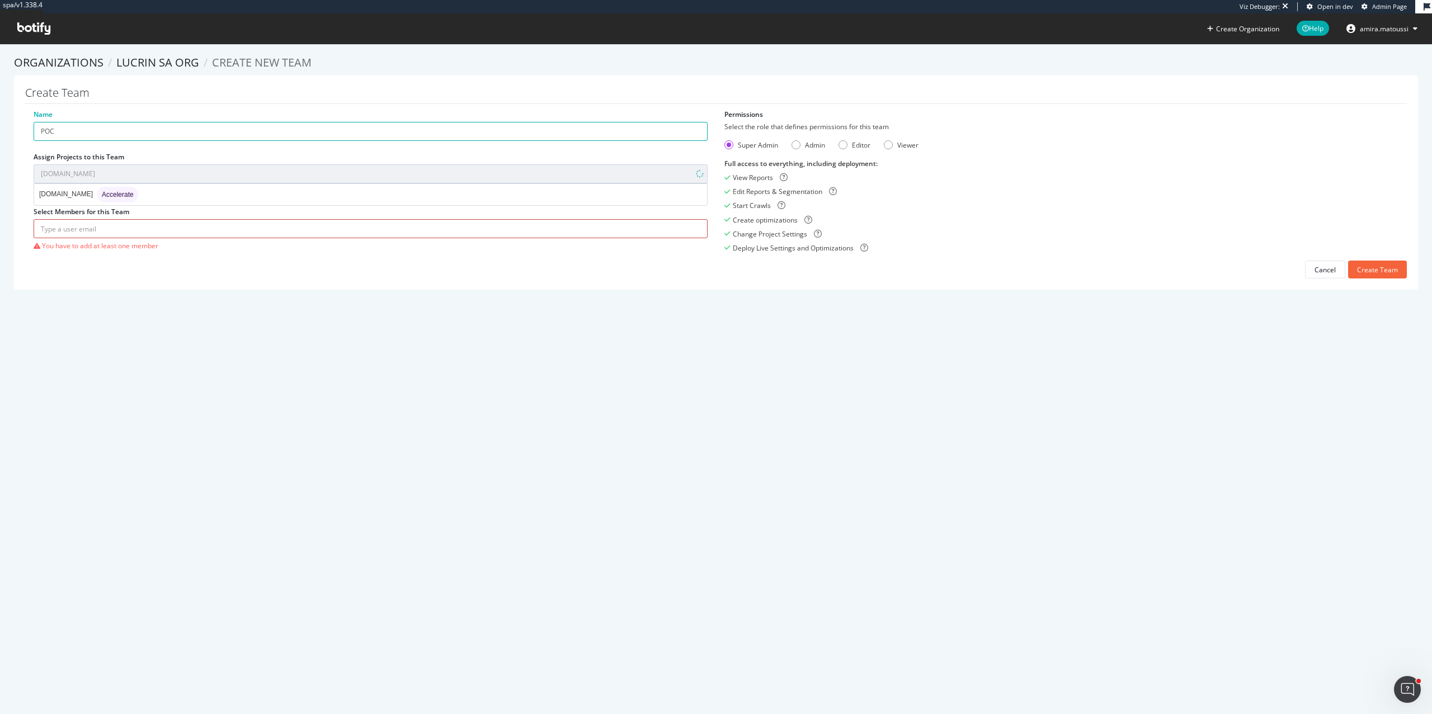
click at [524, 221] on input "text" at bounding box center [371, 228] width 674 height 19
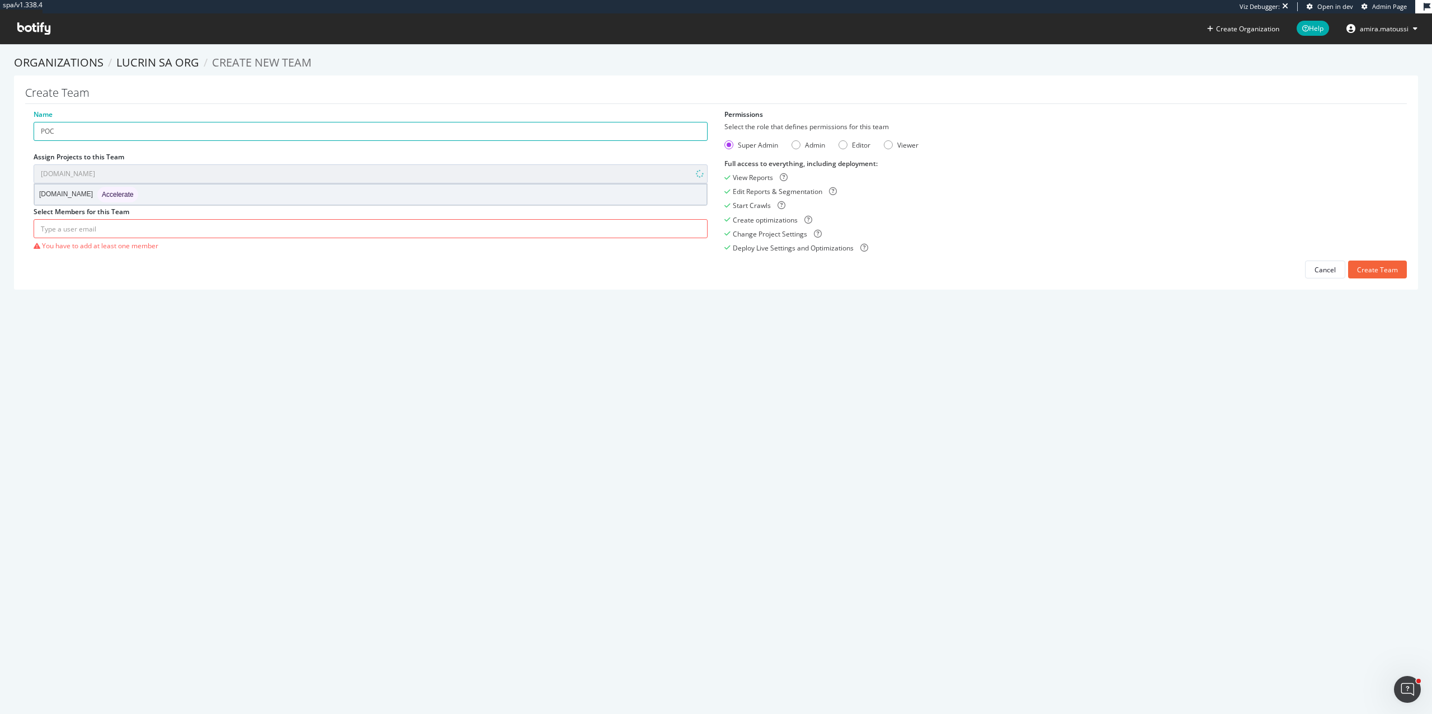
click at [445, 192] on div "[DOMAIN_NAME] Accelerate" at bounding box center [371, 195] width 672 height 20
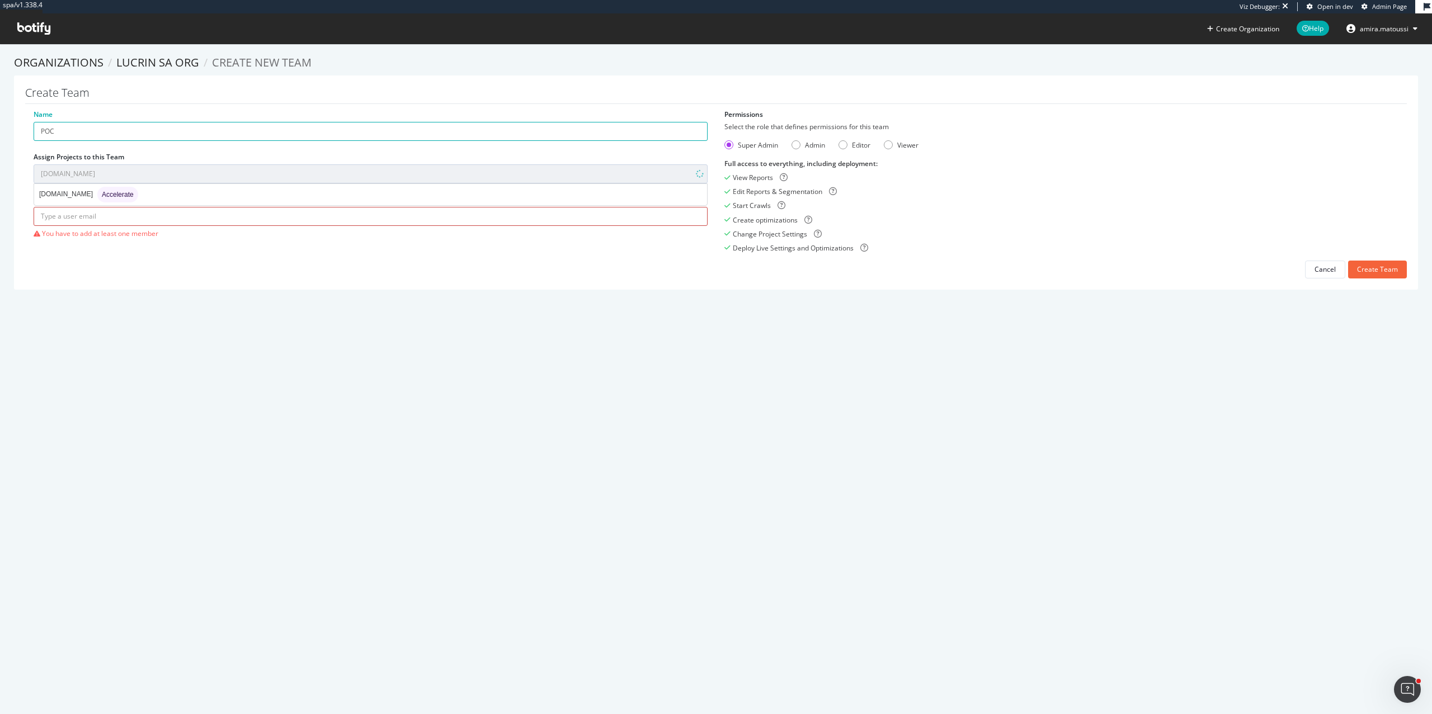
click at [442, 212] on input "text" at bounding box center [371, 216] width 674 height 19
paste input "[EMAIL_ADDRESS][DOMAIN_NAME]"
click at [43, 219] on input "[EMAIL_ADDRESS][DOMAIN_NAME]" at bounding box center [371, 216] width 674 height 19
type input "[EMAIL_ADDRESS][DOMAIN_NAME]"
click at [1380, 270] on div "Create Team" at bounding box center [1377, 270] width 41 height 10
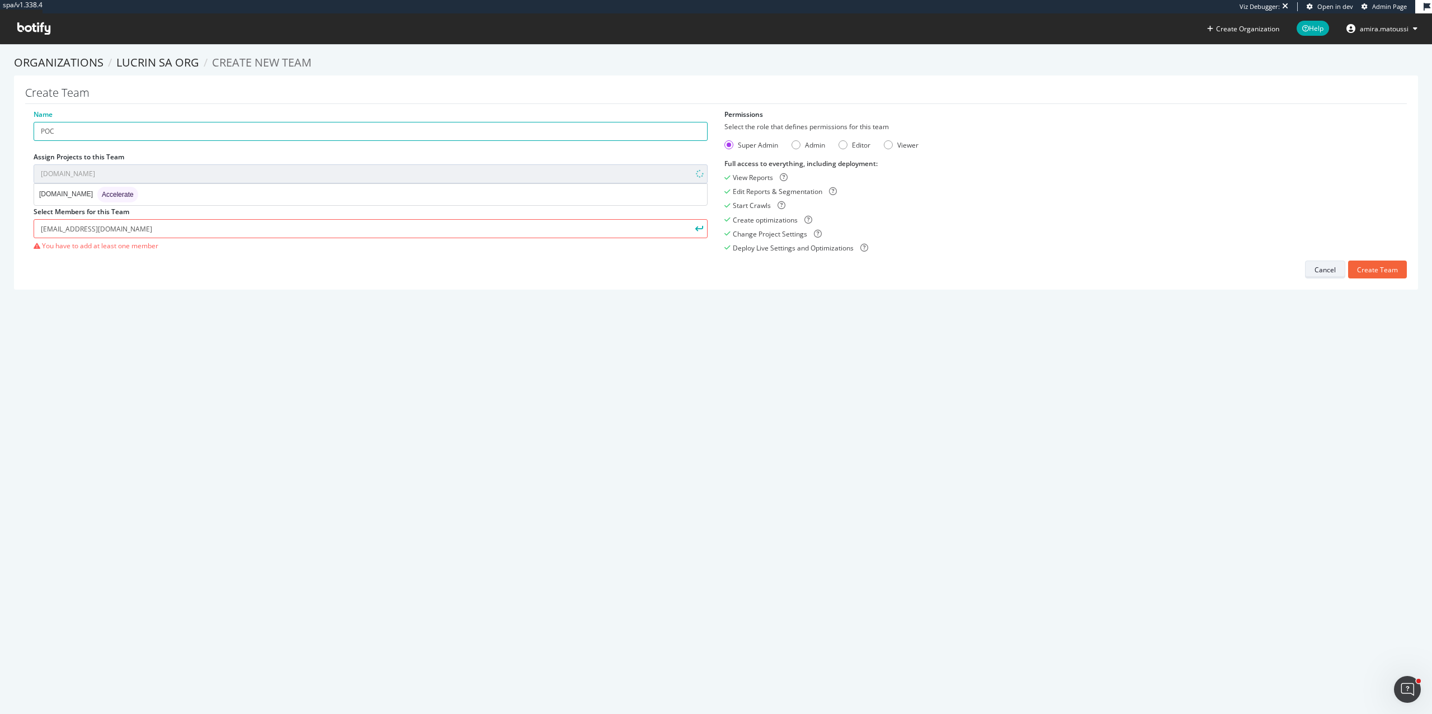
click at [1325, 262] on div "Cancel" at bounding box center [1324, 270] width 21 height 16
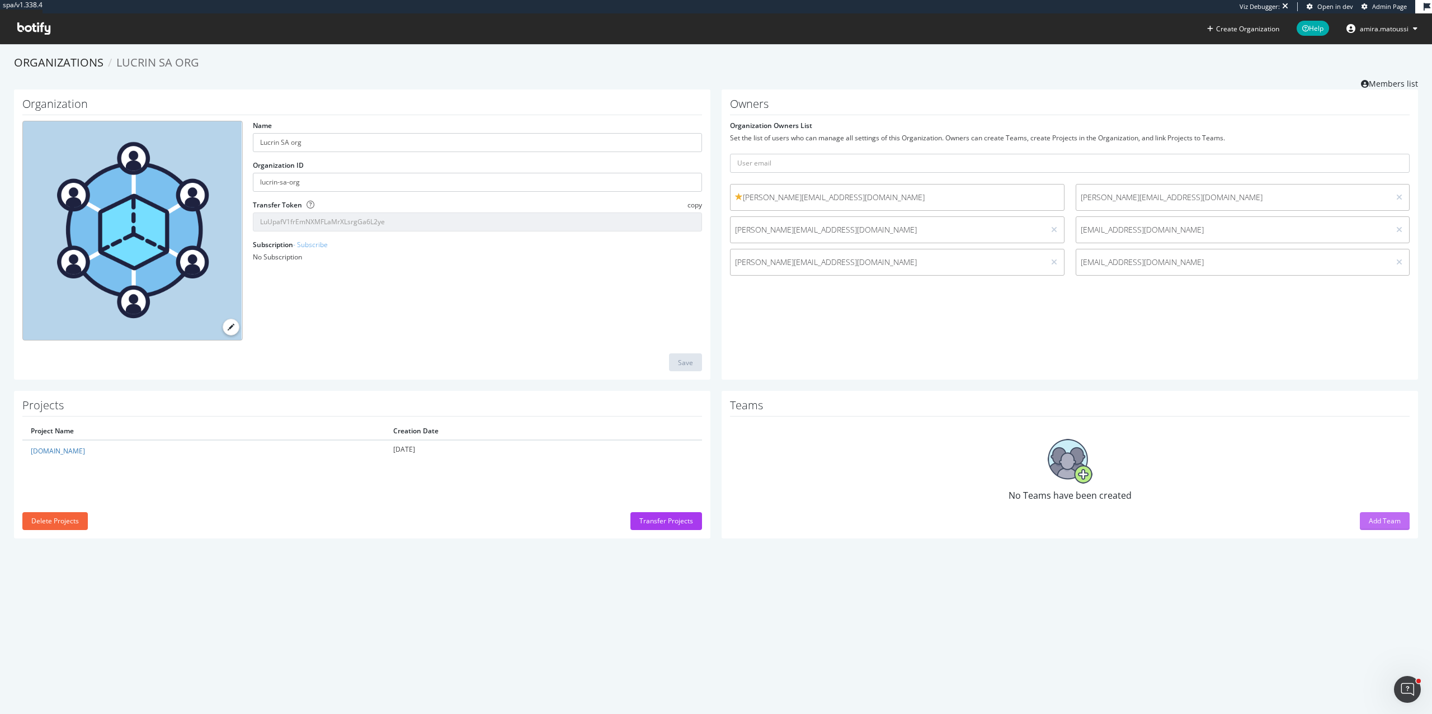
click at [1372, 522] on div "Add Team" at bounding box center [1385, 521] width 32 height 10
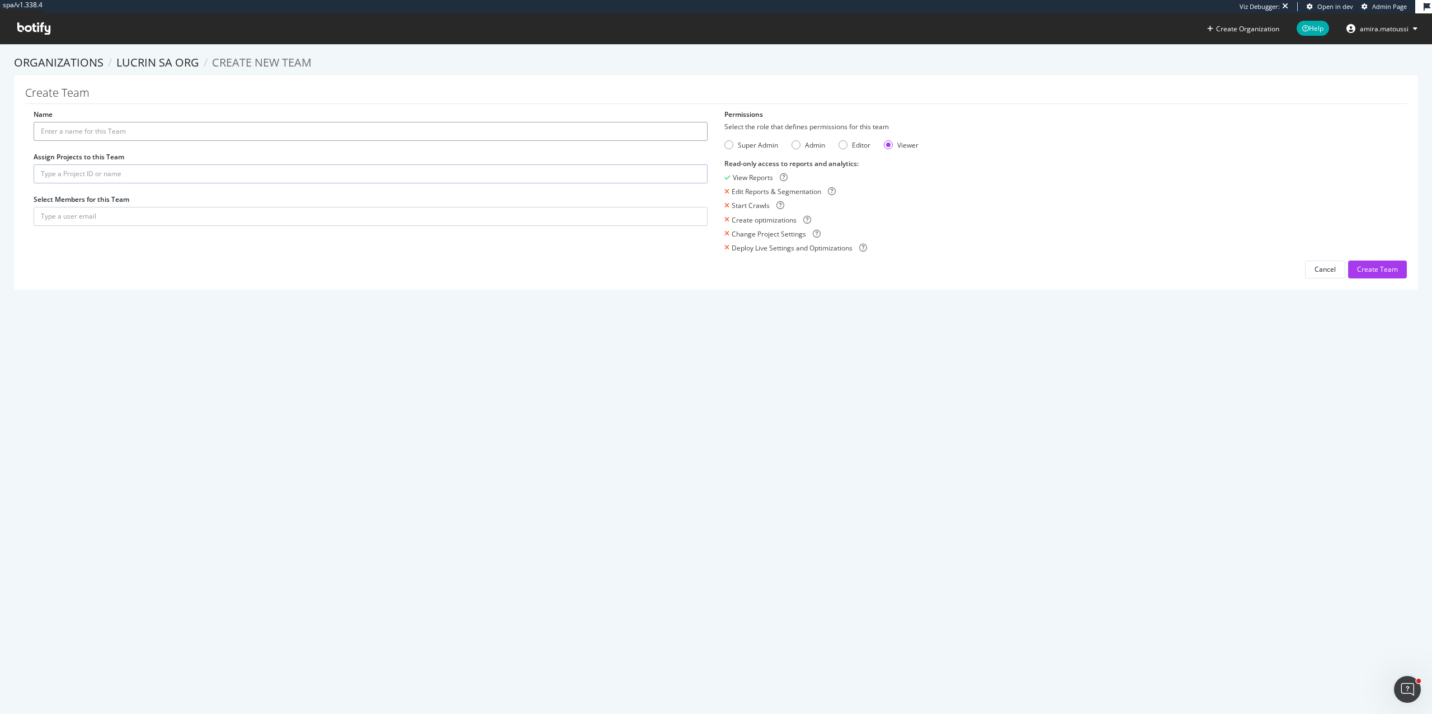
click at [389, 135] on input "Name" at bounding box center [371, 131] width 674 height 19
type input "POC"
click at [355, 173] on input "text" at bounding box center [371, 173] width 674 height 19
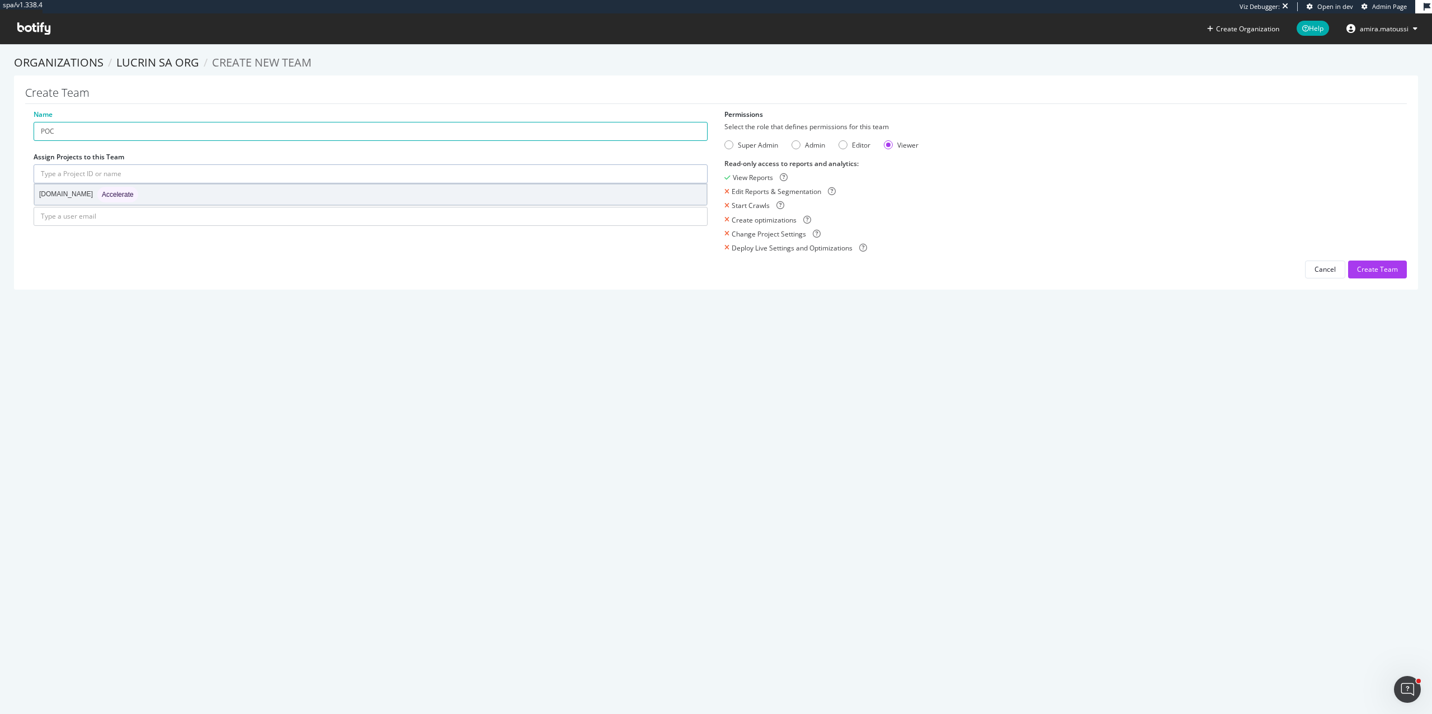
click at [334, 193] on div "[DOMAIN_NAME] Accelerate" at bounding box center [371, 195] width 672 height 20
type input "[DOMAIN_NAME]"
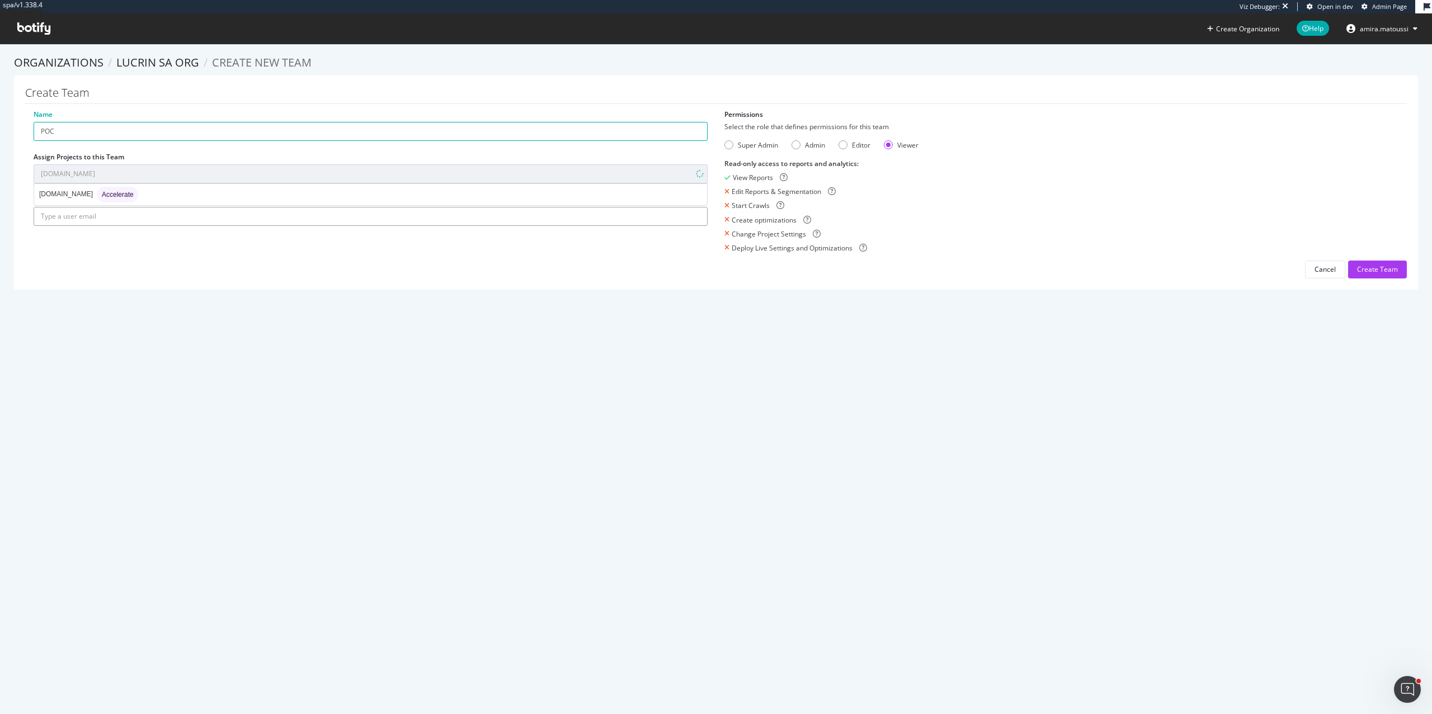
click at [291, 220] on input "text" at bounding box center [371, 216] width 674 height 19
paste input "[EMAIL_ADDRESS][DOMAIN_NAME]"
type input "[EMAIL_ADDRESS][DOMAIN_NAME]"
click at [731, 146] on div "Super Admin" at bounding box center [728, 144] width 9 height 9
click at [677, 219] on input "[EMAIL_ADDRESS][DOMAIN_NAME]" at bounding box center [371, 216] width 674 height 19
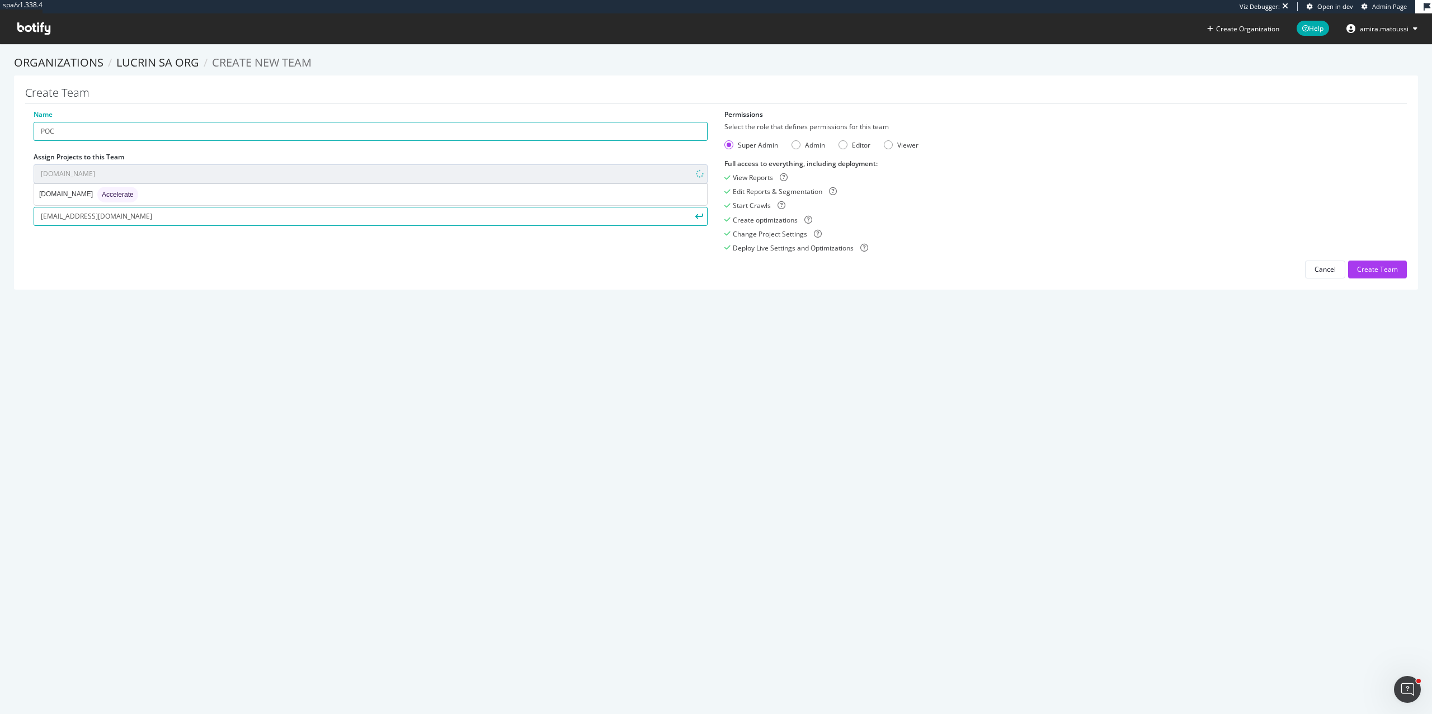
click at [700, 216] on icon "submit" at bounding box center [699, 216] width 8 height 6
click at [1371, 266] on div "Create Team" at bounding box center [1377, 270] width 41 height 10
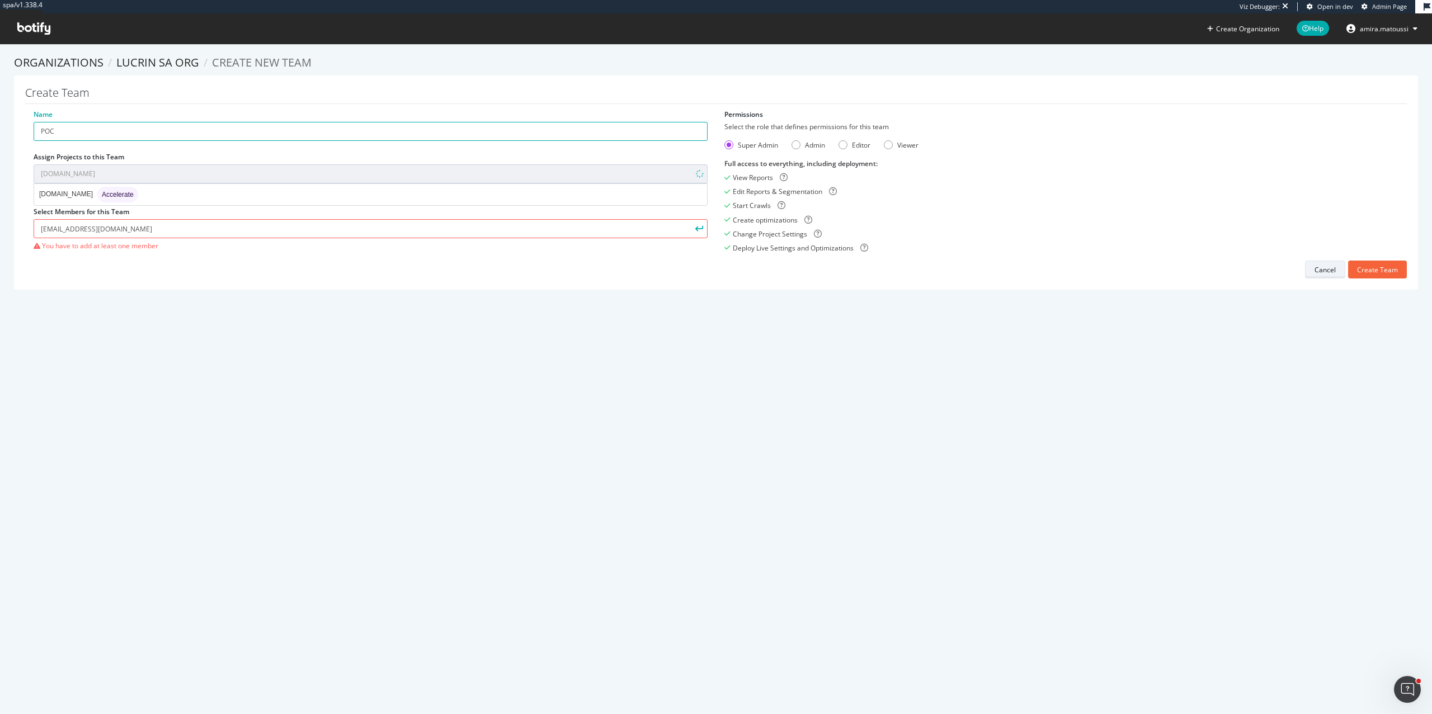
click at [1327, 270] on div "Cancel" at bounding box center [1324, 270] width 21 height 10
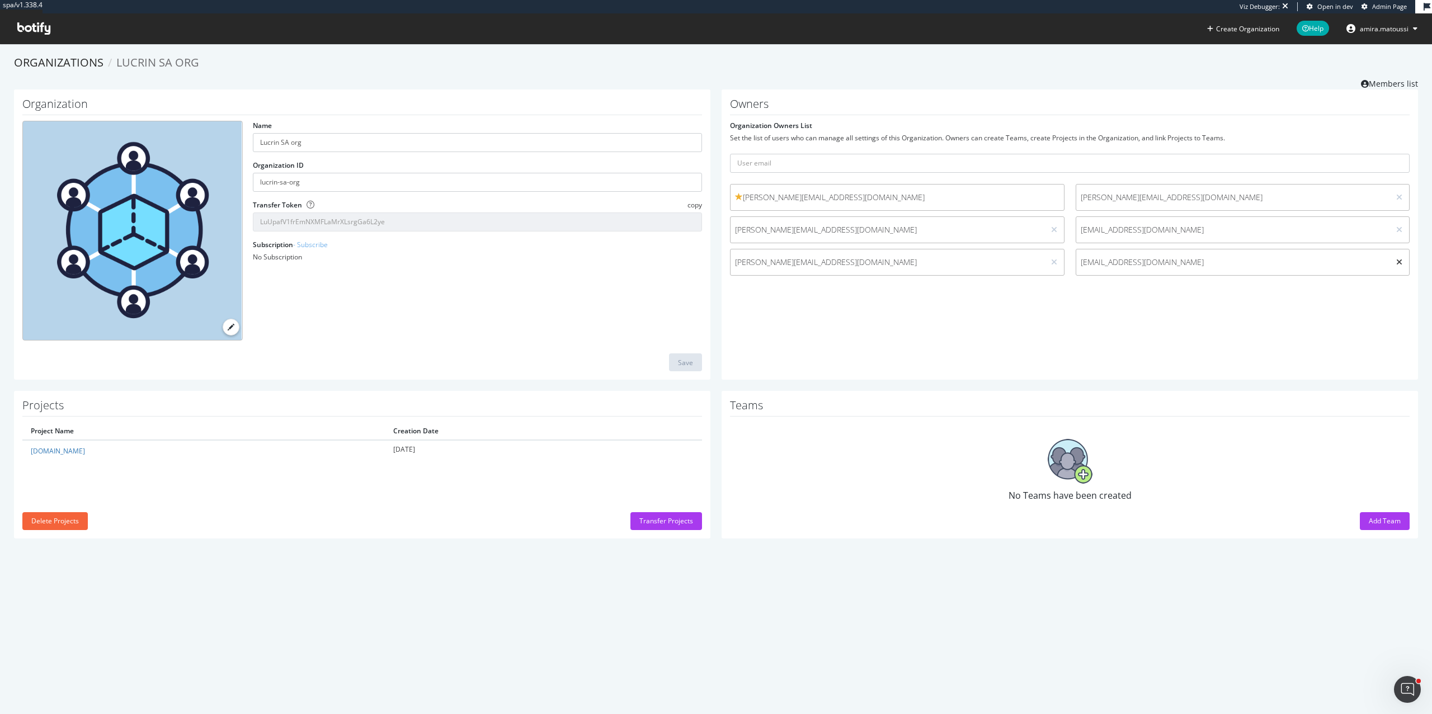
click at [1399, 262] on icon at bounding box center [1399, 262] width 6 height 8
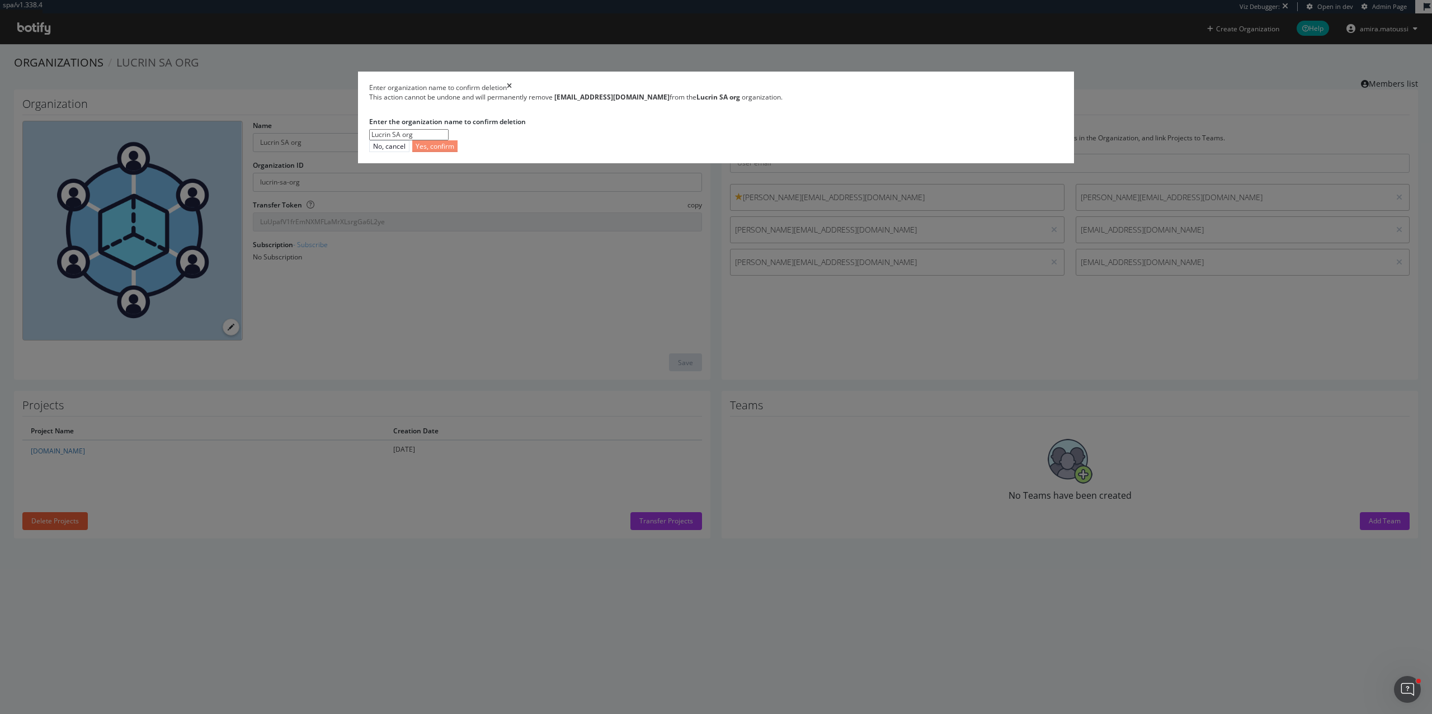
type input "Lucrin SA org"
click at [454, 151] on div "Yes, confirm" at bounding box center [435, 147] width 39 height 10
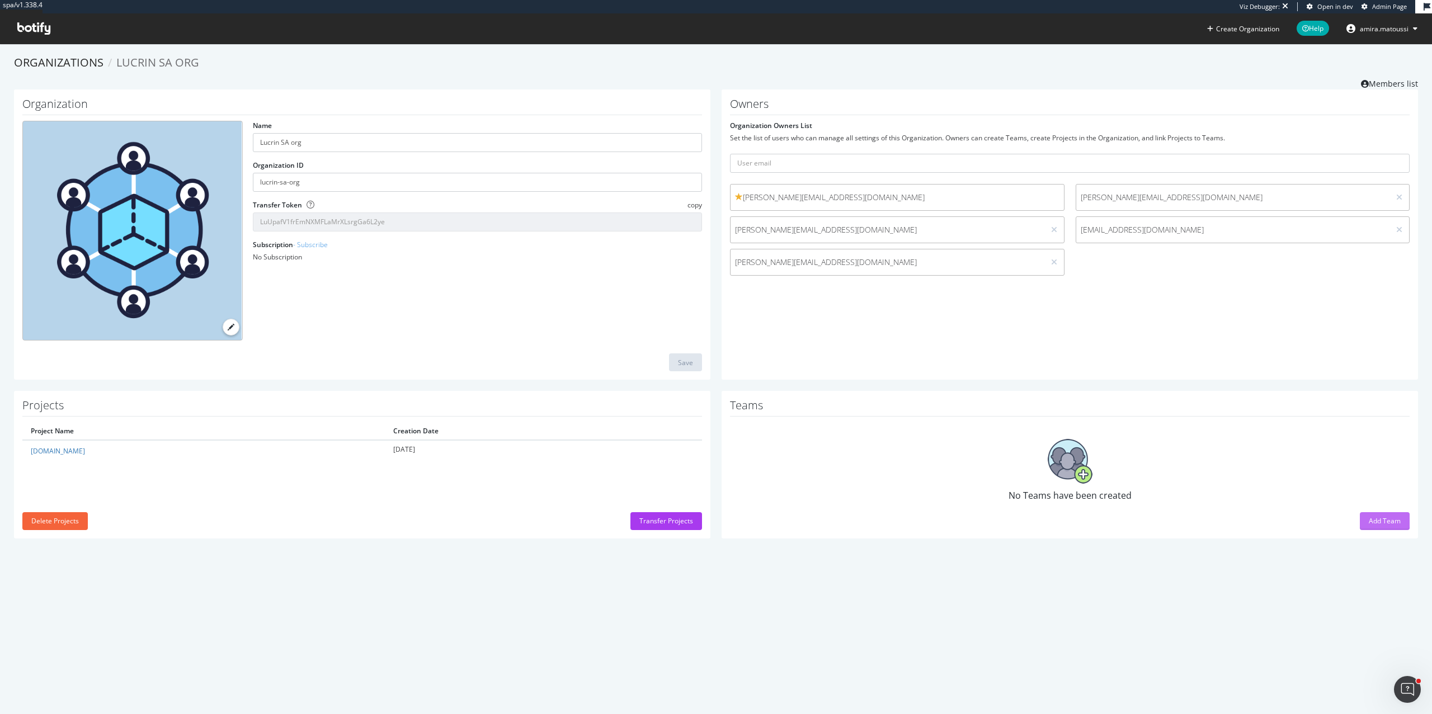
click at [1373, 516] on div "Add Team" at bounding box center [1385, 521] width 32 height 10
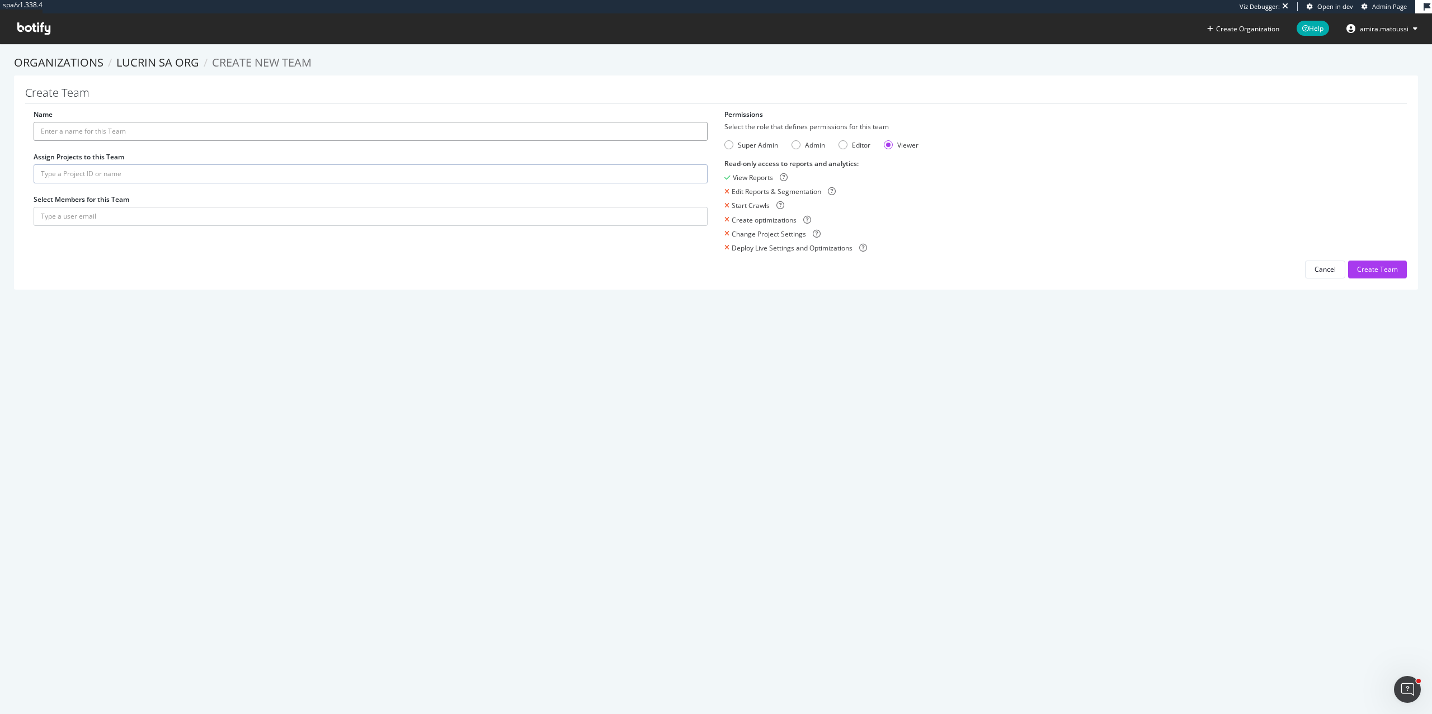
click at [155, 134] on input "Name" at bounding box center [371, 131] width 674 height 19
type input "POC"
click at [140, 171] on input "text" at bounding box center [371, 173] width 674 height 19
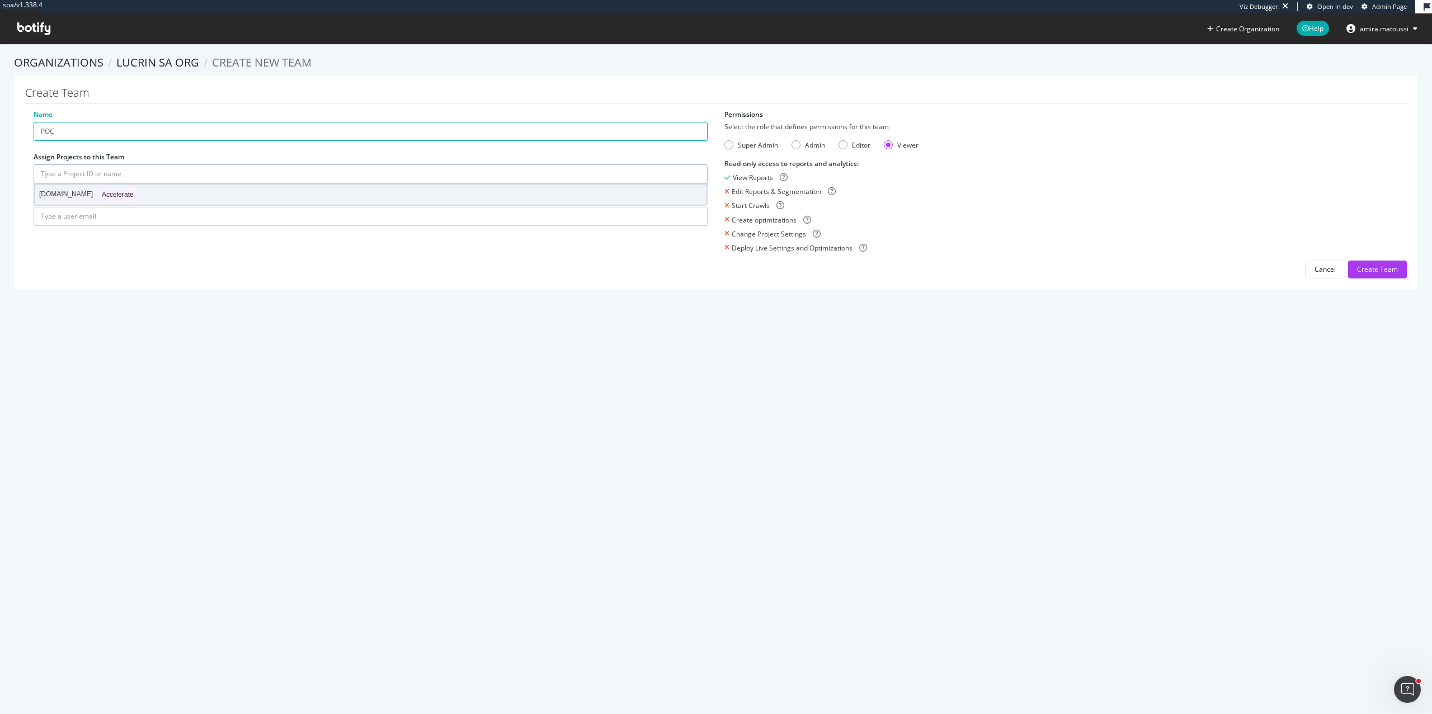
click at [140, 189] on div "[DOMAIN_NAME] Accelerate" at bounding box center [371, 195] width 672 height 20
type input "[DOMAIN_NAME]"
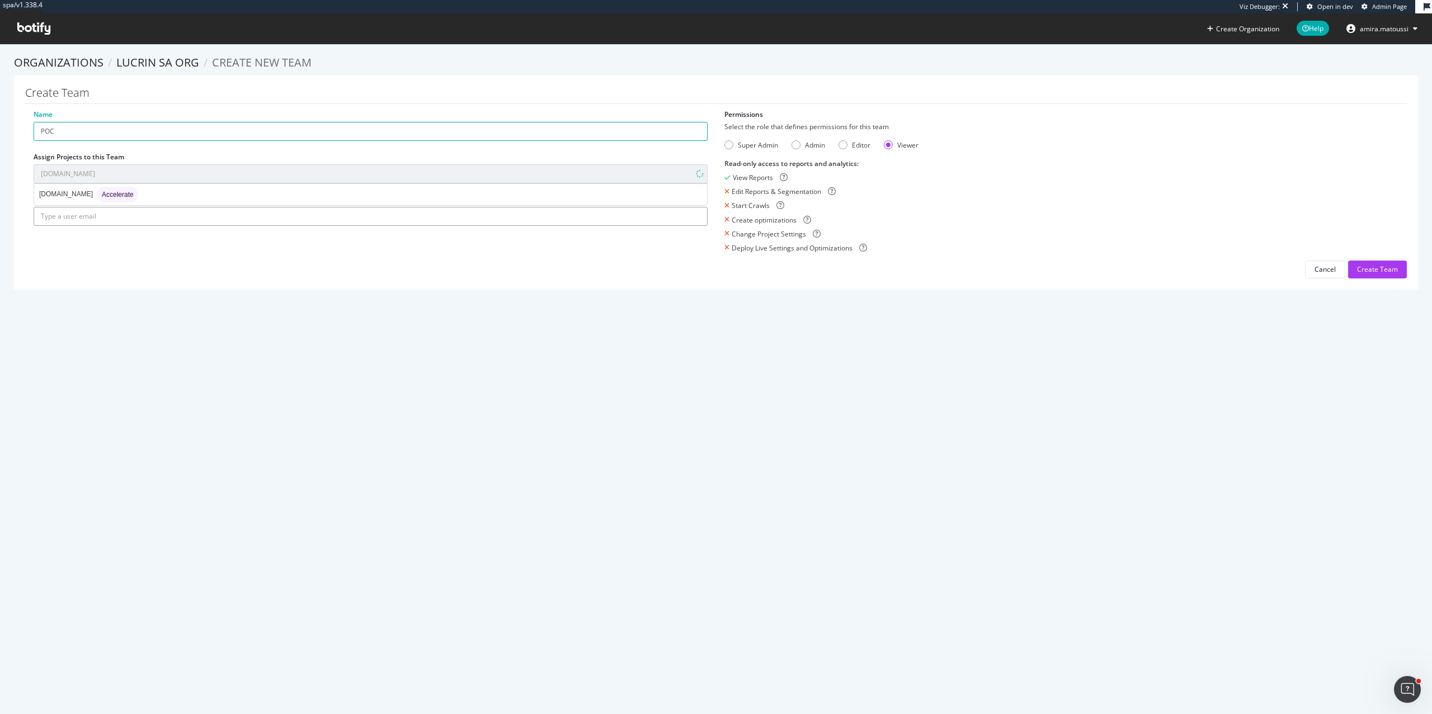
click at [140, 213] on input "text" at bounding box center [371, 216] width 674 height 19
paste input "[EMAIL_ADDRESS][DOMAIN_NAME]"
type input "[EMAIL_ADDRESS][DOMAIN_NAME]"
drag, startPoint x: 693, startPoint y: 217, endPoint x: 746, endPoint y: 147, distance: 88.3
click at [746, 147] on div "Name POC Assign Projects to this Team [DOMAIN_NAME] [DOMAIN_NAME] Accelerate Se…" at bounding box center [715, 194] width 1381 height 169
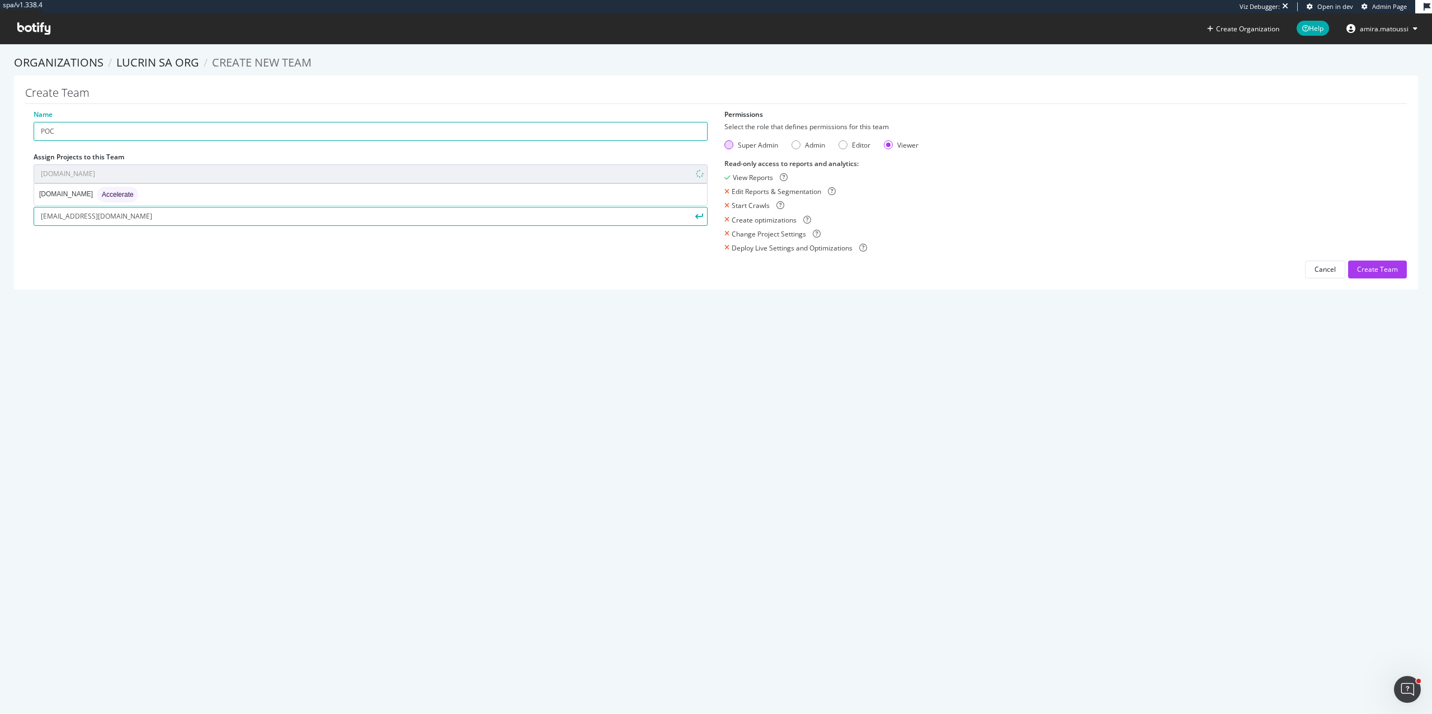
click at [727, 142] on div "Super Admin" at bounding box center [728, 144] width 9 height 9
click at [704, 218] on button "submit" at bounding box center [698, 216] width 19 height 19
click at [1379, 268] on div "Name POC Assign Projects to this Team [DOMAIN_NAME] [DOMAIN_NAME] Accelerate Se…" at bounding box center [715, 201] width 1381 height 182
click at [1379, 282] on div "Create Team" at bounding box center [1377, 283] width 41 height 10
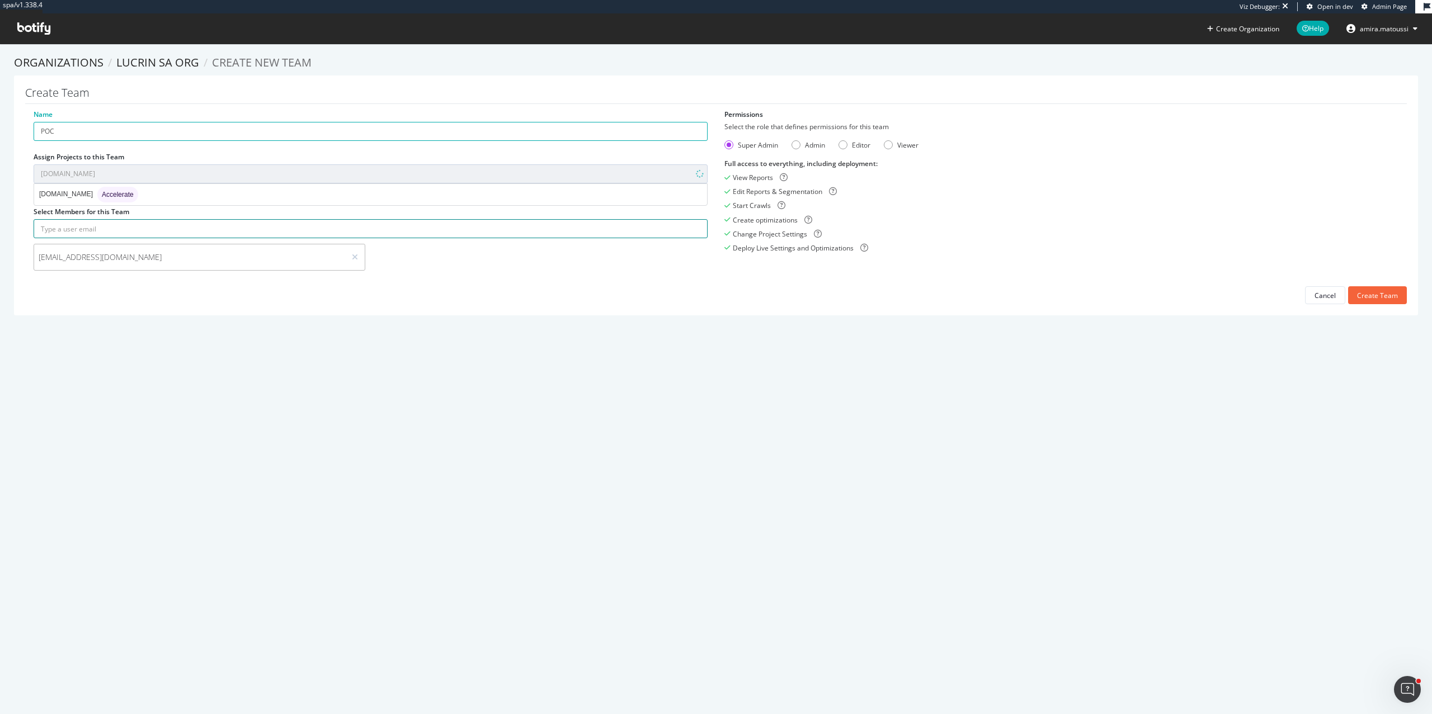
click at [357, 233] on input "text" at bounding box center [371, 228] width 674 height 19
click at [1383, 294] on div "Create Team" at bounding box center [1377, 296] width 41 height 10
drag, startPoint x: 1370, startPoint y: 294, endPoint x: 1342, endPoint y: 263, distance: 41.6
click at [1342, 263] on div "Name POC Assign Projects to this Team [DOMAIN_NAME] [DOMAIN_NAME] Accelerate Yo…" at bounding box center [715, 207] width 1381 height 195
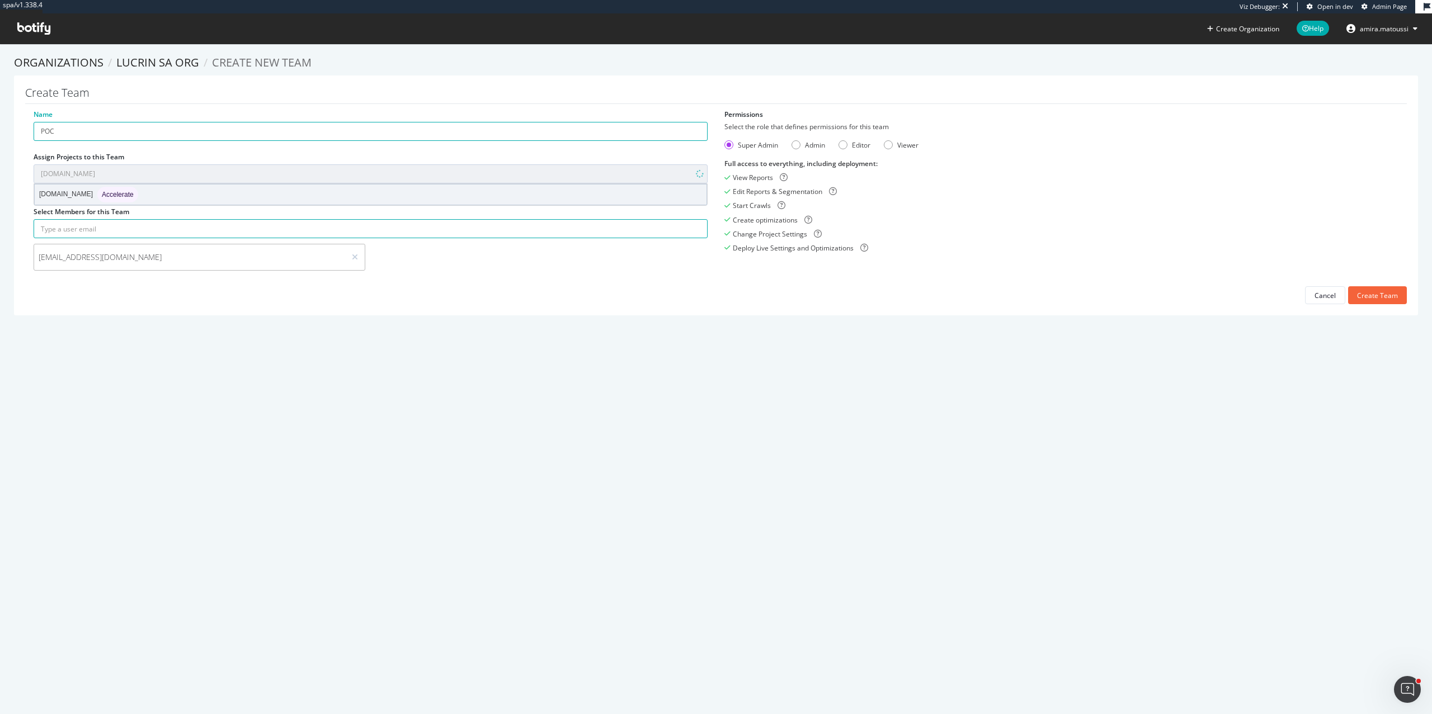
click at [463, 201] on div "[DOMAIN_NAME] Accelerate" at bounding box center [371, 195] width 672 height 20
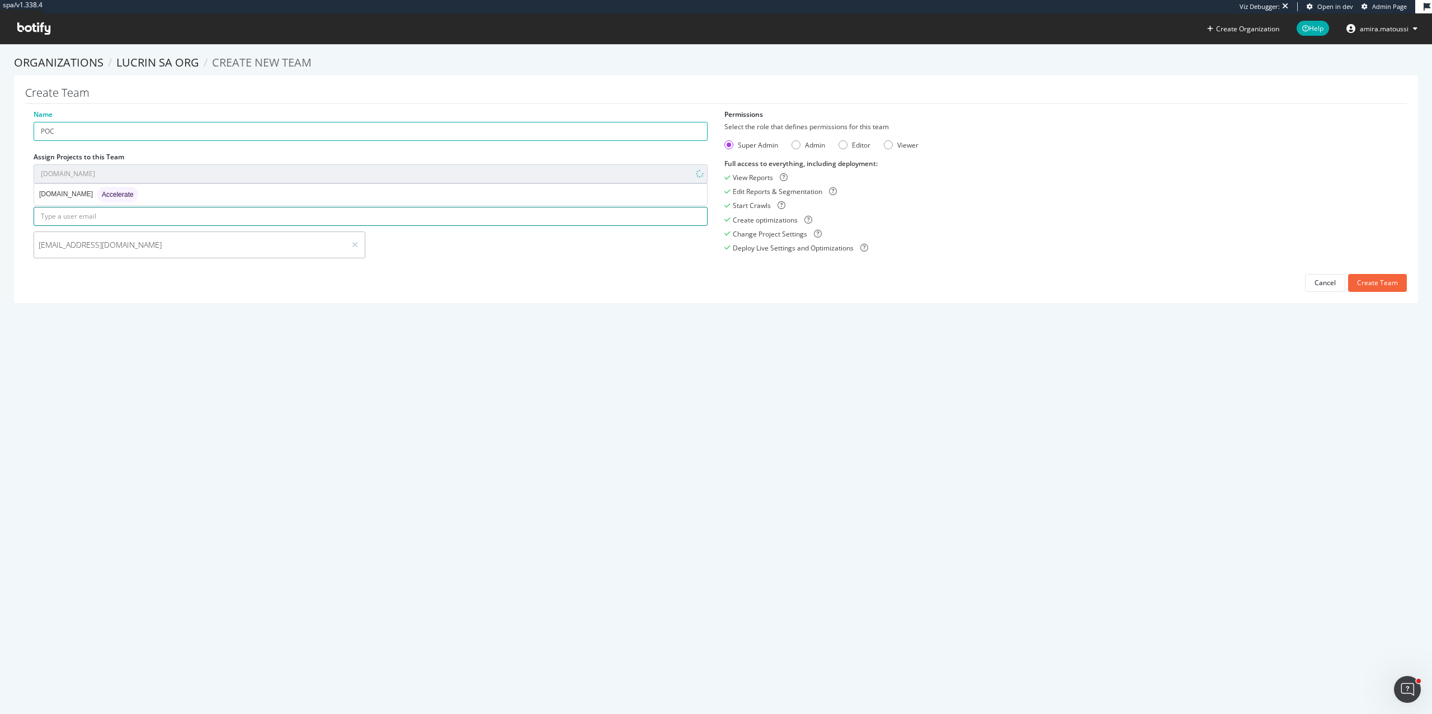
click at [465, 215] on input "text" at bounding box center [371, 216] width 674 height 19
click at [1386, 286] on div "Create Team" at bounding box center [1377, 283] width 41 height 10
click at [1386, 286] on button "Create Team" at bounding box center [1377, 295] width 59 height 18
click at [293, 223] on input "text" at bounding box center [371, 228] width 674 height 19
paste input "[EMAIL_ADDRESS][DOMAIN_NAME]"
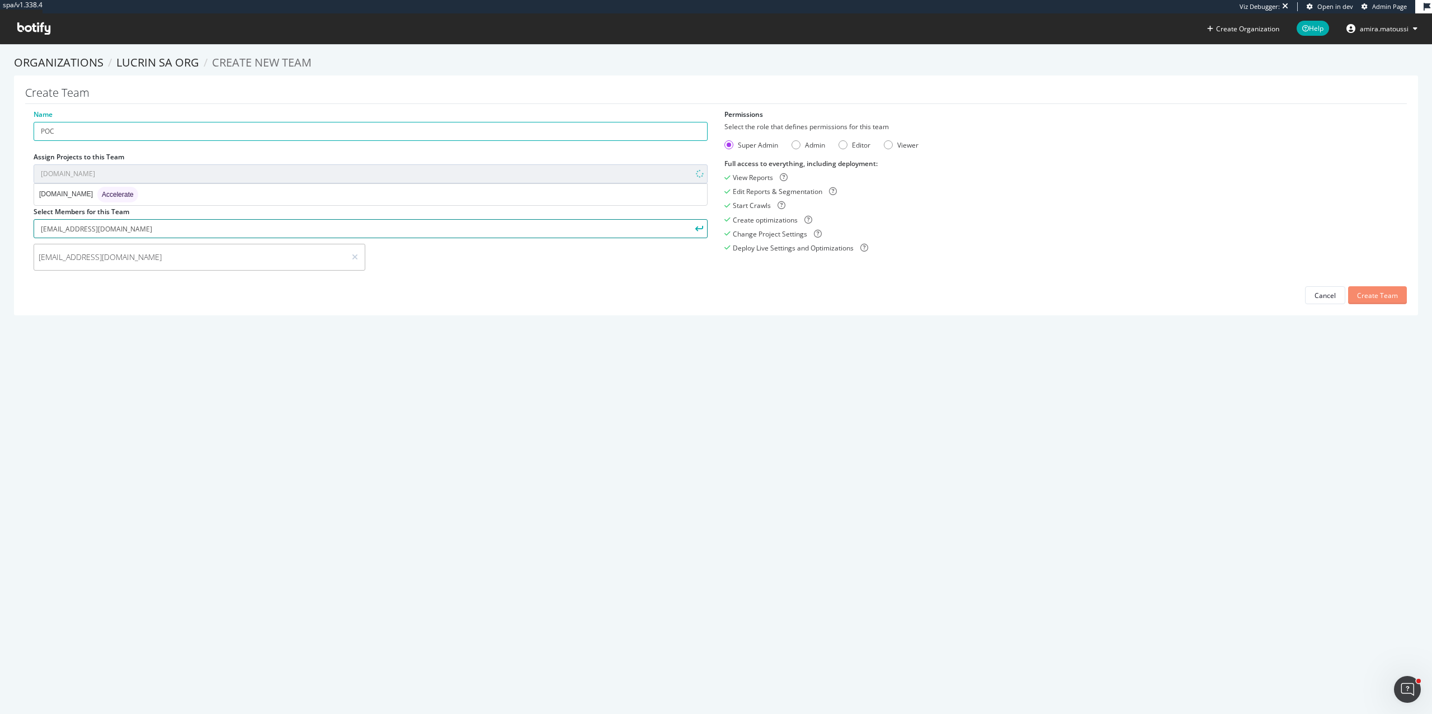
type input "[EMAIL_ADDRESS][DOMAIN_NAME]"
click at [1367, 291] on div "Create Team" at bounding box center [1377, 296] width 41 height 10
click at [1364, 295] on div "Create Team" at bounding box center [1377, 296] width 41 height 10
click at [494, 236] on input "[EMAIL_ADDRESS][DOMAIN_NAME]" at bounding box center [371, 228] width 674 height 19
click at [698, 230] on icon "submit" at bounding box center [699, 229] width 8 height 6
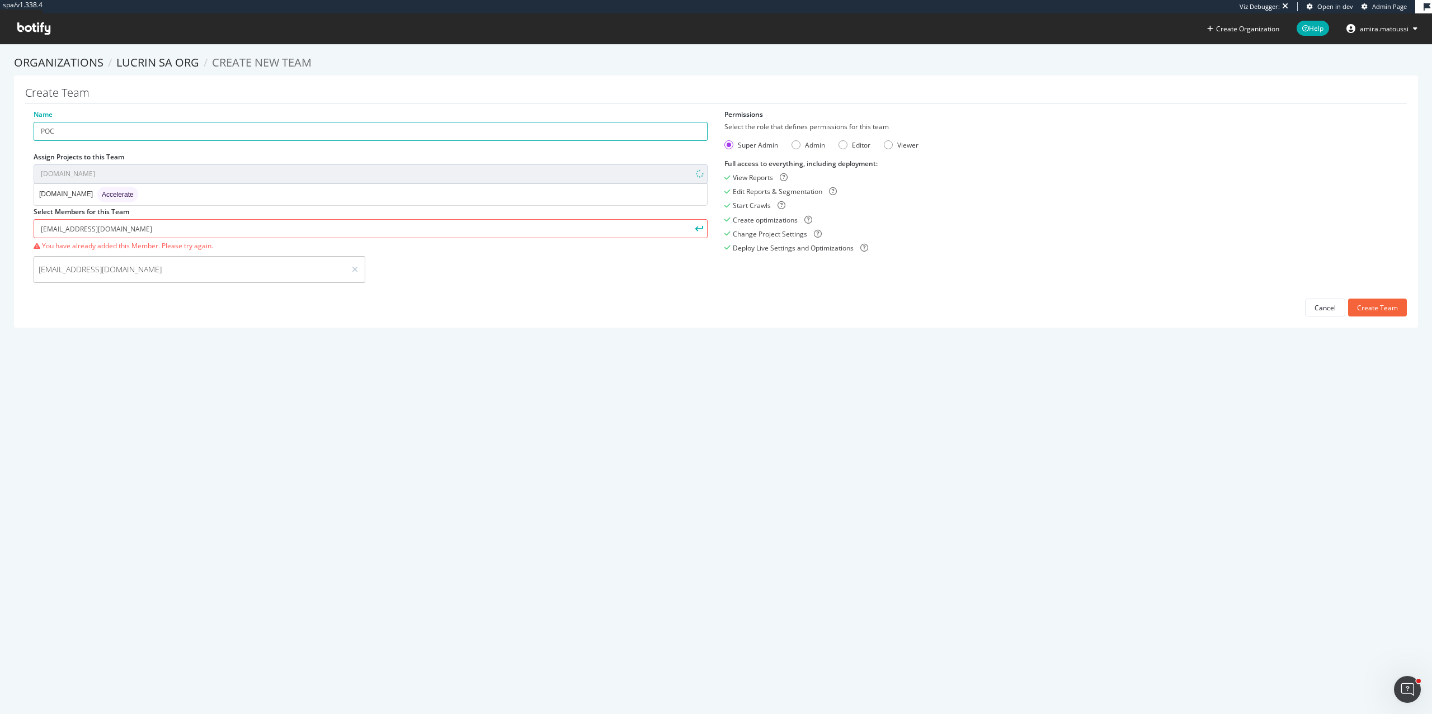
click at [526, 218] on div "Name POC Assign Projects to this Team [DOMAIN_NAME] [DOMAIN_NAME] Accelerate Yo…" at bounding box center [370, 205] width 691 height 191
click at [526, 216] on div "Name POC Assign Projects to this Team [DOMAIN_NAME] [DOMAIN_NAME] Accelerate Yo…" at bounding box center [370, 205] width 691 height 191
click at [526, 229] on input "[EMAIL_ADDRESS][DOMAIN_NAME]" at bounding box center [371, 228] width 674 height 19
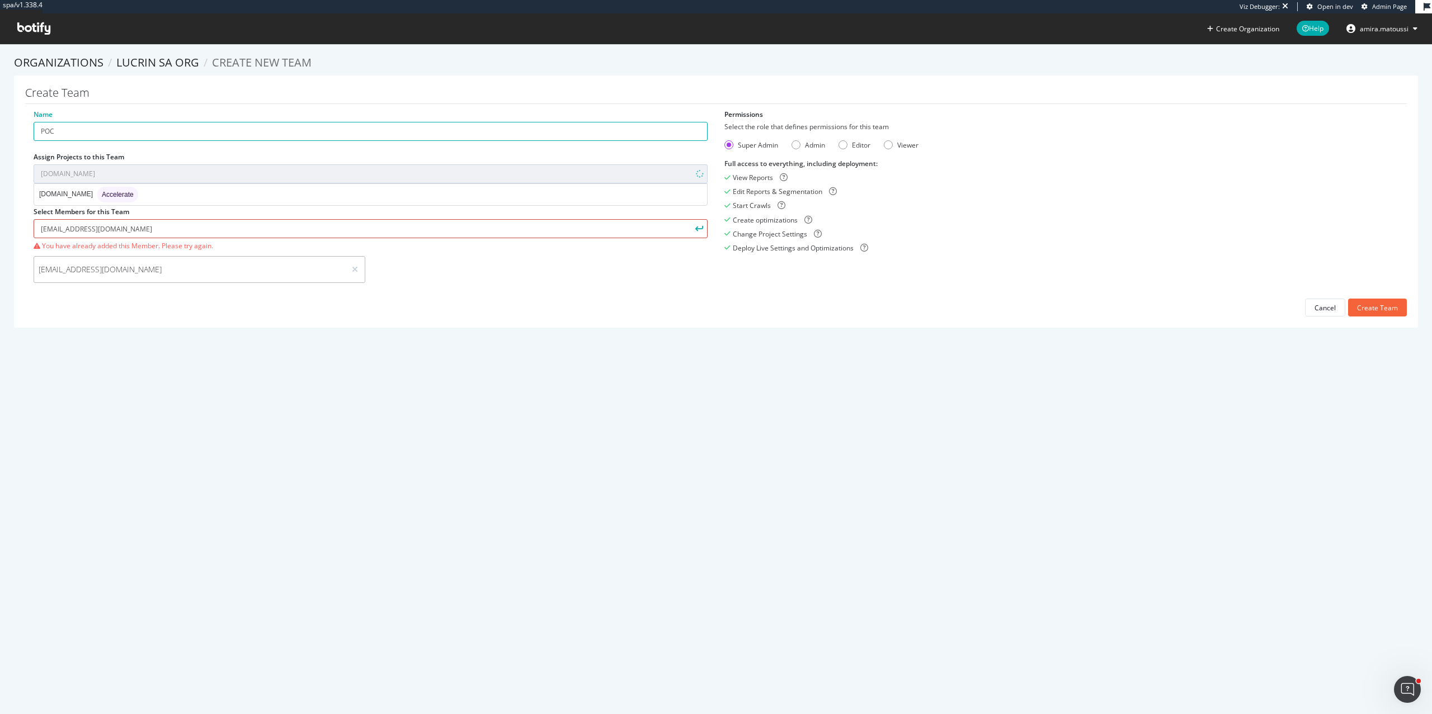
click at [526, 229] on input "[EMAIL_ADDRESS][DOMAIN_NAME]" at bounding box center [371, 228] width 674 height 19
click at [1384, 299] on div "Create Team" at bounding box center [1377, 296] width 41 height 10
click at [254, 227] on input "text" at bounding box center [371, 228] width 674 height 19
type input "[PERSON_NAME]"
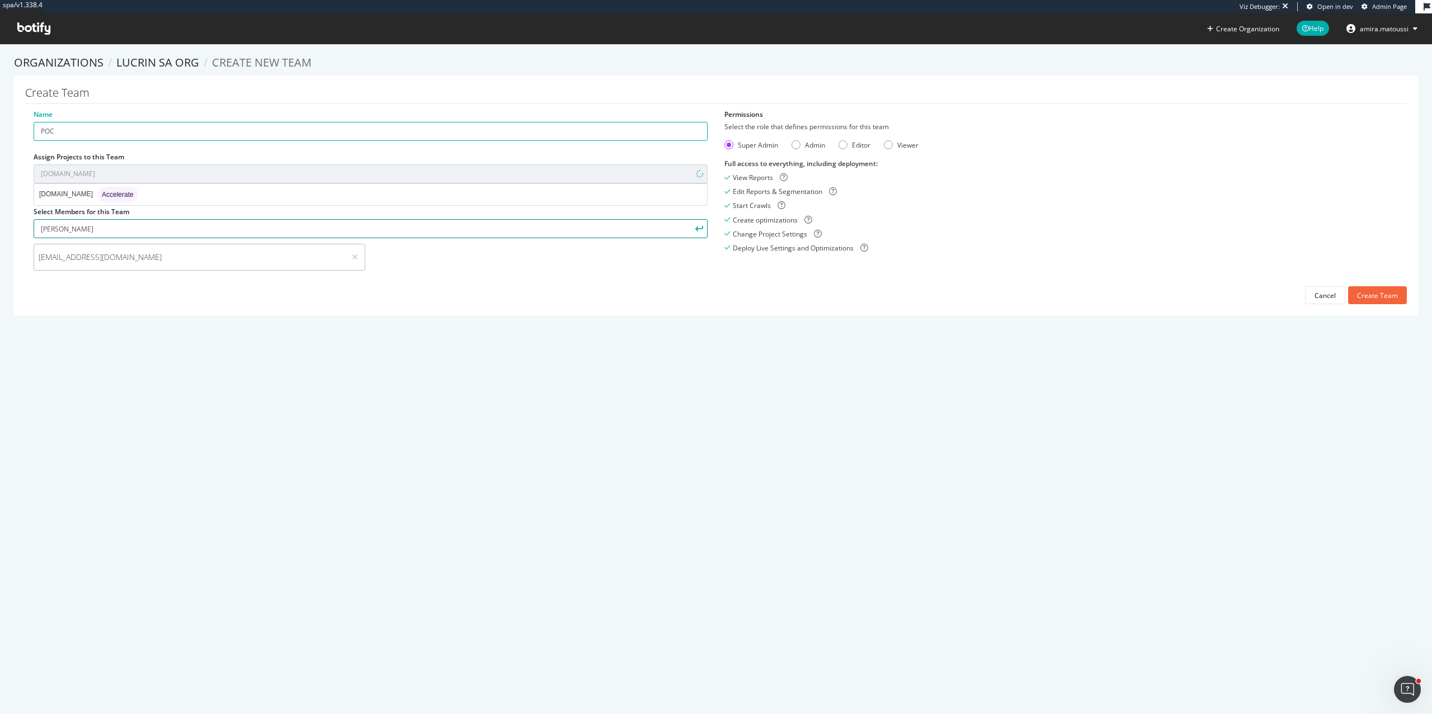
click at [216, 228] on input "[PERSON_NAME]" at bounding box center [371, 228] width 674 height 19
click at [353, 253] on icon at bounding box center [355, 257] width 6 height 8
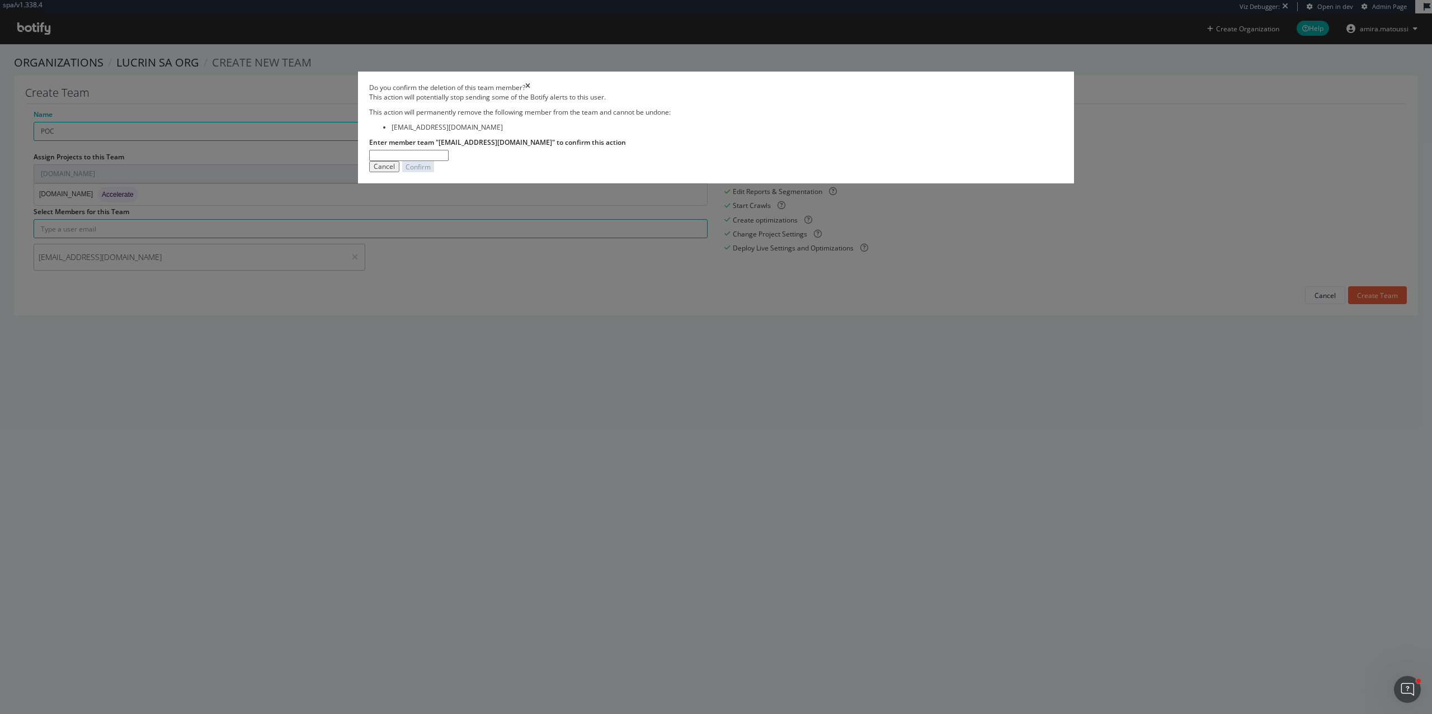
click at [530, 92] on icon "times" at bounding box center [527, 88] width 5 height 10
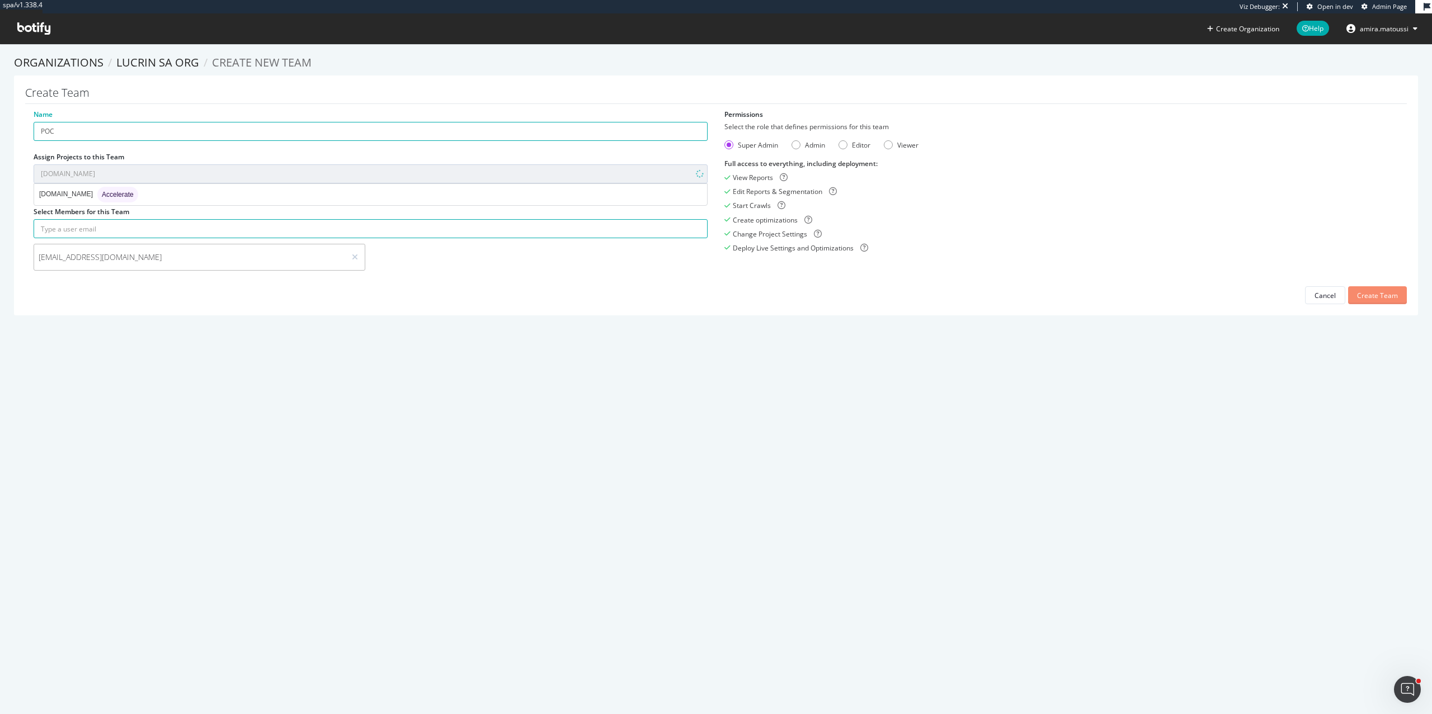
click at [1363, 296] on div "Create Team" at bounding box center [1377, 296] width 41 height 10
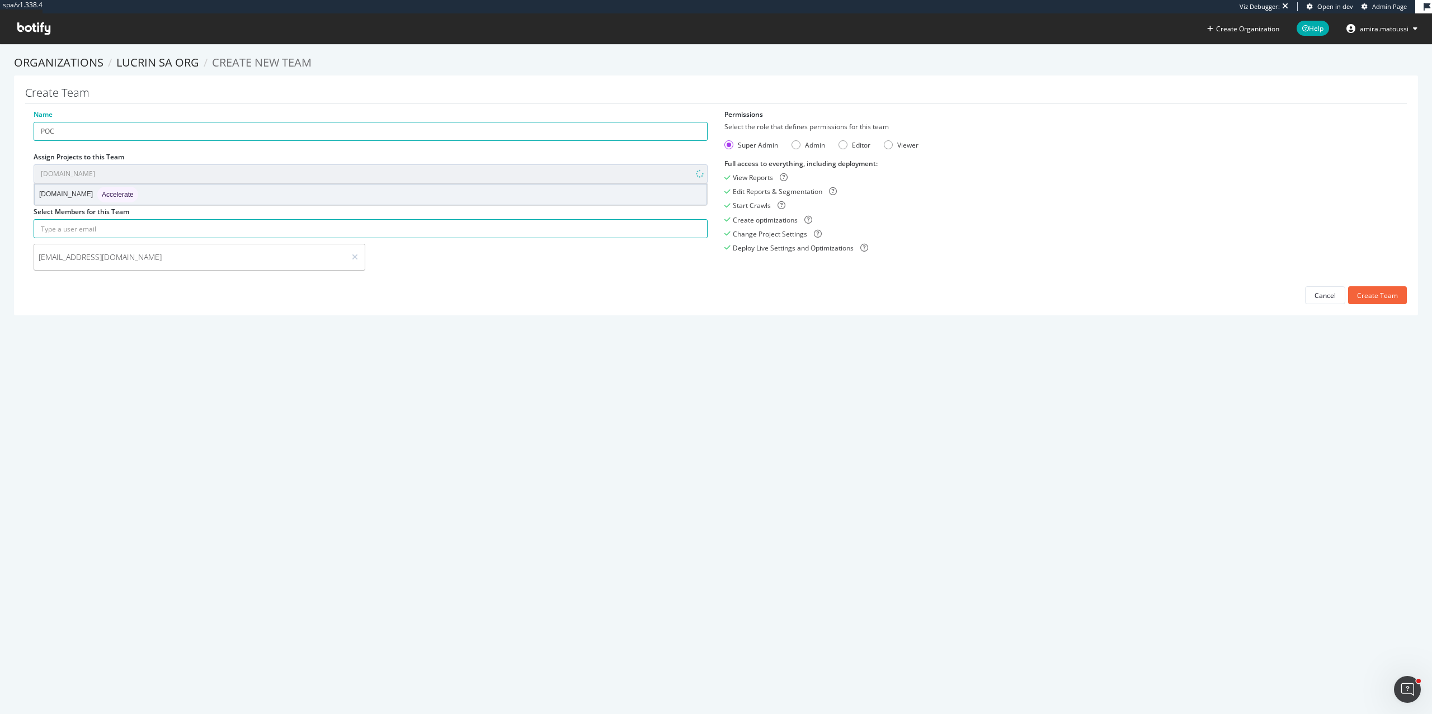
click at [319, 202] on div "[DOMAIN_NAME] Accelerate" at bounding box center [371, 195] width 672 height 20
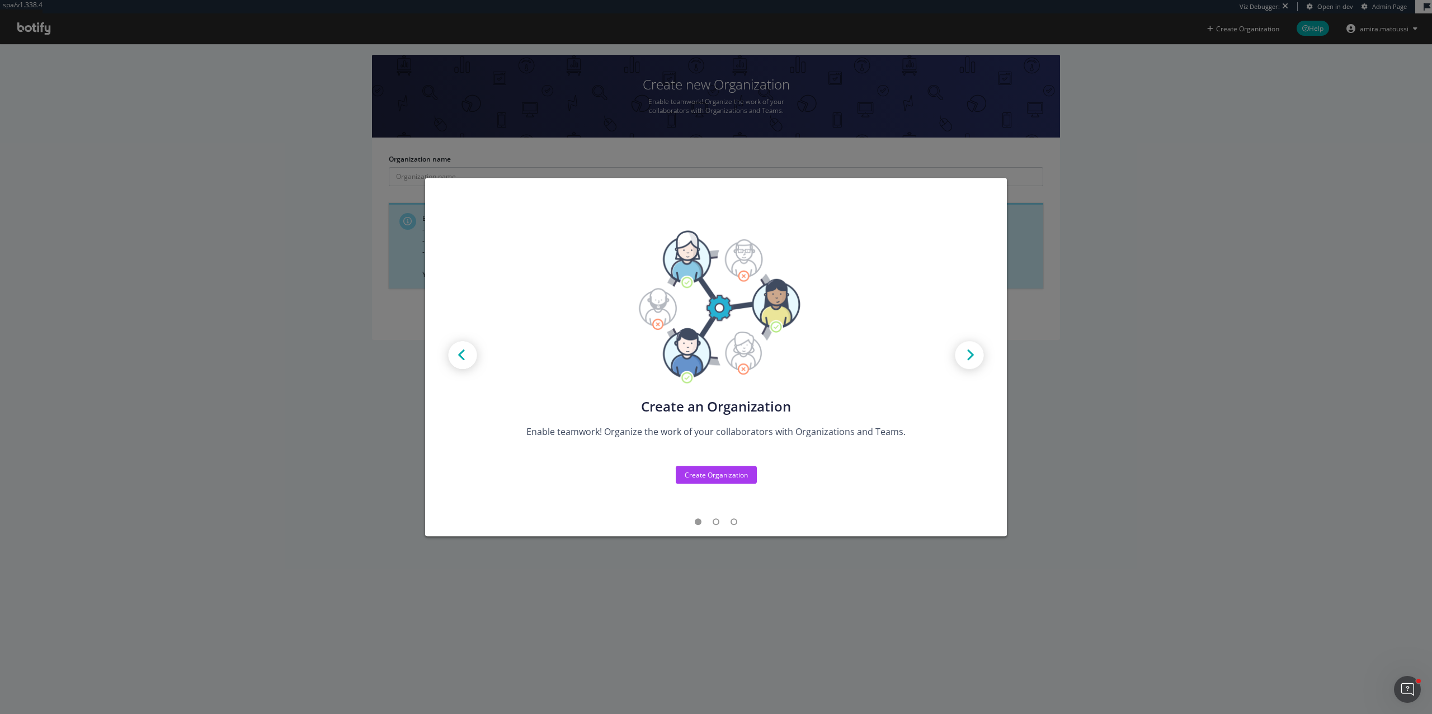
click at [1124, 285] on div "Create new Projects for your Teams Create the exact model that matches your Org…" at bounding box center [716, 357] width 1432 height 714
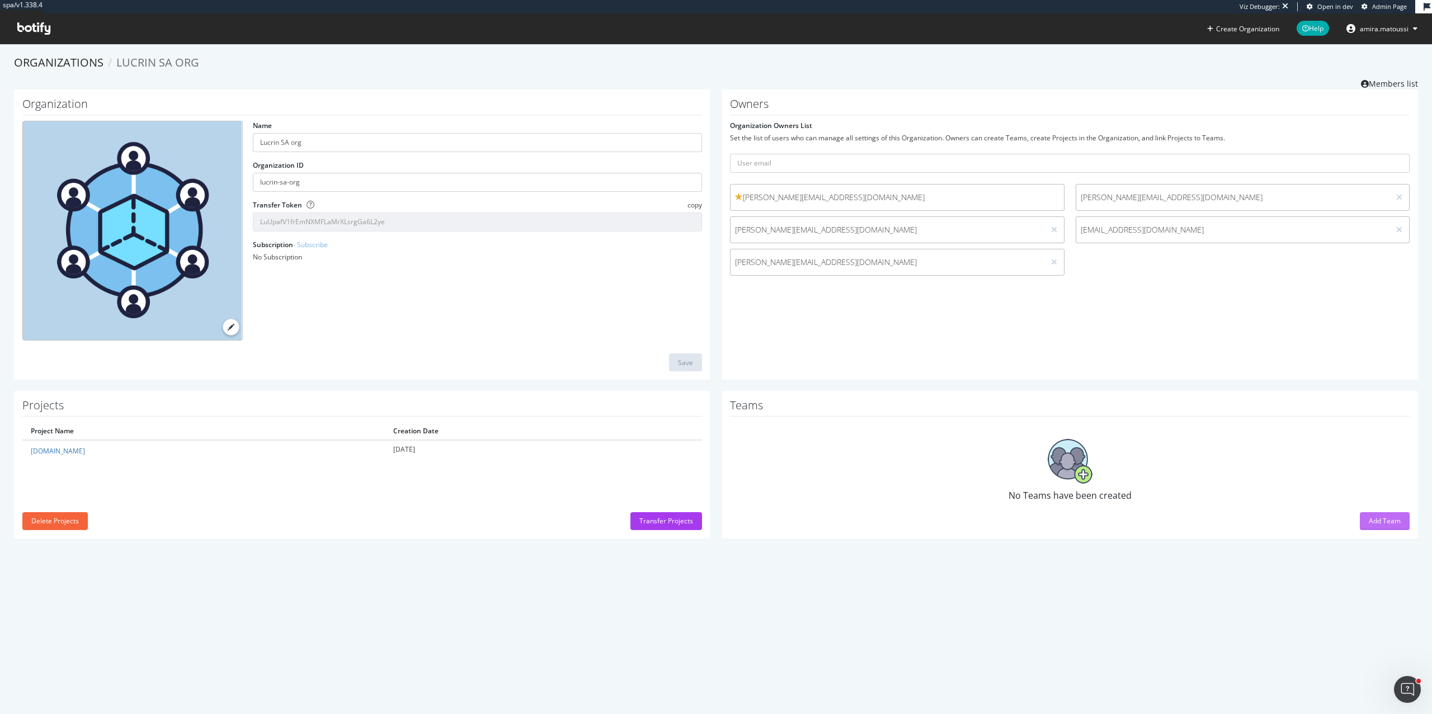
click at [1381, 529] on div "Add Team" at bounding box center [1385, 521] width 32 height 17
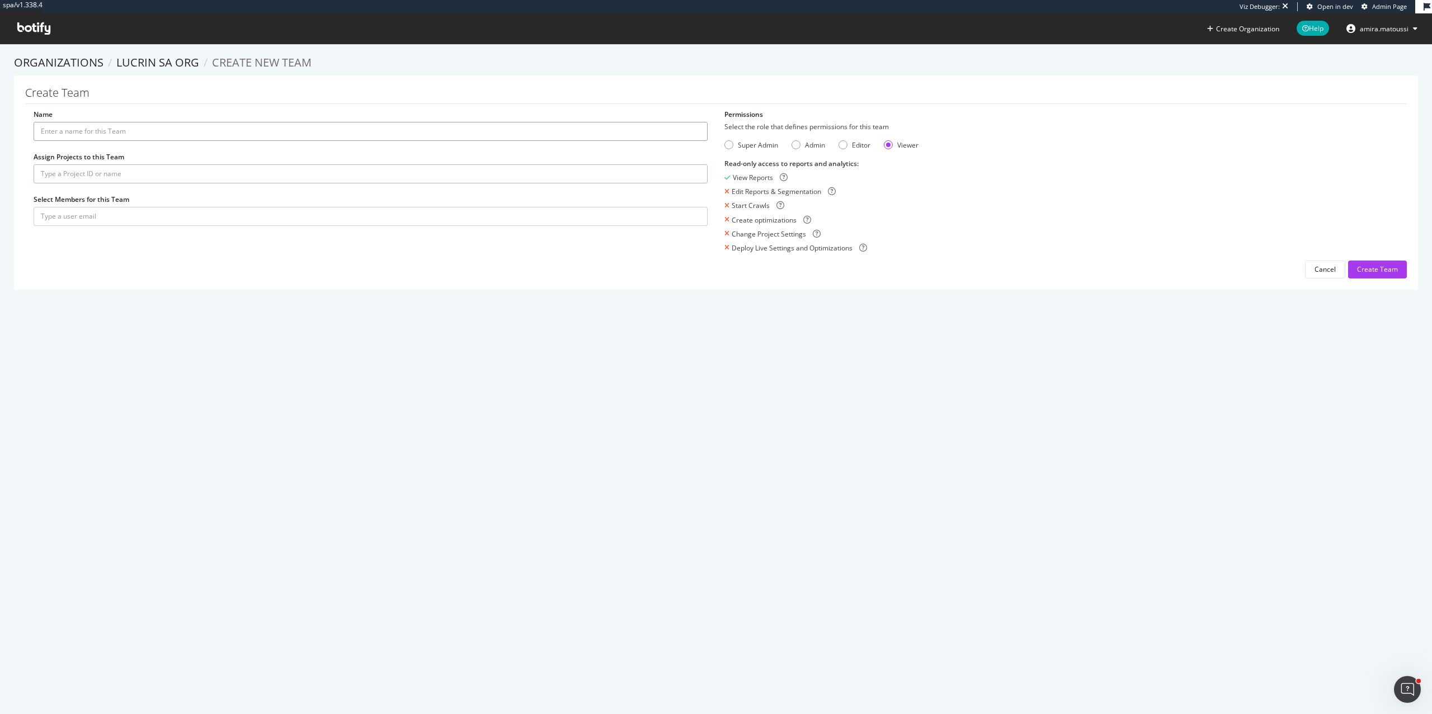
click at [251, 141] on div "Name Assign Projects to this Team Select Members for this Team" at bounding box center [370, 174] width 691 height 128
type input "POC"
click at [215, 174] on input "text" at bounding box center [371, 173] width 674 height 19
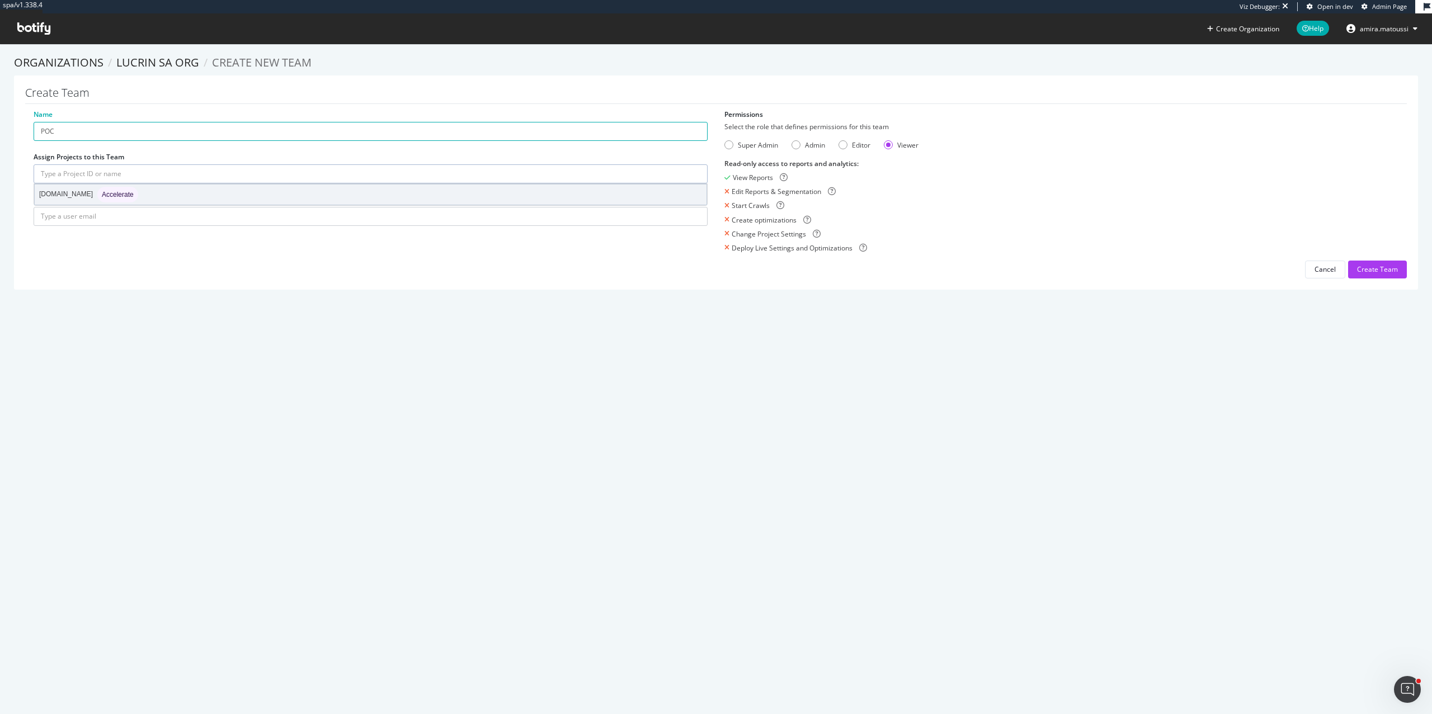
click at [215, 197] on div "[DOMAIN_NAME] Accelerate" at bounding box center [371, 195] width 672 height 20
type input "[DOMAIN_NAME]"
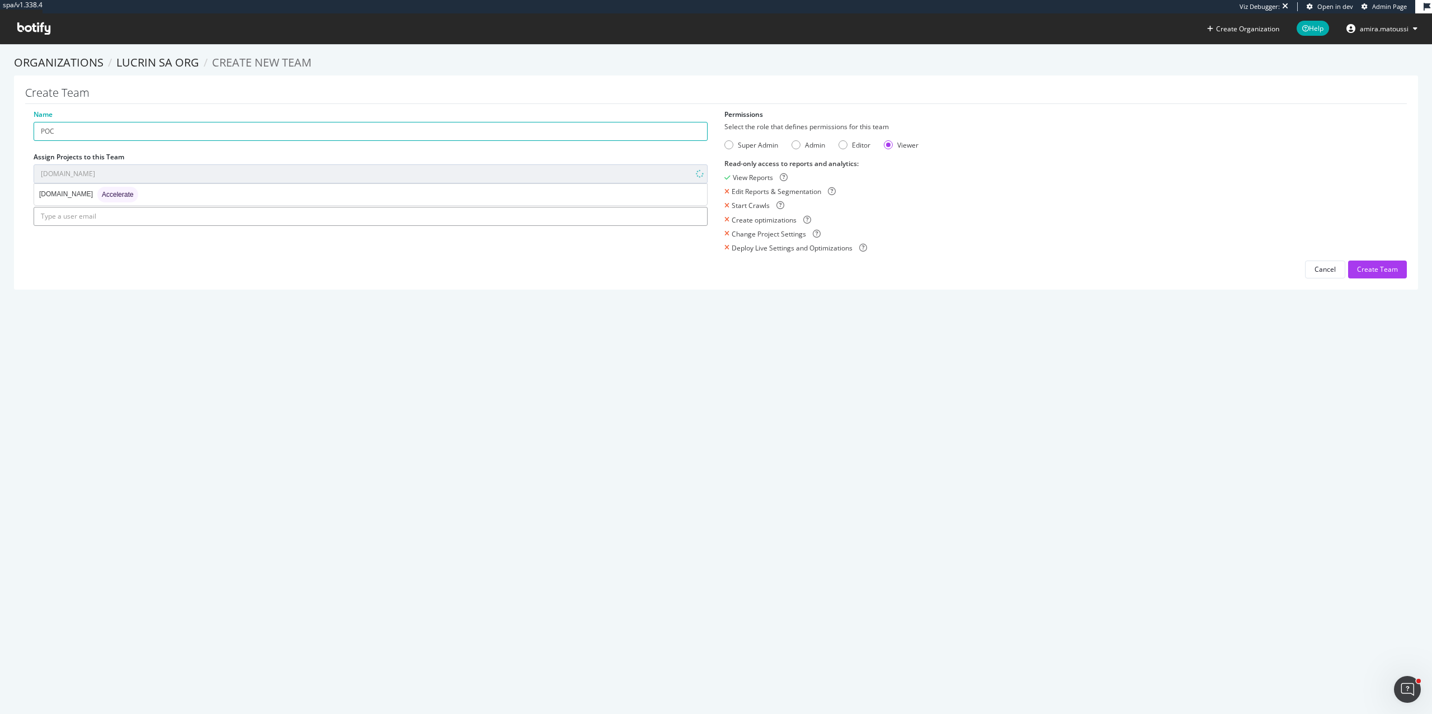
click at [213, 218] on input "text" at bounding box center [371, 216] width 674 height 19
paste input "[EMAIL_ADDRESS][DOMAIN_NAME]"
type input "[EMAIL_ADDRESS][DOMAIN_NAME]"
click at [1376, 262] on div "Create Team" at bounding box center [1377, 269] width 41 height 17
click at [300, 224] on input "anaelle.dadar@lucrin.com" at bounding box center [371, 228] width 674 height 19
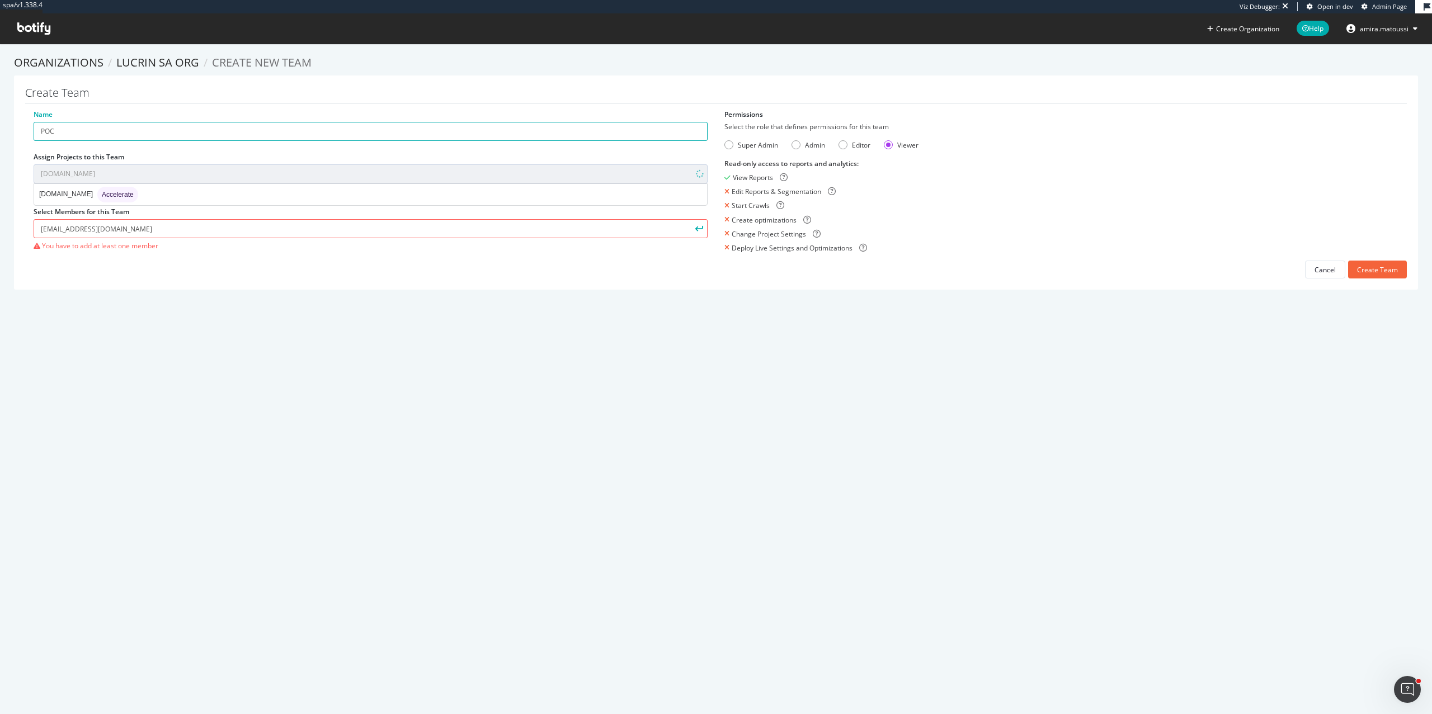
click at [699, 232] on icon "submit" at bounding box center [699, 229] width 8 height 6
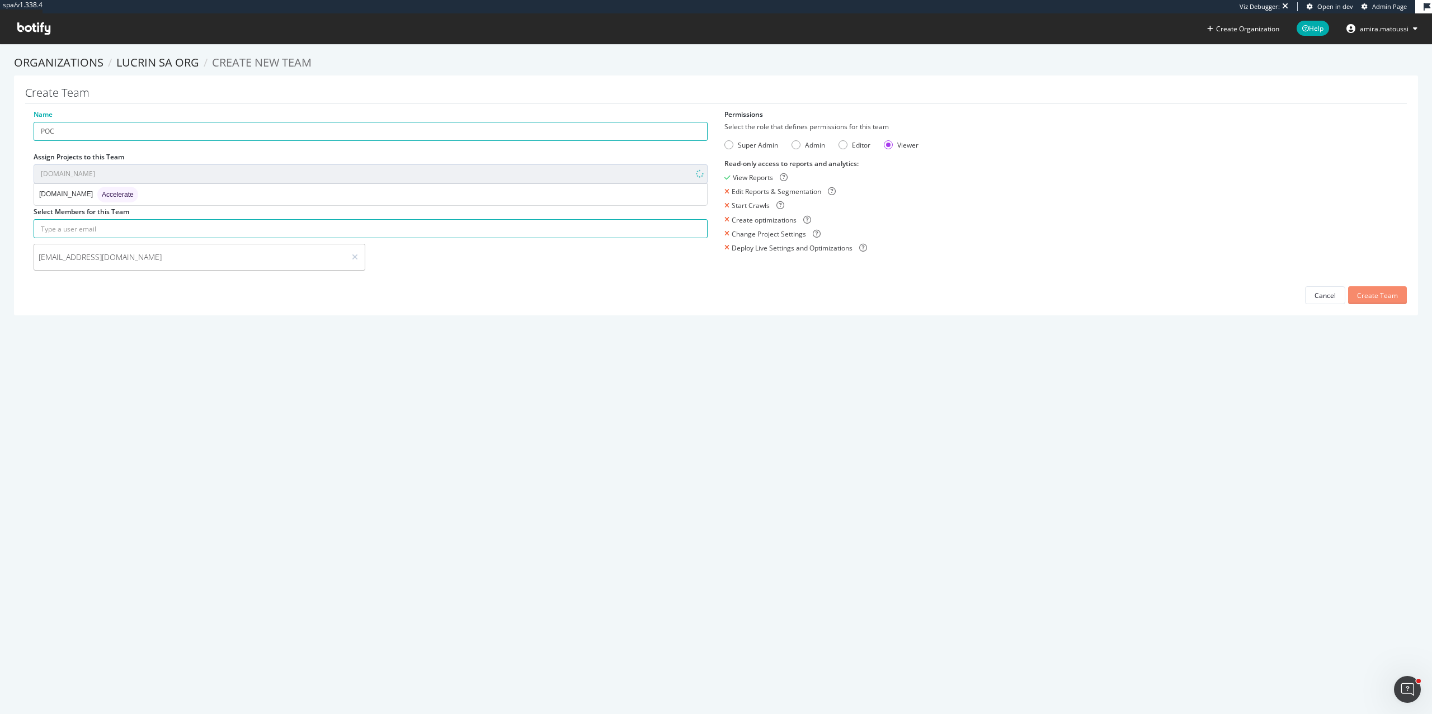
click at [1383, 300] on div "Create Team" at bounding box center [1377, 295] width 41 height 17
click at [798, 144] on div "Admin" at bounding box center [795, 144] width 9 height 9
click at [1360, 296] on div "Create Team" at bounding box center [1377, 296] width 41 height 10
click at [1386, 293] on div "Create Team" at bounding box center [1377, 296] width 41 height 10
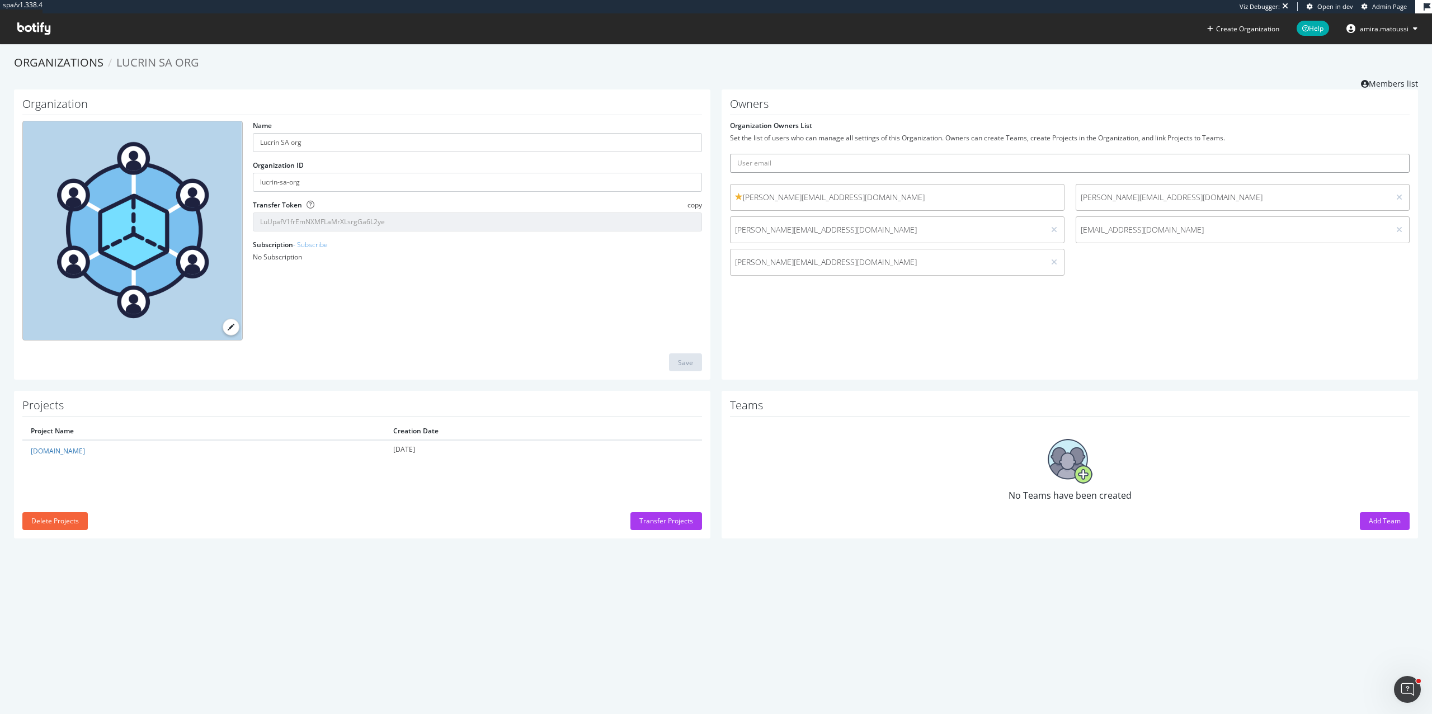
click at [848, 163] on input "text" at bounding box center [1070, 163] width 680 height 19
paste input "anaelle.dadar@lucrin.com"
type input "anaelle.dadar@lucrin.com"
click at [1390, 154] on button "submit" at bounding box center [1399, 163] width 19 height 19
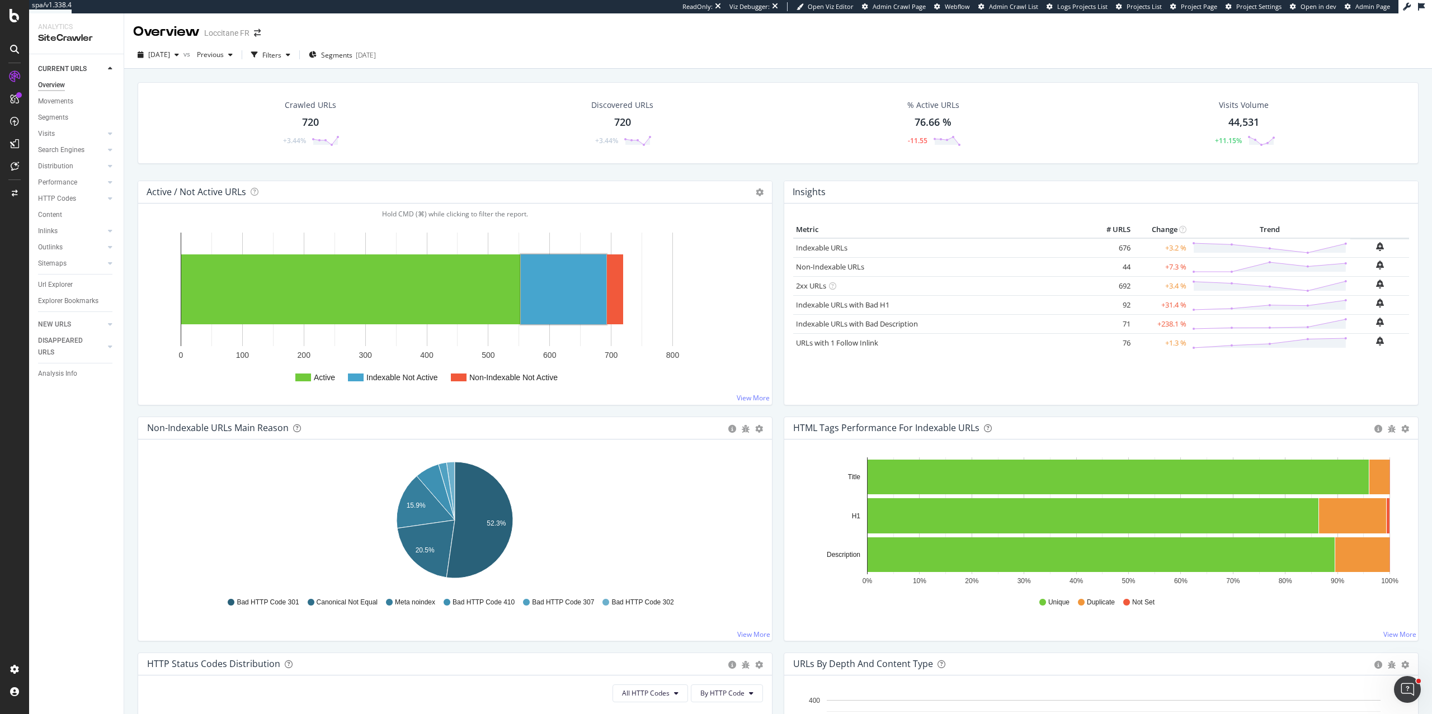
scroll to position [253, 0]
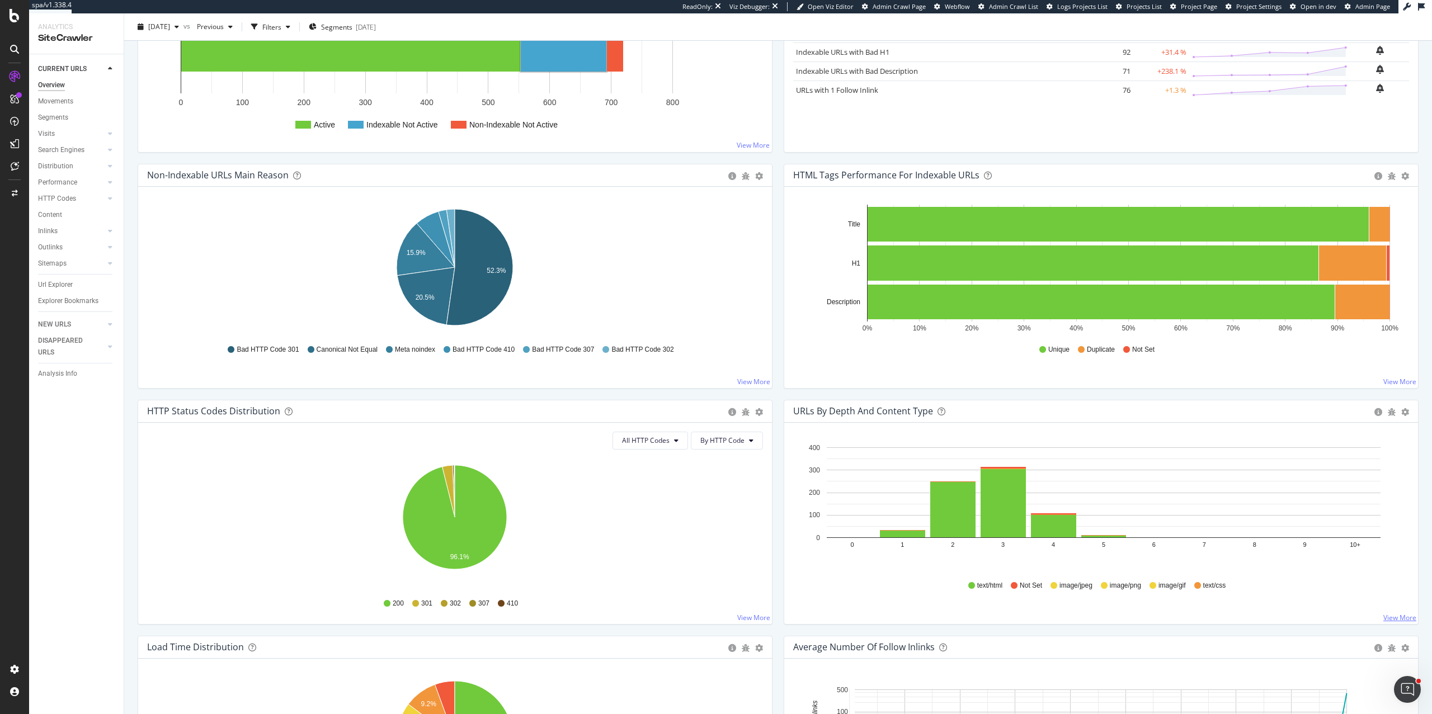
click at [1401, 616] on link "View More" at bounding box center [1399, 618] width 33 height 10
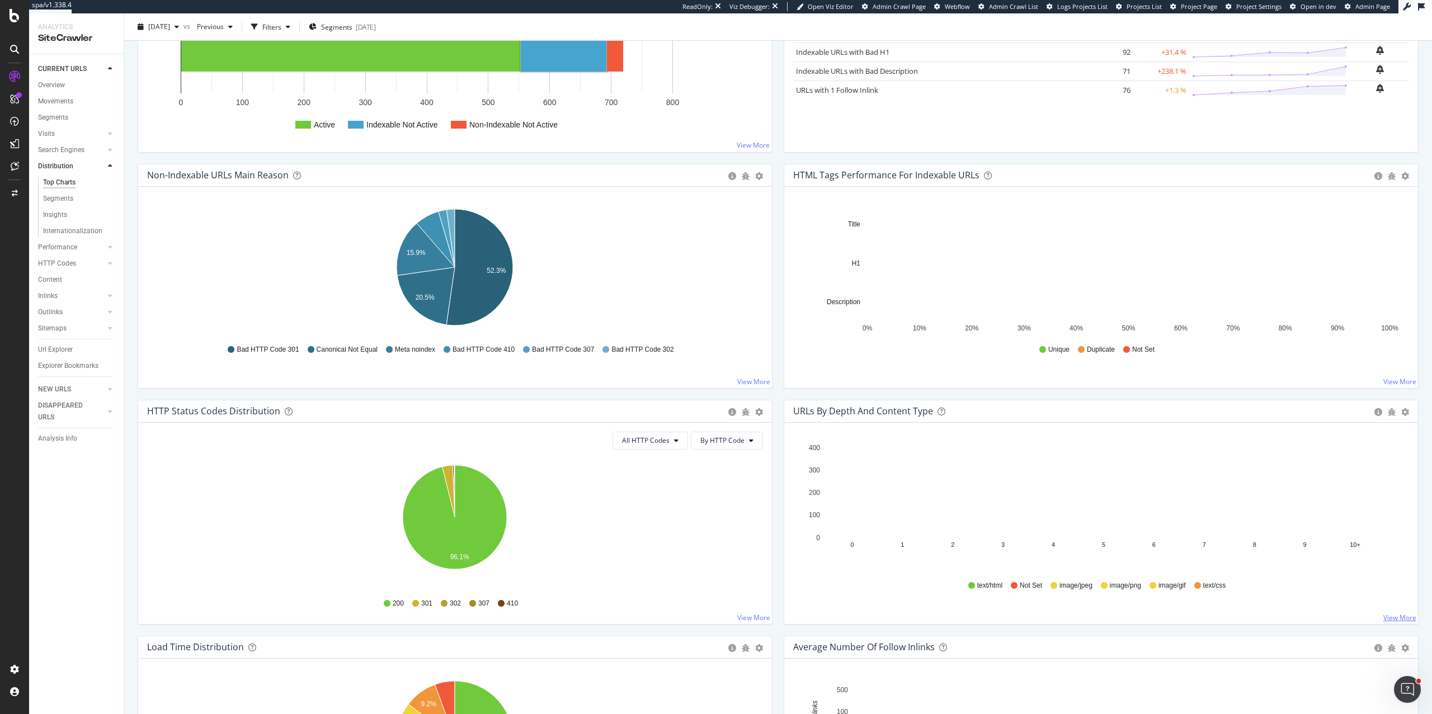
scroll to position [253, 0]
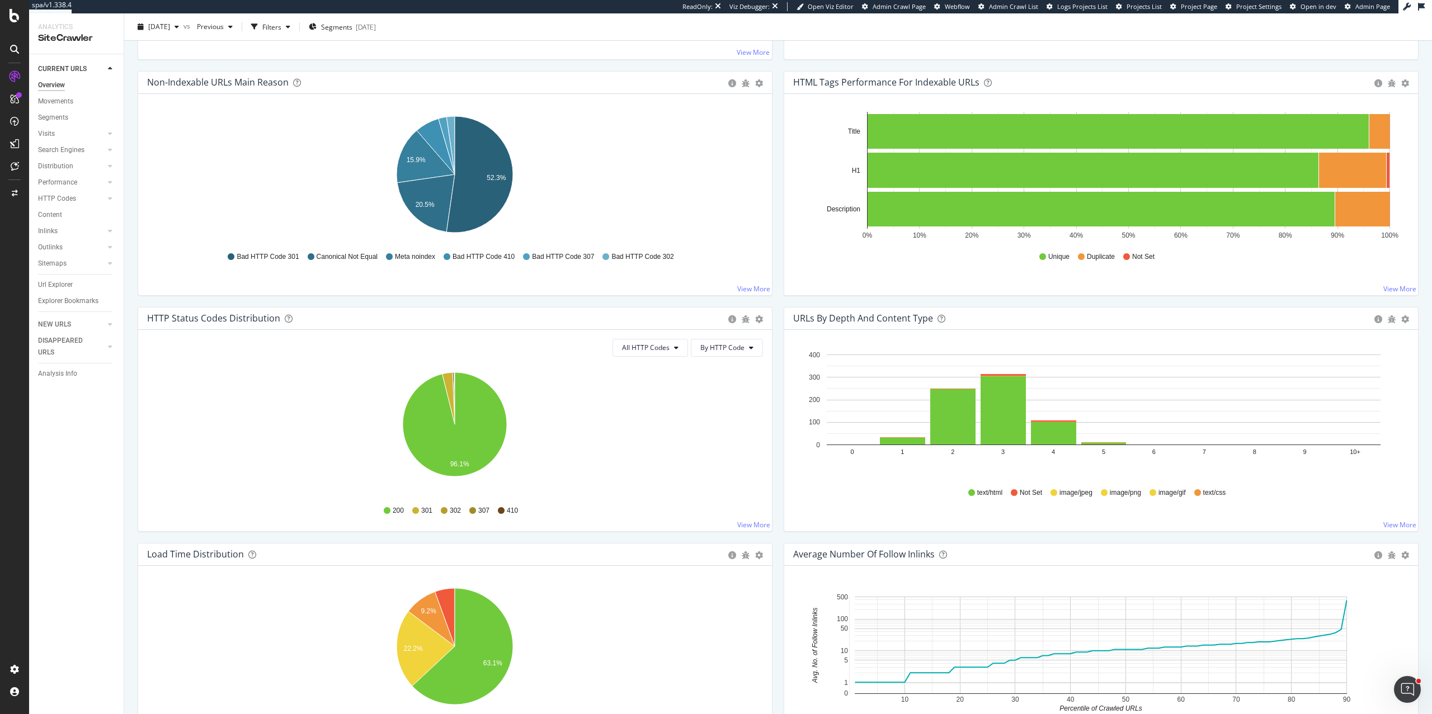
scroll to position [384, 0]
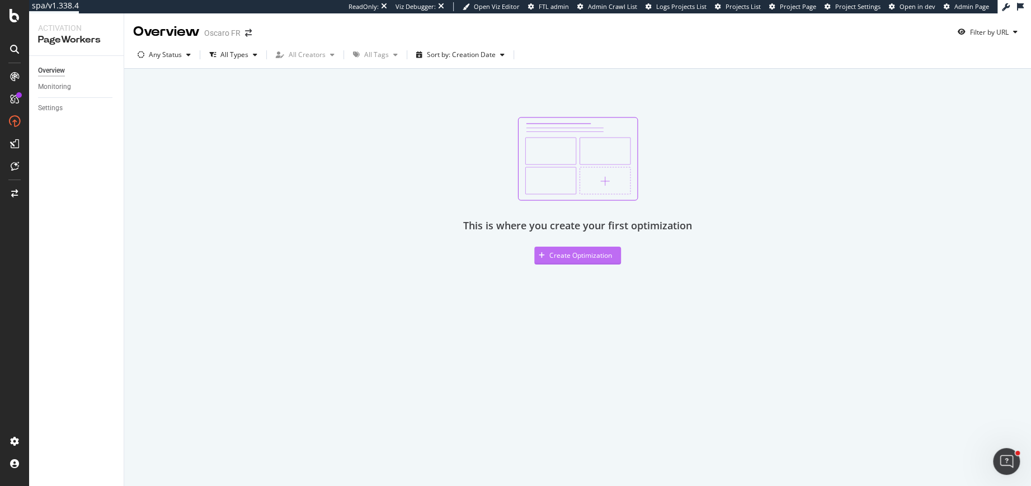
click at [572, 259] on div "Create Optimization" at bounding box center [580, 256] width 63 height 10
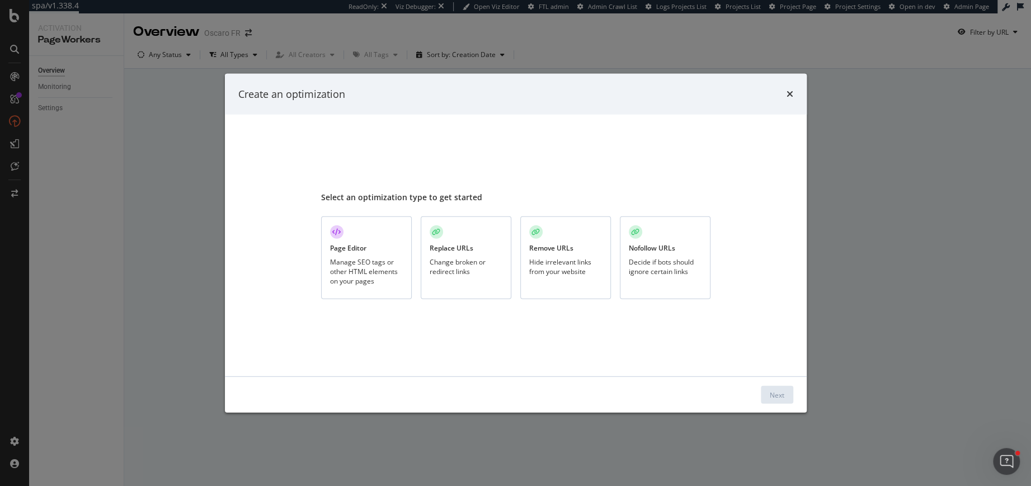
click at [372, 243] on div "Page Editor Manage SEO tags or other HTML elements on your pages" at bounding box center [366, 257] width 91 height 83
click at [782, 395] on div "Next" at bounding box center [777, 395] width 15 height 10
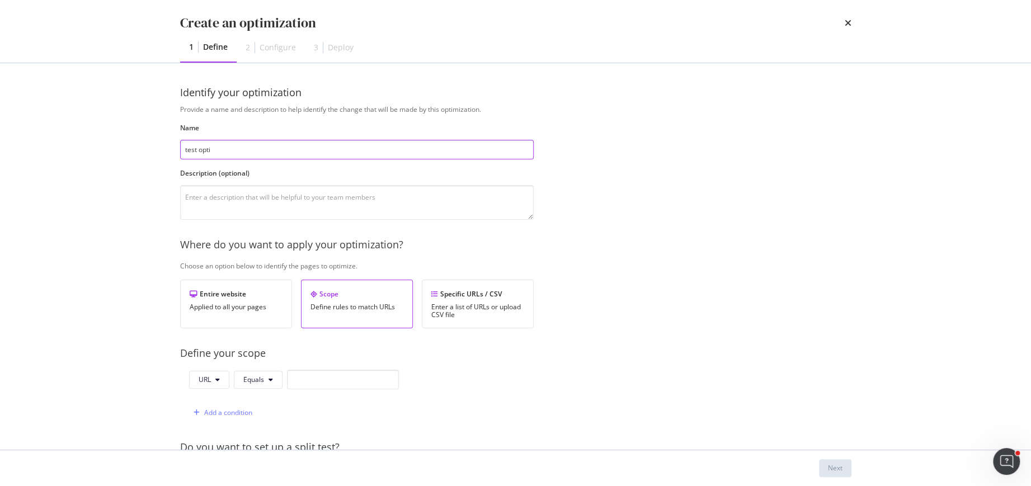
scroll to position [218, 0]
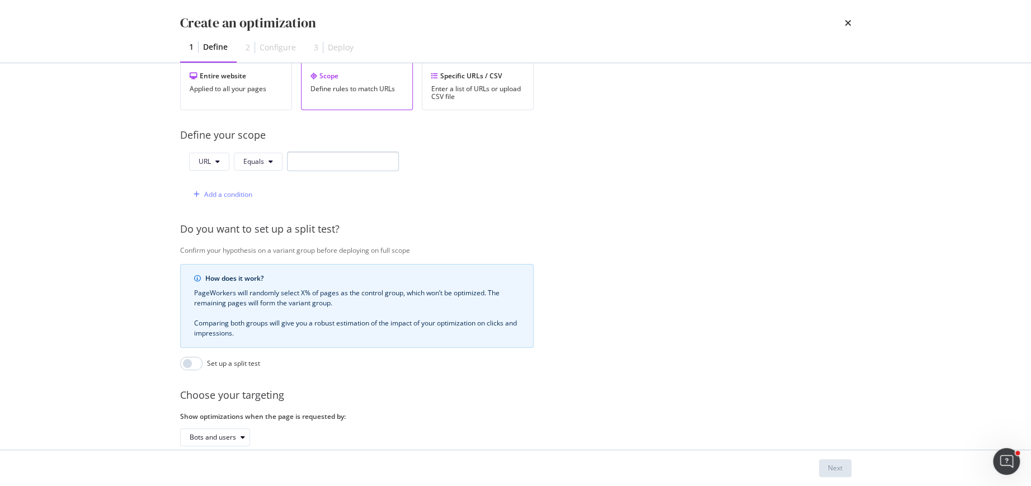
type input "test opti"
click at [308, 153] on input "modal" at bounding box center [343, 162] width 112 height 20
paste input "[URL][DOMAIN_NAME]"
type input "[URL][DOMAIN_NAME]"
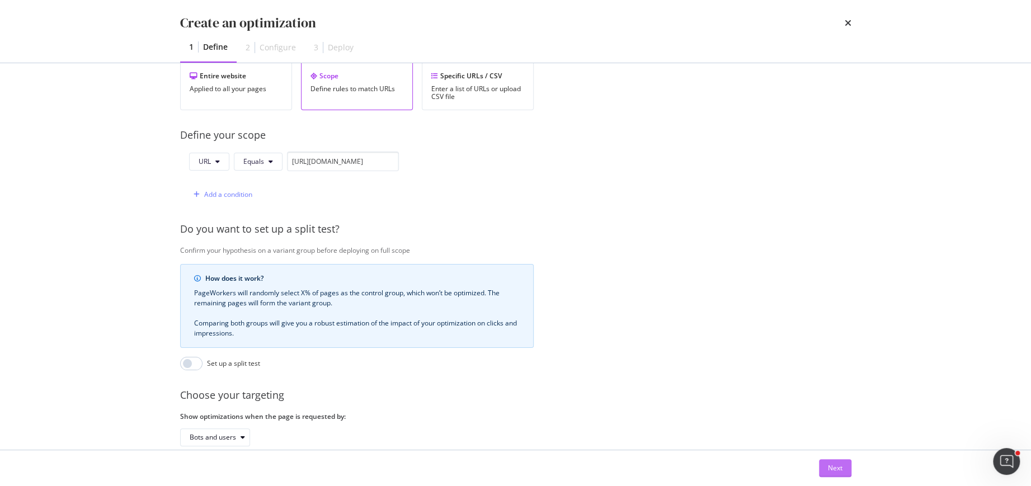
scroll to position [0, 0]
click at [831, 464] on div "Next" at bounding box center [835, 468] width 15 height 10
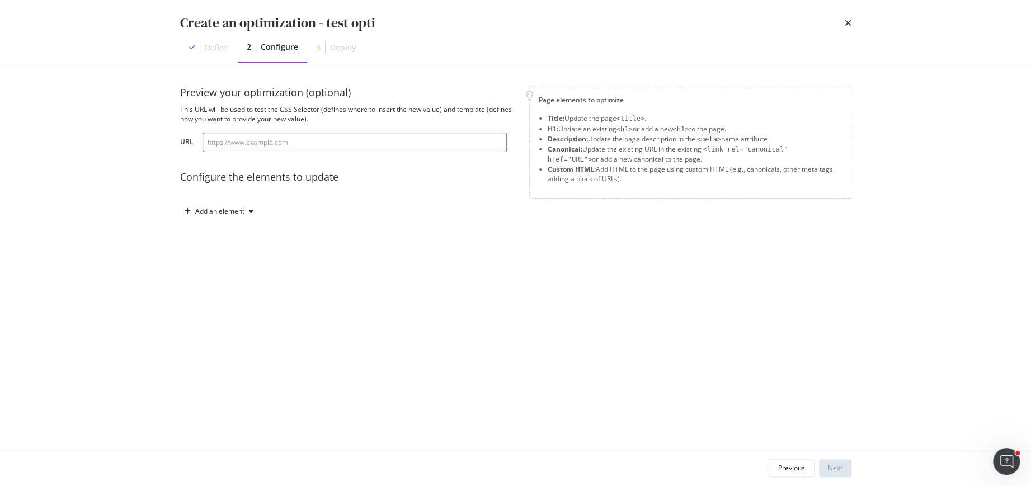
click at [294, 149] on input "modal" at bounding box center [354, 143] width 304 height 20
paste input "[URL][DOMAIN_NAME]"
type input "[URL][DOMAIN_NAME]"
click at [243, 205] on div "Add an element" at bounding box center [219, 211] width 78 height 17
click at [230, 233] on div "Title" at bounding box center [225, 232] width 76 height 14
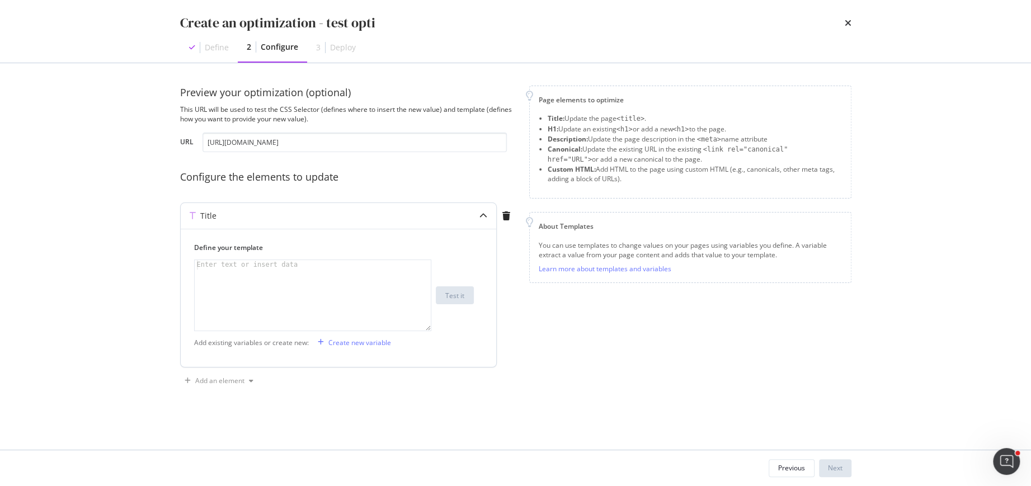
click at [253, 232] on div "Define your template 1 Enter text or insert data XXXXXXXXXXXXXXXXXXXXXXXXXXXXXX…" at bounding box center [338, 298] width 315 height 138
click at [253, 280] on div "modal" at bounding box center [313, 305] width 237 height 90
click at [352, 270] on div "test title" at bounding box center [313, 305] width 237 height 90
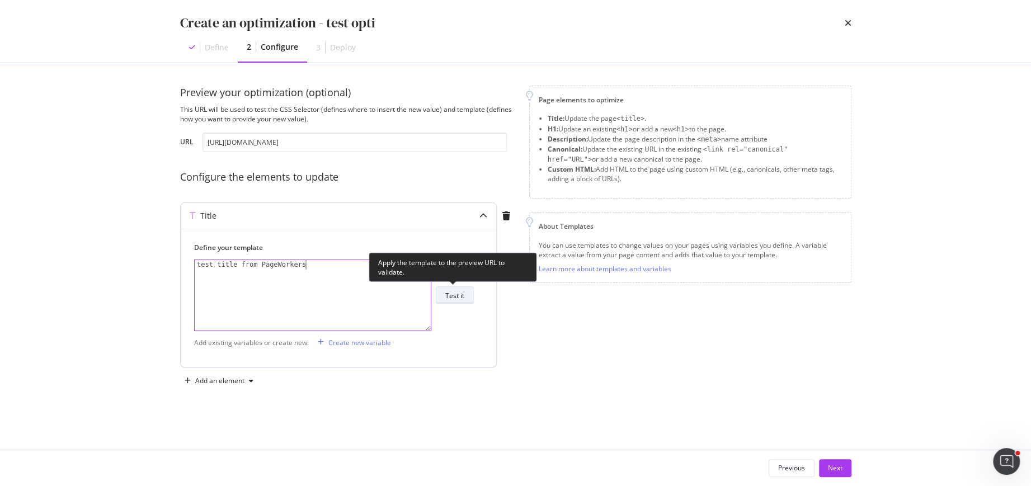
type textarea "test title from PageWorkers"
click at [465, 293] on button "Test it" at bounding box center [455, 295] width 38 height 18
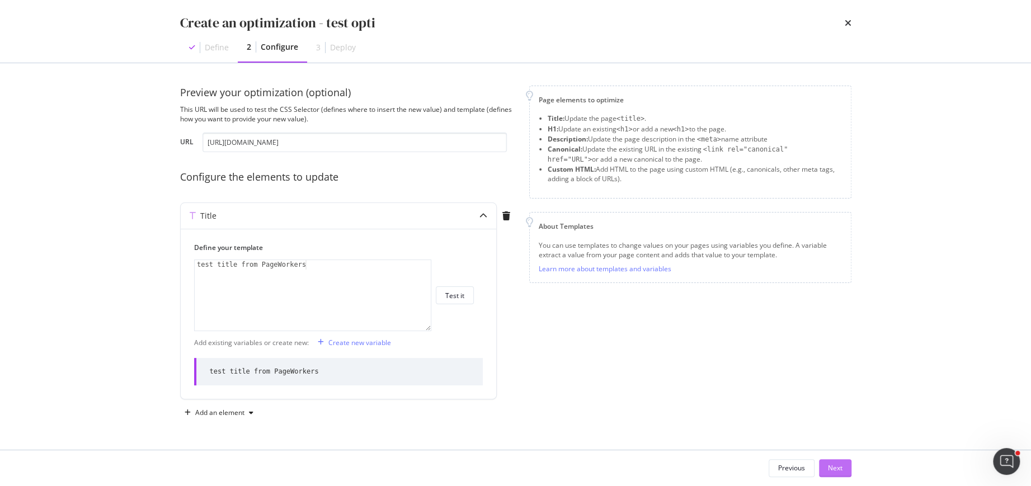
click at [832, 464] on div "Next" at bounding box center [835, 468] width 15 height 10
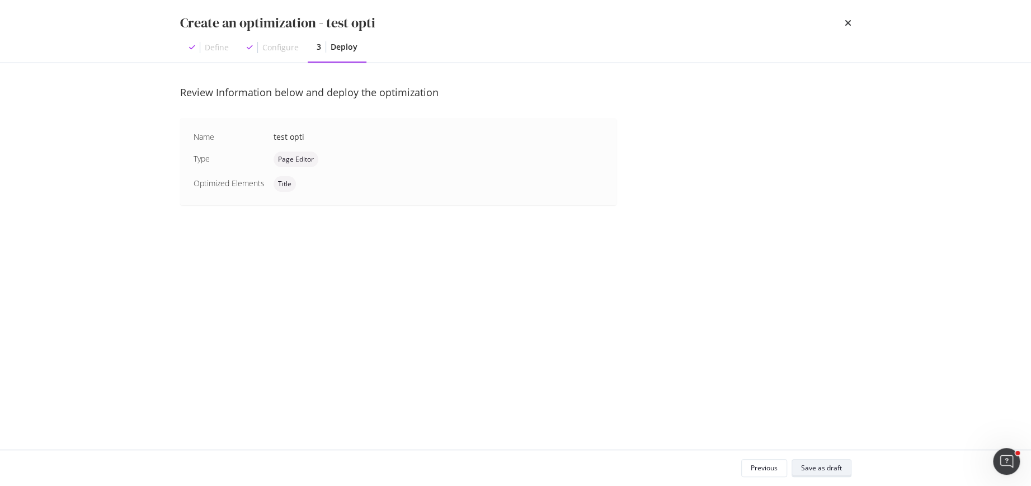
click at [832, 464] on div "Save as draft" at bounding box center [821, 468] width 41 height 10
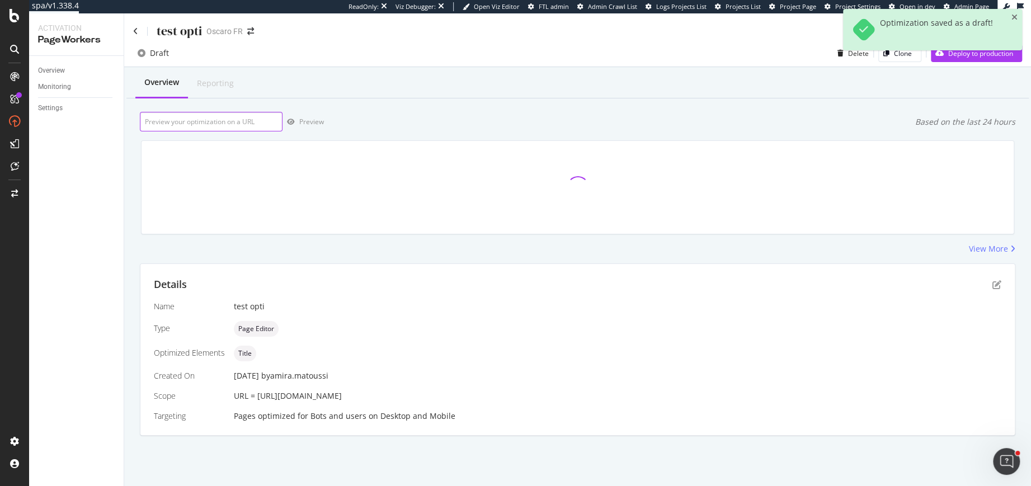
click at [207, 119] on input "url" at bounding box center [211, 122] width 143 height 20
paste input "[URL][DOMAIN_NAME]"
type input "[URL][DOMAIN_NAME]"
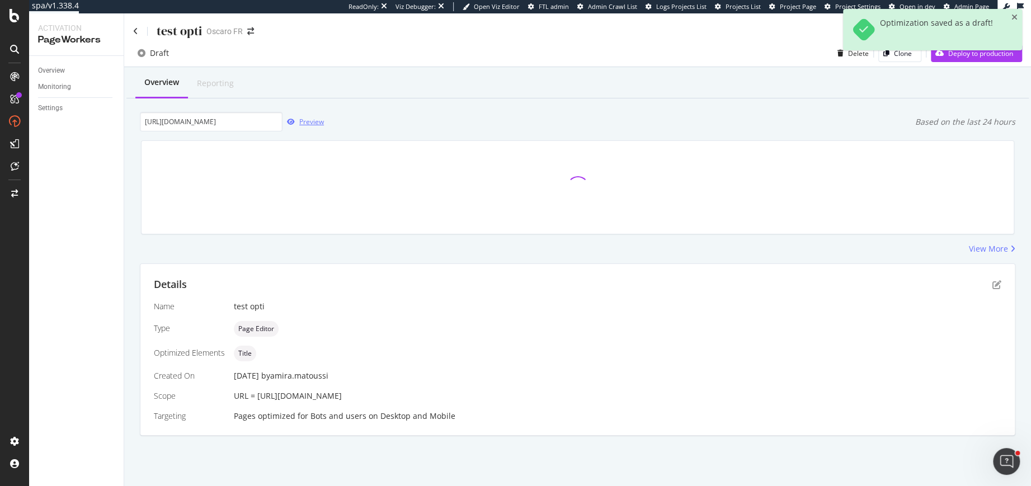
click at [302, 120] on div "Preview" at bounding box center [311, 122] width 25 height 10
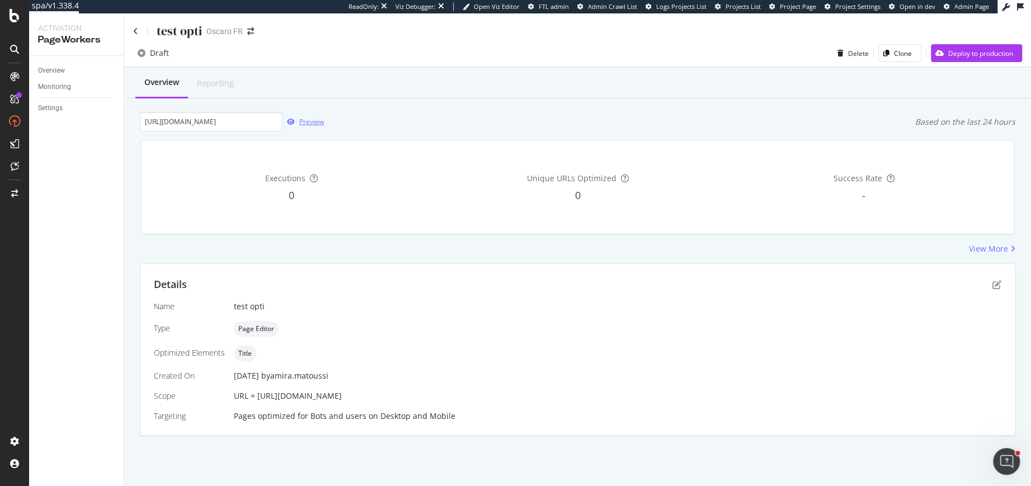
click at [303, 124] on div "Preview" at bounding box center [311, 122] width 25 height 10
click at [990, 282] on div "Details" at bounding box center [577, 284] width 847 height 15
click at [995, 282] on icon "pen-to-square" at bounding box center [996, 284] width 9 height 9
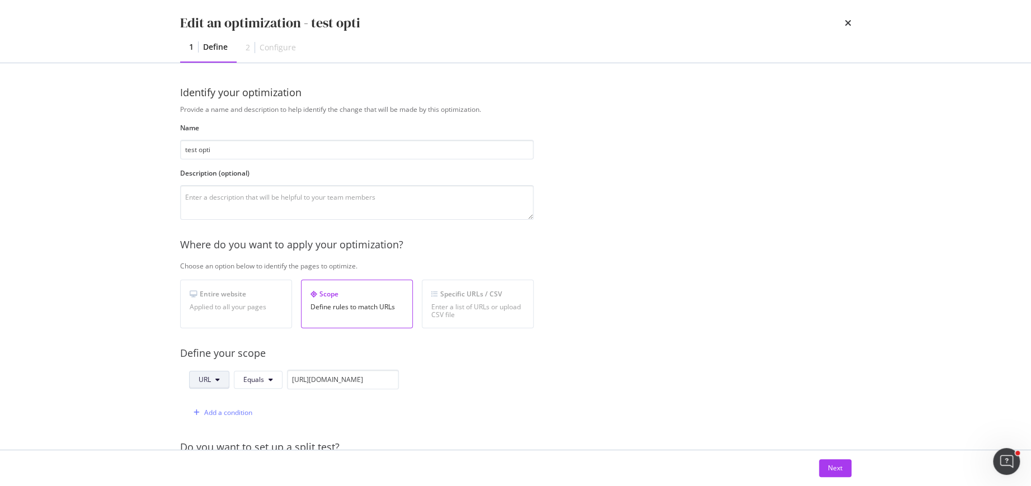
click at [218, 378] on icon "modal" at bounding box center [217, 379] width 4 height 7
click at [209, 314] on span "Host" at bounding box center [217, 315] width 39 height 10
click at [340, 379] on input "[URL][DOMAIN_NAME]" at bounding box center [345, 380] width 112 height 20
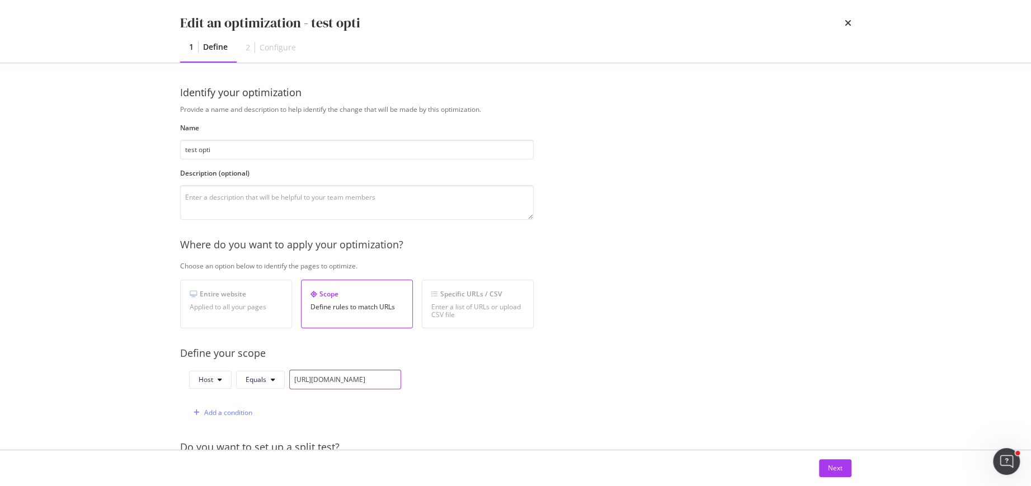
paste input "[DOMAIN_NAME][URL]"
type input "[URL][DOMAIN_NAME]"
click at [251, 375] on span "Equals" at bounding box center [256, 380] width 21 height 10
click at [515, 367] on div "Provide a name and description to help identify the change that will be made by…" at bounding box center [515, 406] width 671 height 603
drag, startPoint x: 829, startPoint y: 468, endPoint x: 807, endPoint y: 318, distance: 152.1
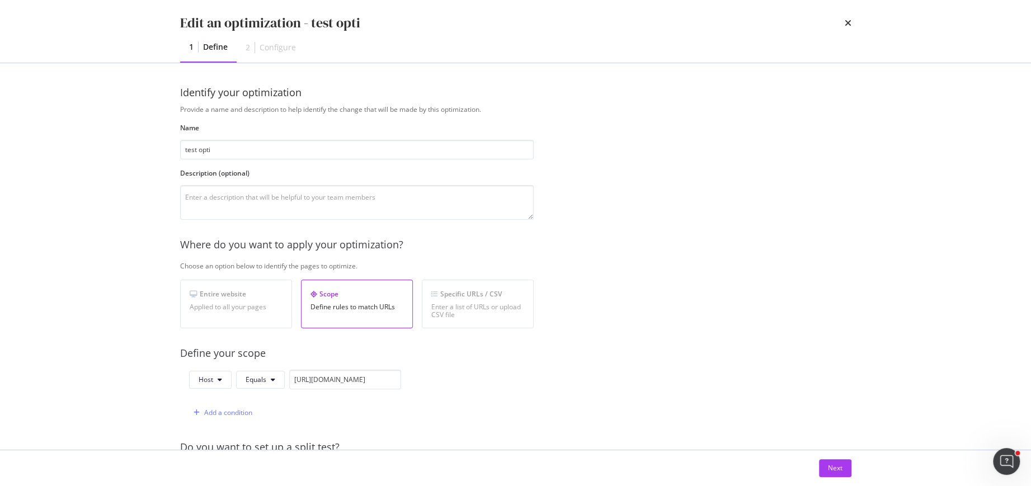
click at [807, 318] on div "Edit an optimization - test opti 1 Define 2 Configure Identify your optimizatio…" at bounding box center [515, 243] width 1031 height 486
click at [831, 465] on div "Next" at bounding box center [835, 468] width 15 height 10
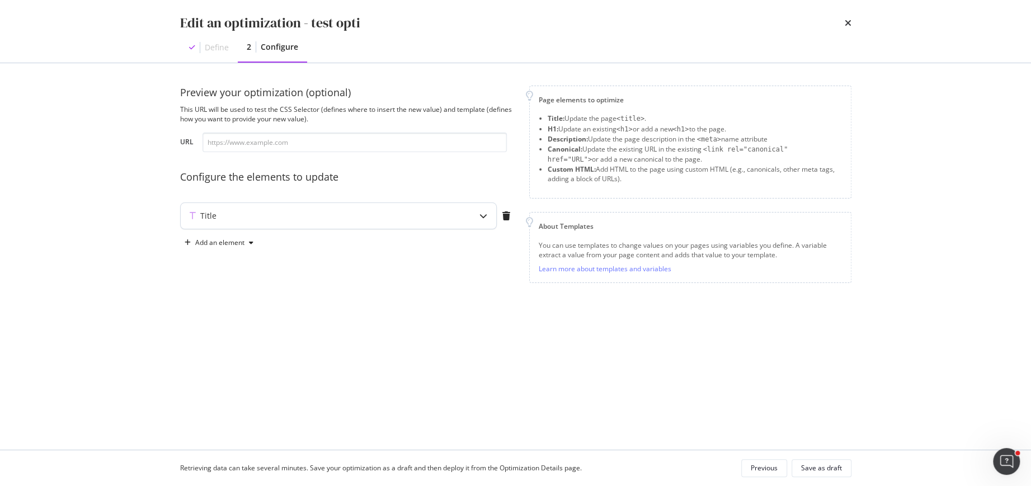
click at [328, 223] on div "Title" at bounding box center [338, 216] width 315 height 26
click at [823, 465] on div "Save as draft" at bounding box center [821, 468] width 41 height 10
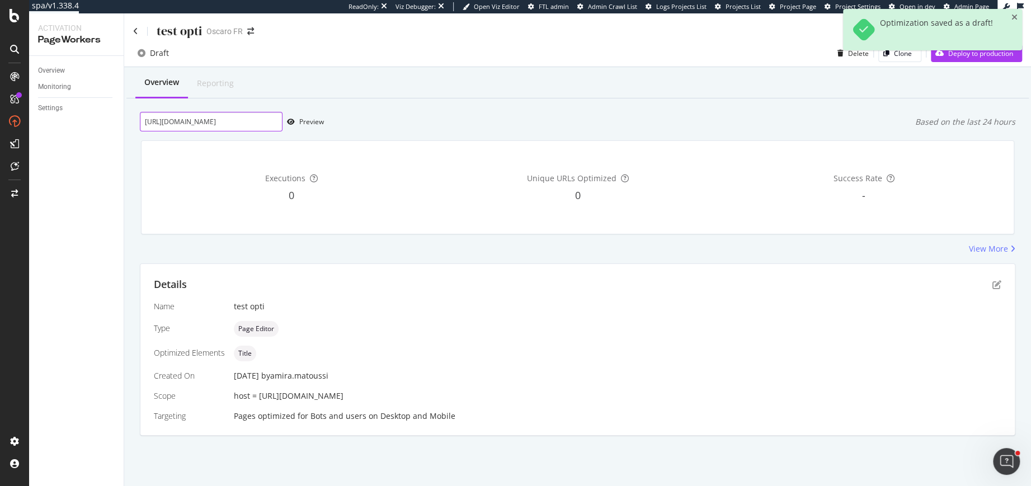
click at [232, 120] on input "[URL][DOMAIN_NAME]" at bounding box center [211, 122] width 143 height 20
paste input "[DOMAIN_NAME][URL]"
type input "[URL][DOMAIN_NAME]"
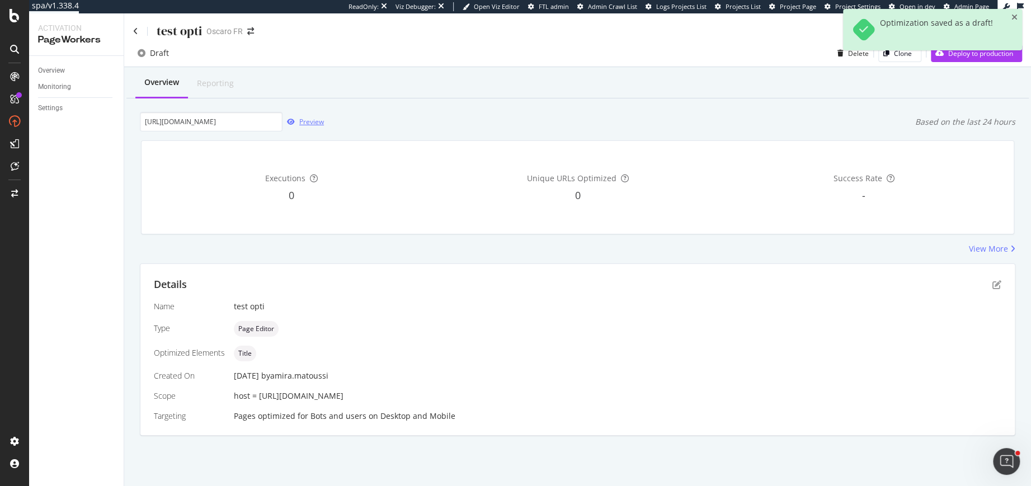
click at [303, 121] on div "Preview" at bounding box center [311, 122] width 25 height 10
